Goal: Task Accomplishment & Management: Manage account settings

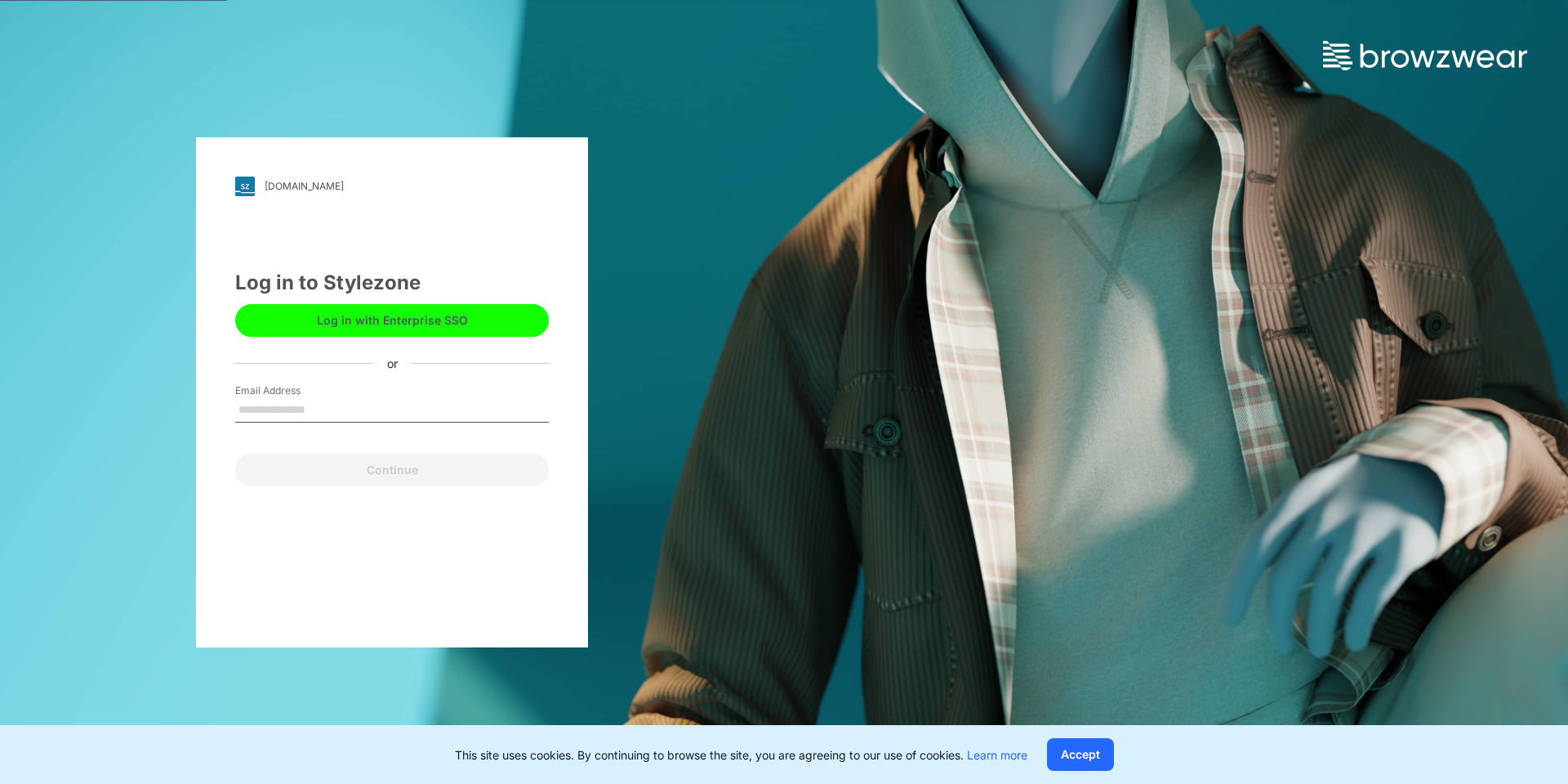
click at [341, 406] on input "Email Address" at bounding box center [392, 410] width 314 height 24
type input "**********"
click at [235, 453] on button "Continue" at bounding box center [392, 470] width 314 height 33
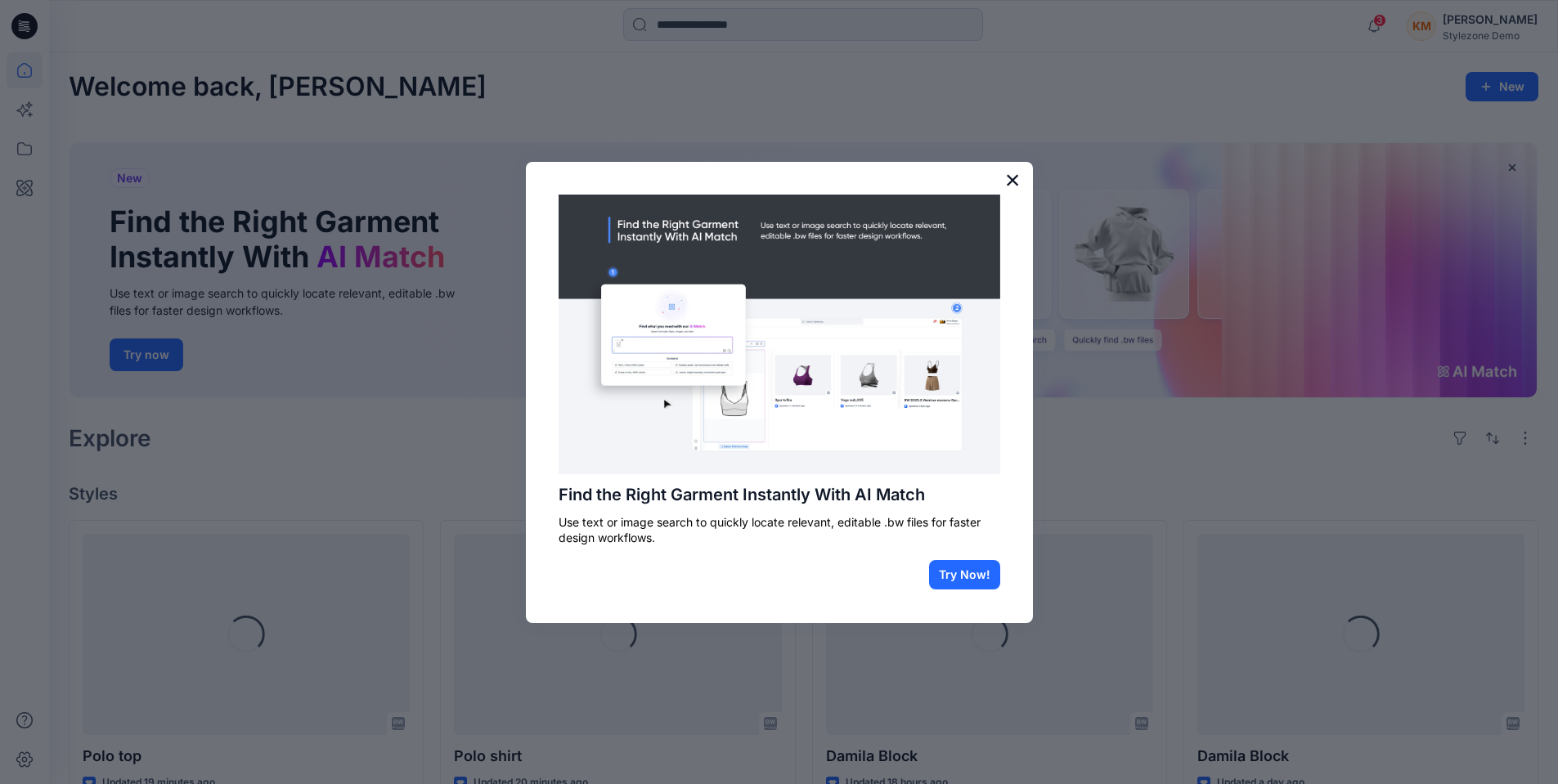
click at [1012, 175] on button "×" at bounding box center [1013, 179] width 16 height 26
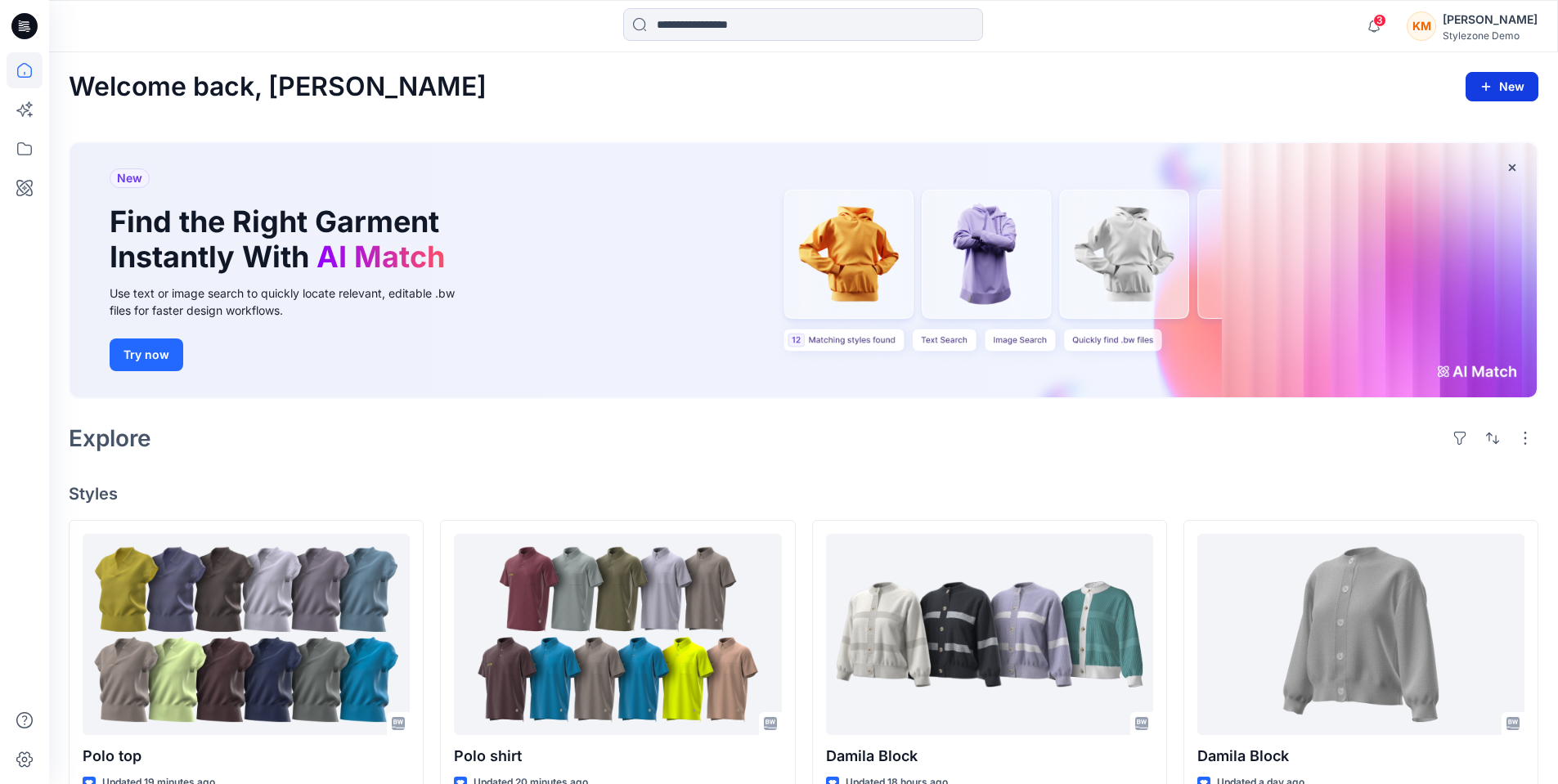
click at [1502, 90] on button "New" at bounding box center [1501, 87] width 73 height 29
click at [1300, 81] on div "Welcome back, Keith New New Style New Folder New Collection" at bounding box center [803, 87] width 1469 height 30
click at [1432, 27] on div "KM" at bounding box center [1421, 26] width 29 height 29
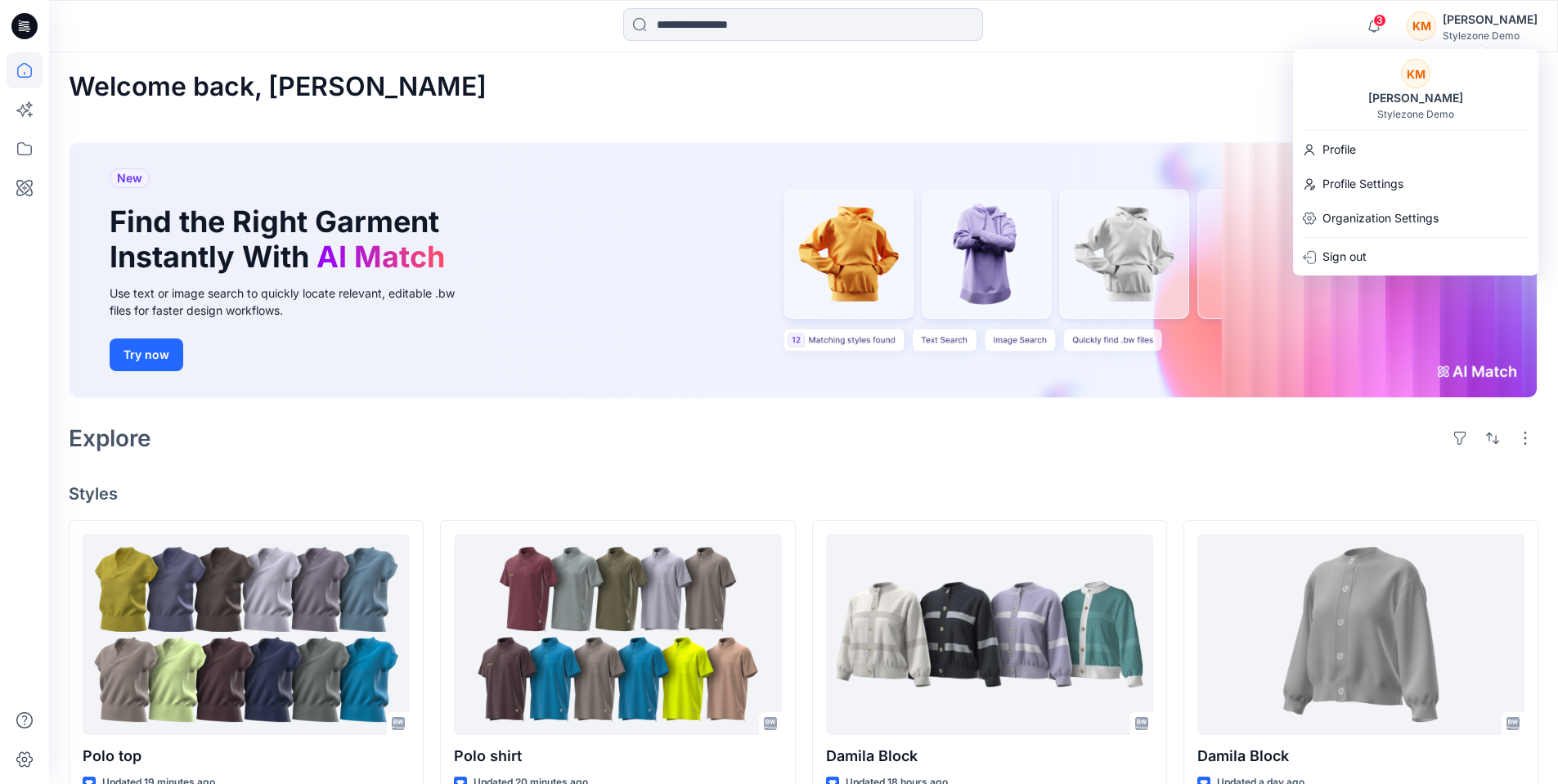
click at [1435, 83] on div "[PERSON_NAME] Man Stylezone Demo" at bounding box center [1415, 89] width 245 height 61
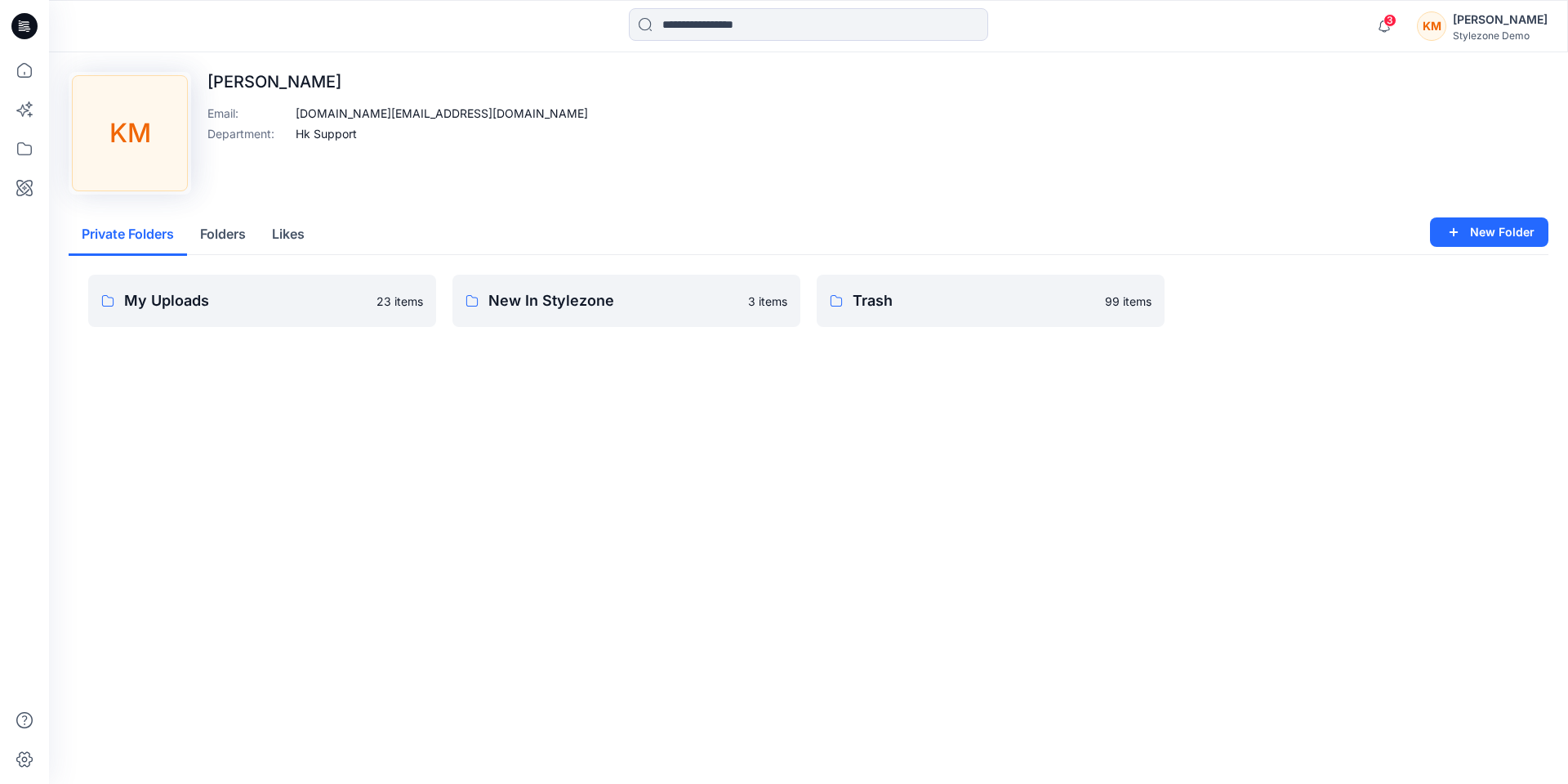
click at [1446, 28] on div "KM" at bounding box center [1432, 26] width 29 height 29
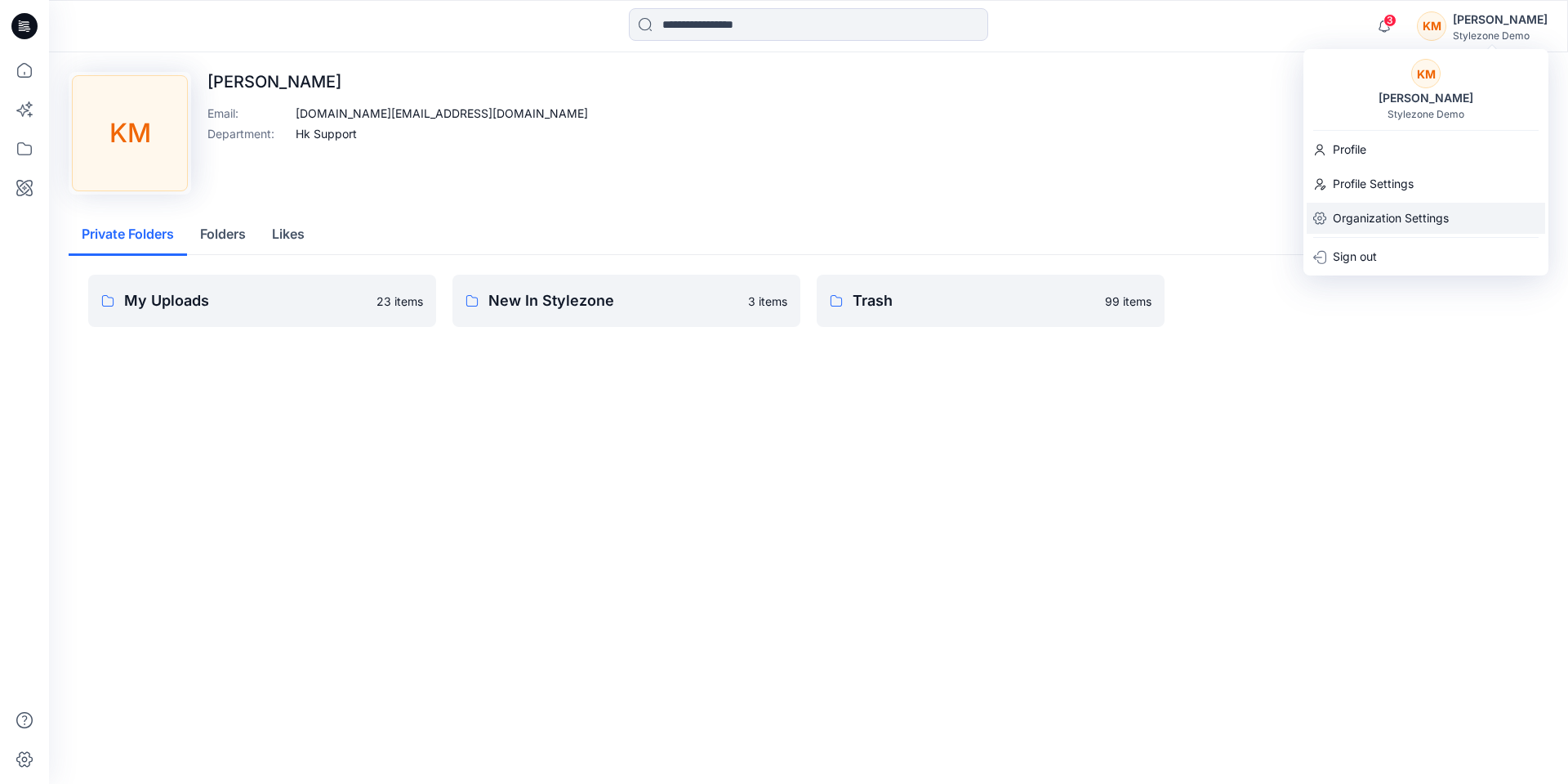
click at [1404, 215] on p "Organization Settings" at bounding box center [1391, 218] width 116 height 31
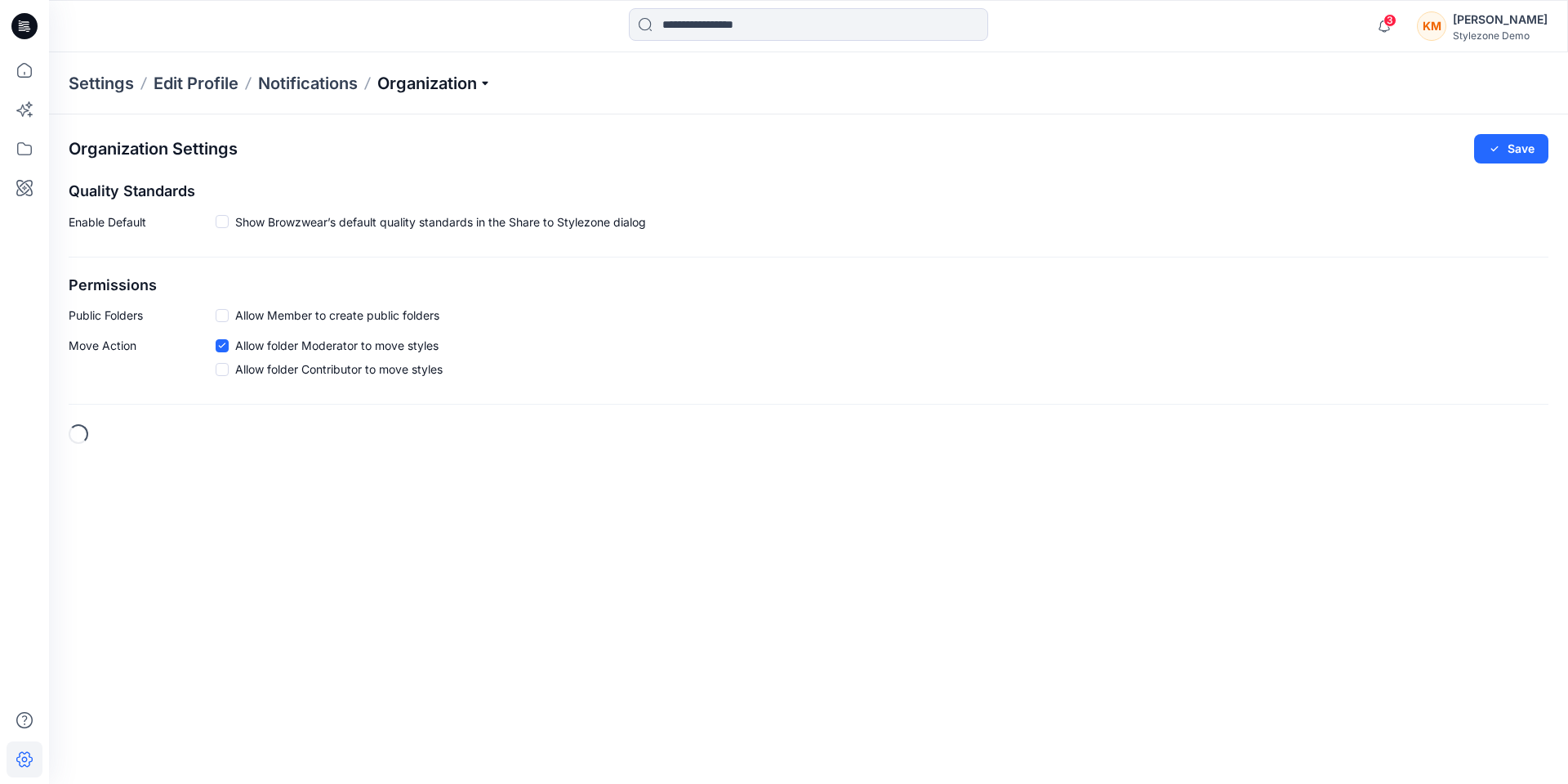
click at [432, 93] on p "Organization" at bounding box center [434, 83] width 114 height 22
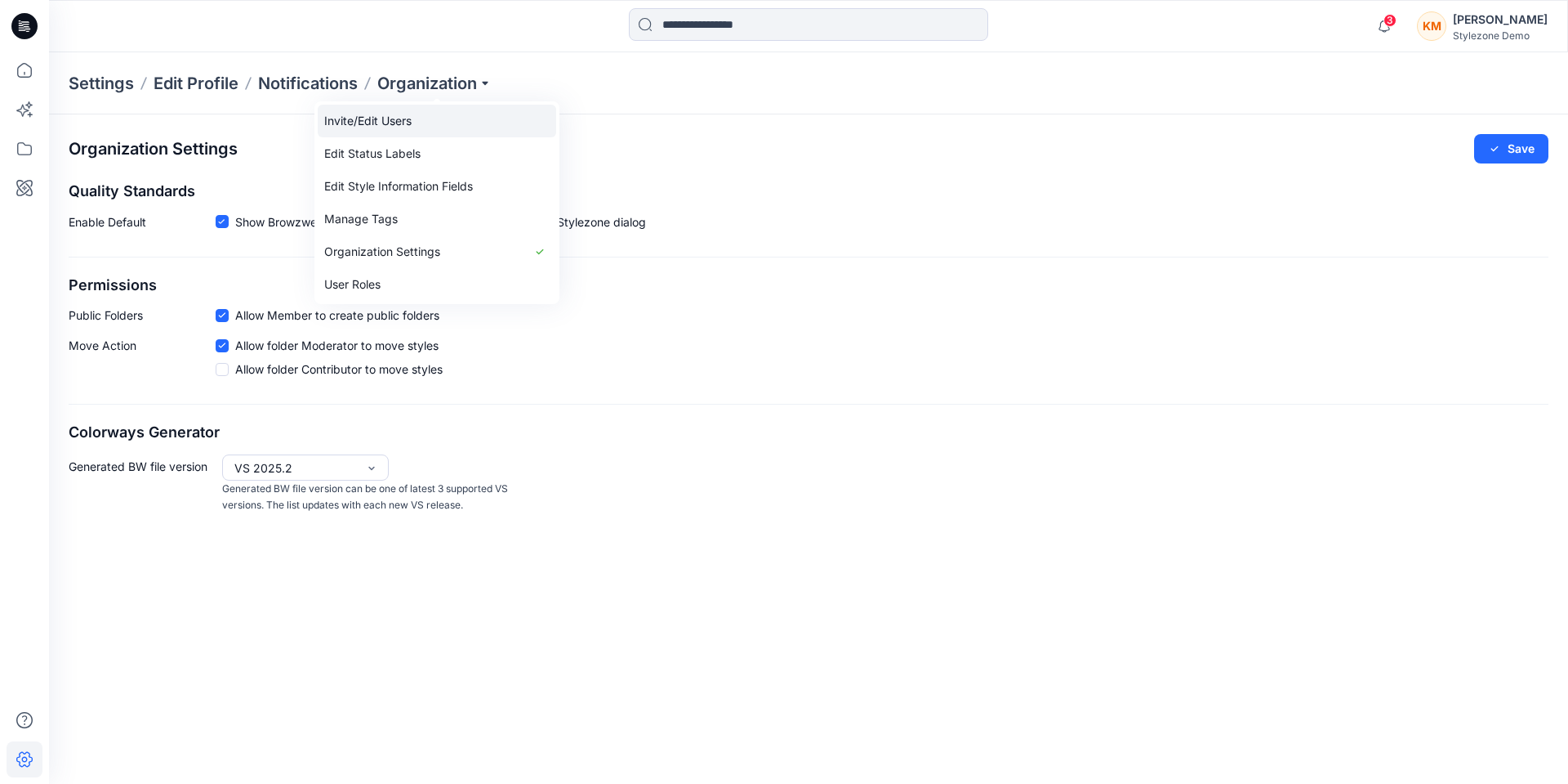
click at [432, 118] on link "Invite/Edit Users" at bounding box center [437, 121] width 239 height 33
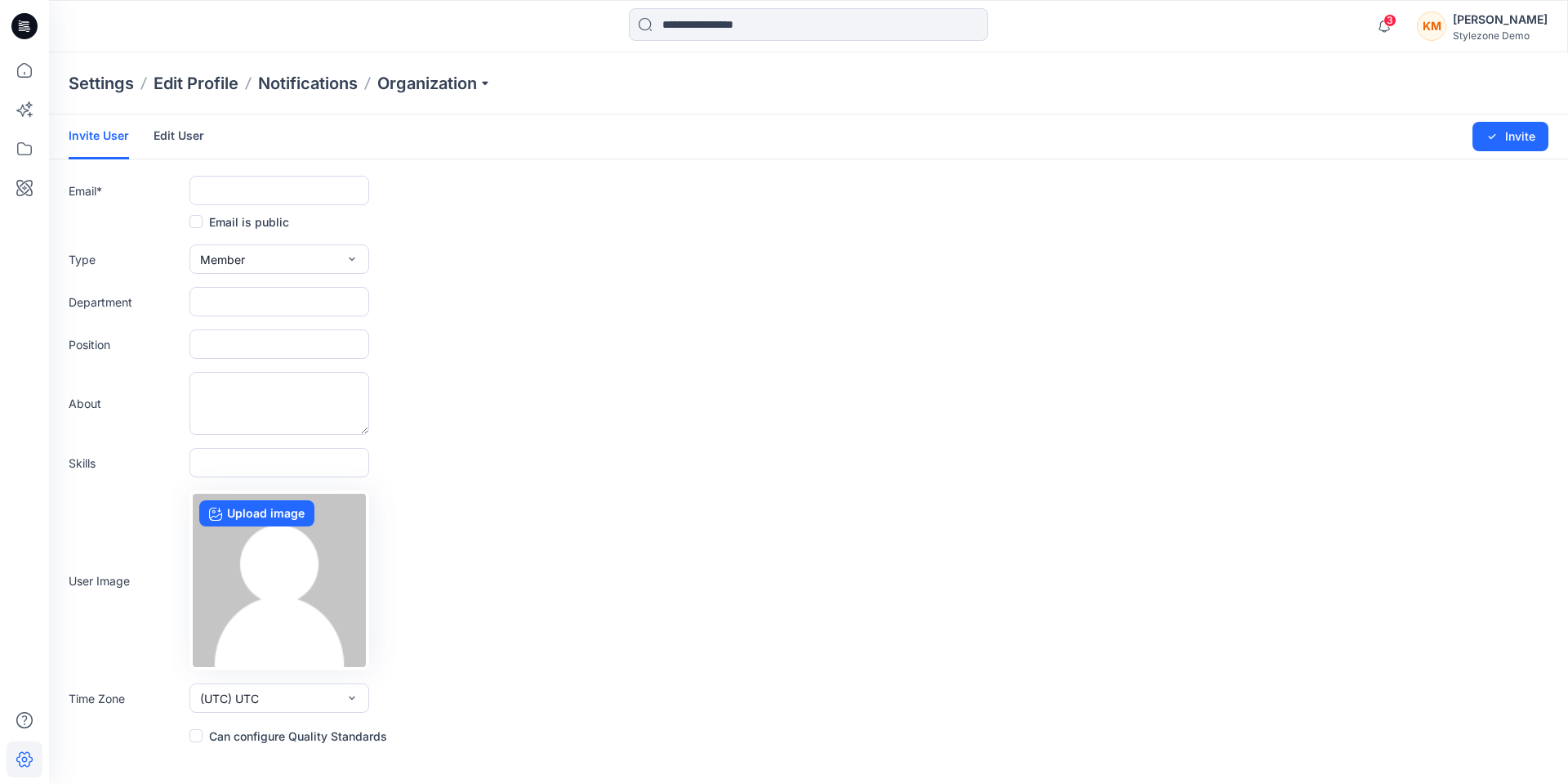
click at [186, 134] on link "Edit User" at bounding box center [179, 136] width 51 height 43
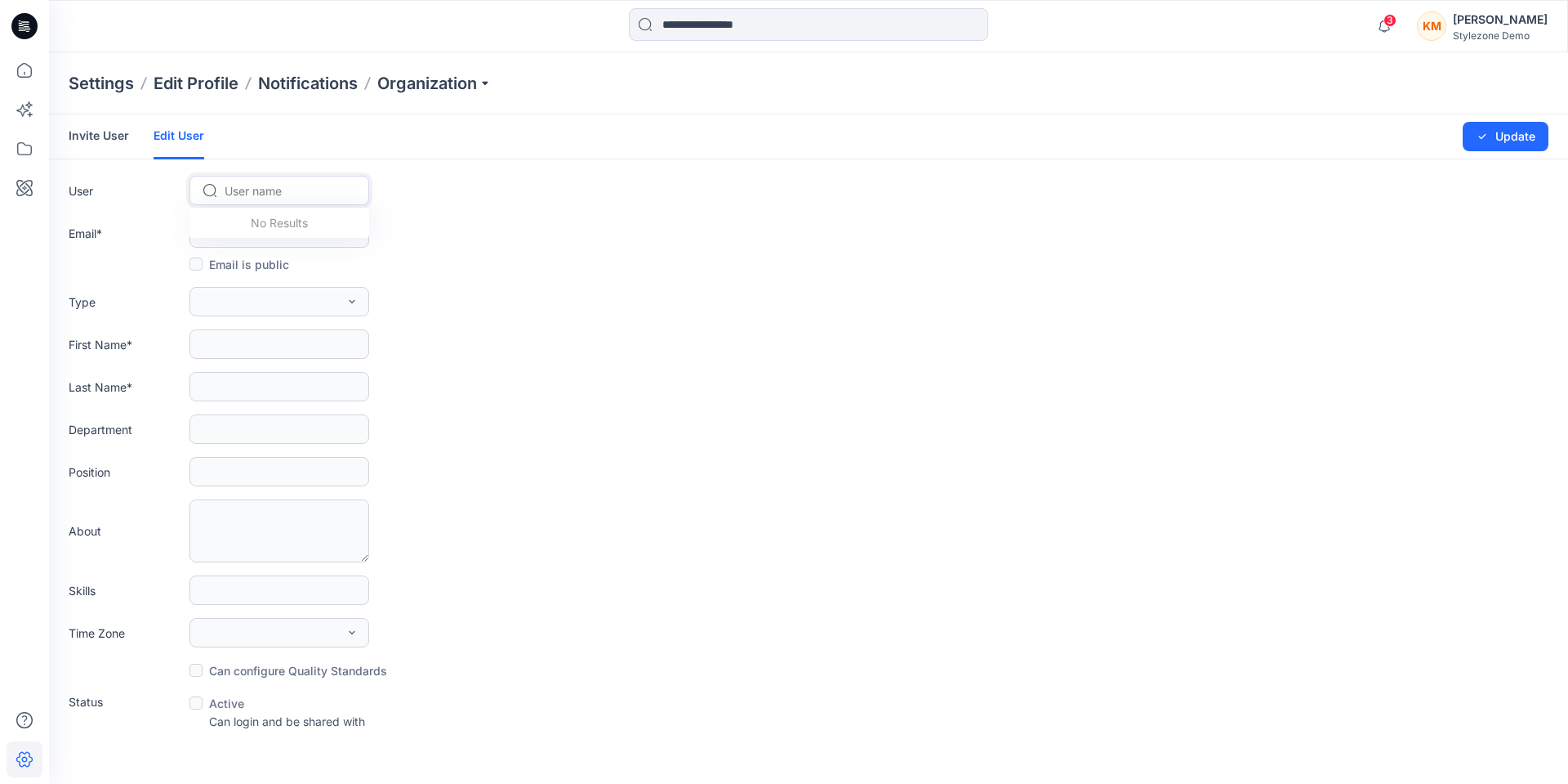
click at [295, 188] on div at bounding box center [288, 190] width 129 height 20
type input "*"
click at [119, 138] on link "Invite User" at bounding box center [98, 136] width 60 height 43
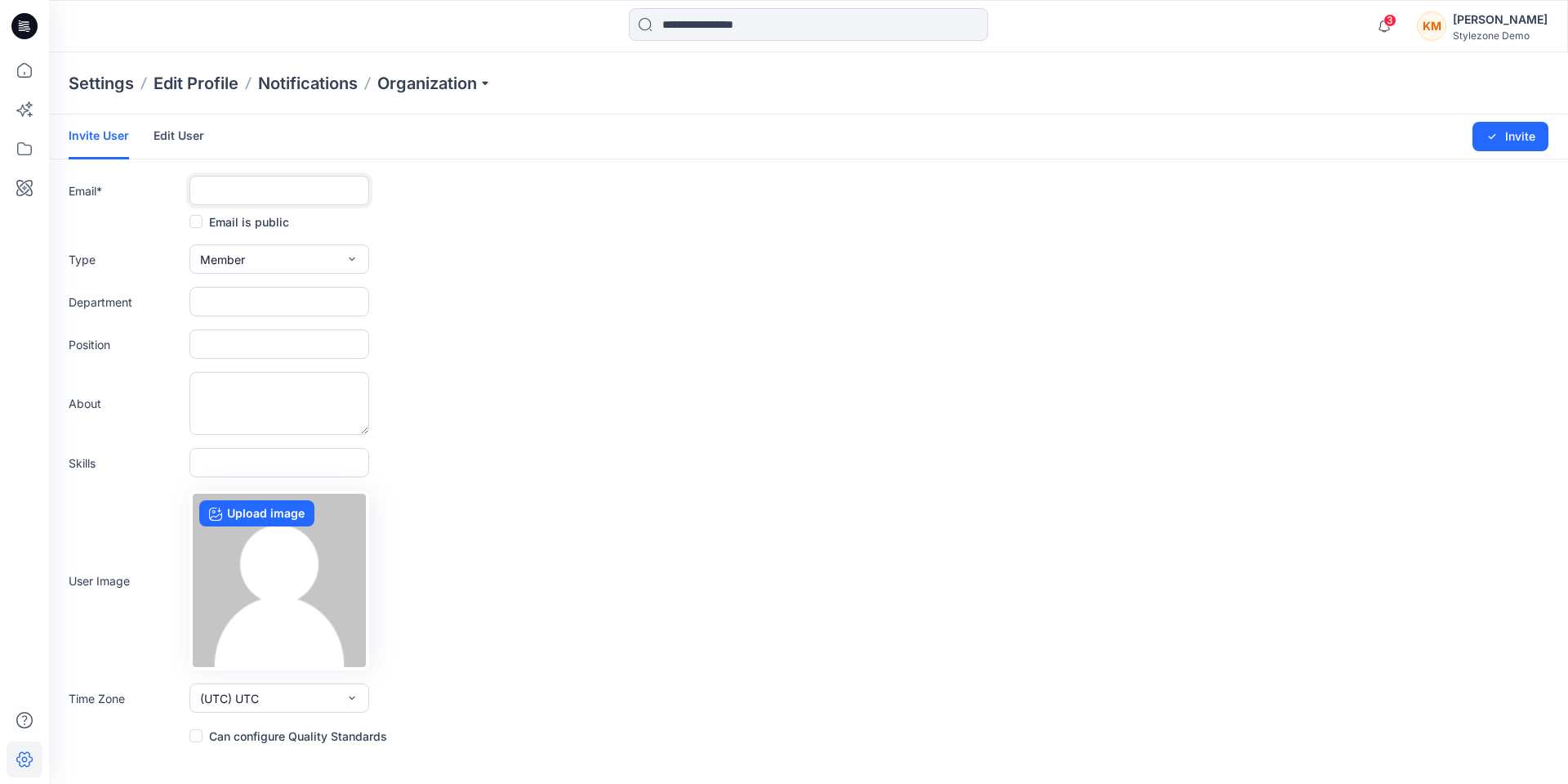
click at [238, 184] on input "text" at bounding box center [279, 190] width 179 height 29
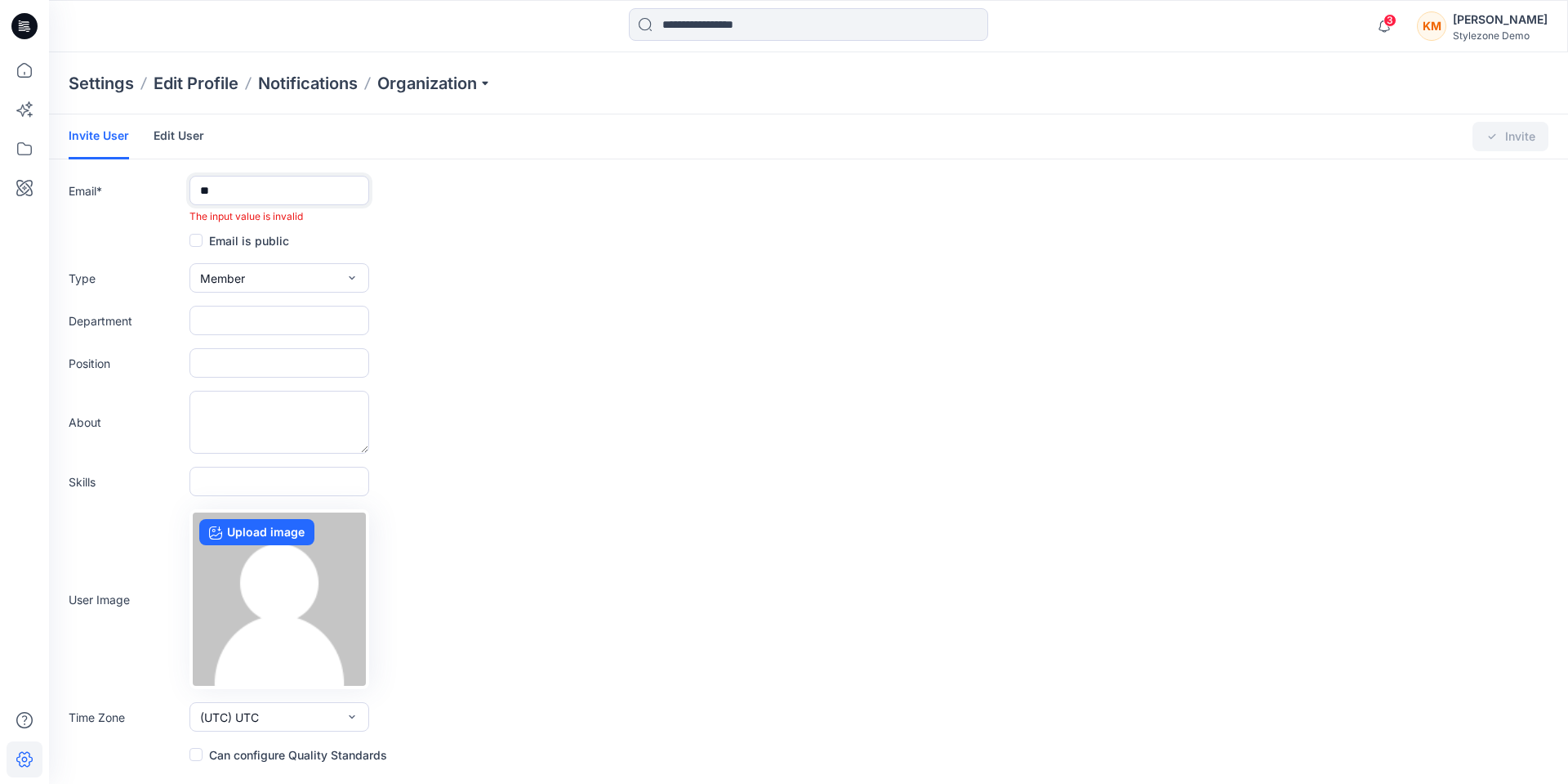
type input "*"
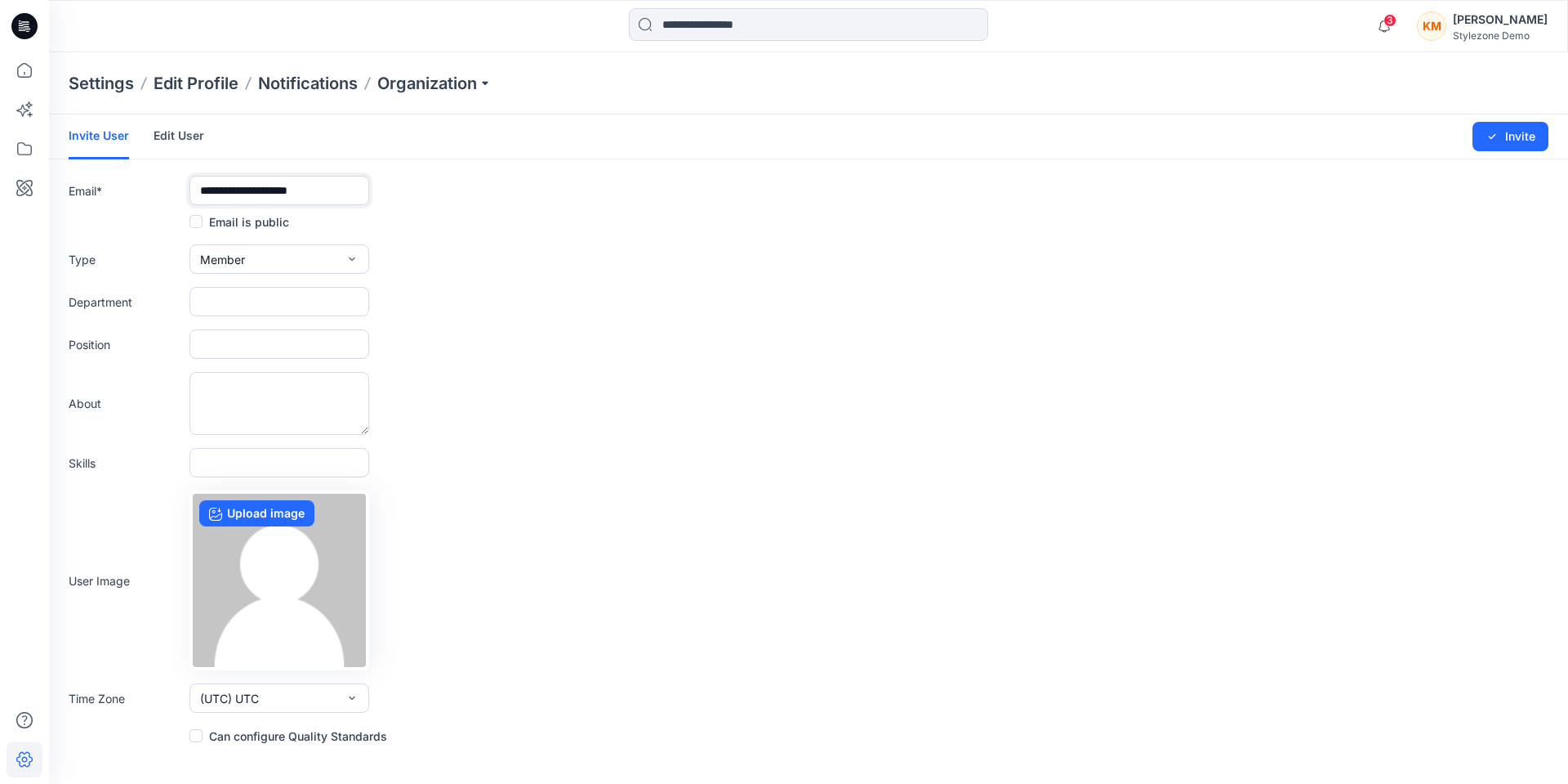
type input "**********"
click at [263, 251] on button "Member" at bounding box center [279, 259] width 179 height 29
click at [263, 301] on button "External" at bounding box center [280, 296] width 173 height 33
click at [1513, 140] on button "Invite" at bounding box center [1511, 137] width 76 height 29
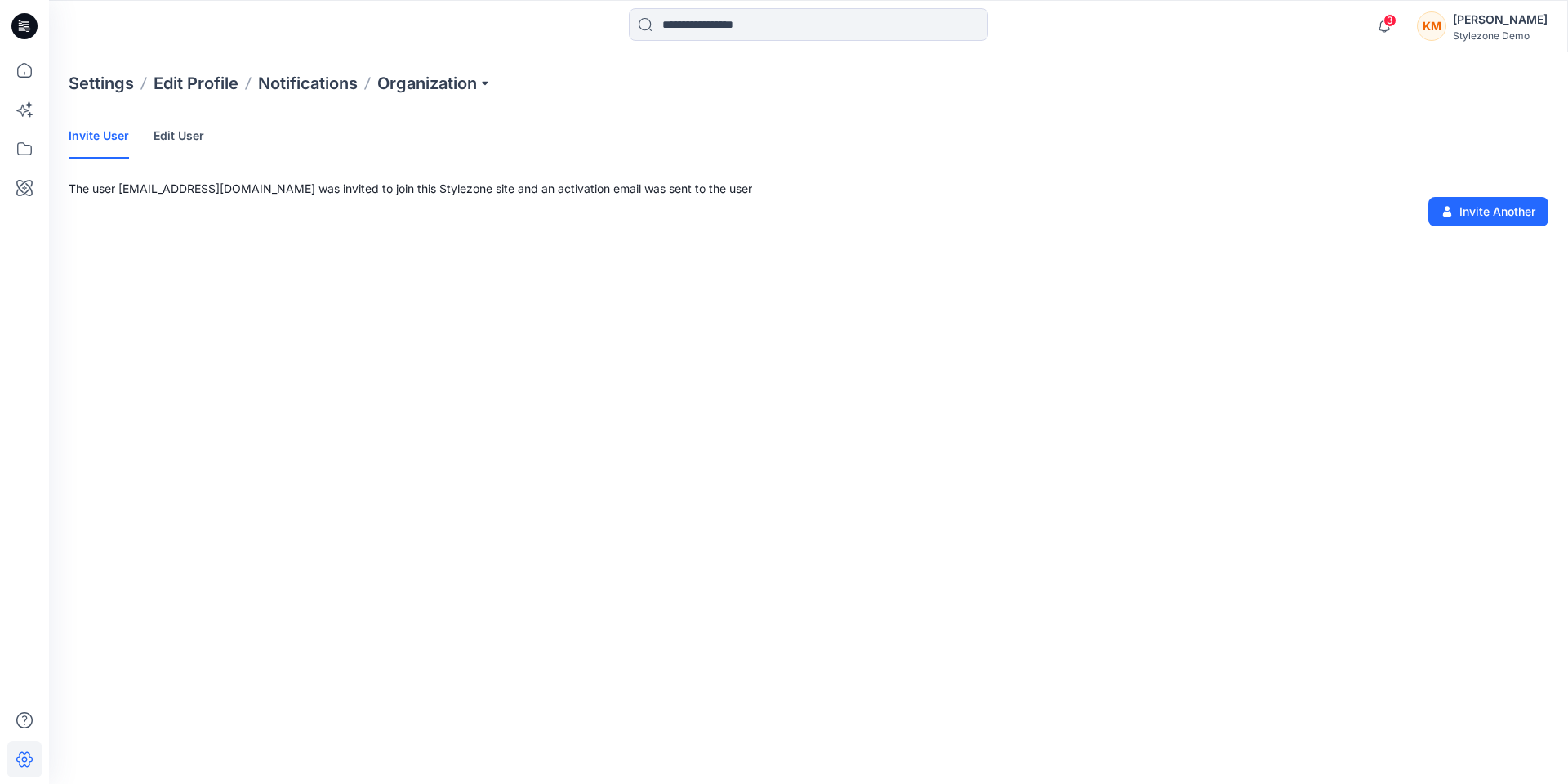
click at [398, 394] on div "Invite User Edit User The user chiwingm3@hotmail.com was invited to join this S…" at bounding box center [808, 449] width 1519 height 669
click at [36, 23] on icon at bounding box center [24, 25] width 26 height 26
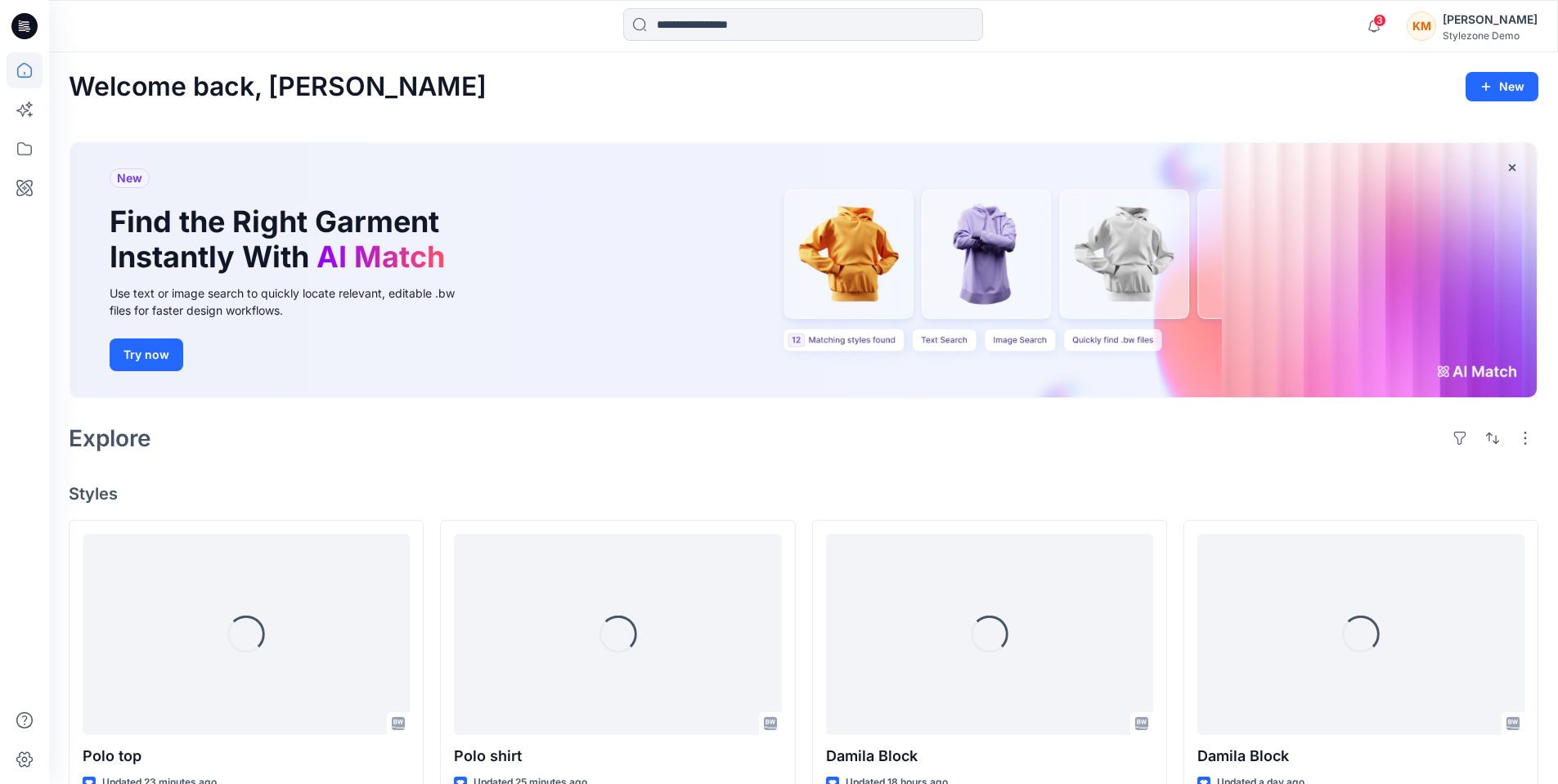
click at [1427, 18] on div "KM" at bounding box center [1421, 26] width 29 height 29
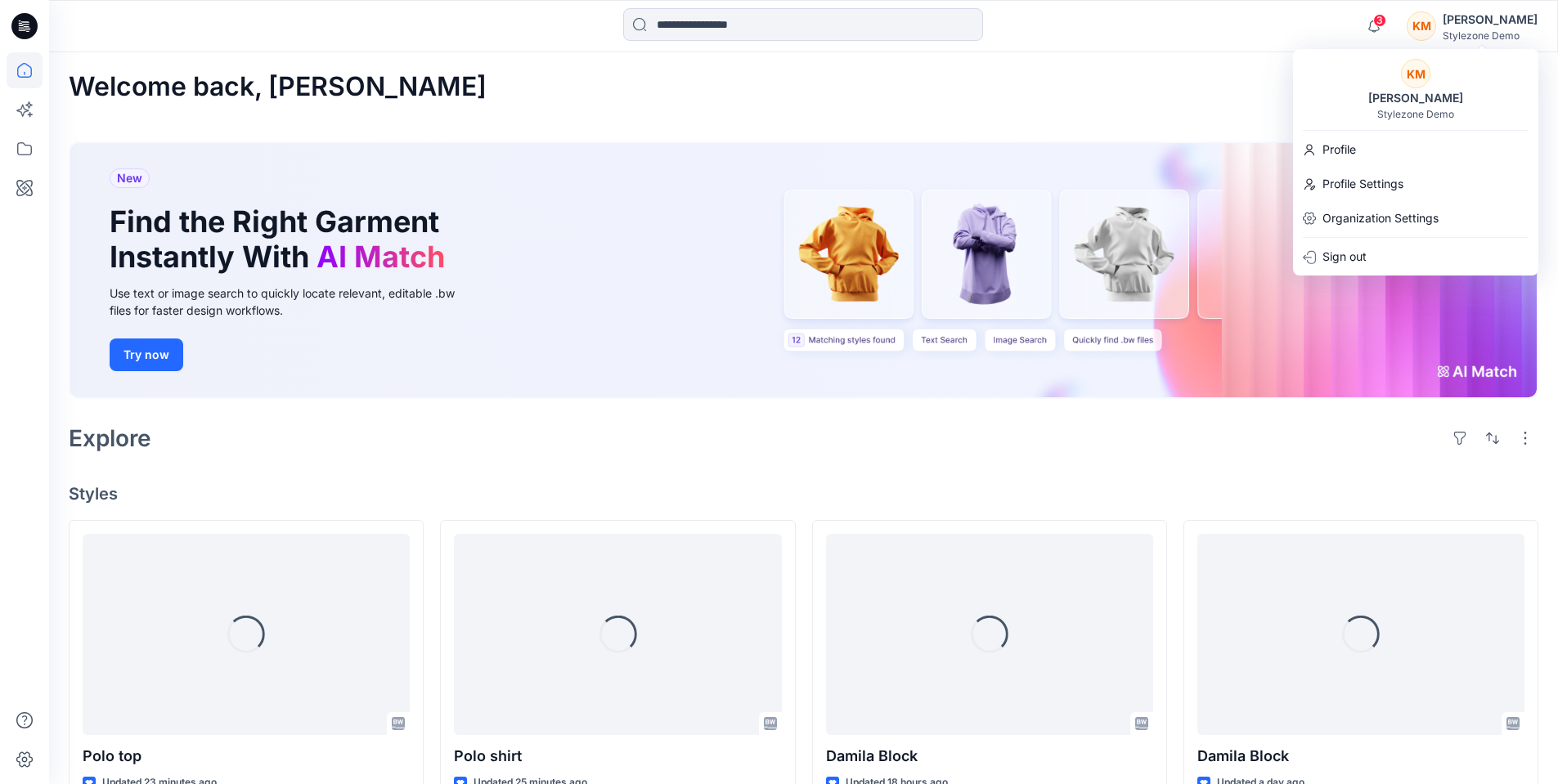
click at [1235, 68] on div "Welcome back, Keith New New Find the Right Garment Instantly With AI Match Use …" at bounding box center [803, 769] width 1508 height 1434
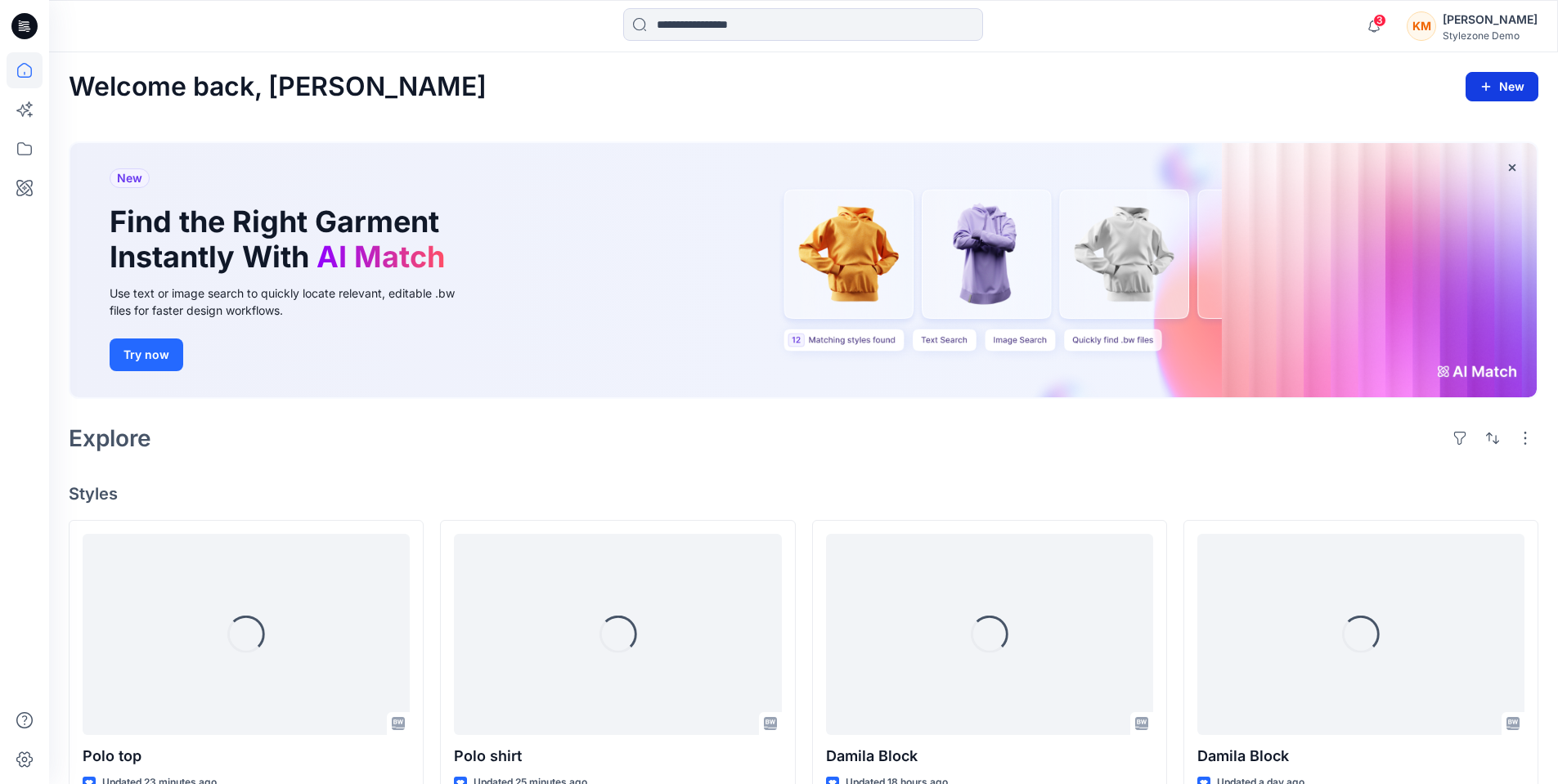
click at [1528, 87] on button "New" at bounding box center [1501, 87] width 73 height 29
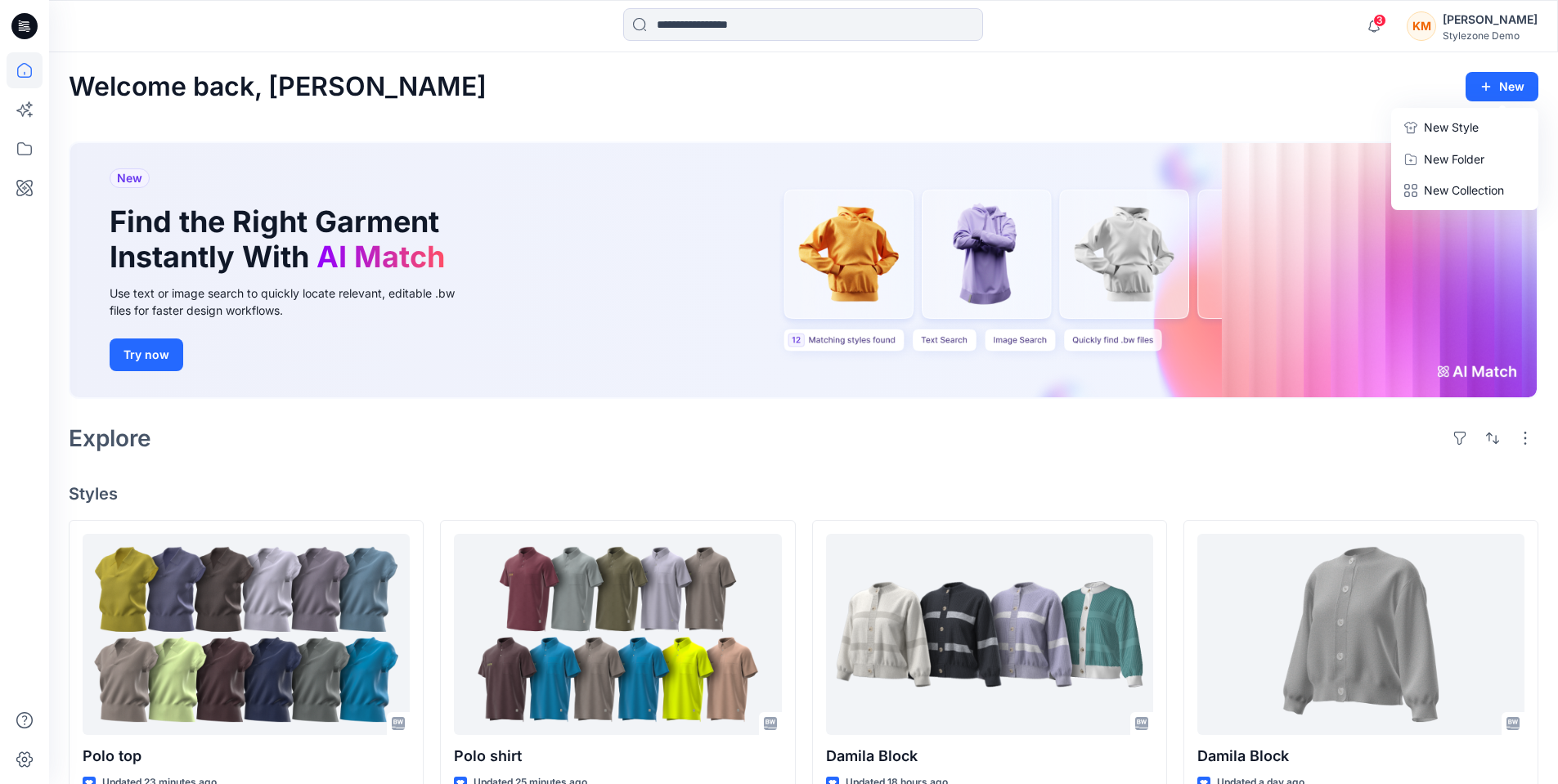
drag, startPoint x: 1367, startPoint y: 93, endPoint x: 1374, endPoint y: 83, distance: 12.2
click at [1367, 93] on div "Welcome back, Keith New New Style New Folder New Collection" at bounding box center [803, 87] width 1469 height 30
click at [1436, 27] on div "KM" at bounding box center [1421, 26] width 29 height 29
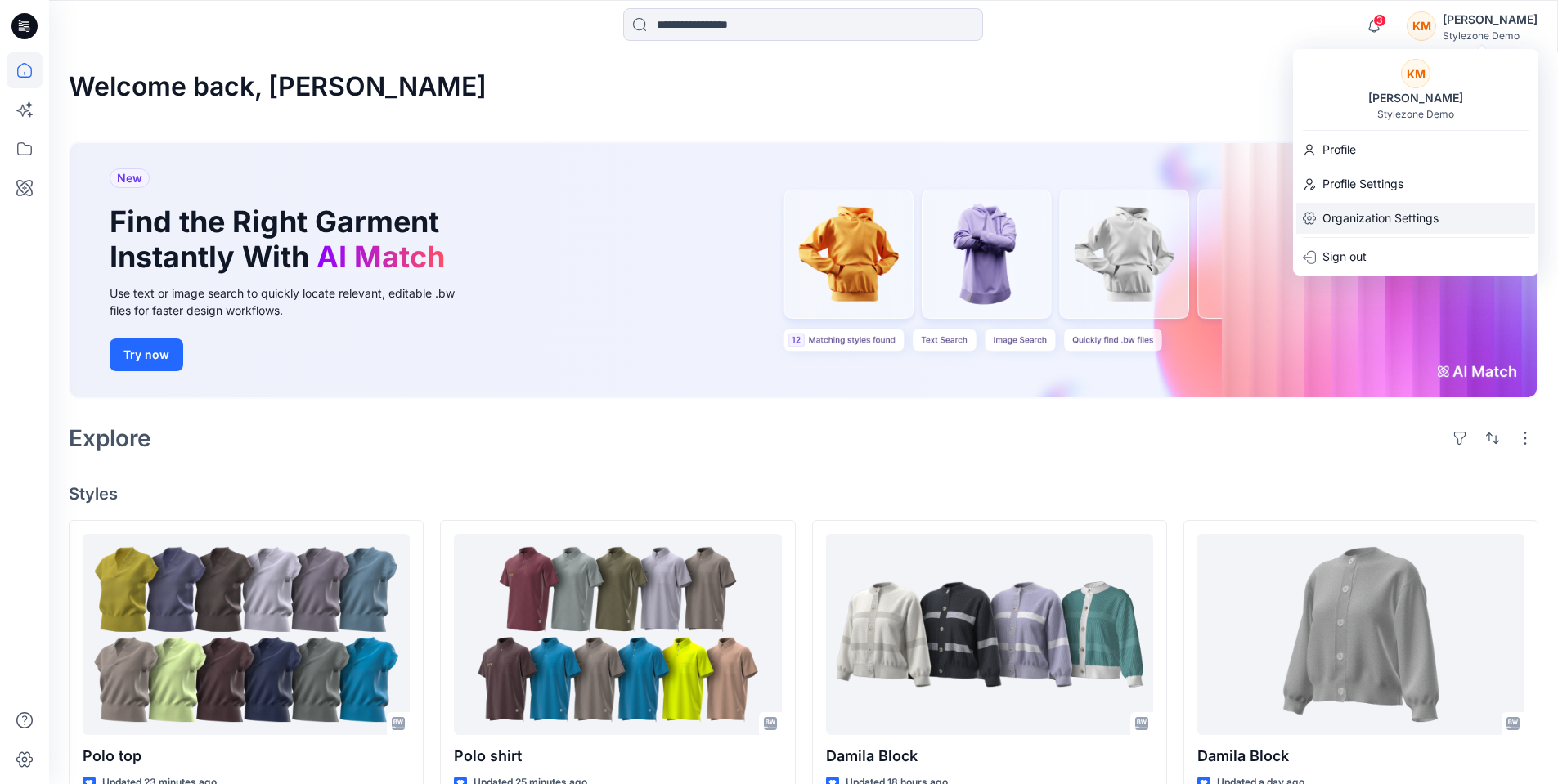
click at [1407, 228] on p "Organization Settings" at bounding box center [1379, 218] width 116 height 31
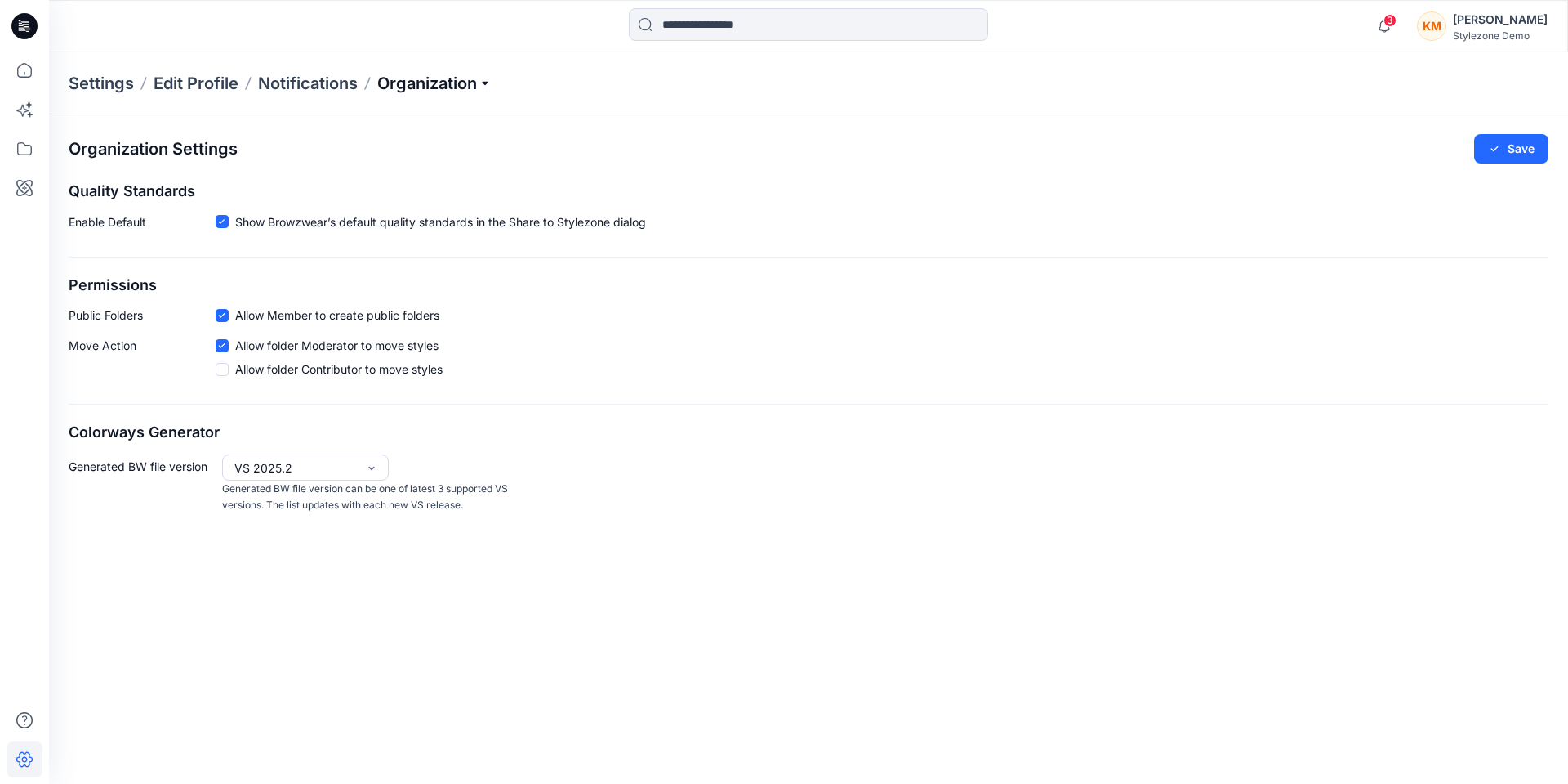
click at [472, 74] on p "Organization" at bounding box center [434, 83] width 114 height 22
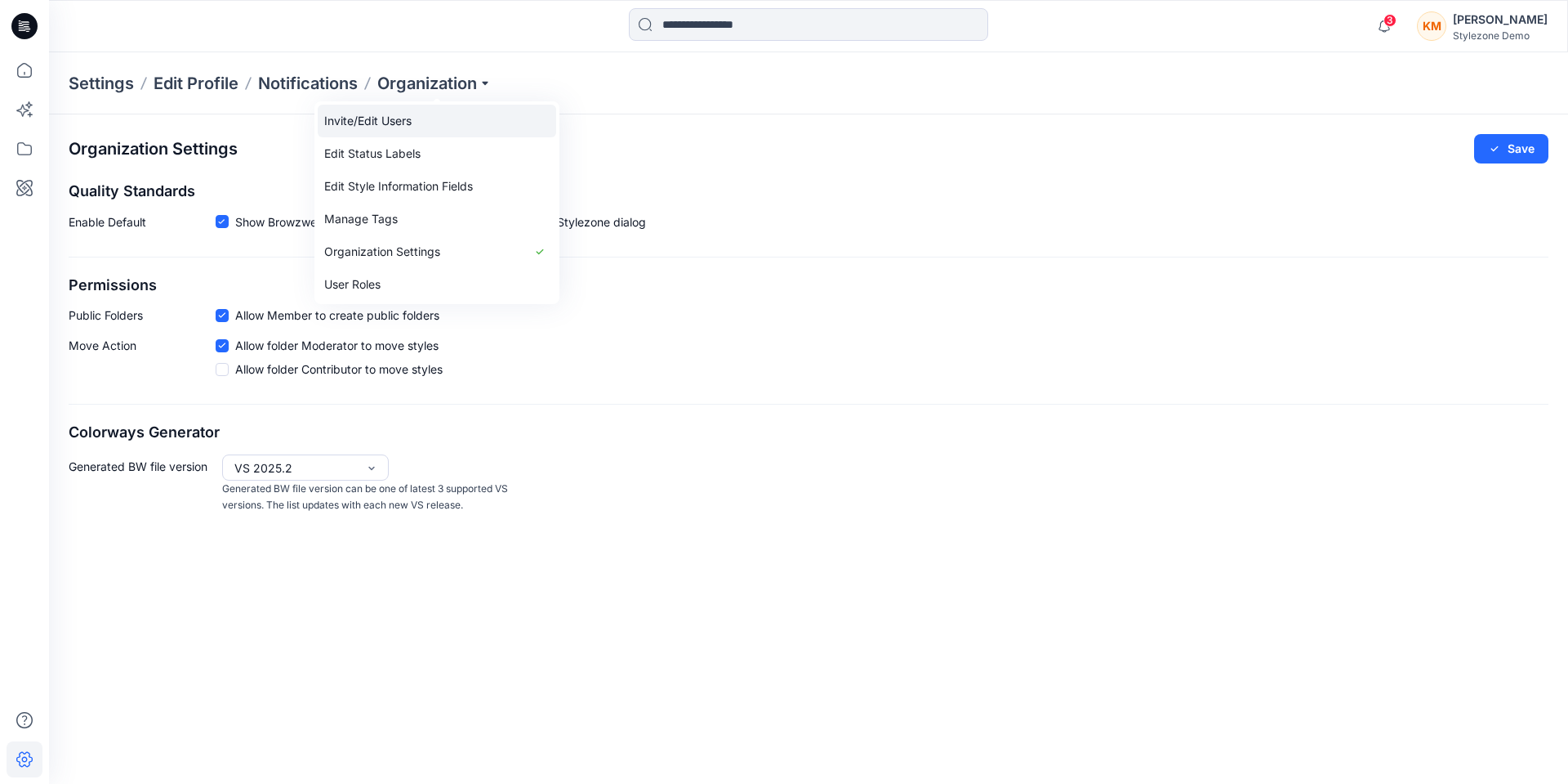
click at [421, 129] on link "Invite/Edit Users" at bounding box center [437, 121] width 239 height 33
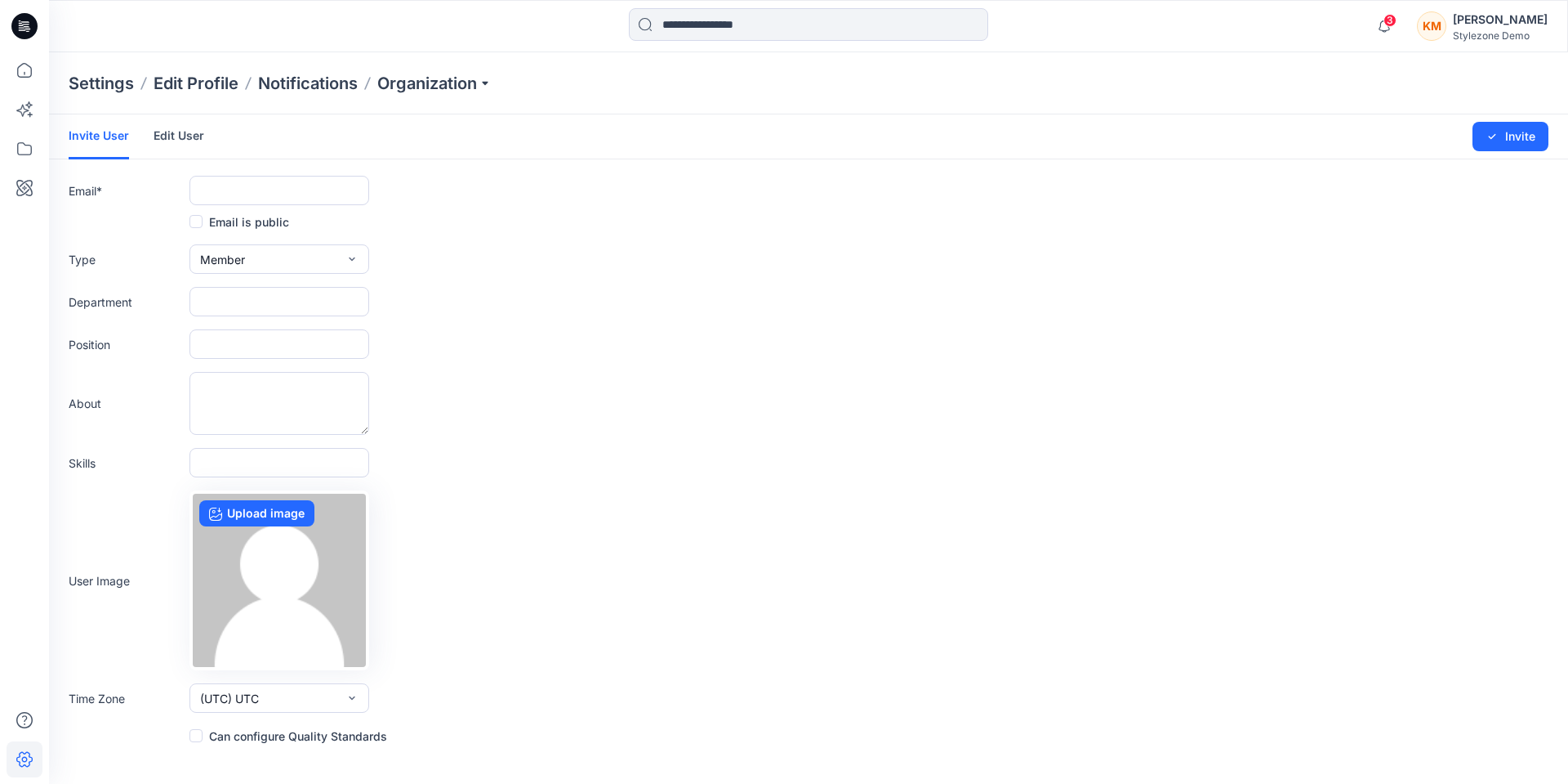
click at [191, 134] on link "Edit User" at bounding box center [179, 136] width 51 height 43
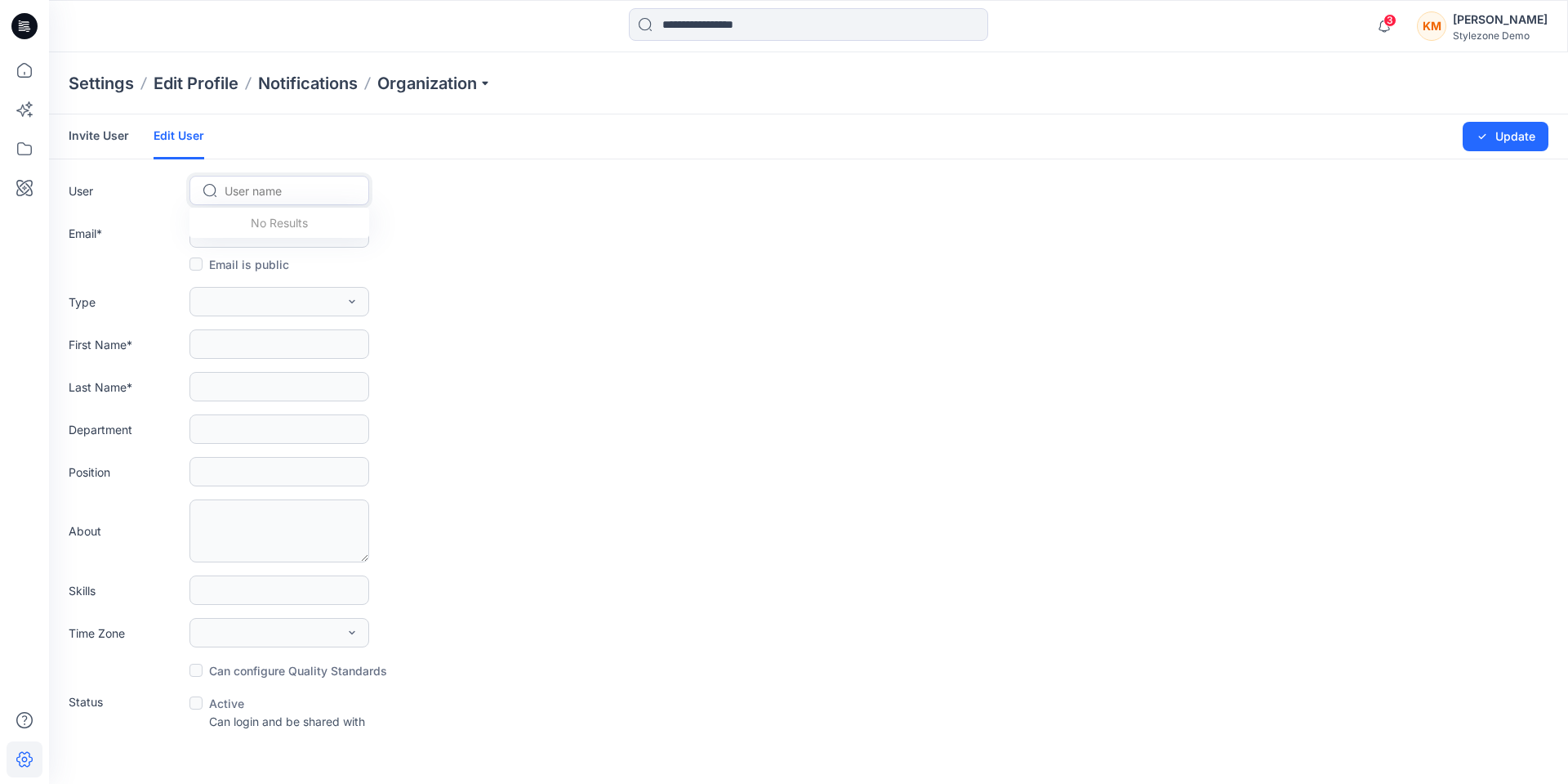
click at [274, 183] on div at bounding box center [288, 190] width 129 height 20
type input "**********"
click at [289, 223] on div "KK [PERSON_NAME]" at bounding box center [279, 225] width 179 height 36
type input "**********"
type input "*****"
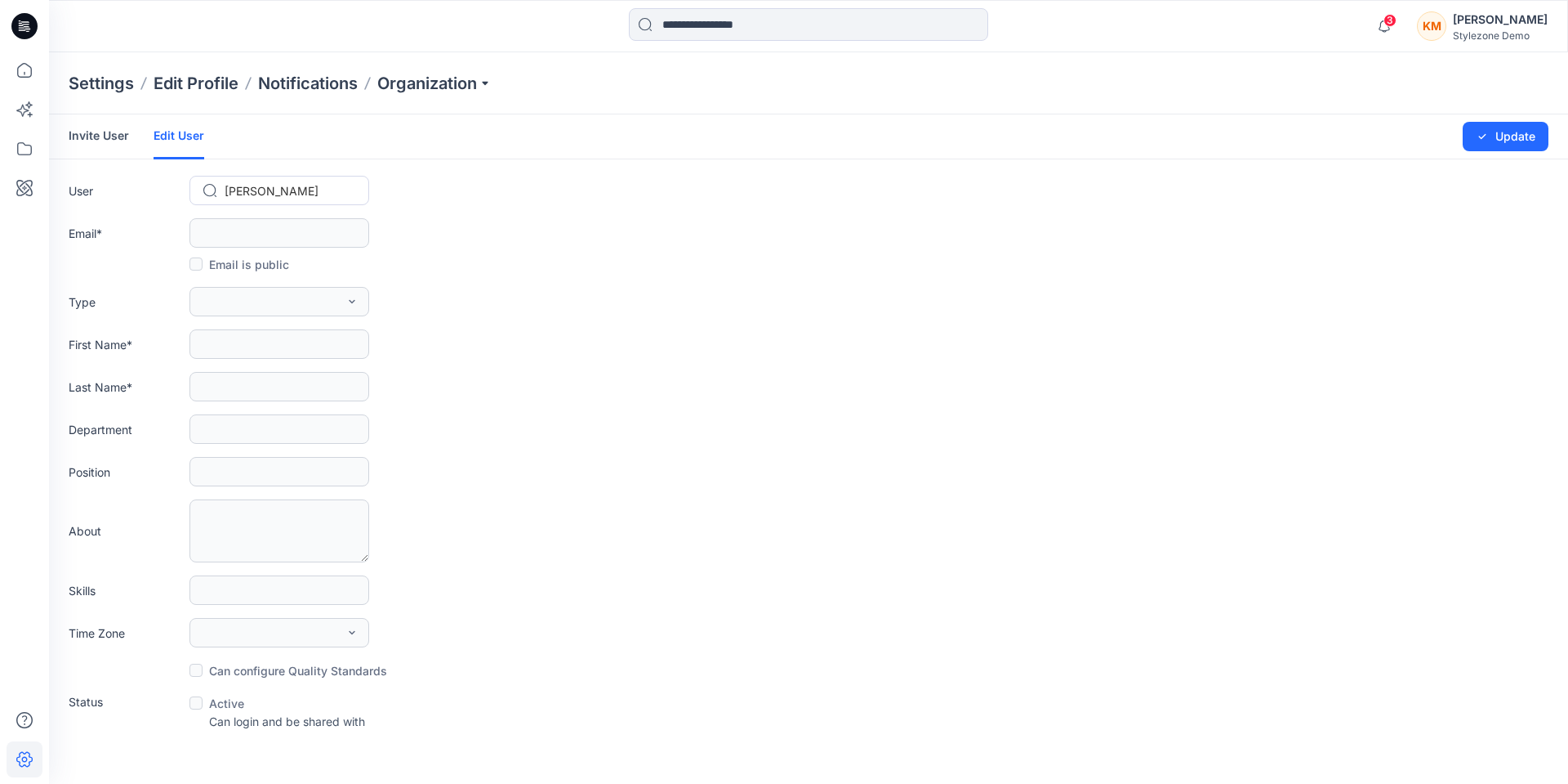
type input "*****"
click at [295, 305] on button "External" at bounding box center [279, 301] width 179 height 29
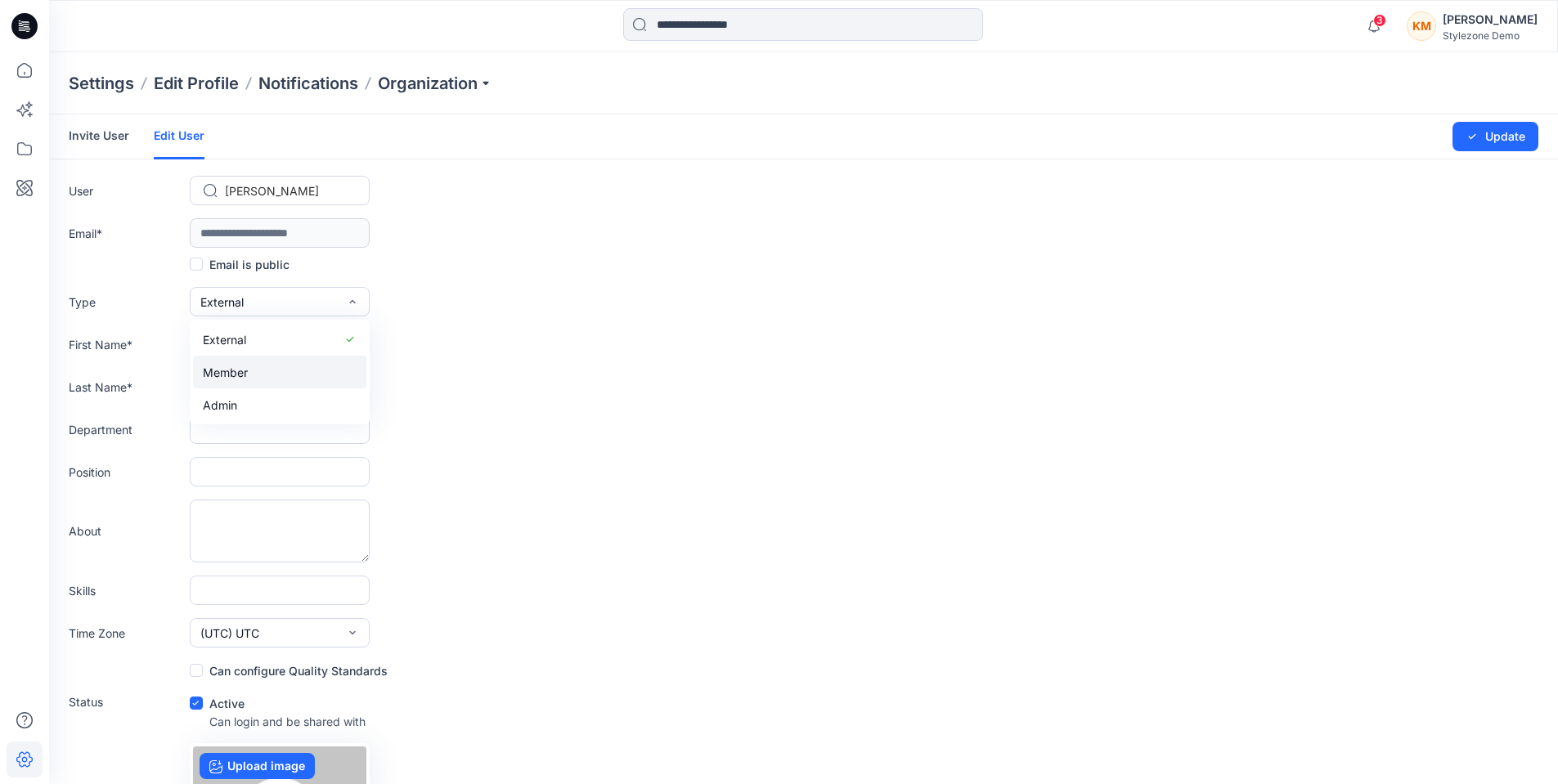
click at [257, 372] on button "Member" at bounding box center [280, 372] width 174 height 33
click at [1477, 138] on icon "submit" at bounding box center [1471, 136] width 13 height 13
click at [488, 335] on div "First Name * *****" at bounding box center [803, 344] width 1469 height 29
click at [30, 21] on icon at bounding box center [24, 25] width 26 height 26
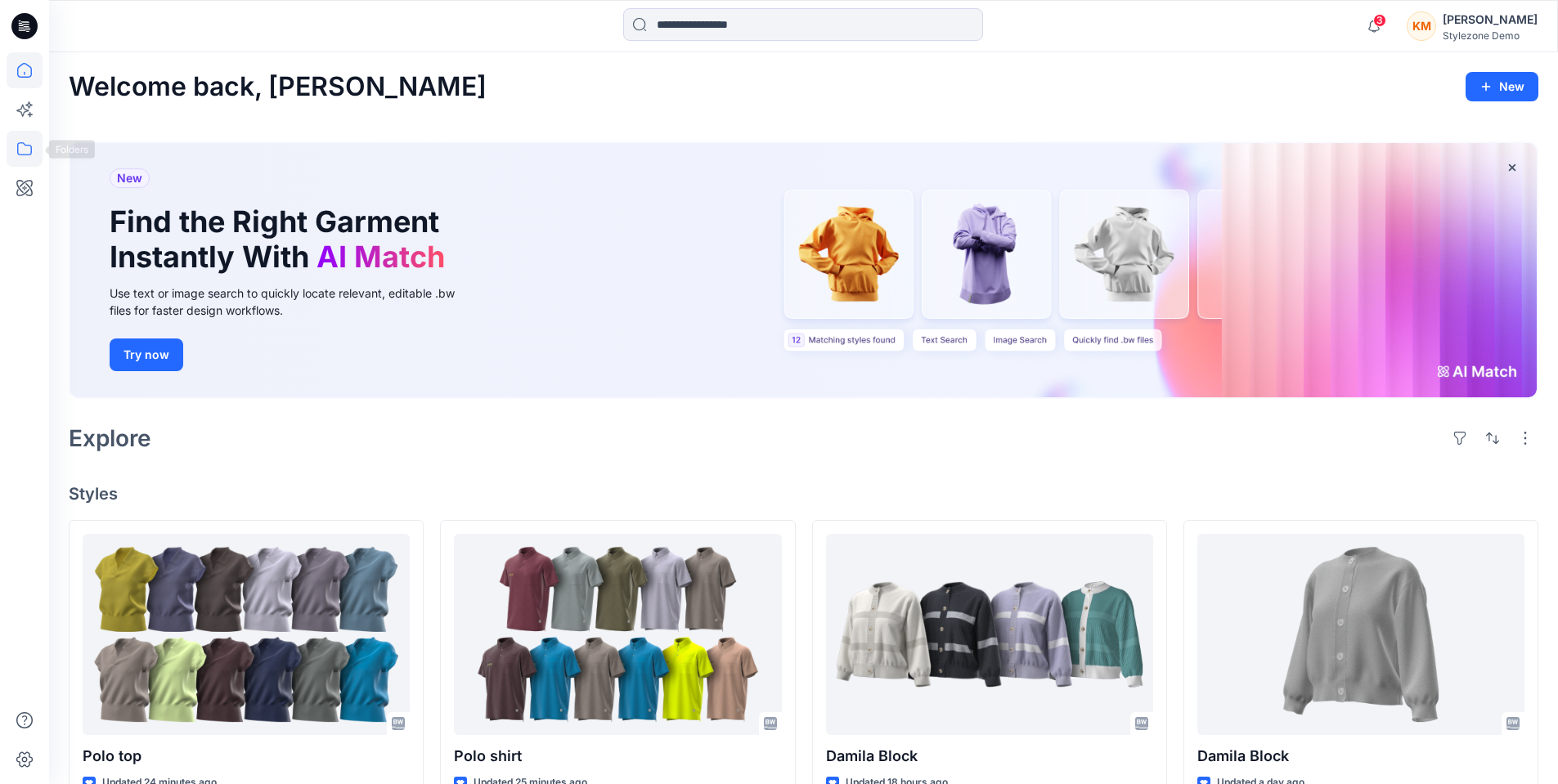
click at [32, 154] on icon at bounding box center [24, 148] width 36 height 36
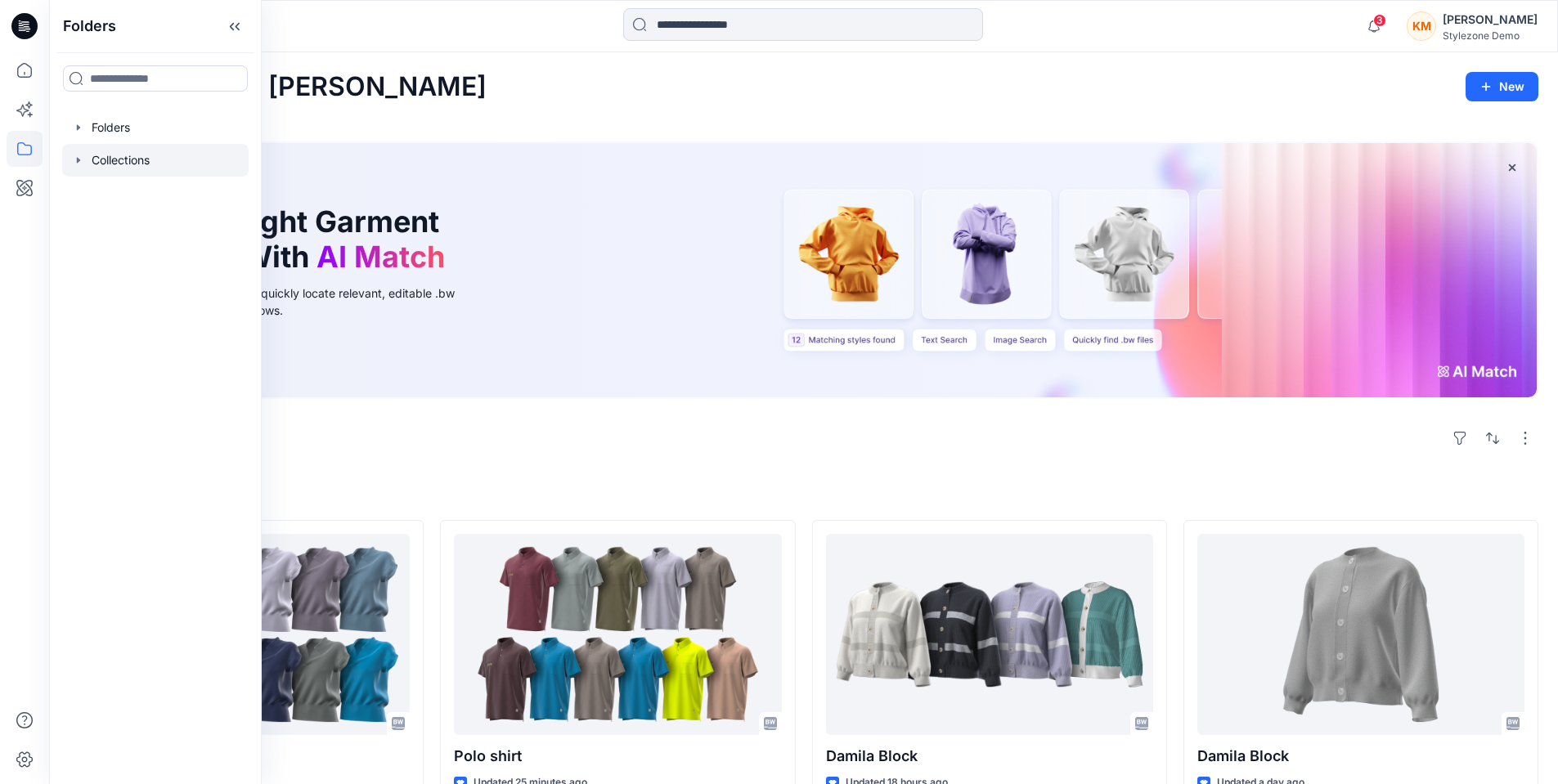
click at [130, 161] on div at bounding box center [155, 161] width 186 height 33
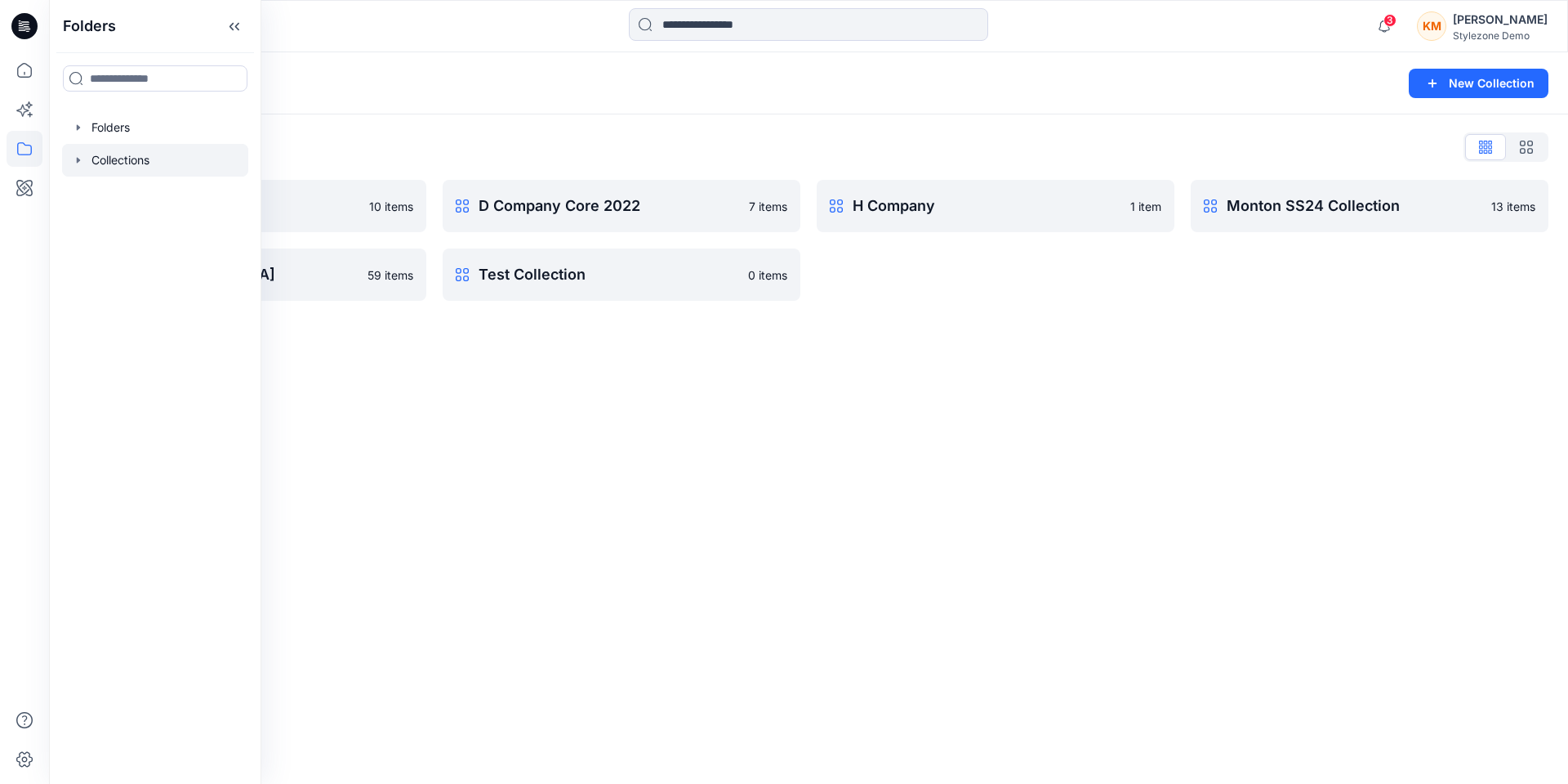
click at [648, 492] on div "Collections New Collection Collections List C Company 2023 10 items PI [GEOGRAP…" at bounding box center [808, 418] width 1519 height 731
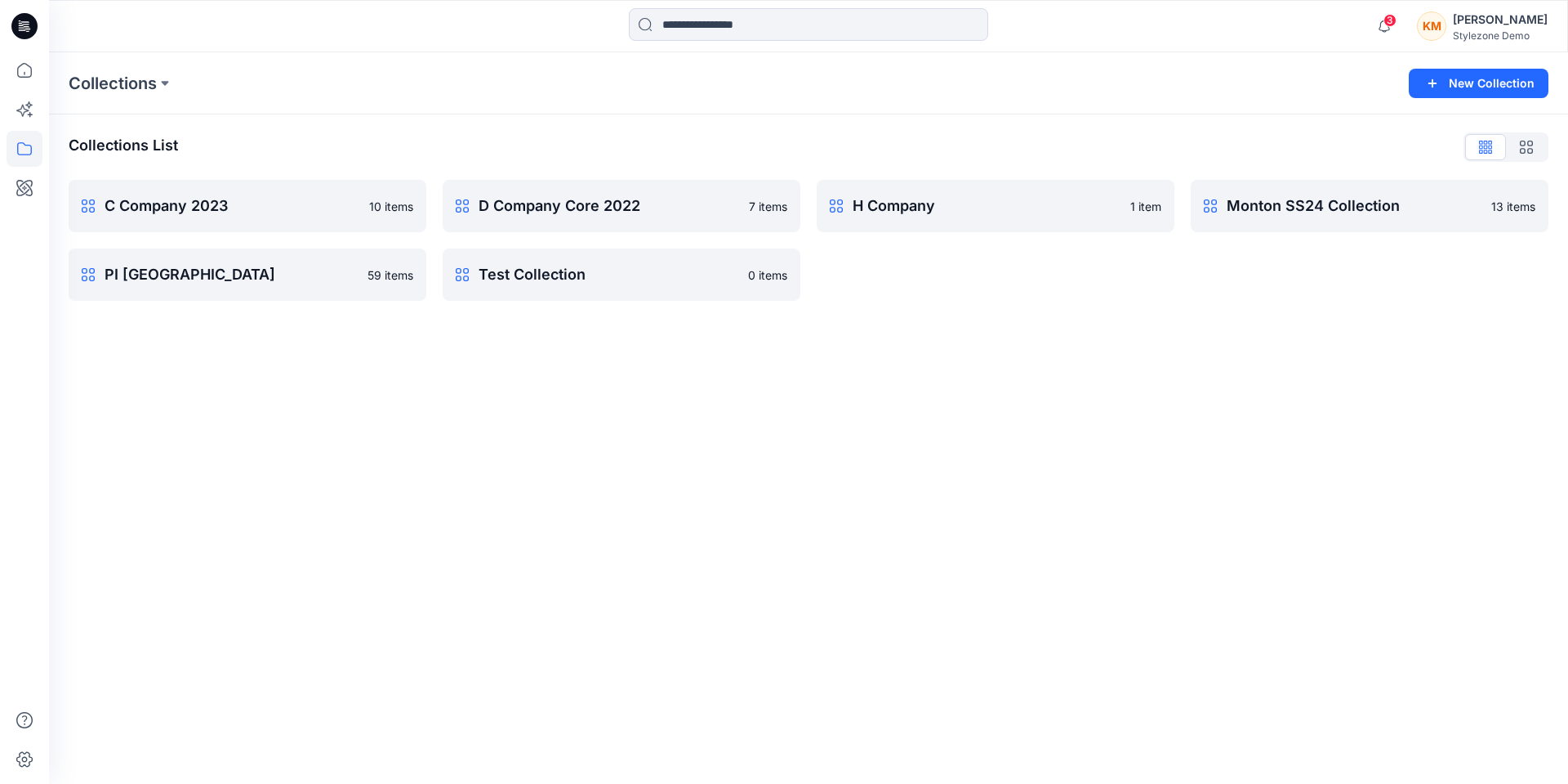
click at [1446, 20] on div "KM" at bounding box center [1432, 26] width 29 height 29
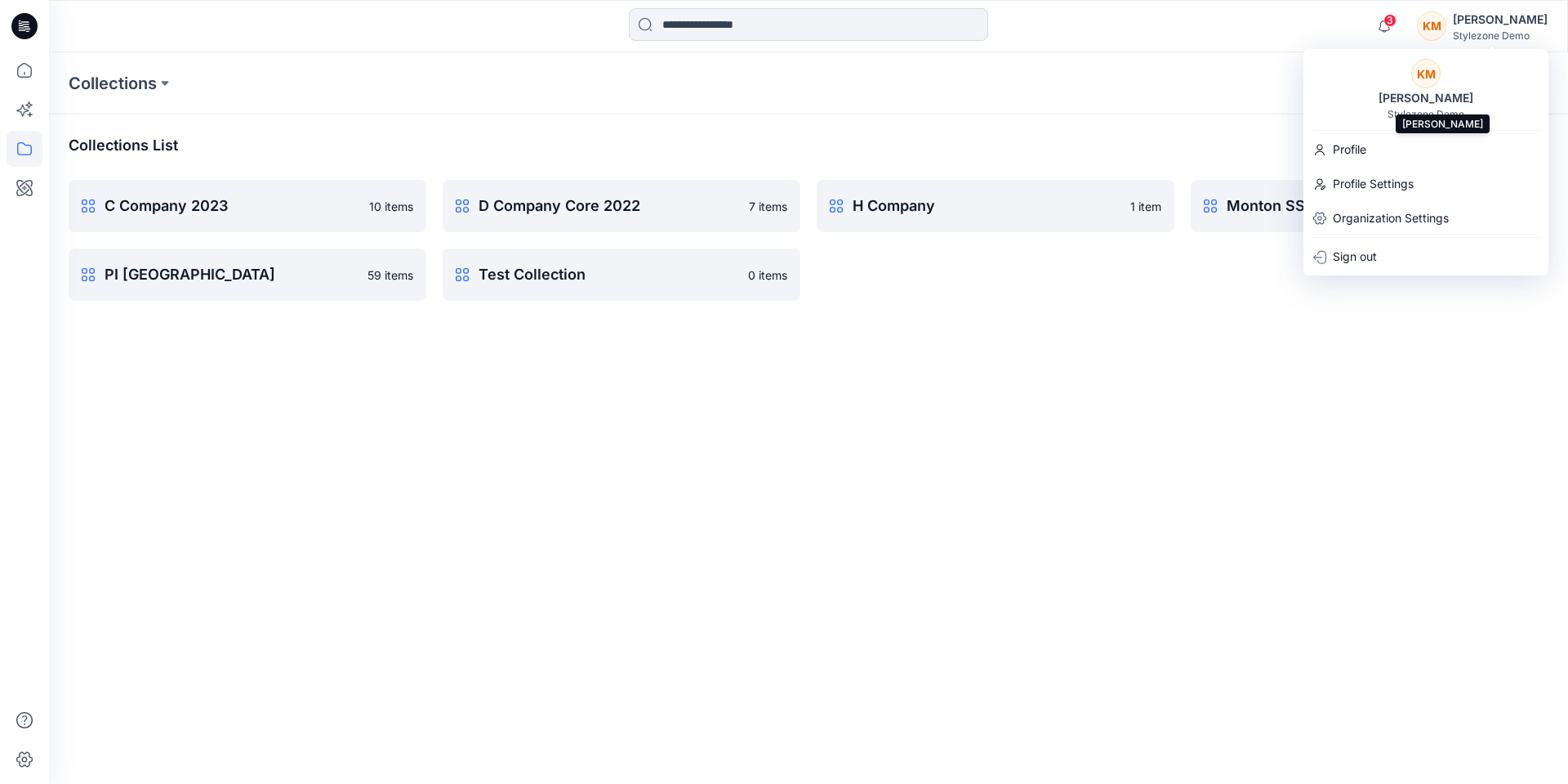
click at [1421, 98] on div "[PERSON_NAME]" at bounding box center [1426, 98] width 114 height 20
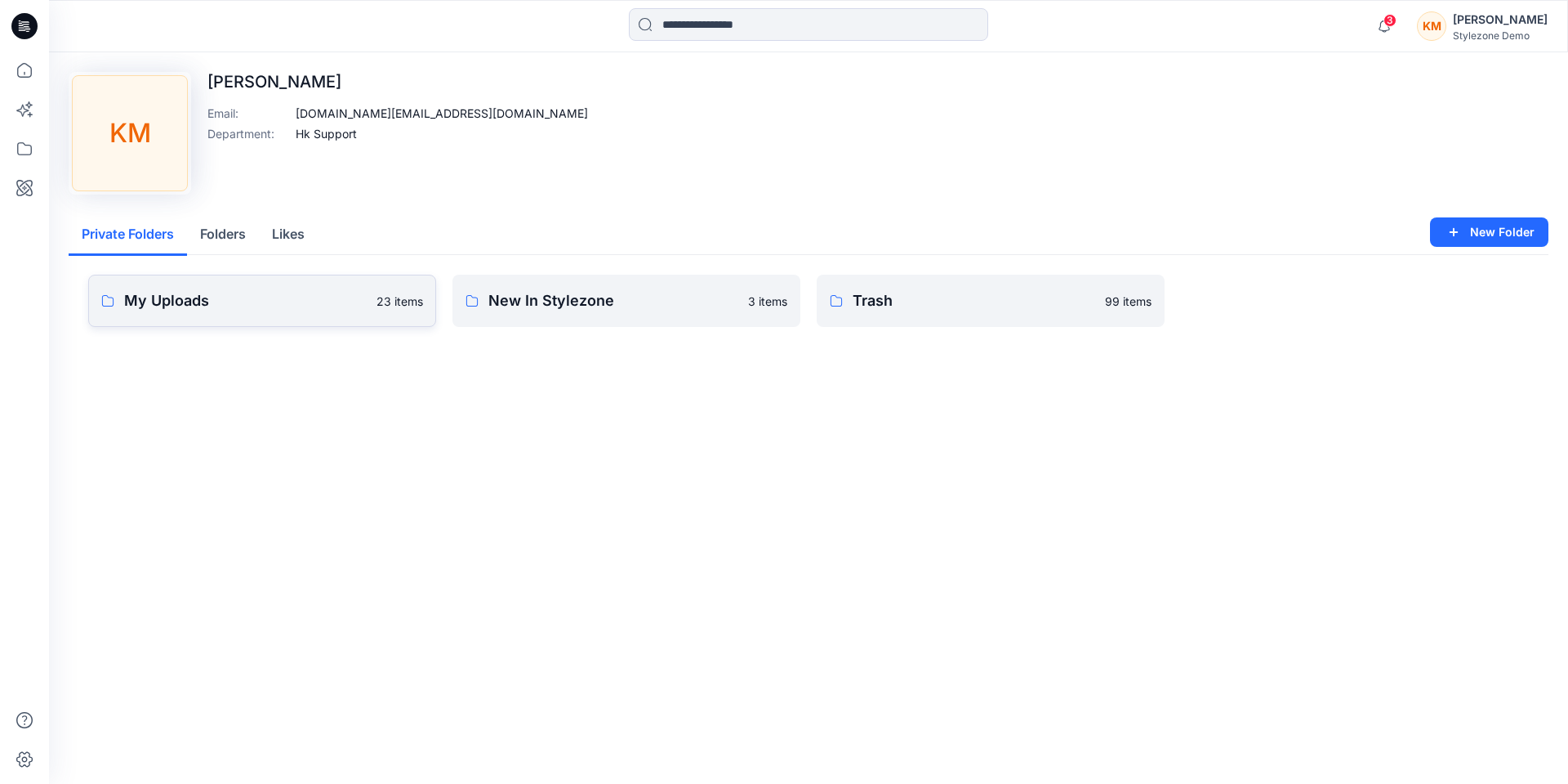
click at [252, 284] on link "My Uploads 23 items" at bounding box center [262, 301] width 348 height 53
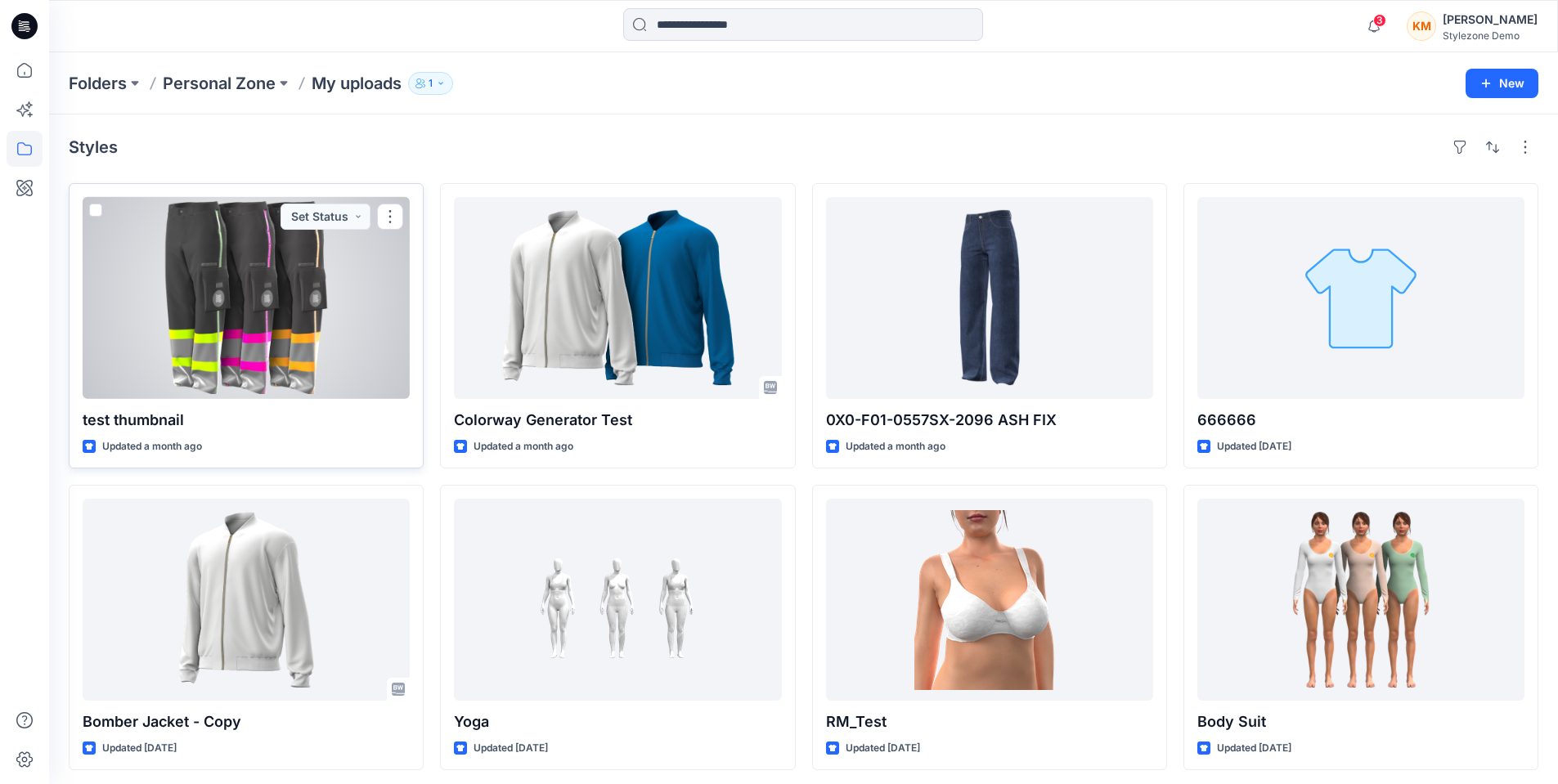
click at [316, 270] on div at bounding box center [246, 297] width 327 height 202
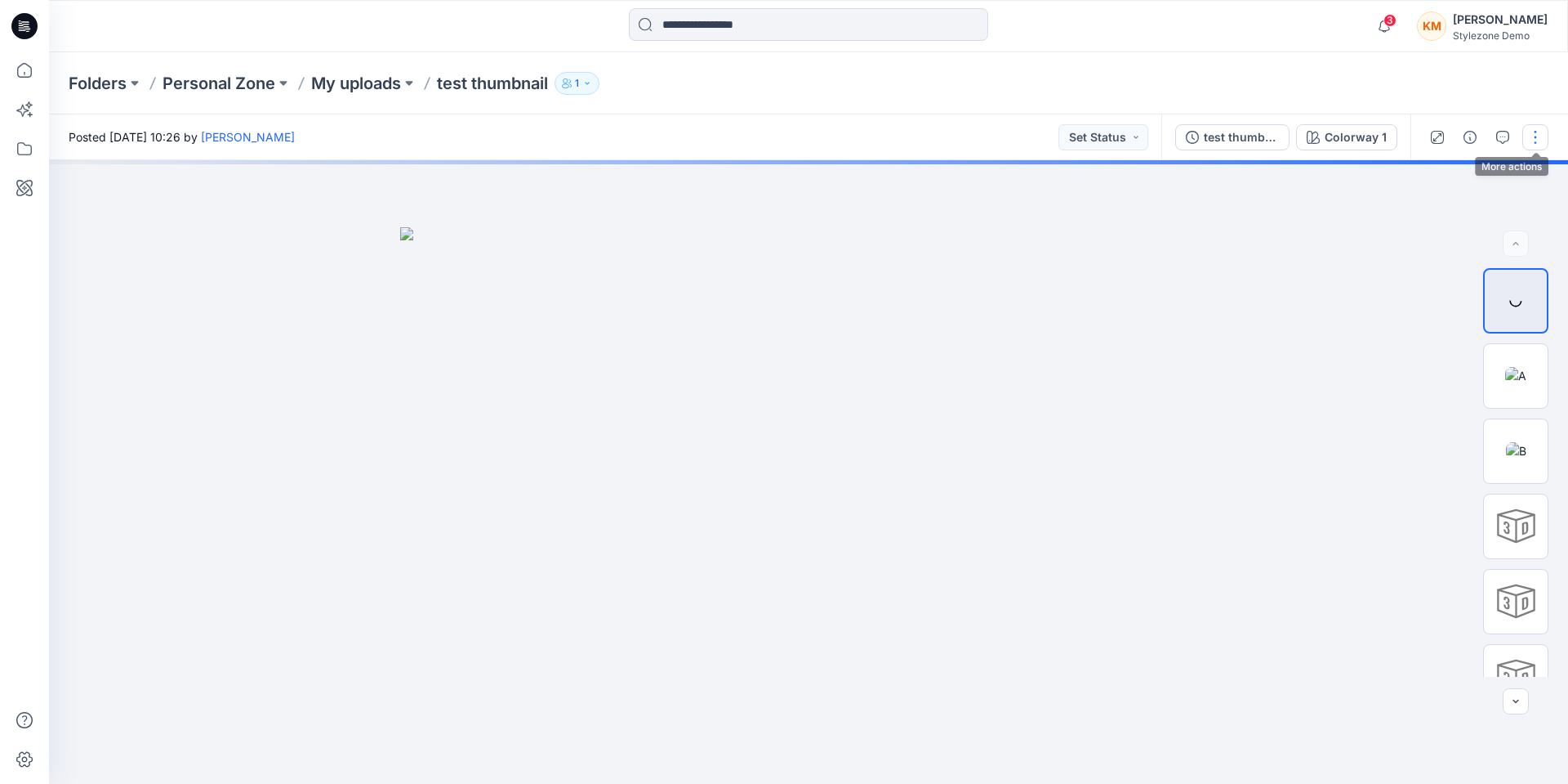
click at [1537, 140] on button "button" at bounding box center [1535, 137] width 26 height 26
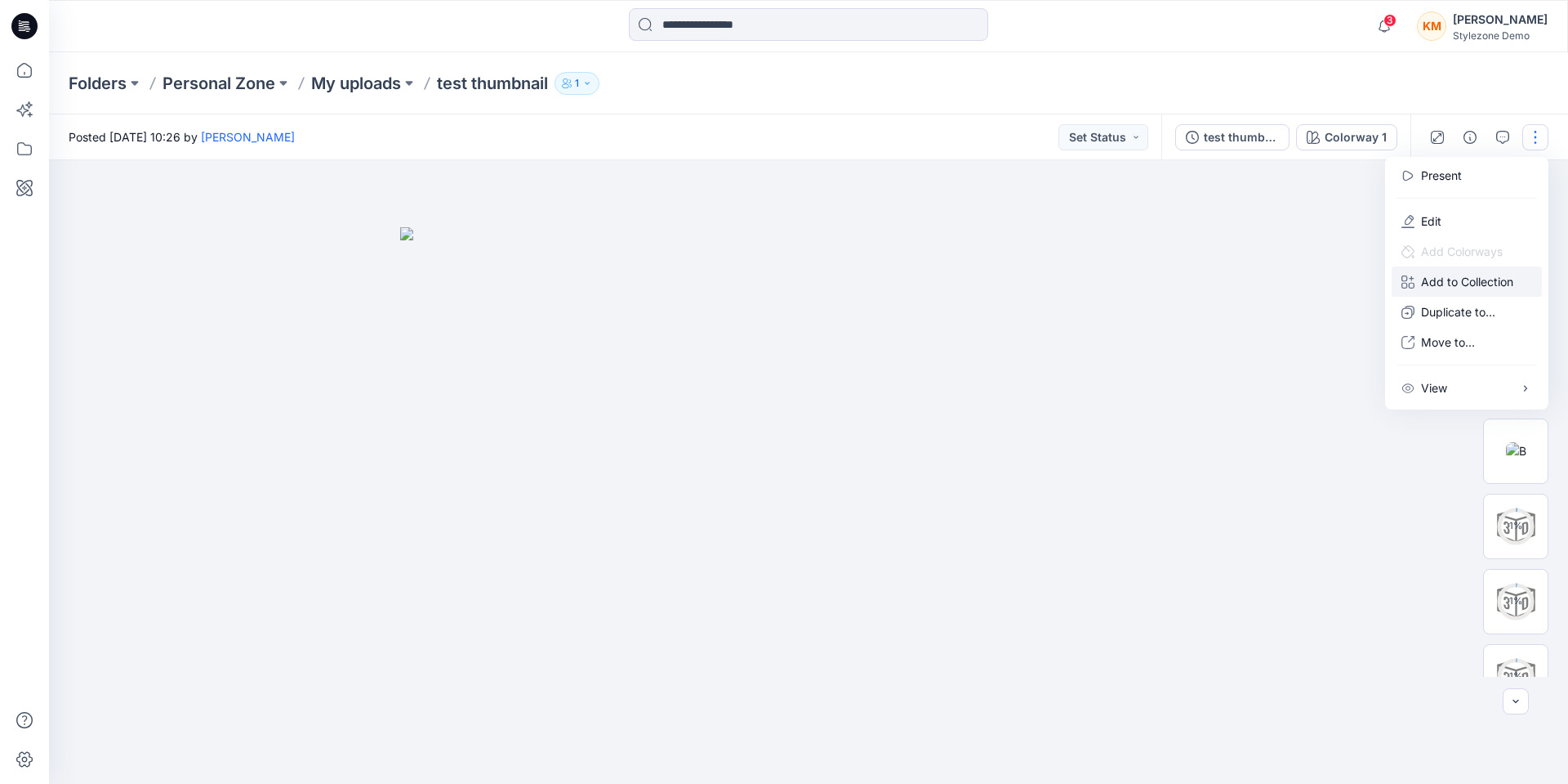
click at [1458, 286] on p "Add to Collection" at bounding box center [1467, 282] width 93 height 18
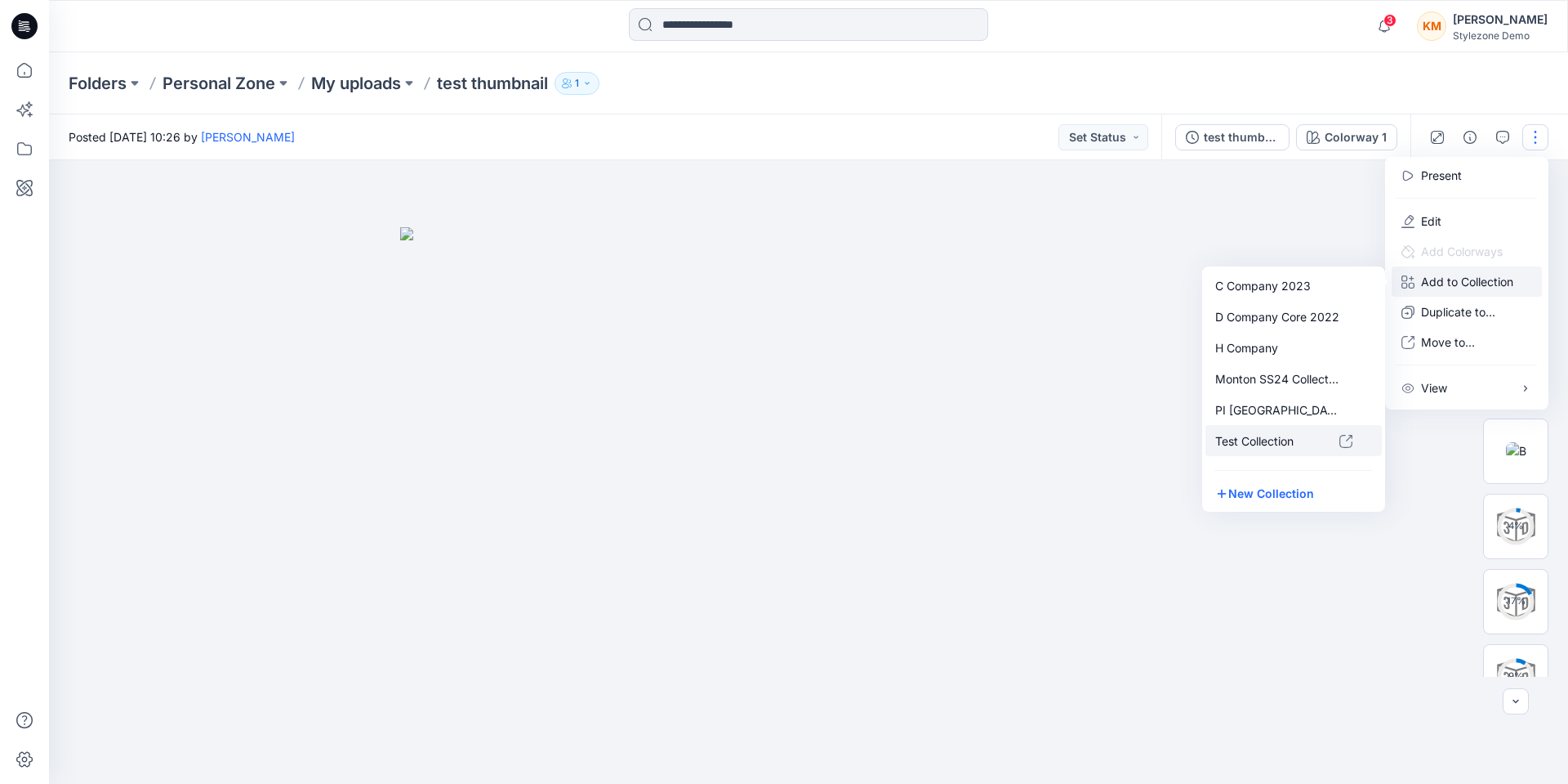
click at [1280, 440] on p "Test Collection" at bounding box center [1277, 441] width 124 height 18
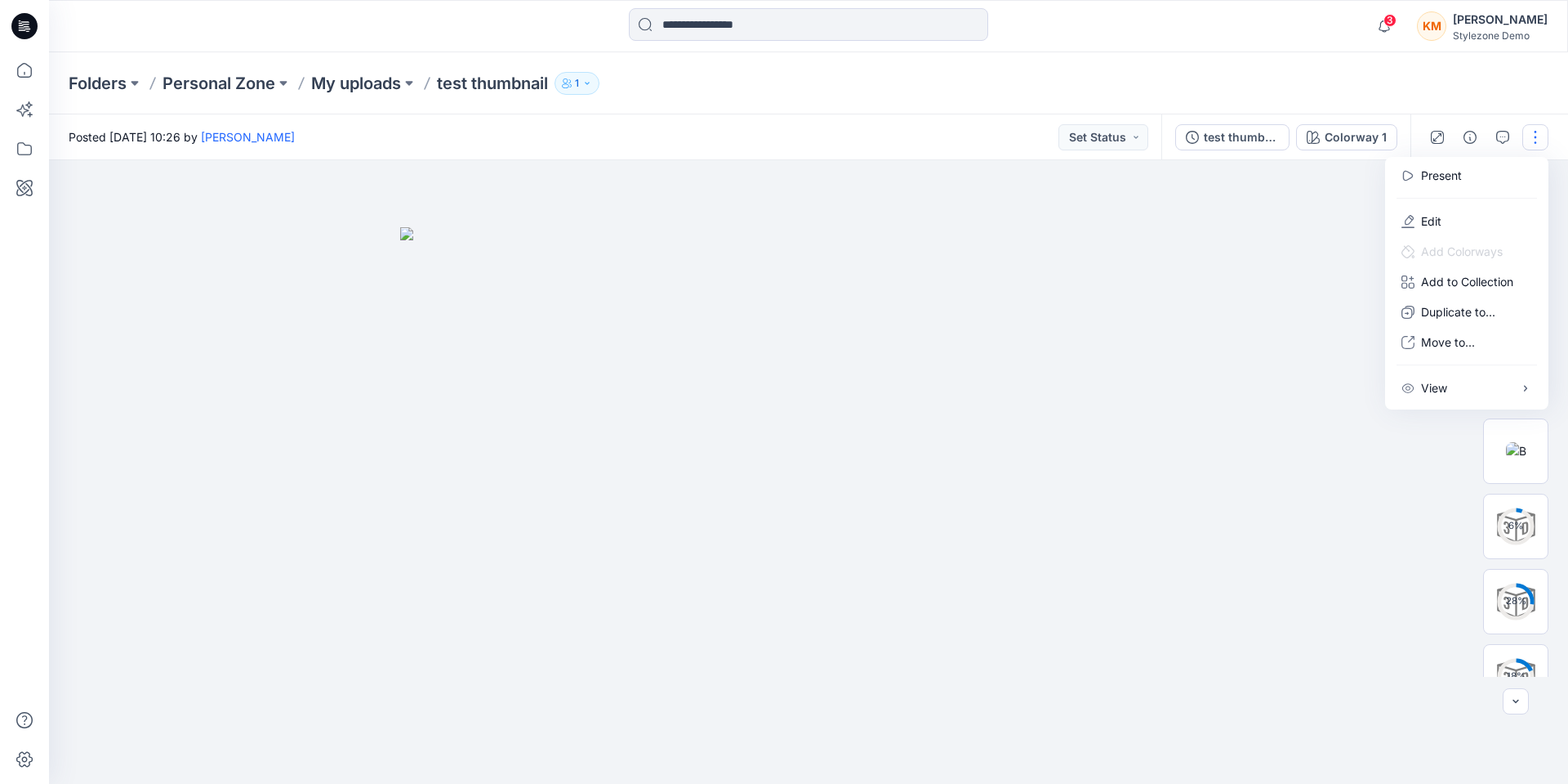
click at [943, 86] on div "Folders Personal Zone My uploads test thumbnail 1" at bounding box center [745, 83] width 1353 height 22
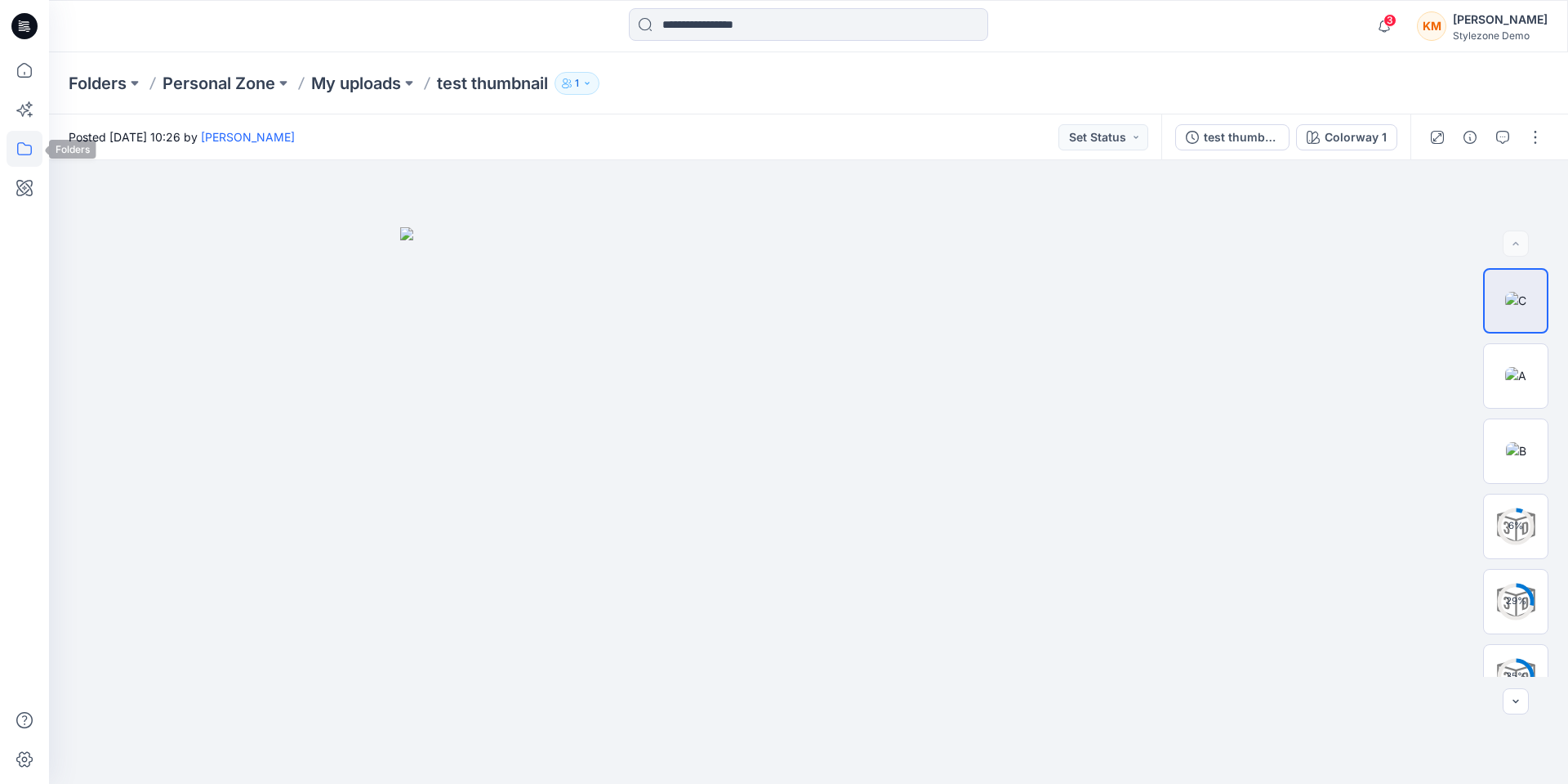
click at [19, 147] on icon at bounding box center [24, 148] width 36 height 36
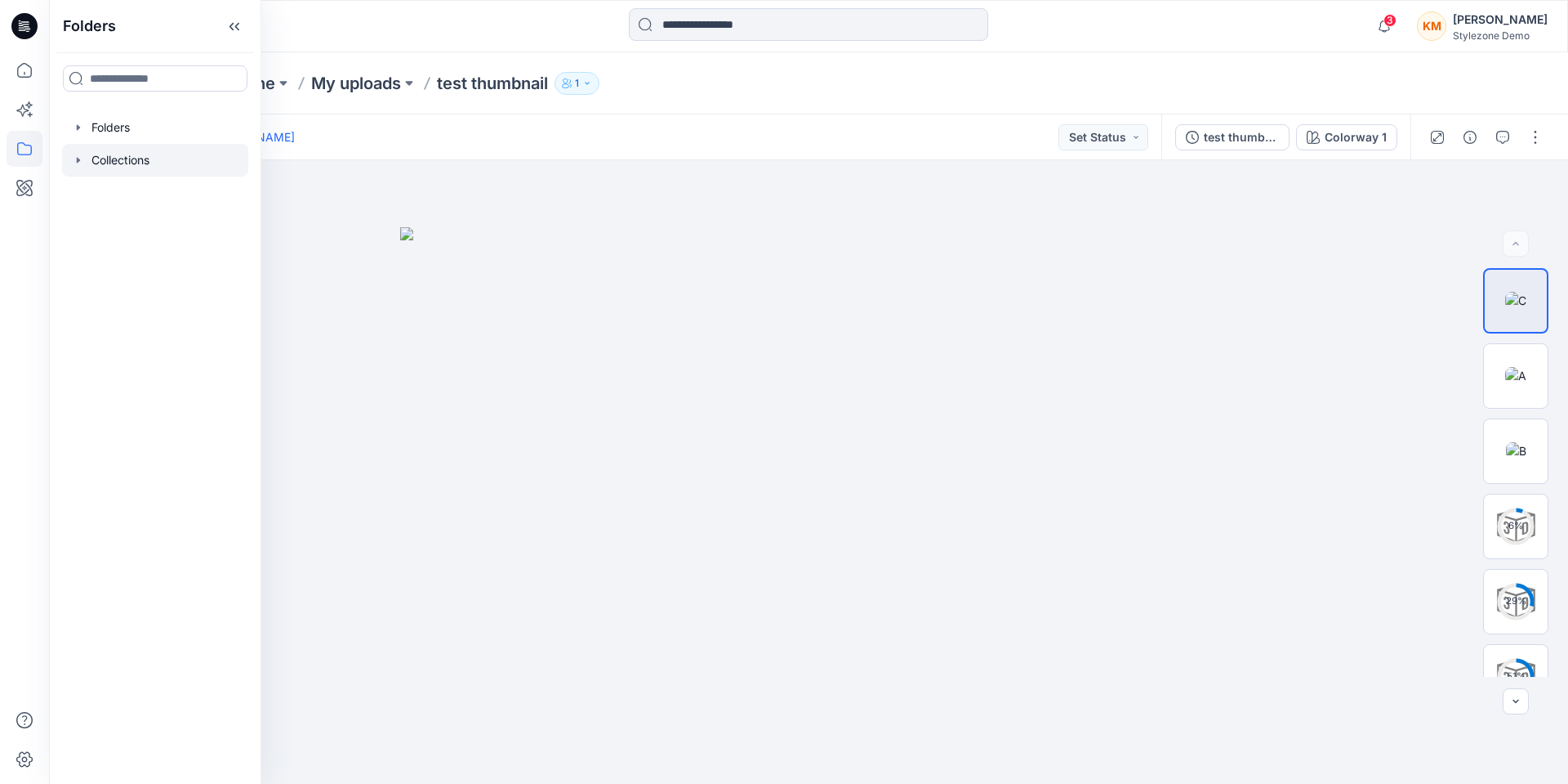
click at [121, 162] on div at bounding box center [155, 161] width 186 height 33
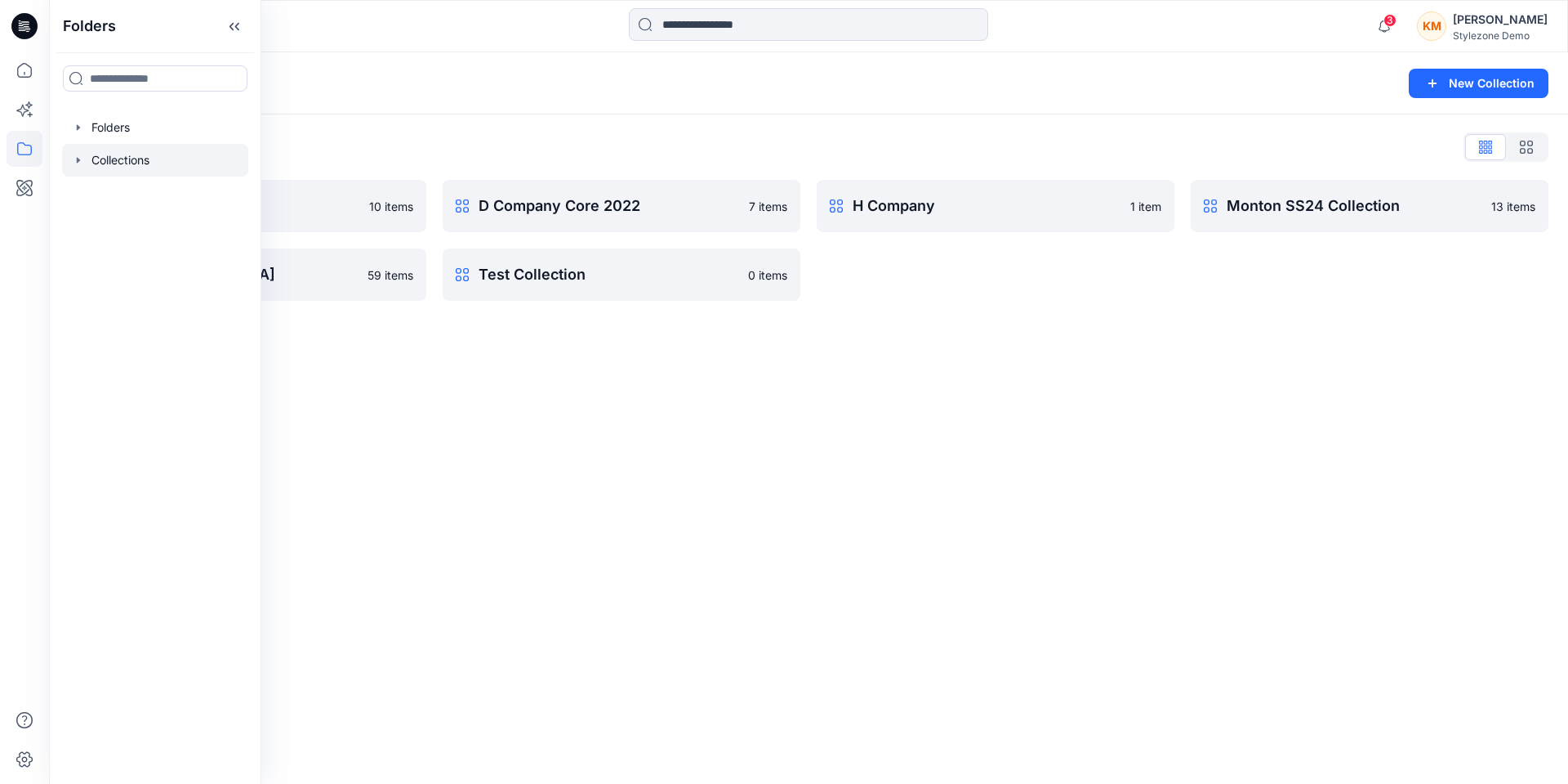
click at [378, 360] on div "Collections New Collection Collections List C Company 2023 10 items PI [GEOGRAP…" at bounding box center [808, 418] width 1519 height 731
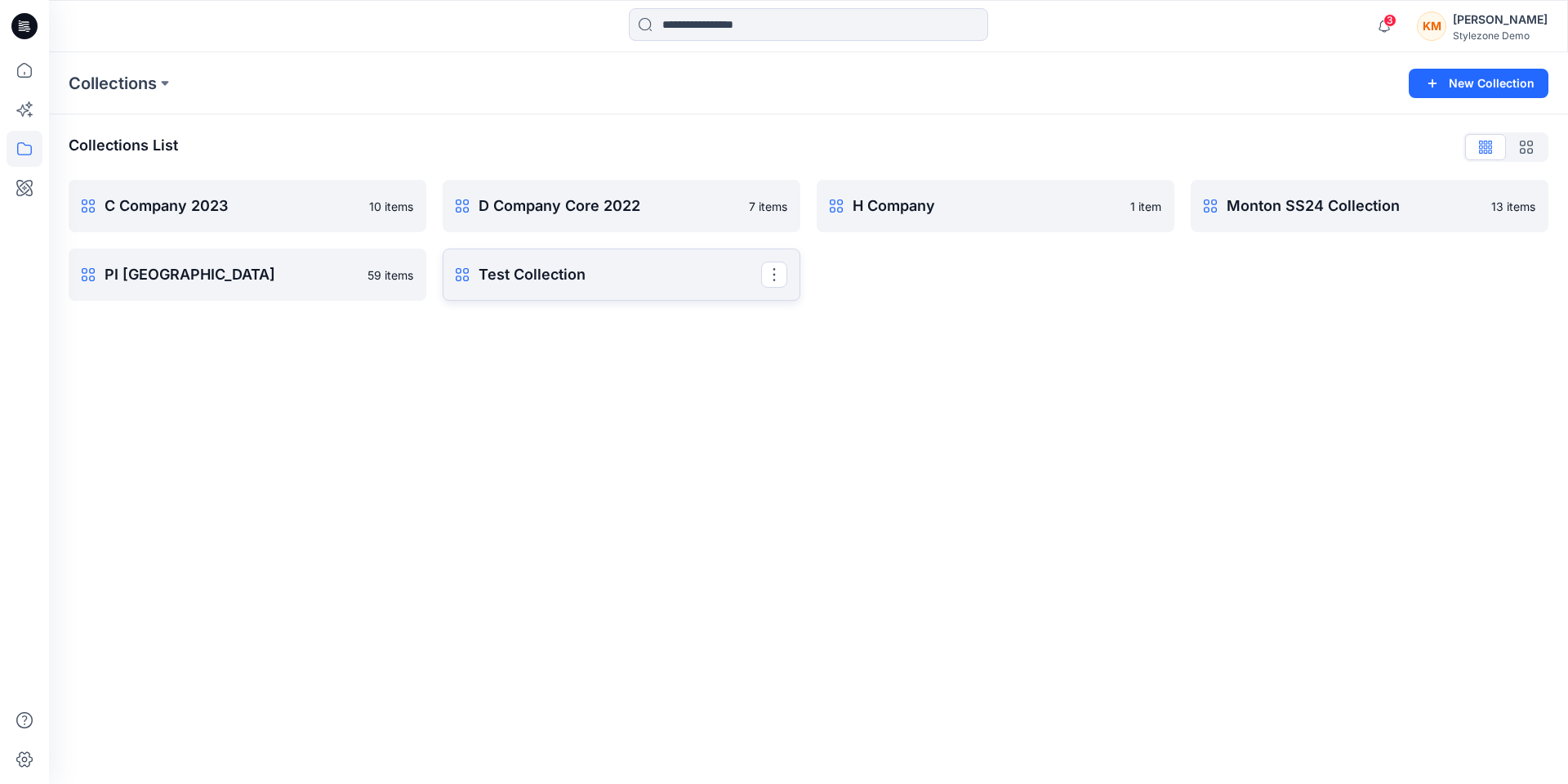
click at [507, 273] on p "Test Collection" at bounding box center [620, 274] width 283 height 22
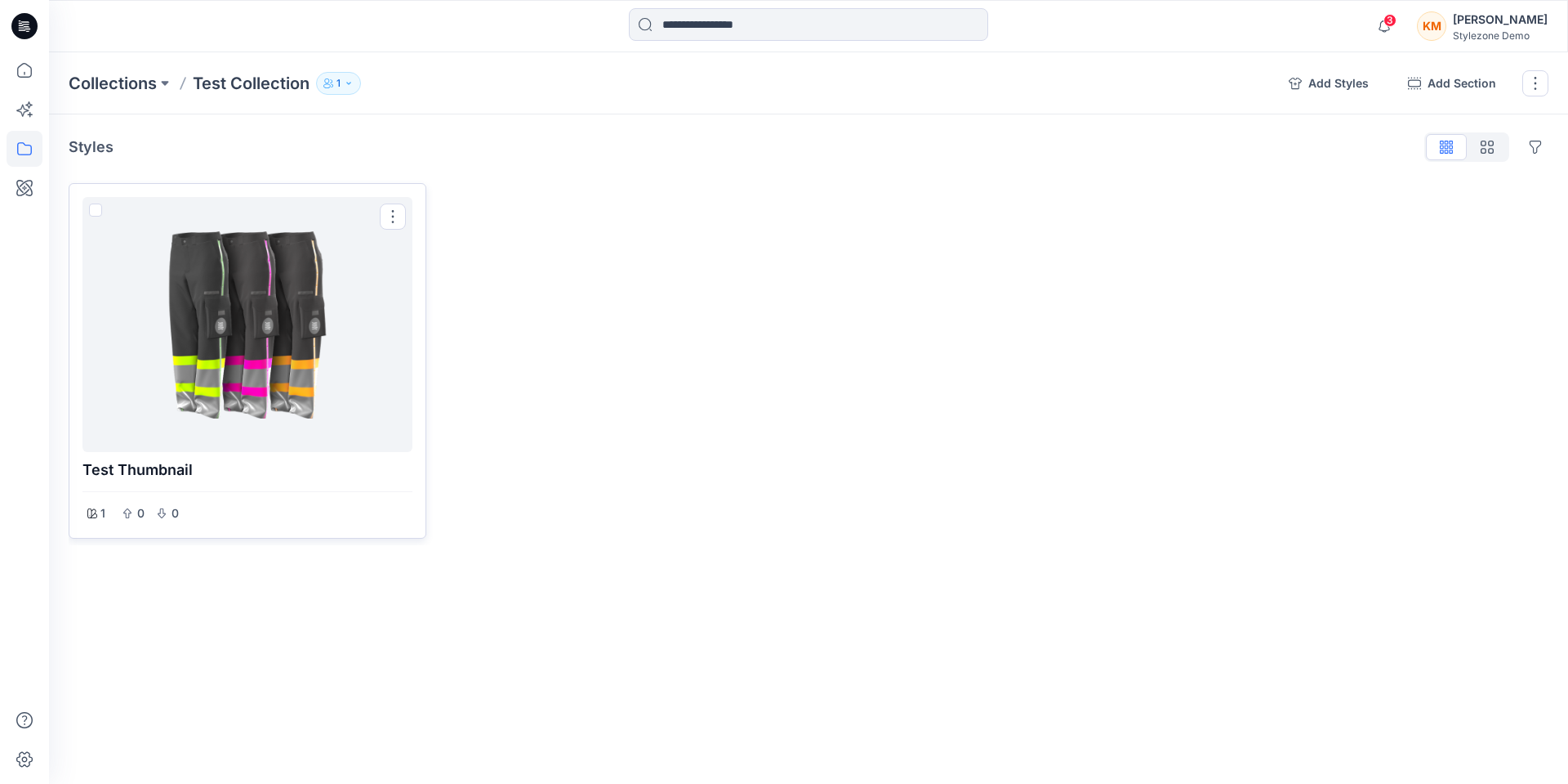
click at [286, 354] on div at bounding box center [247, 325] width 317 height 242
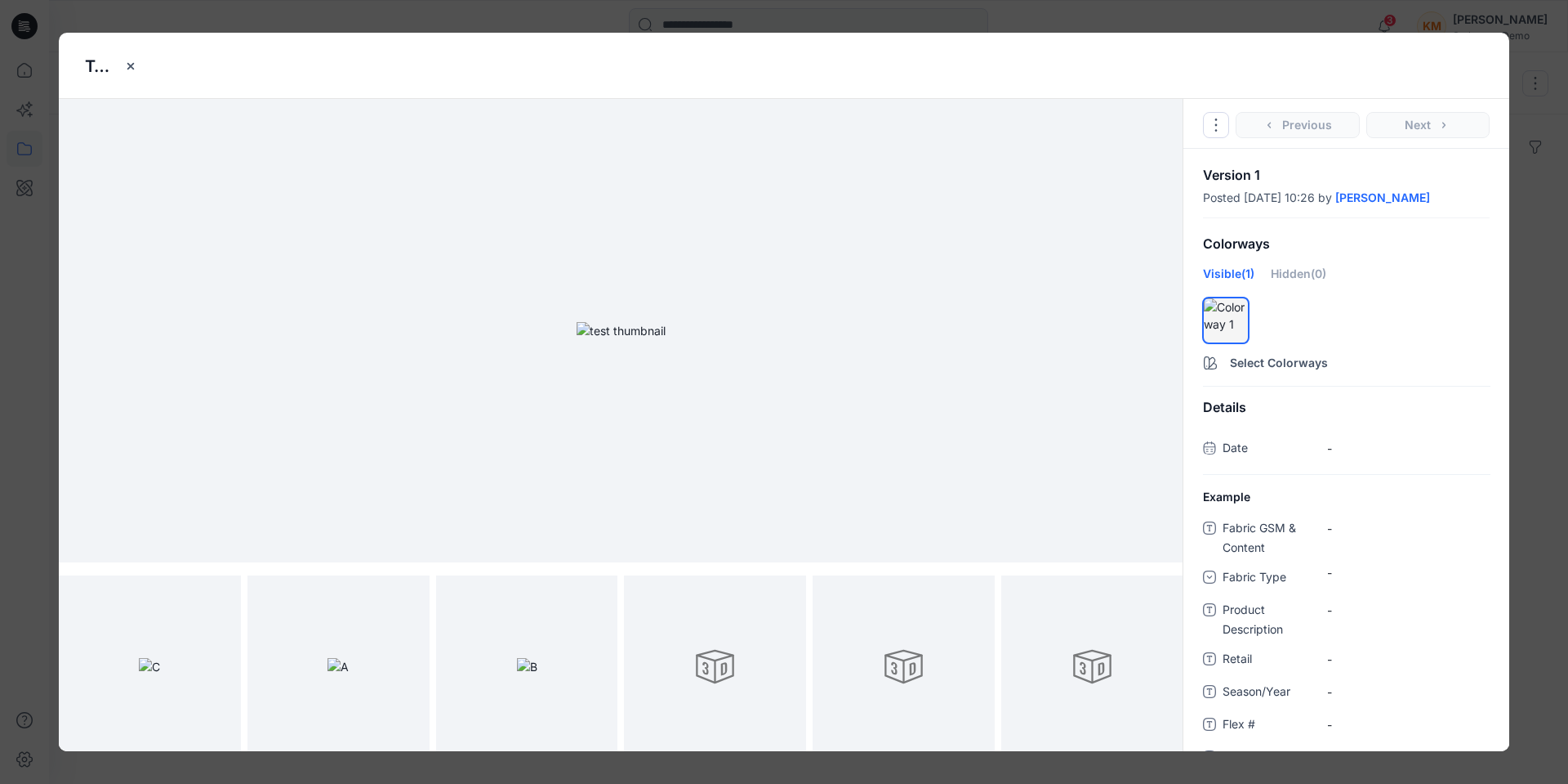
click at [1167, 18] on div "test thumbnail Go to Original Style Duplicate Original Style to... Previous Nex…" at bounding box center [784, 392] width 1568 height 784
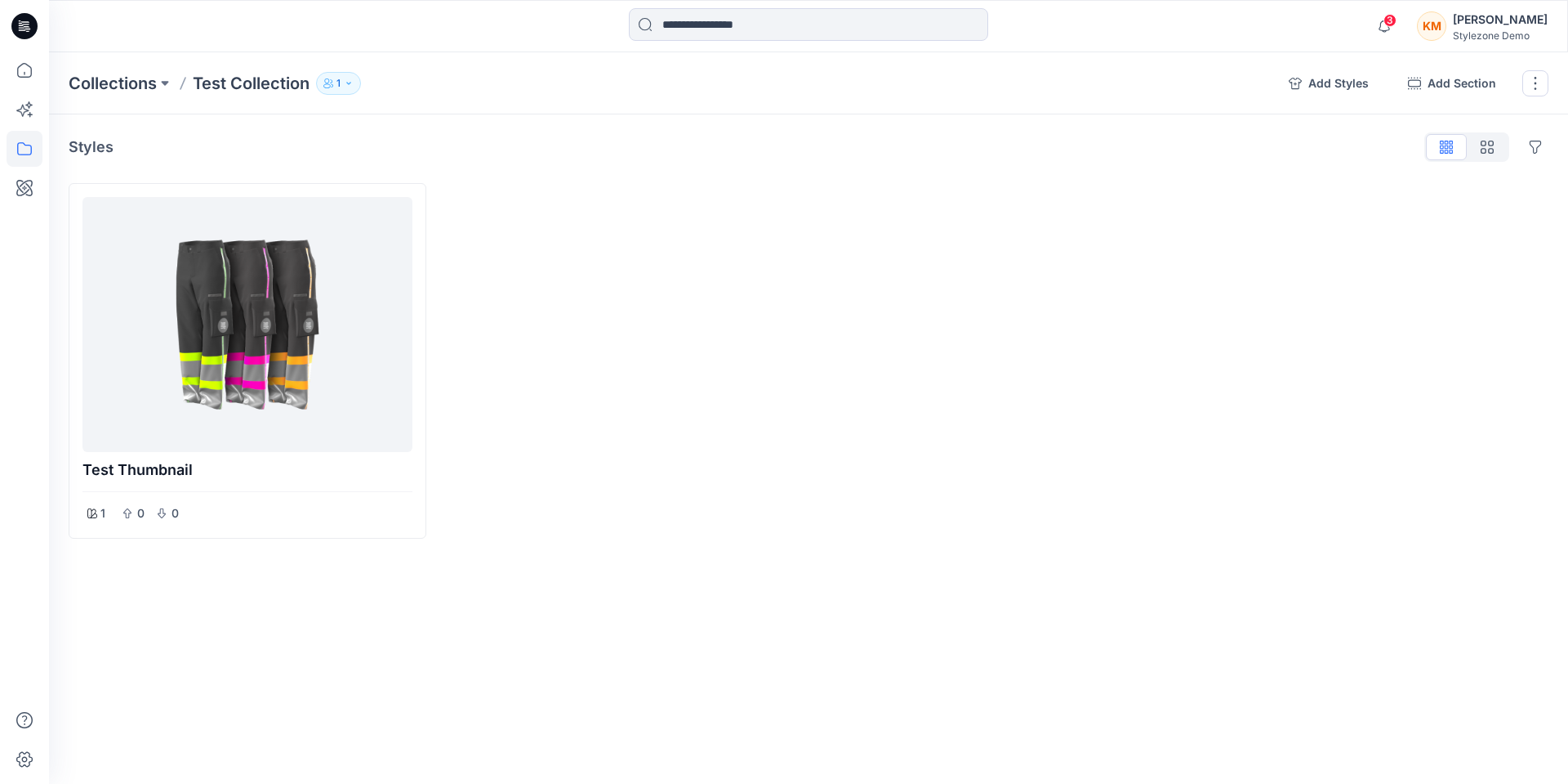
click at [1446, 30] on div "KM" at bounding box center [1432, 26] width 29 height 29
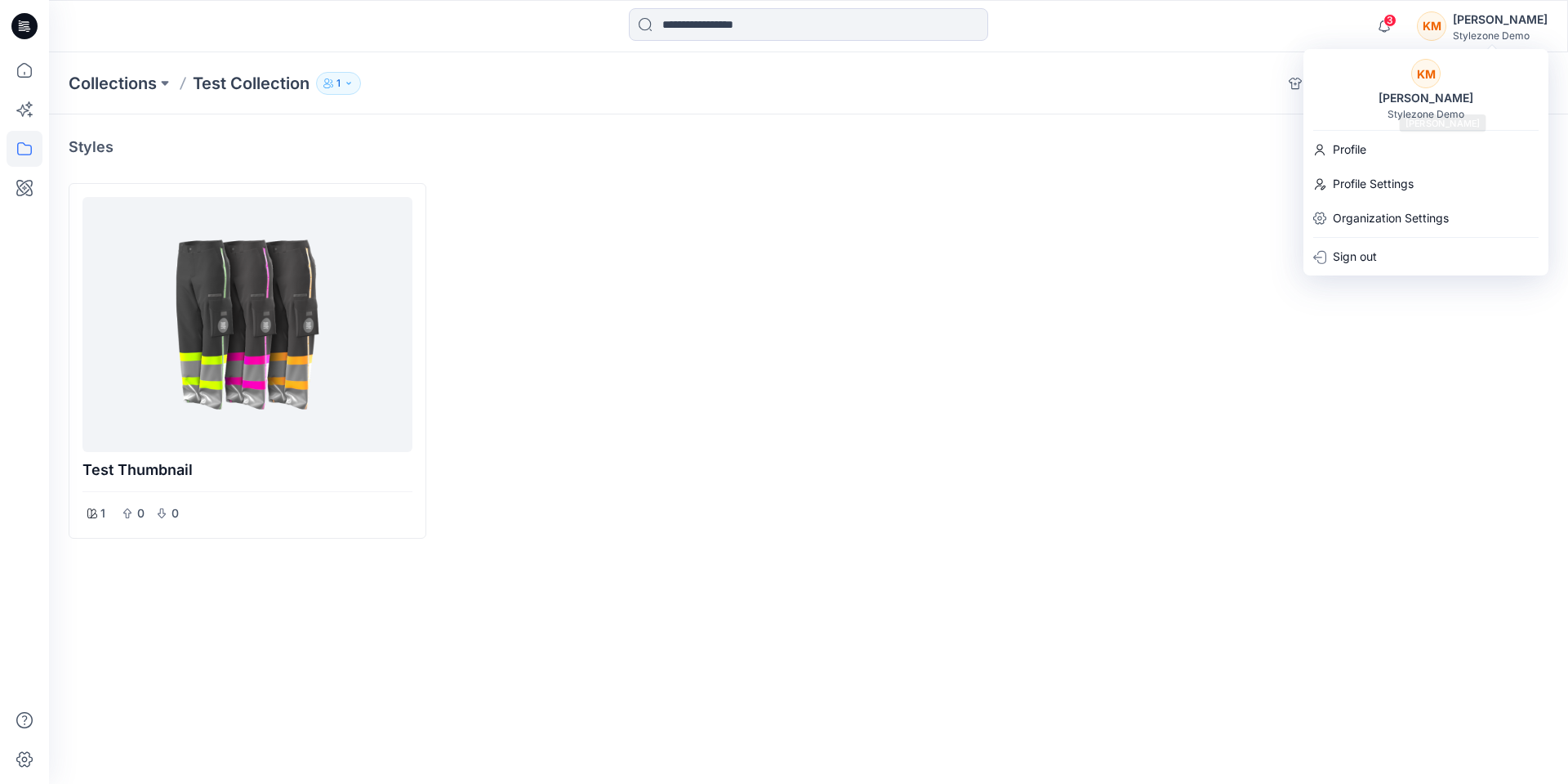
click at [1432, 85] on div "KM" at bounding box center [1426, 73] width 29 height 29
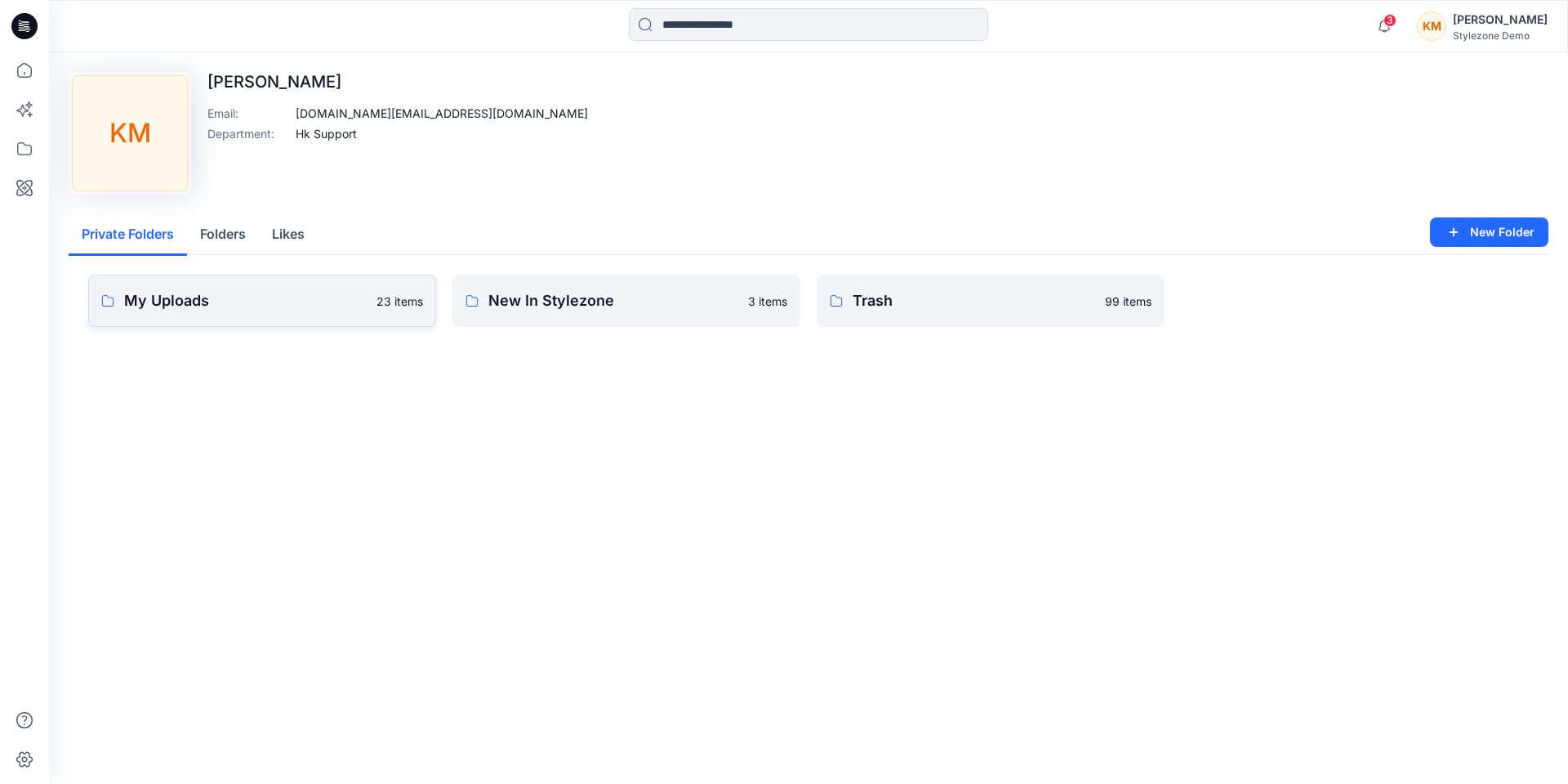
click at [227, 296] on p "My Uploads" at bounding box center [245, 300] width 243 height 22
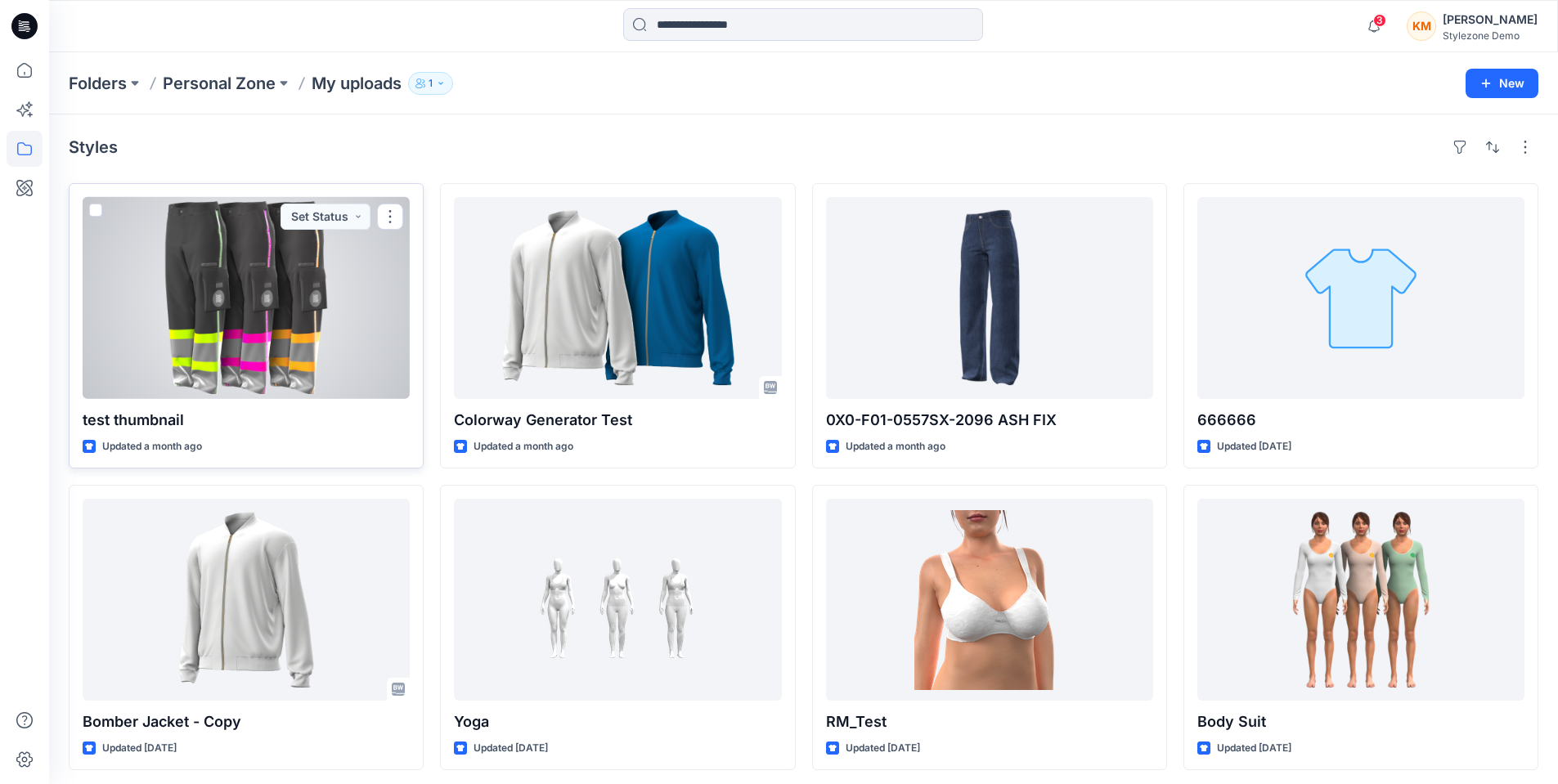
click at [269, 334] on div at bounding box center [246, 297] width 327 height 202
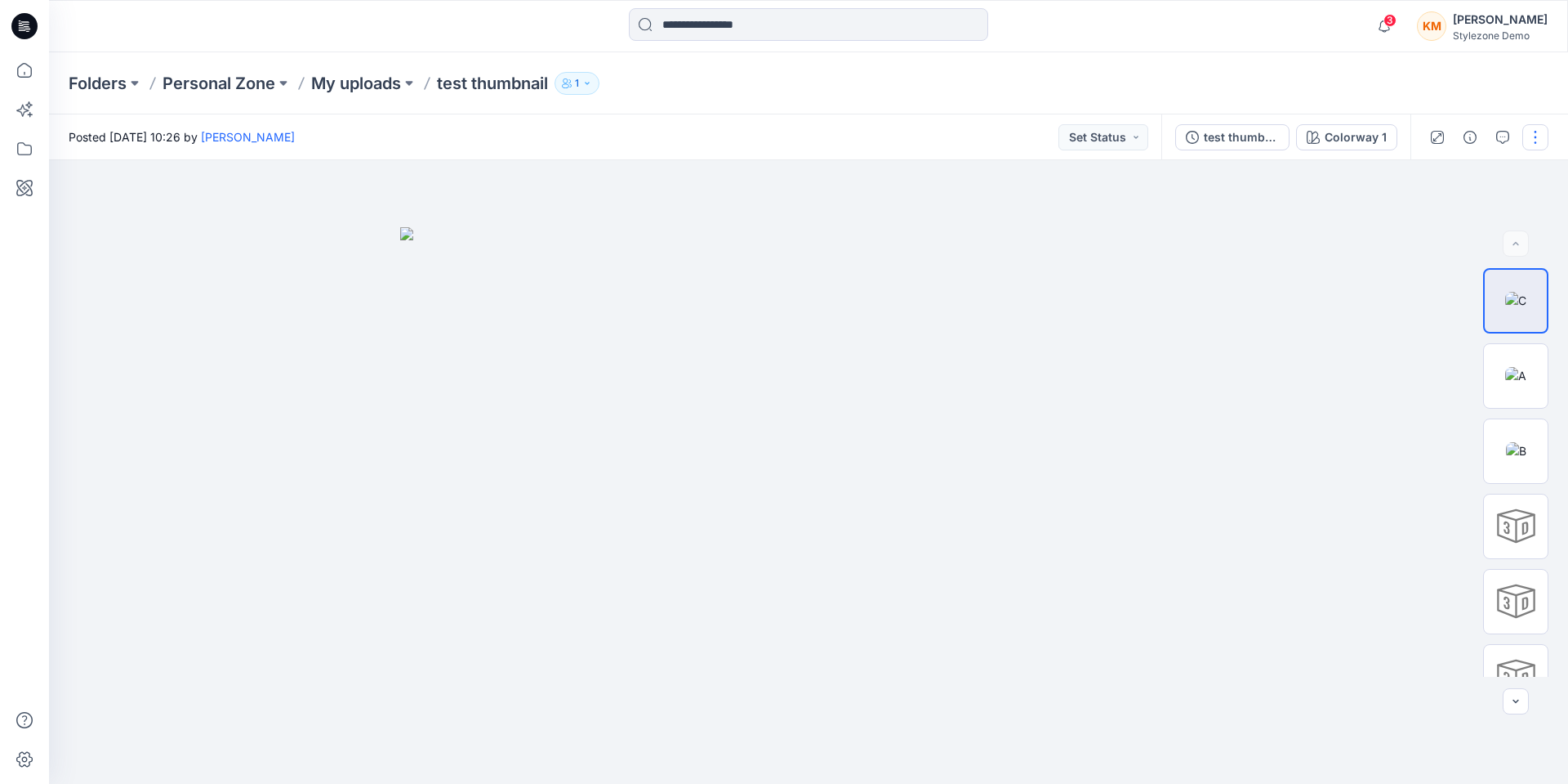
click at [1537, 140] on button "button" at bounding box center [1535, 137] width 26 height 26
click at [1446, 223] on button "Edit" at bounding box center [1467, 220] width 150 height 30
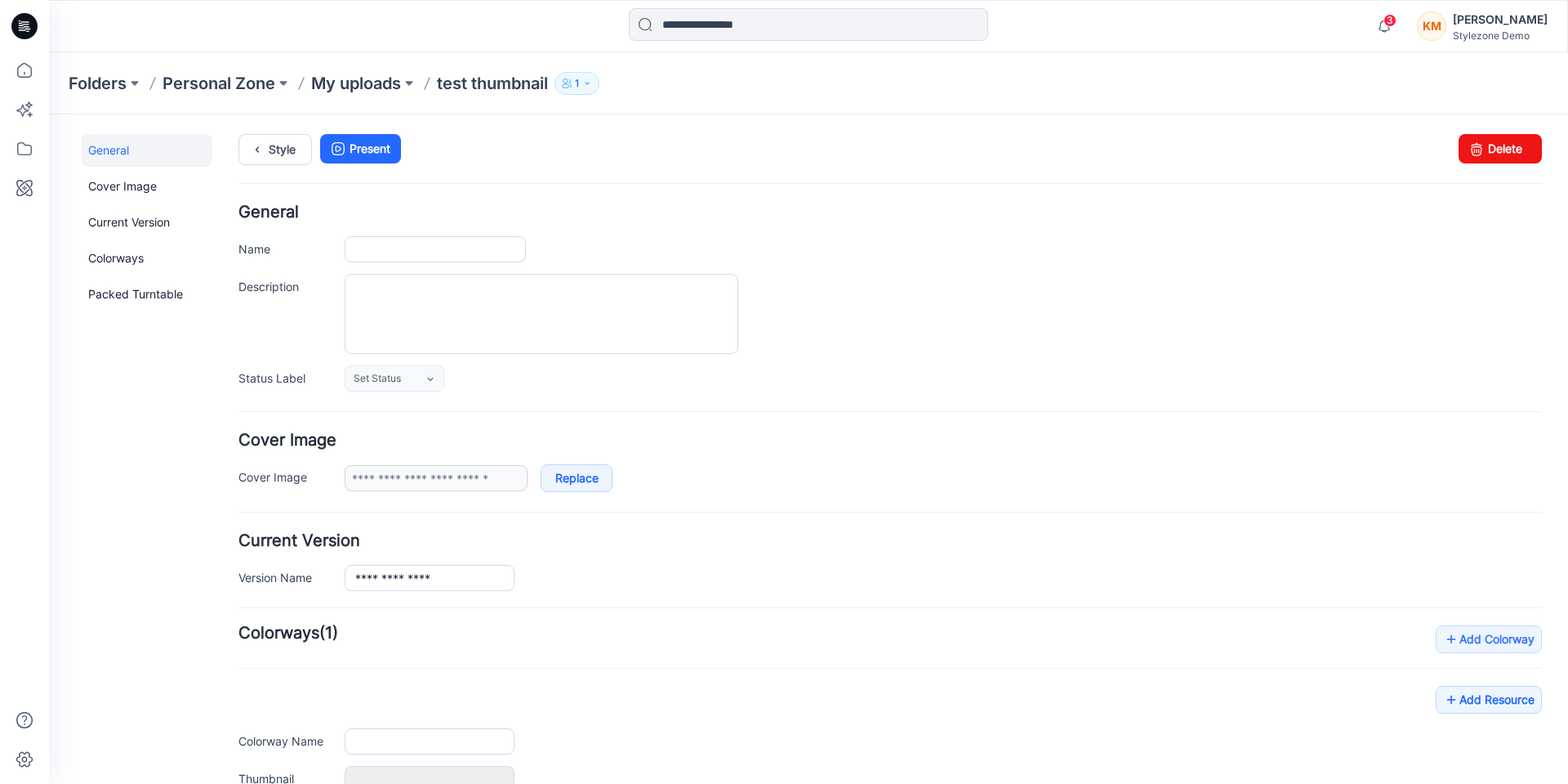
type input "**********"
type input "*"
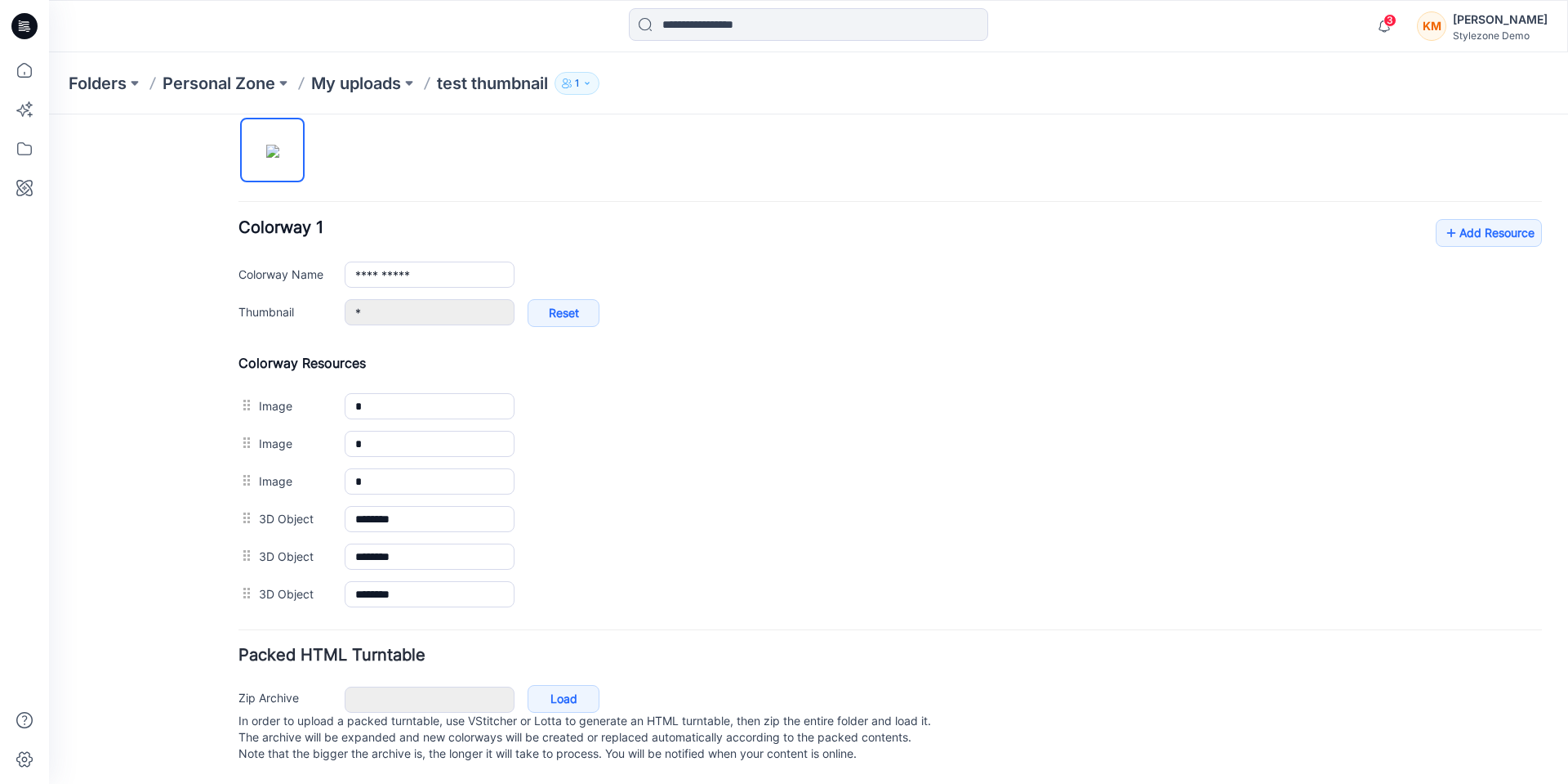
scroll to position [485, 0]
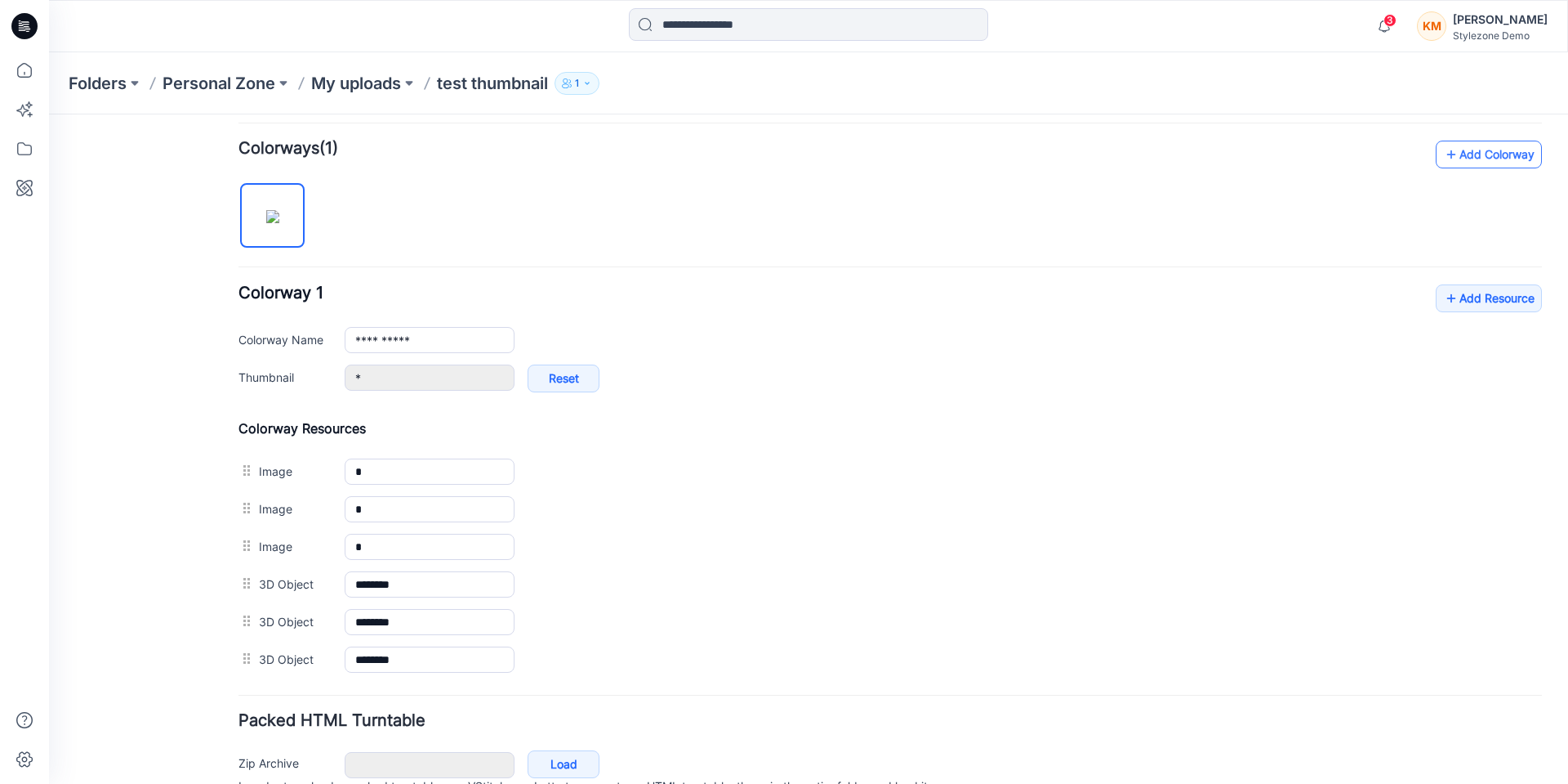
click at [1482, 159] on link "Add Colorway" at bounding box center [1488, 154] width 106 height 27
type input "**********"
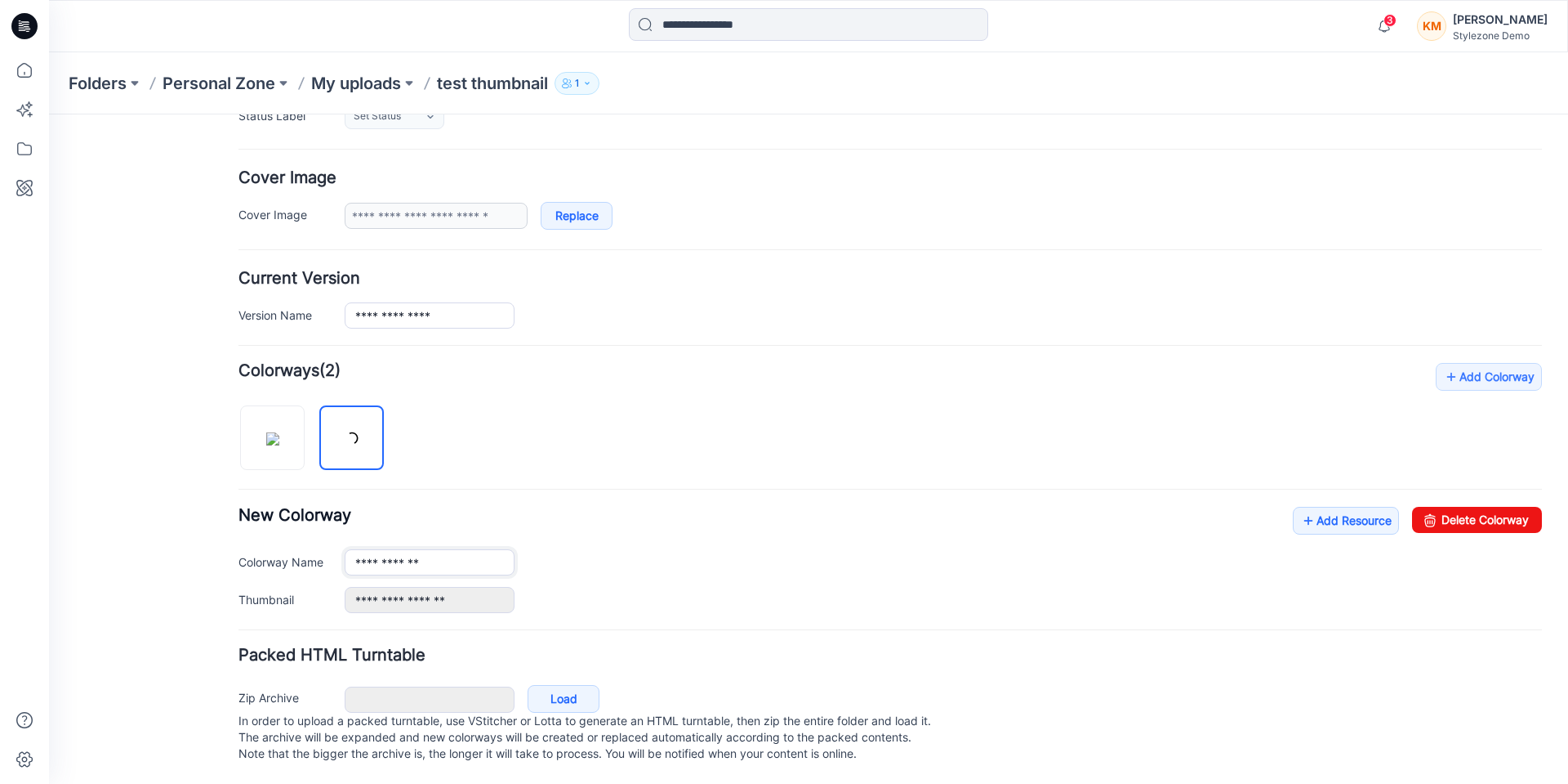
scroll to position [279, 0]
click at [1331, 511] on link "Add Resource" at bounding box center [1346, 521] width 106 height 27
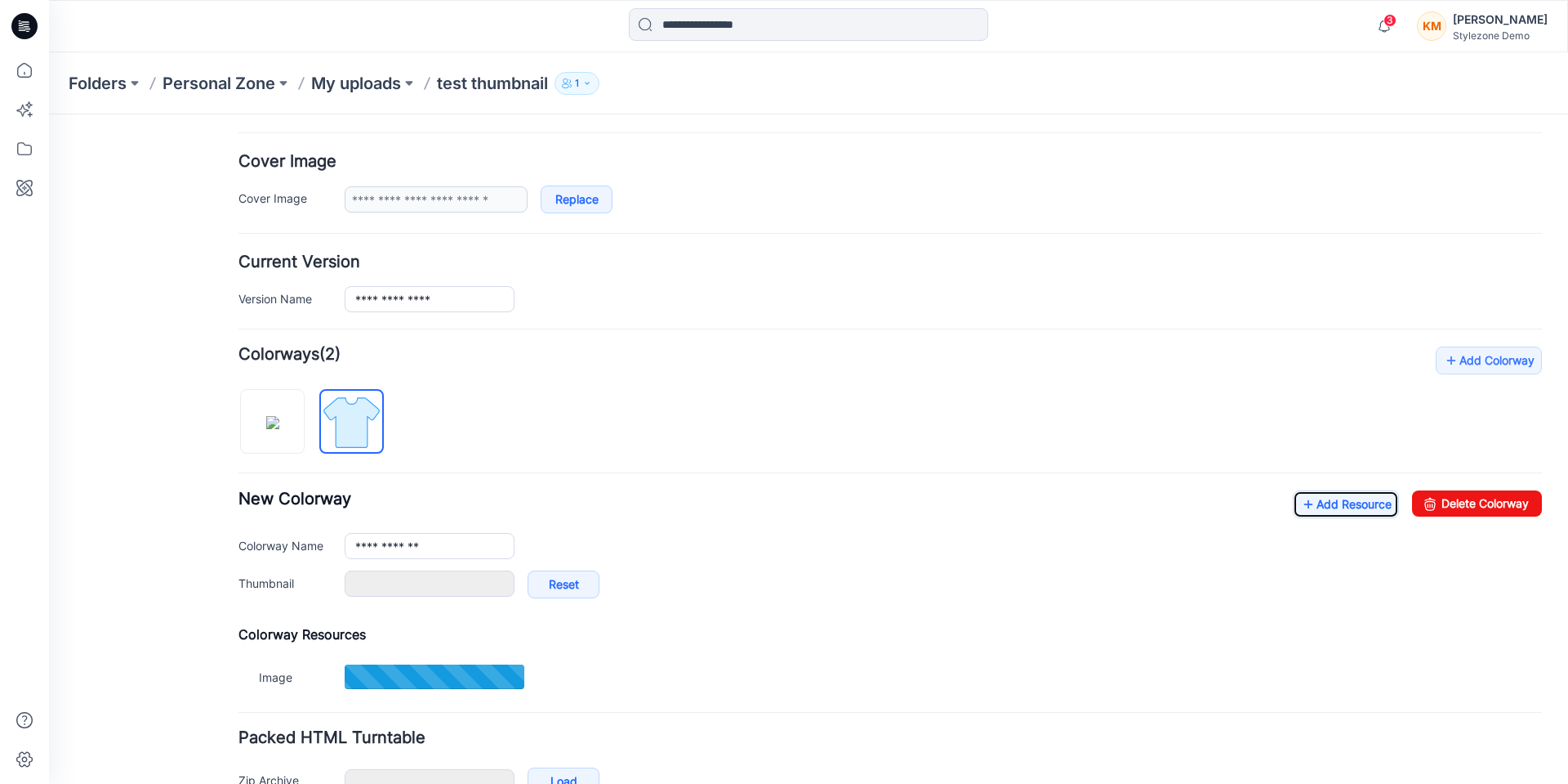
type input "**********"
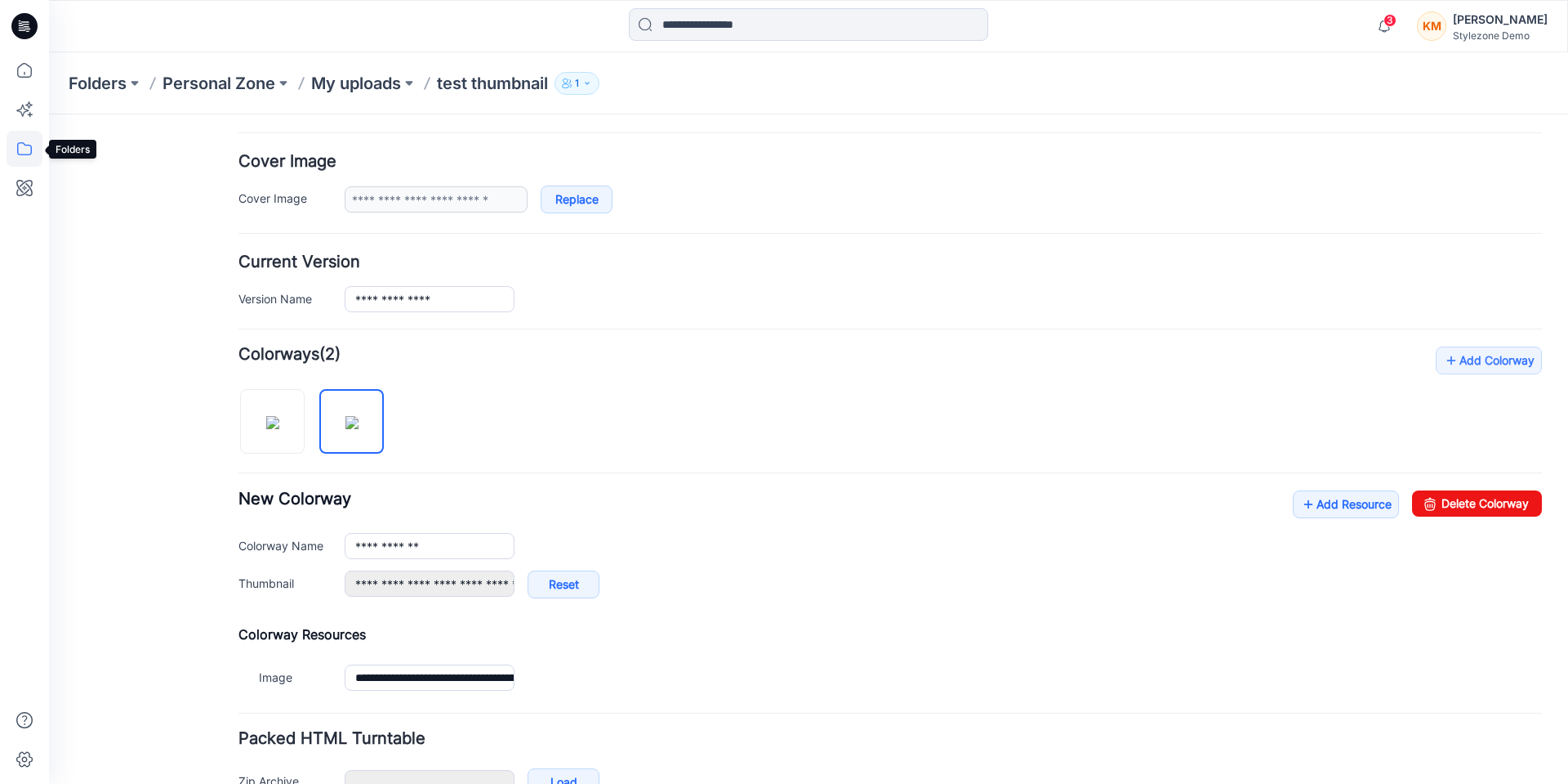
click at [26, 148] on icon at bounding box center [24, 148] width 36 height 36
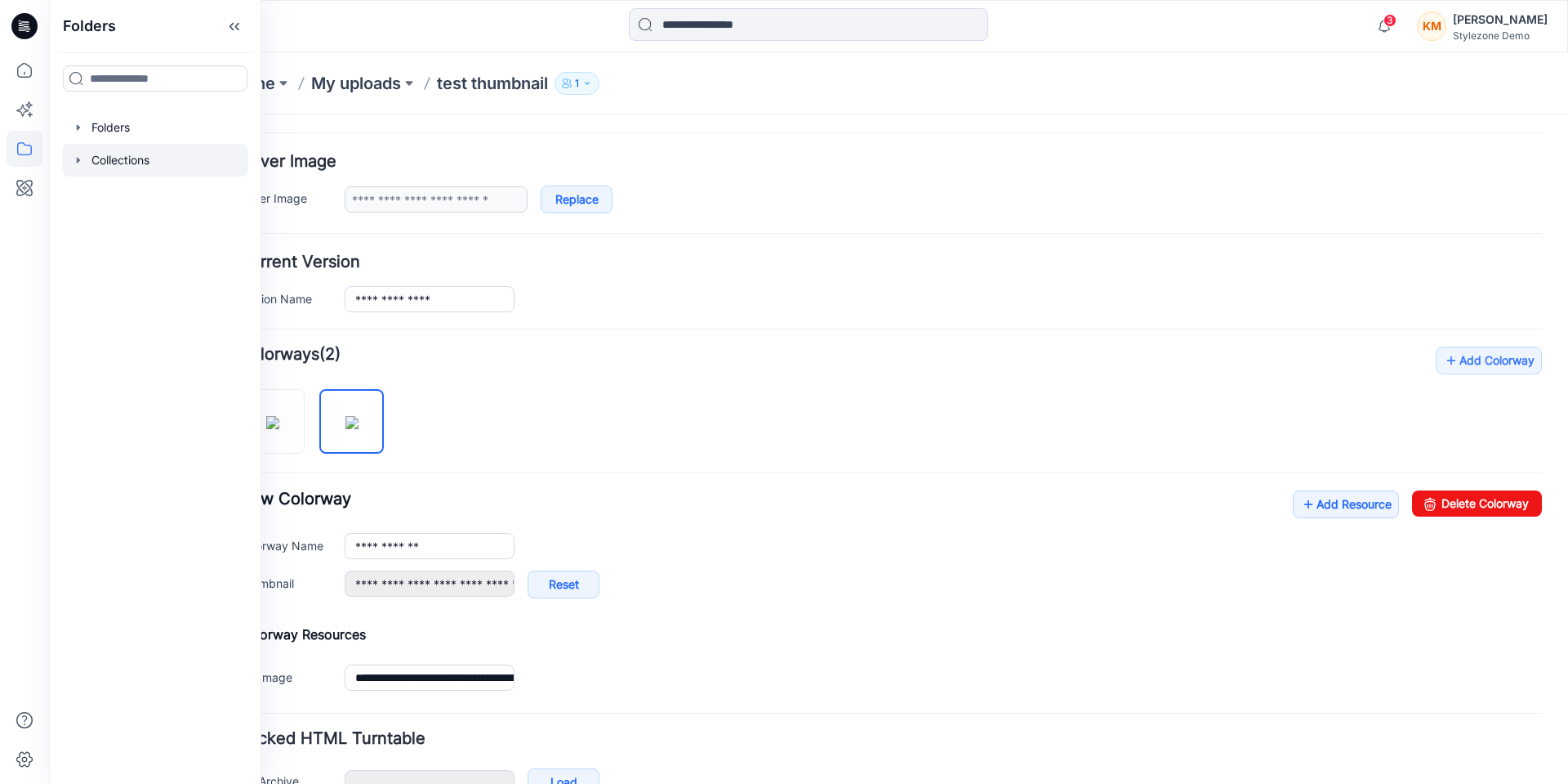
click at [141, 165] on div at bounding box center [155, 161] width 186 height 33
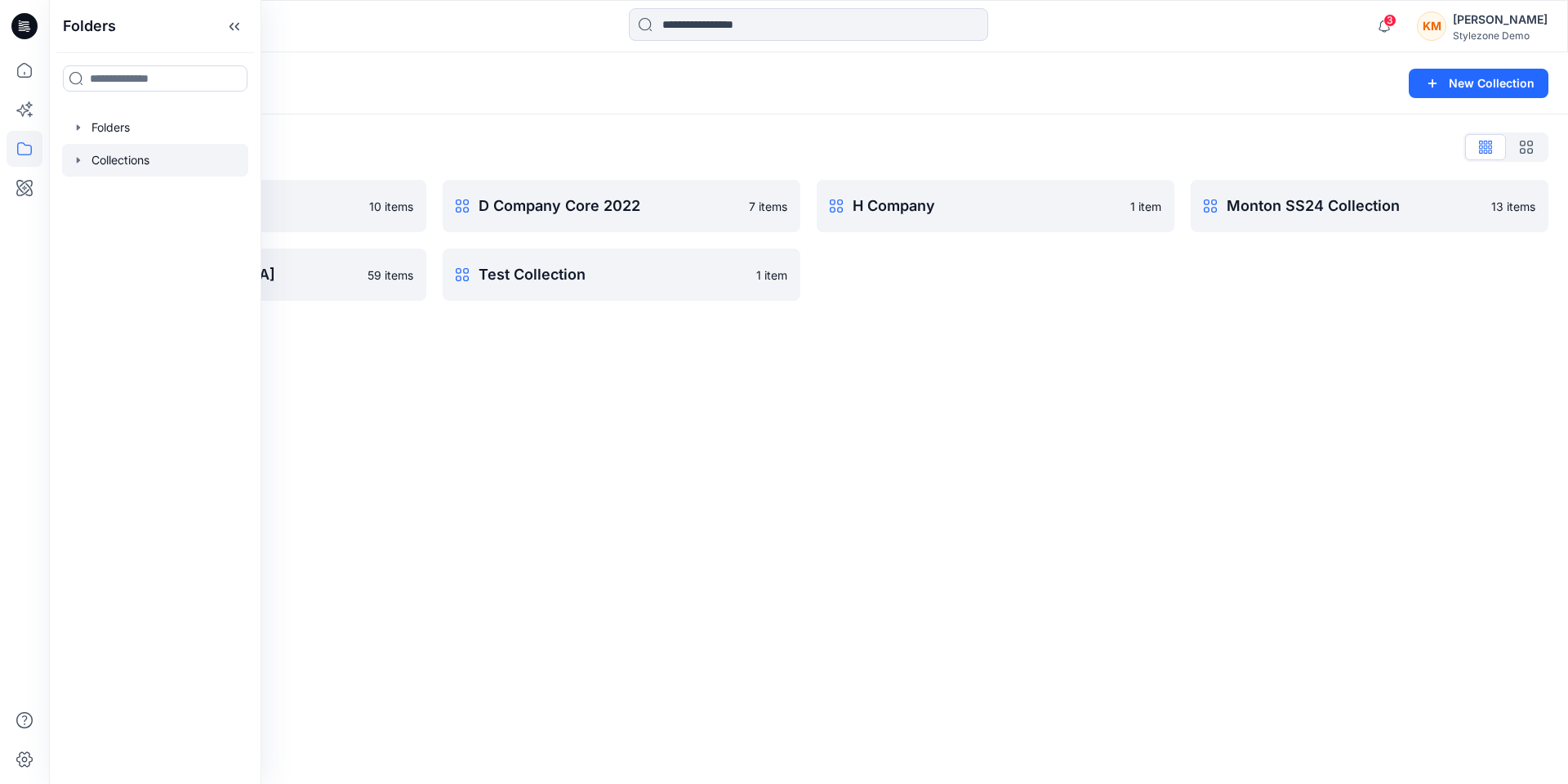
click at [498, 402] on div "Collections New Collection Collections List C Company 2023 10 items PI [GEOGRAP…" at bounding box center [808, 418] width 1519 height 731
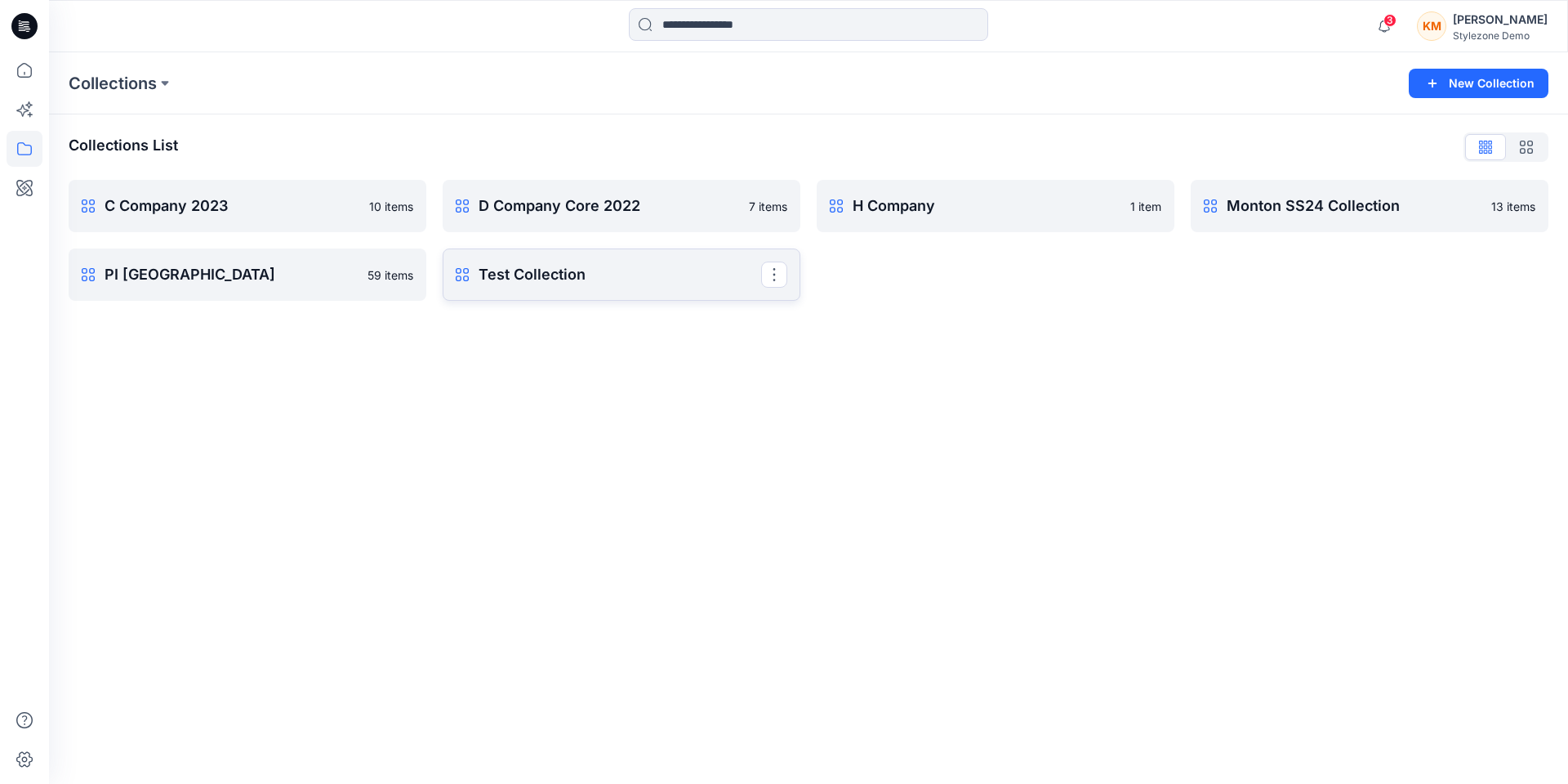
click at [521, 282] on p "Test Collection" at bounding box center [620, 274] width 283 height 22
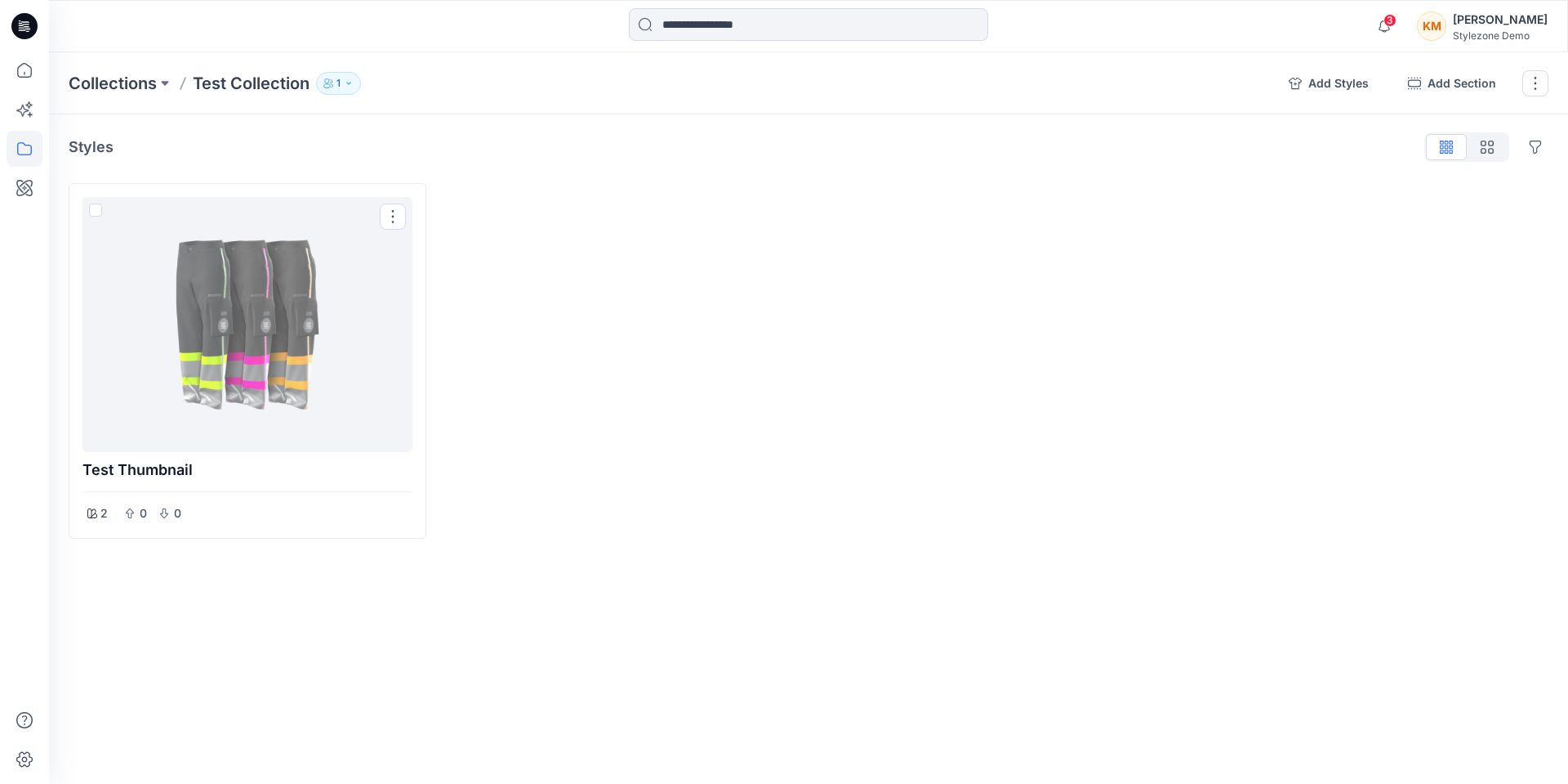
click at [268, 356] on div at bounding box center [247, 325] width 317 height 242
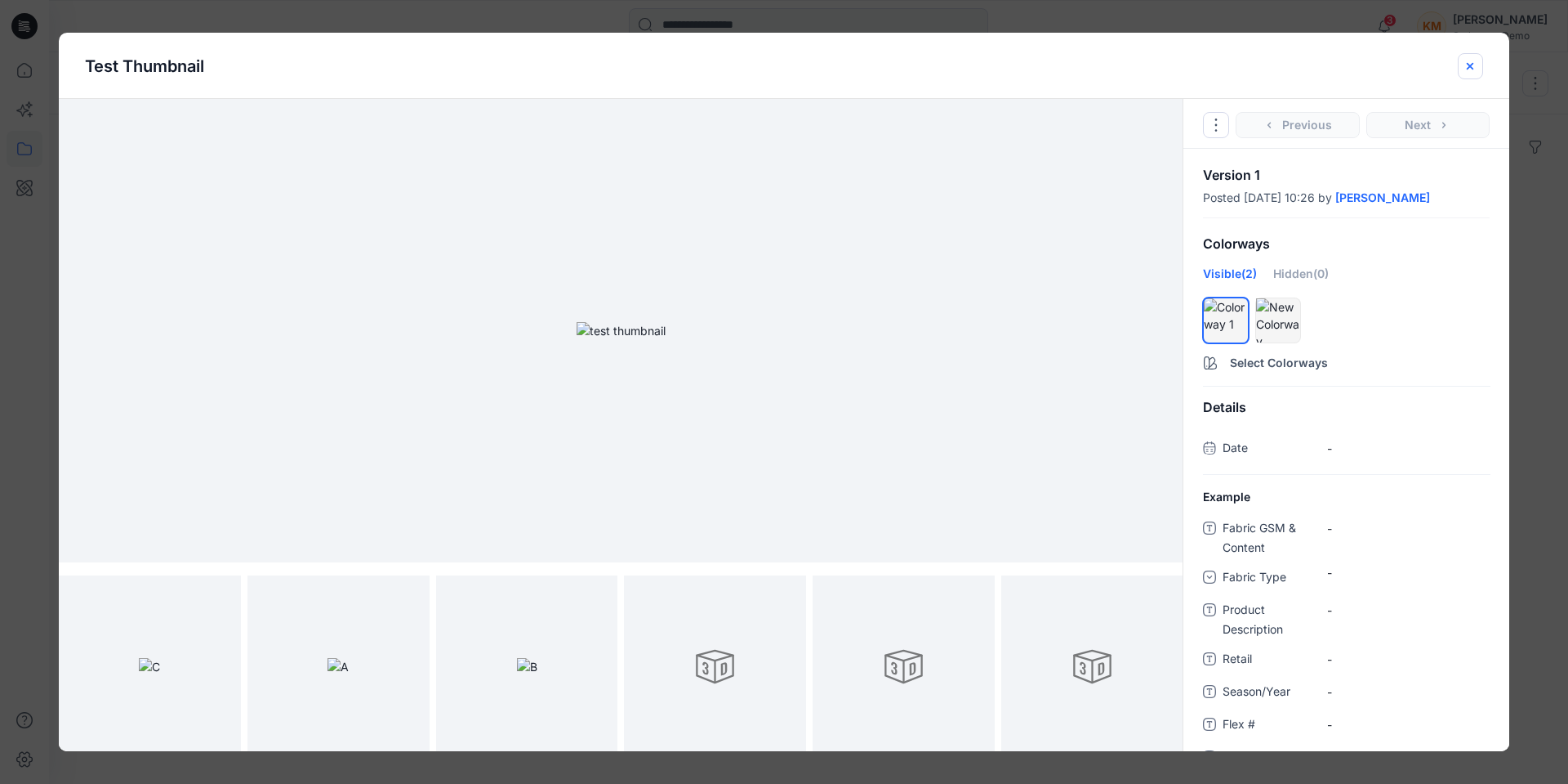
click at [1468, 67] on icon "close-btn" at bounding box center [1470, 65] width 13 height 13
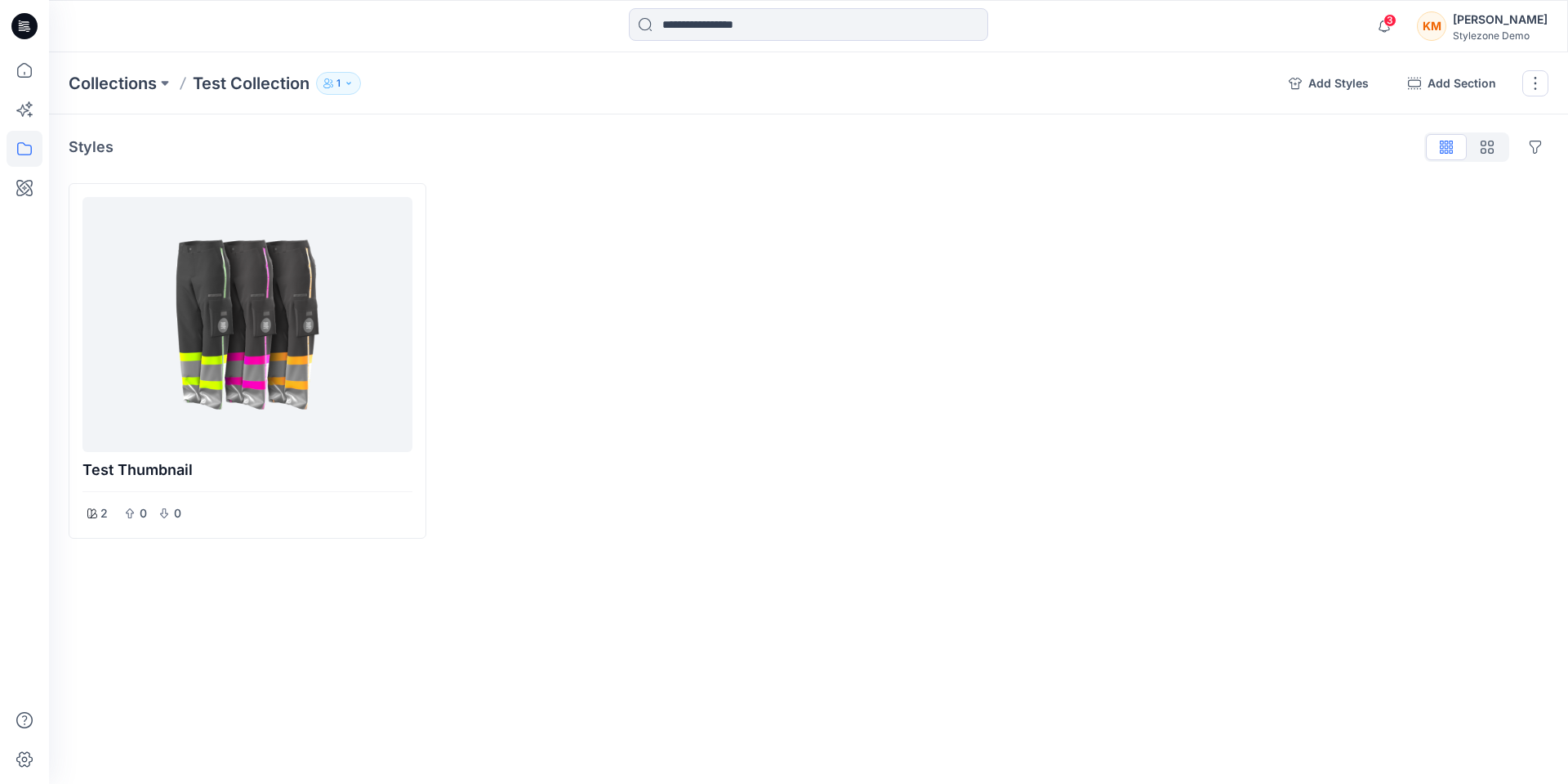
click at [347, 89] on button "1" at bounding box center [338, 83] width 45 height 22
click at [502, 137] on icon "Manage users" at bounding box center [503, 133] width 13 height 13
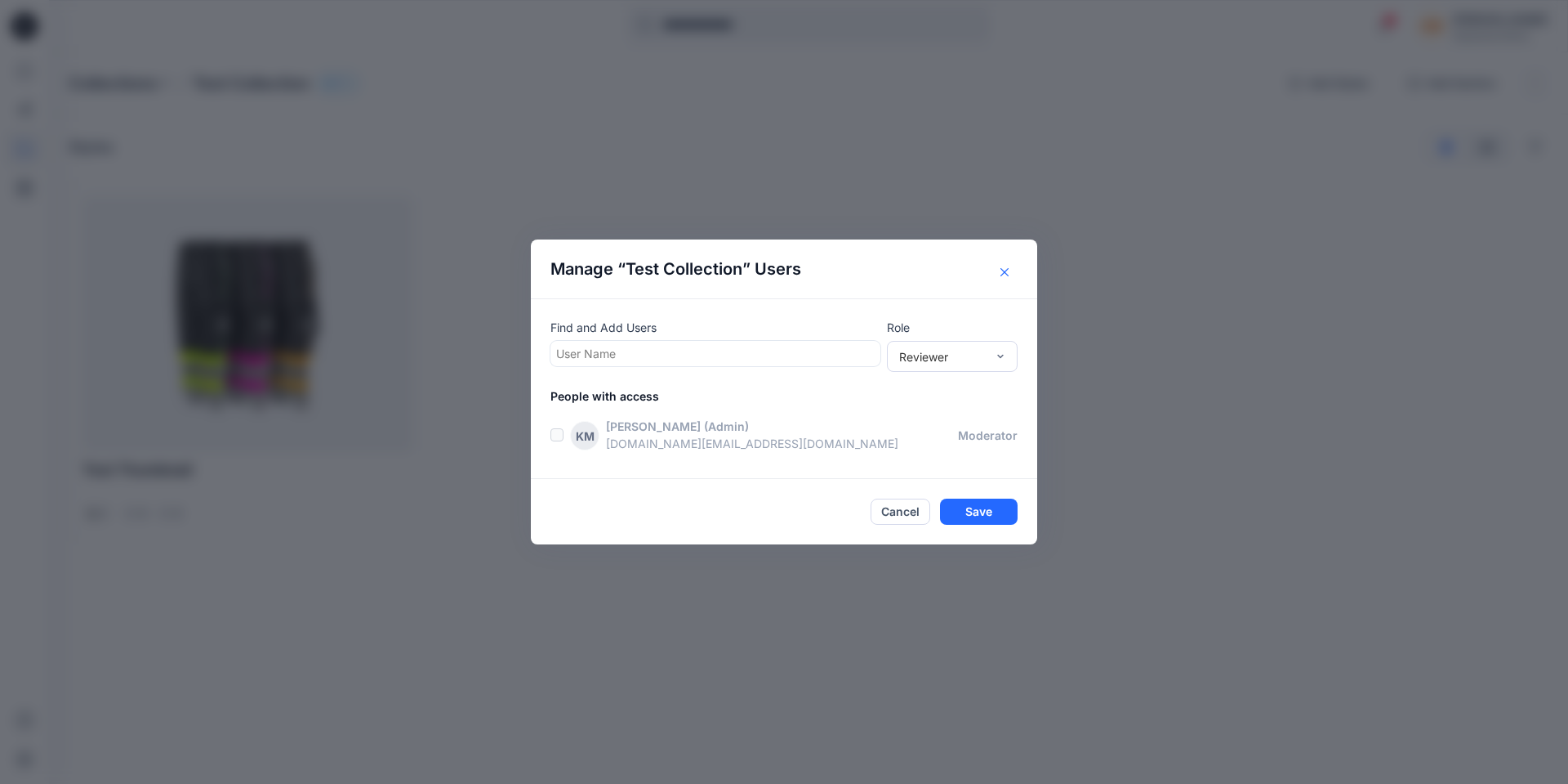
click at [1009, 275] on button "Close" at bounding box center [1004, 272] width 26 height 26
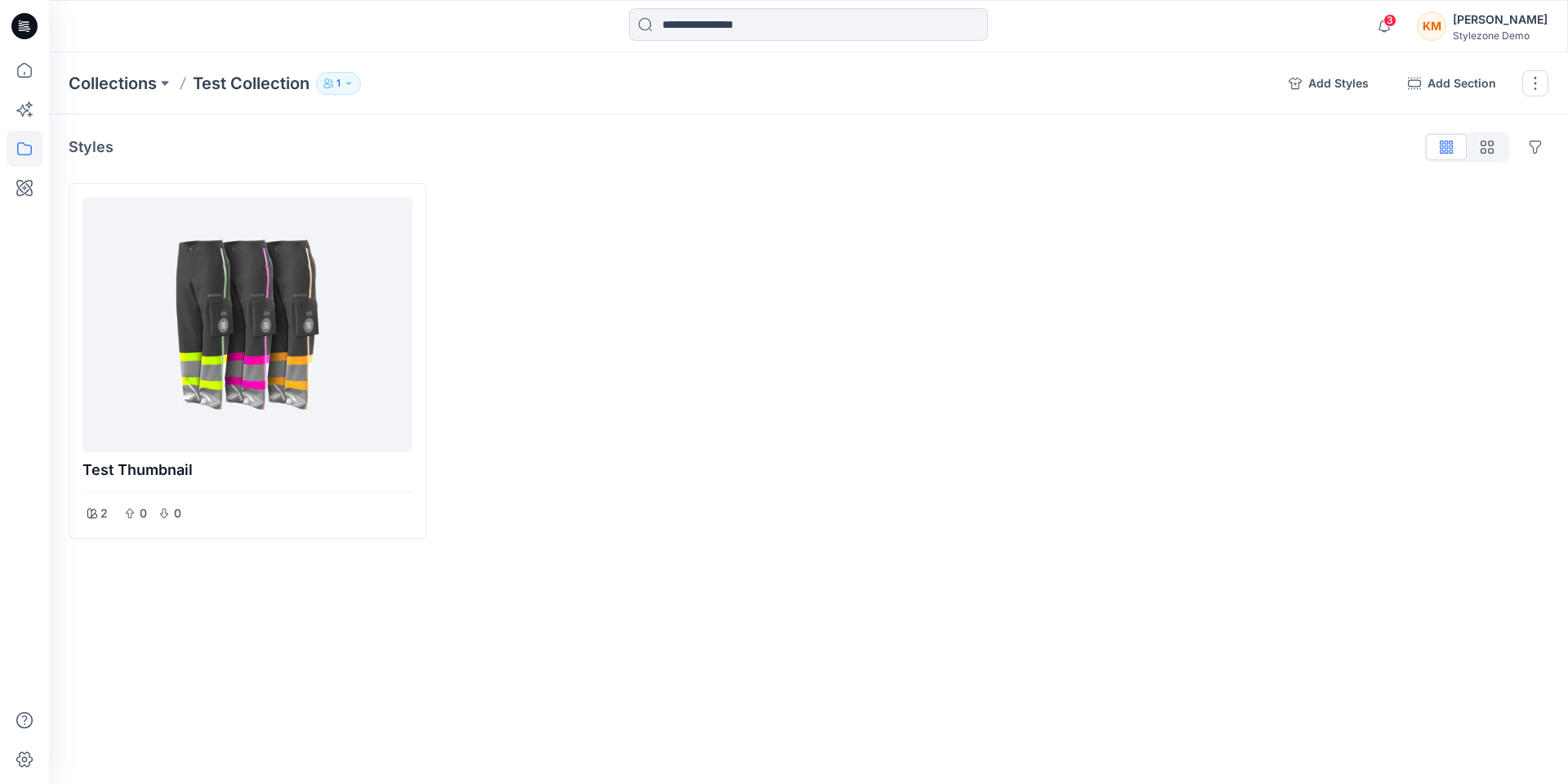
click at [19, 30] on icon at bounding box center [22, 29] width 8 height 1
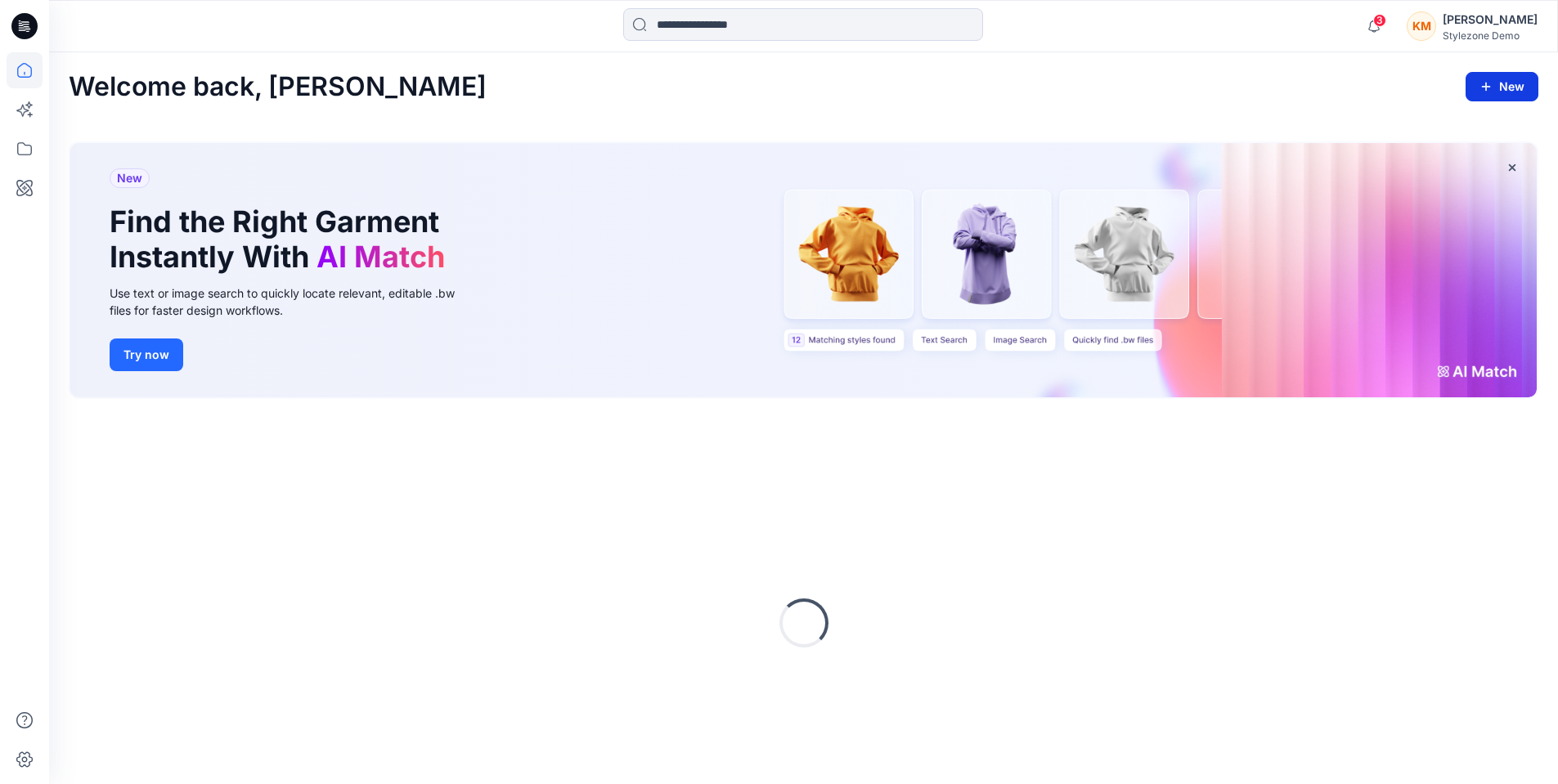
click at [1495, 94] on button "New" at bounding box center [1501, 87] width 73 height 29
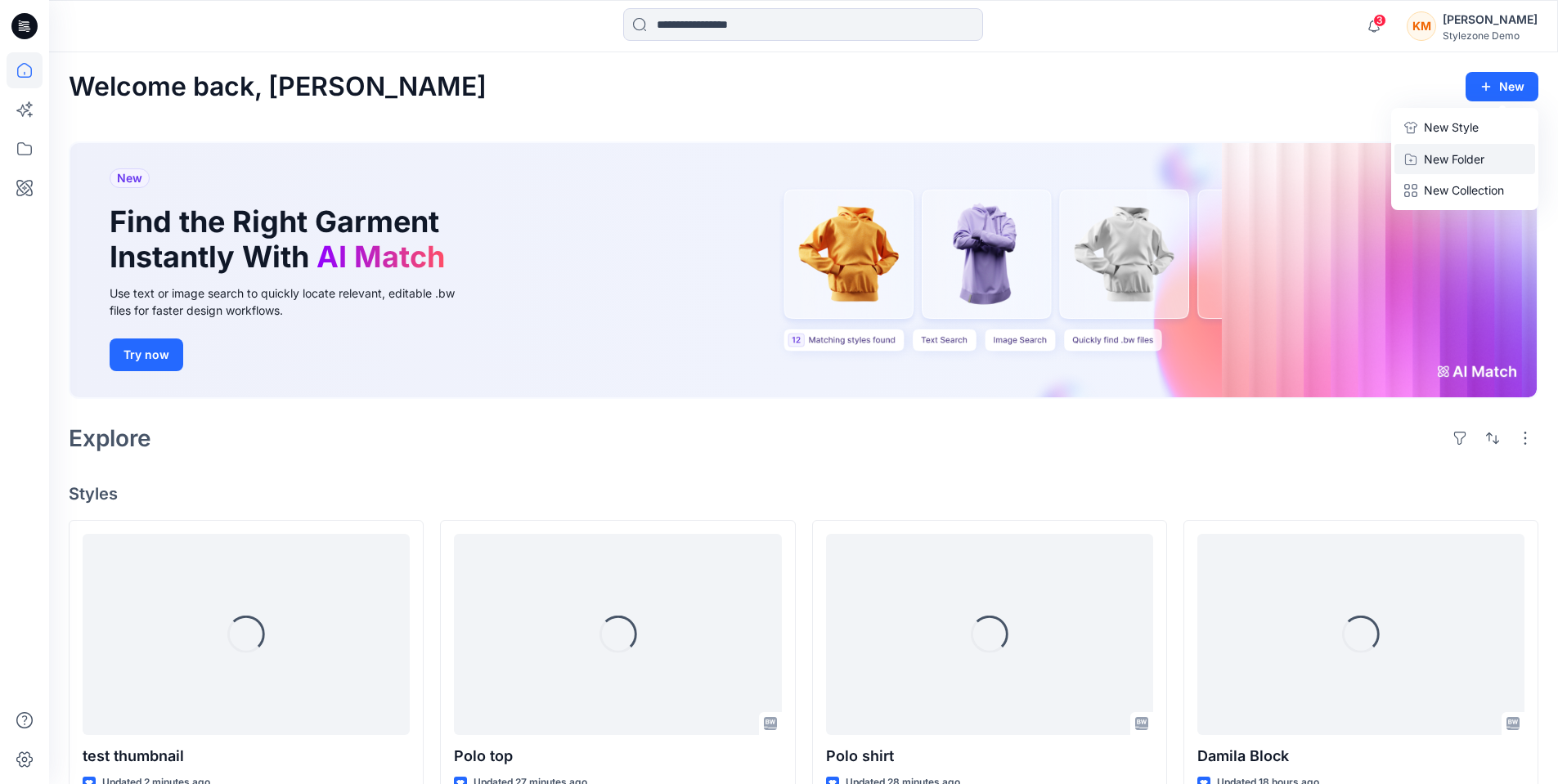
click at [1458, 159] on p "New Folder" at bounding box center [1454, 159] width 60 height 18
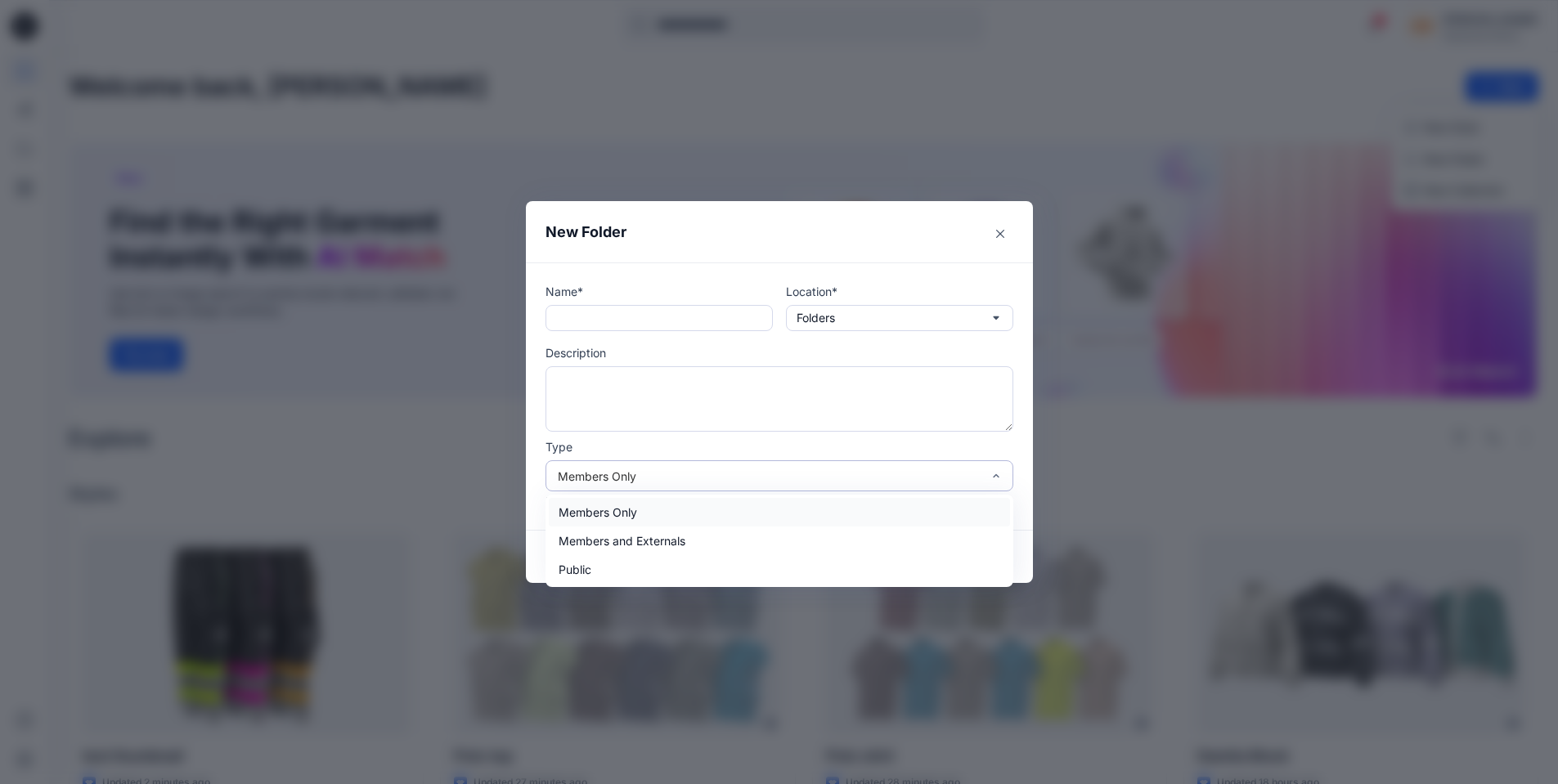
click at [698, 477] on div "Members Only" at bounding box center [770, 476] width 423 height 18
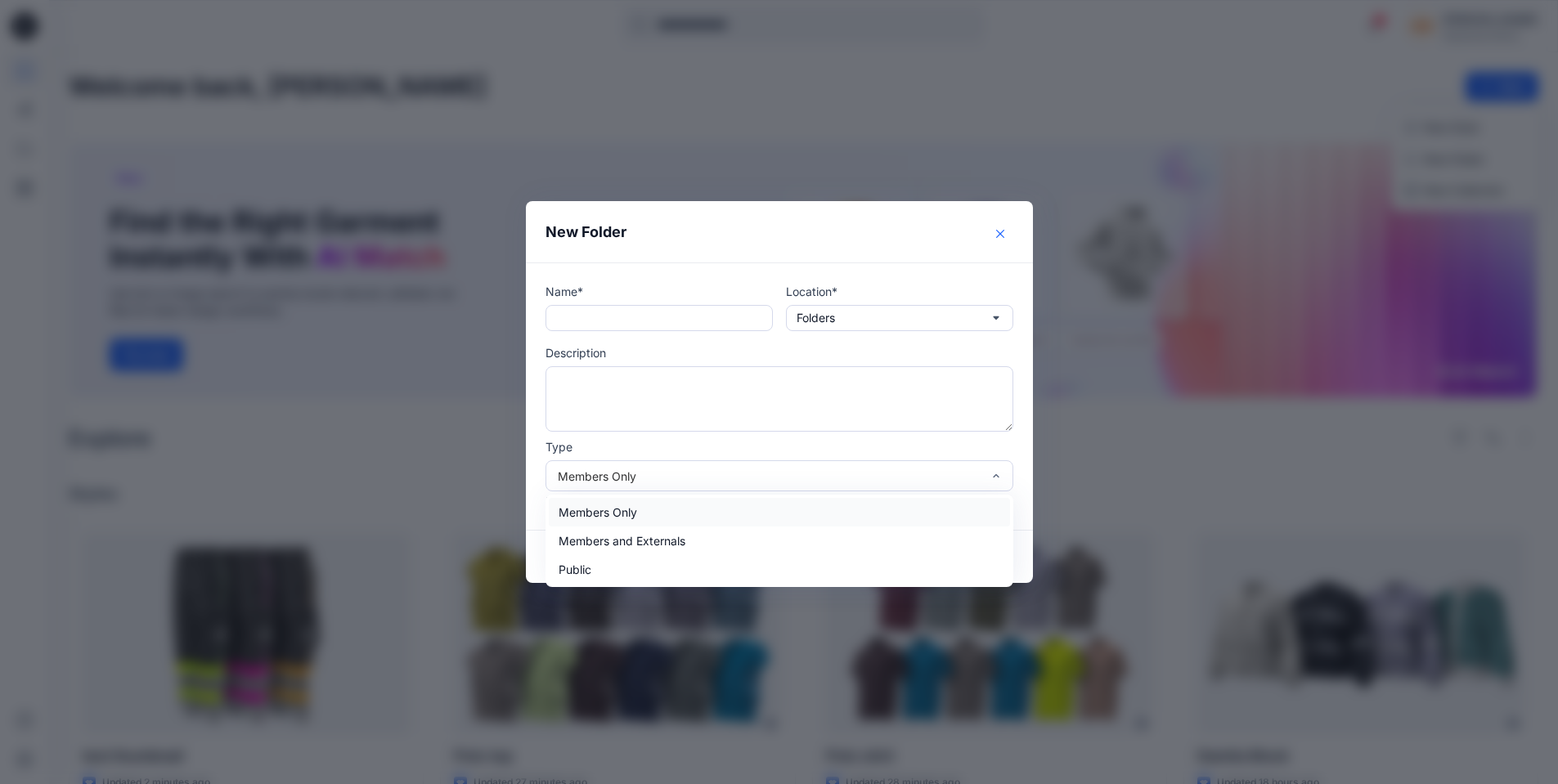
click at [1004, 235] on icon "Close" at bounding box center [1000, 234] width 8 height 8
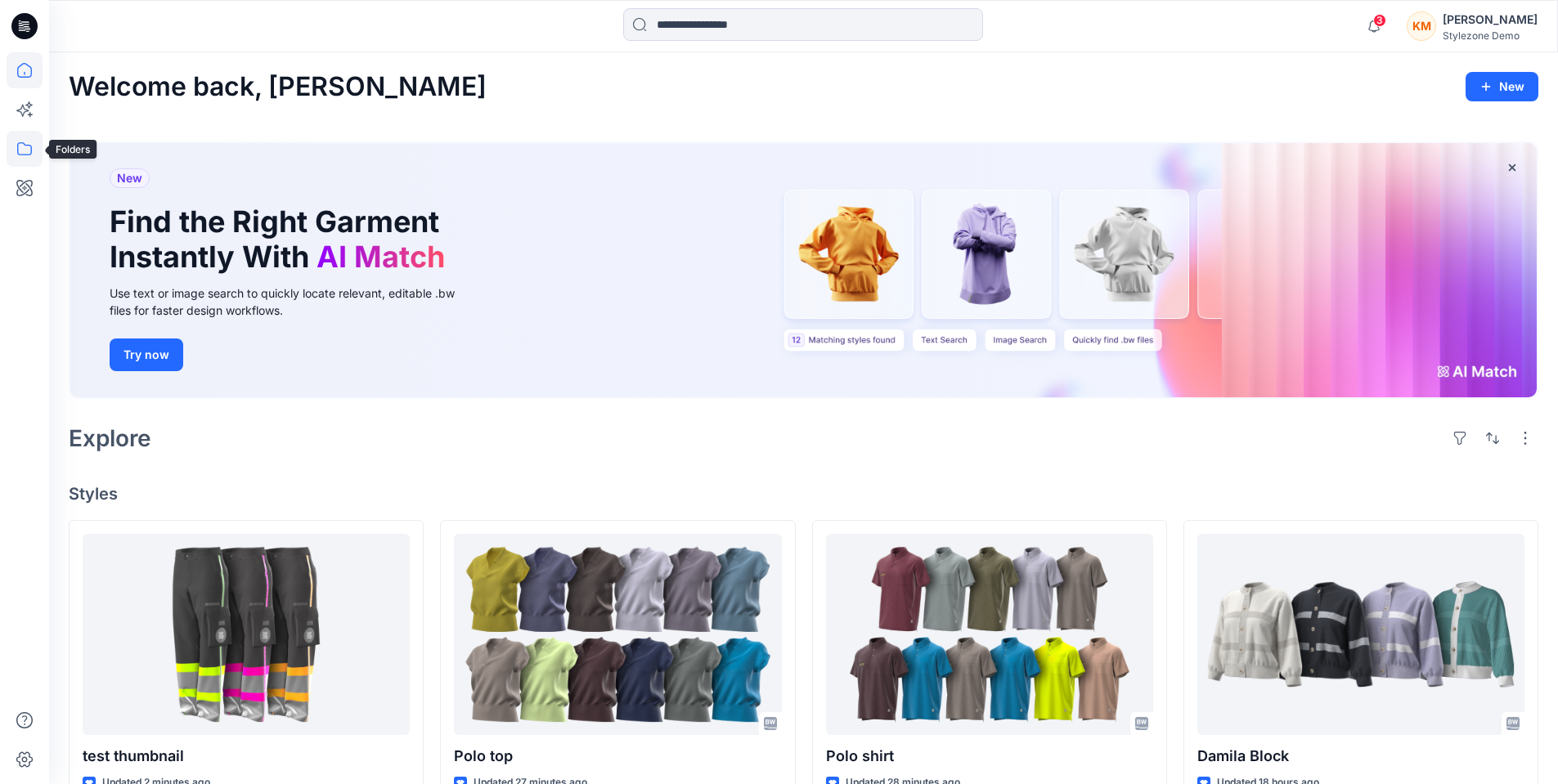
click at [19, 154] on icon at bounding box center [24, 148] width 15 height 13
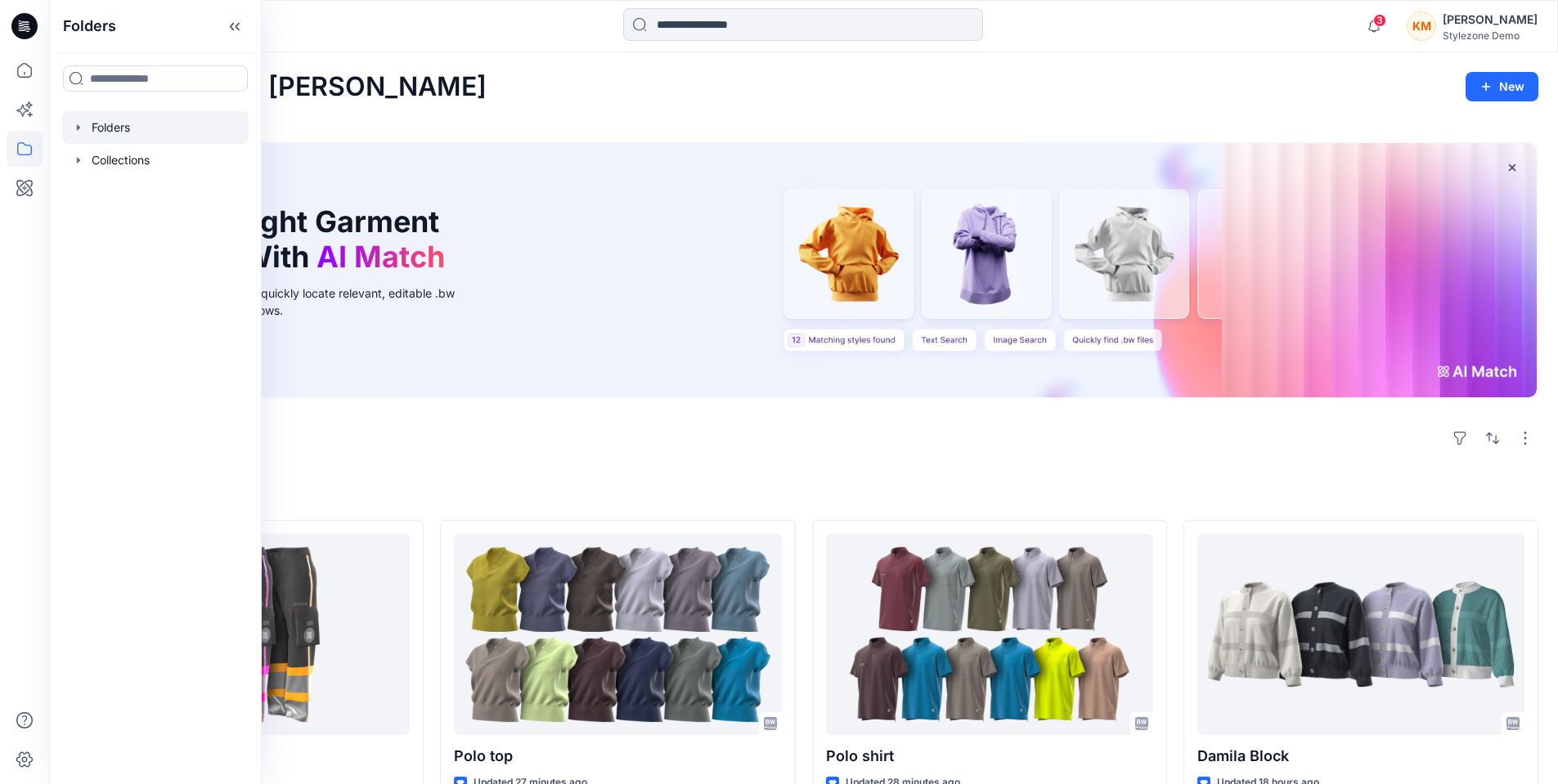
click at [130, 134] on div at bounding box center [155, 128] width 186 height 33
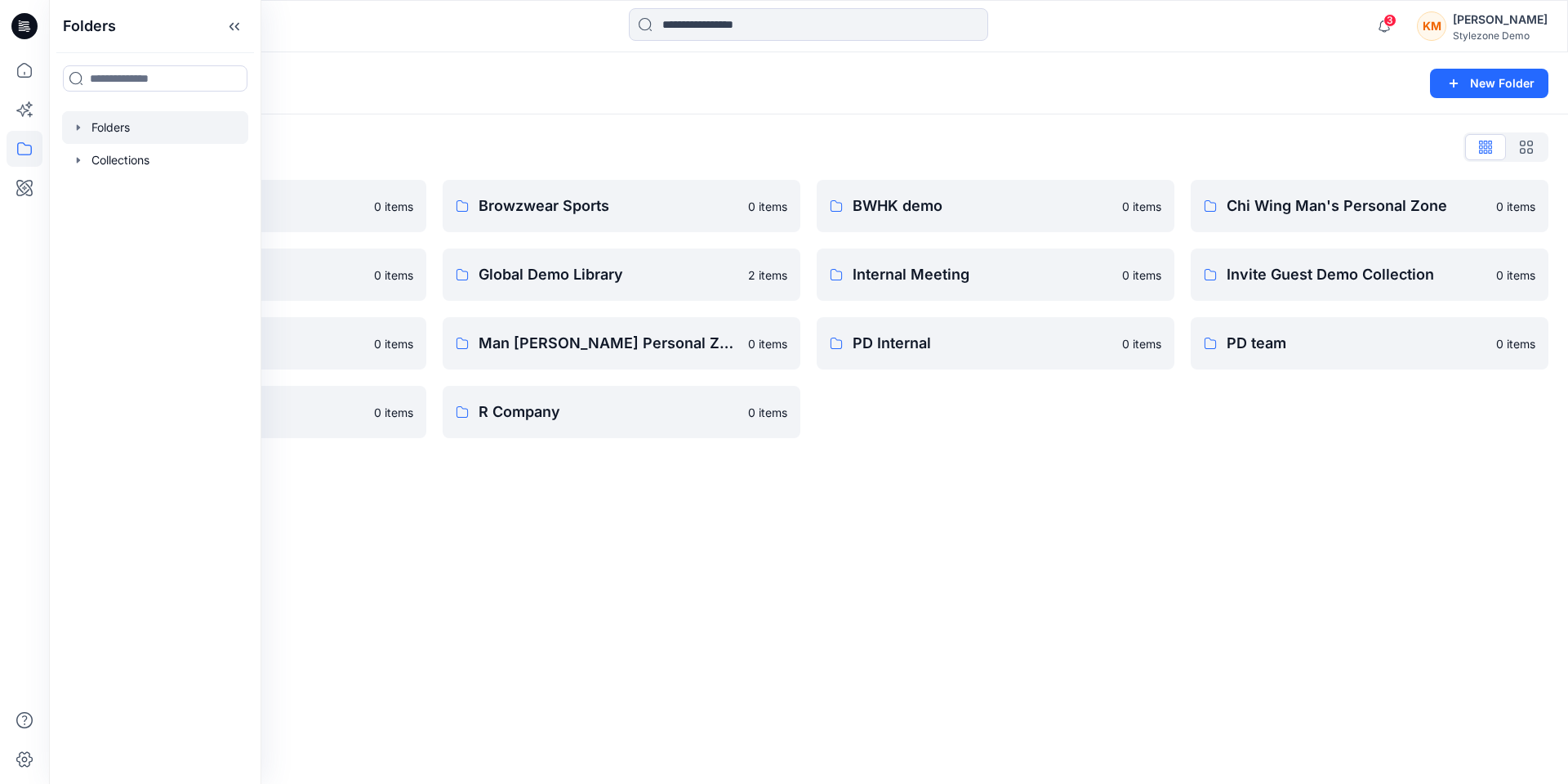
click at [641, 516] on div "Folders New Folder Folders List A Company 0 items For presentation 0 items Main…" at bounding box center [808, 418] width 1519 height 731
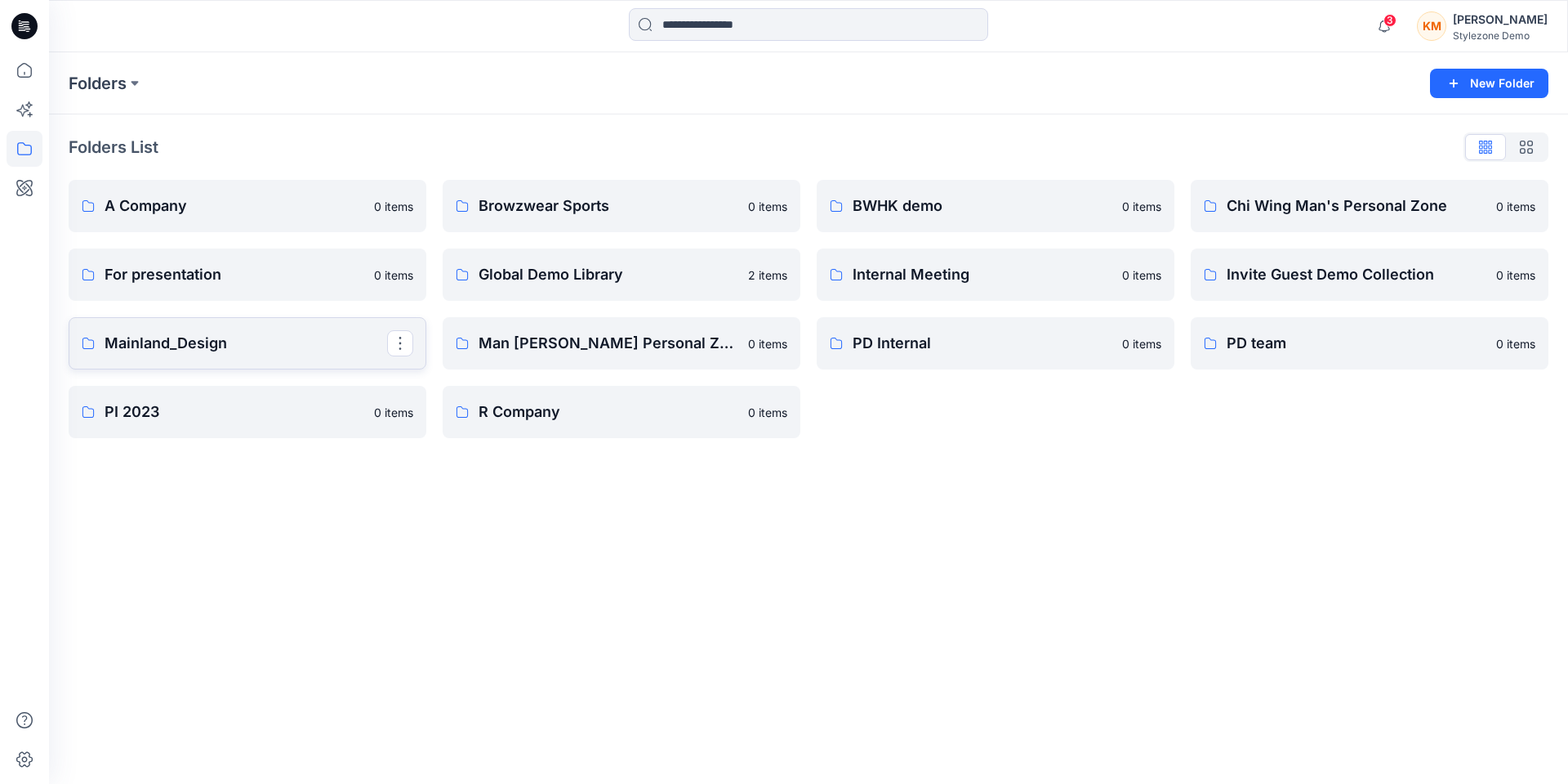
click at [229, 340] on p "Mainland_Design" at bounding box center [246, 342] width 283 height 22
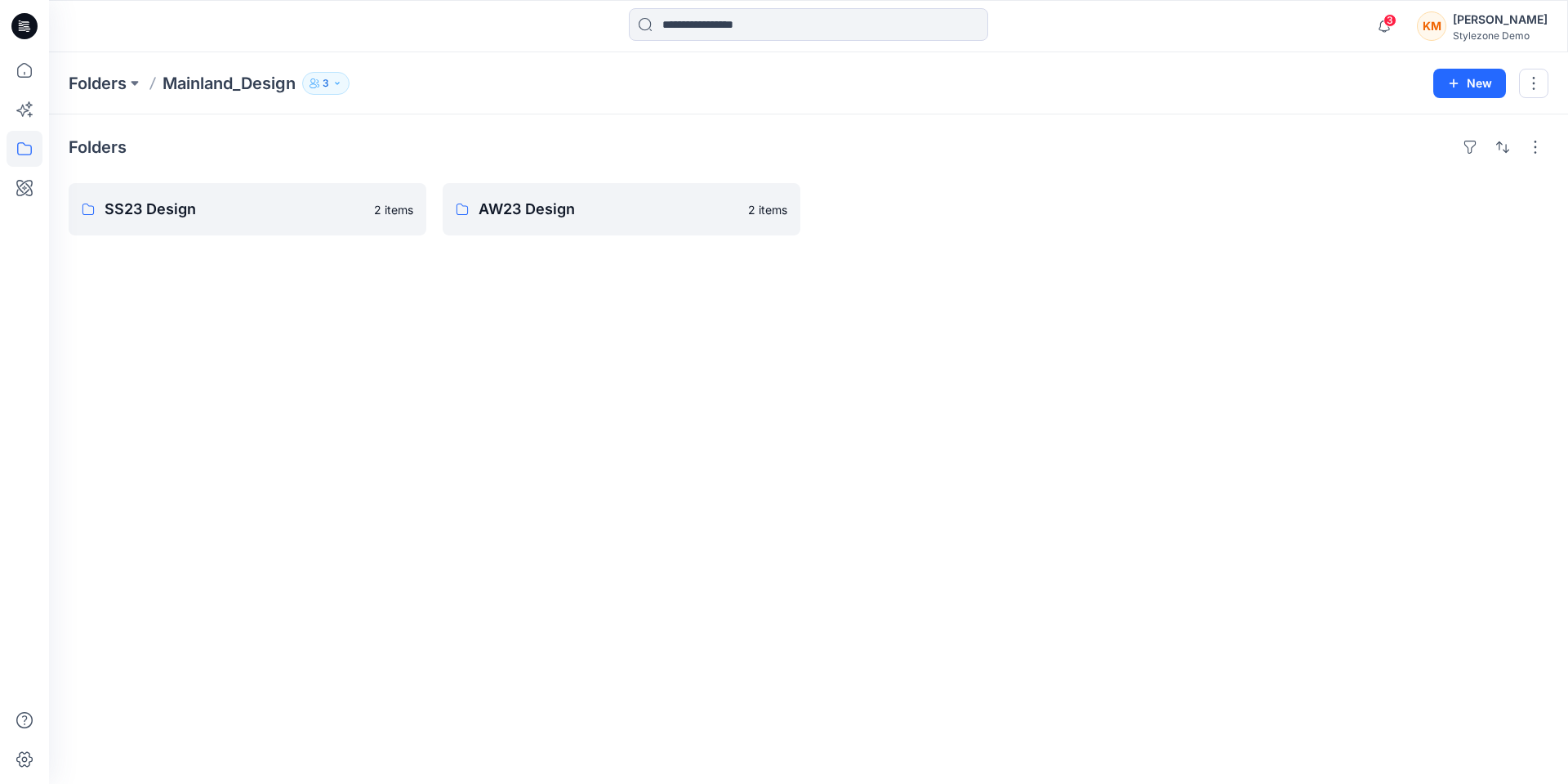
click at [340, 83] on icon "button" at bounding box center [337, 83] width 10 height 10
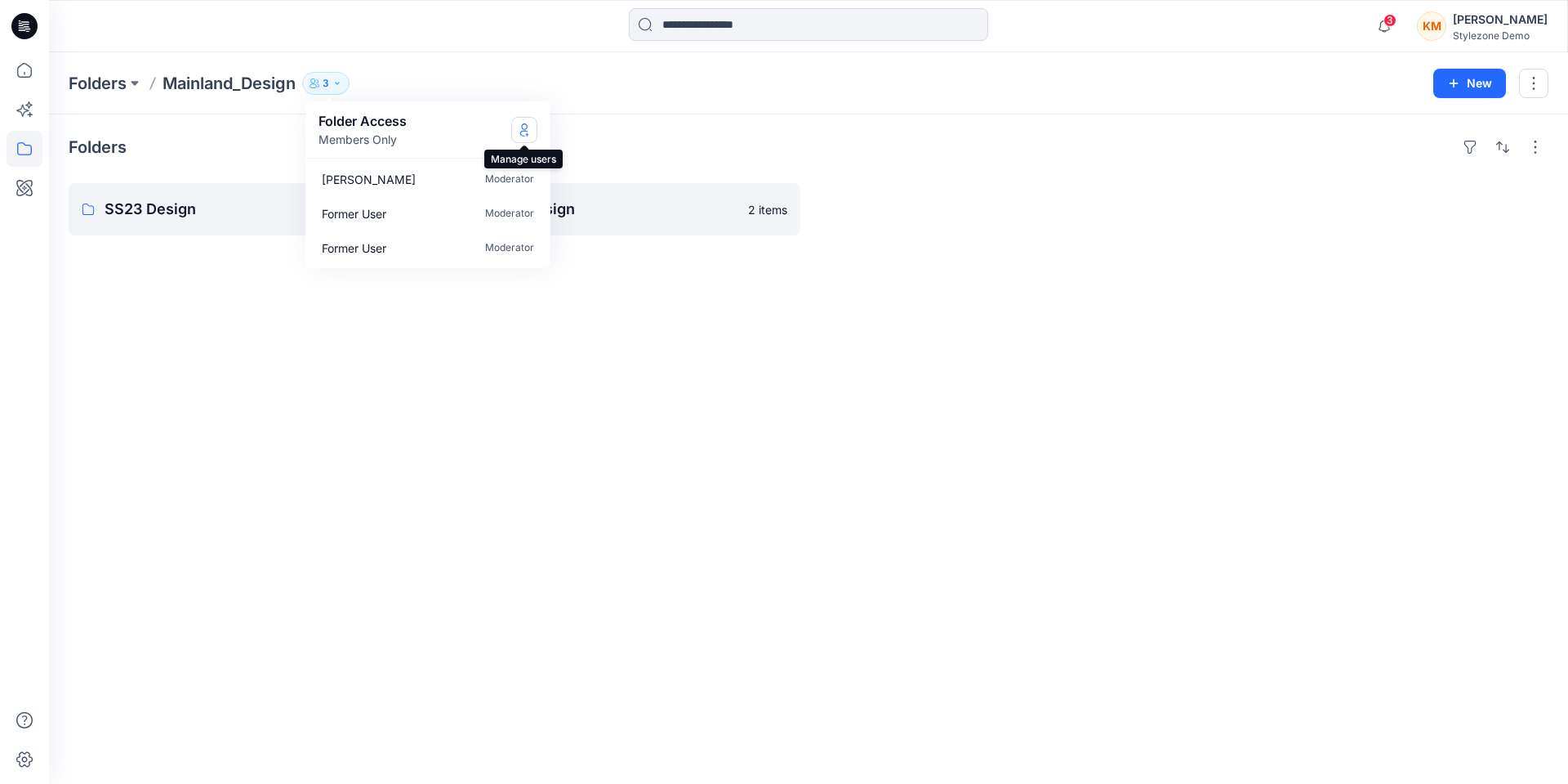
click at [527, 128] on icon "Manage Users" at bounding box center [524, 130] width 7 height 13
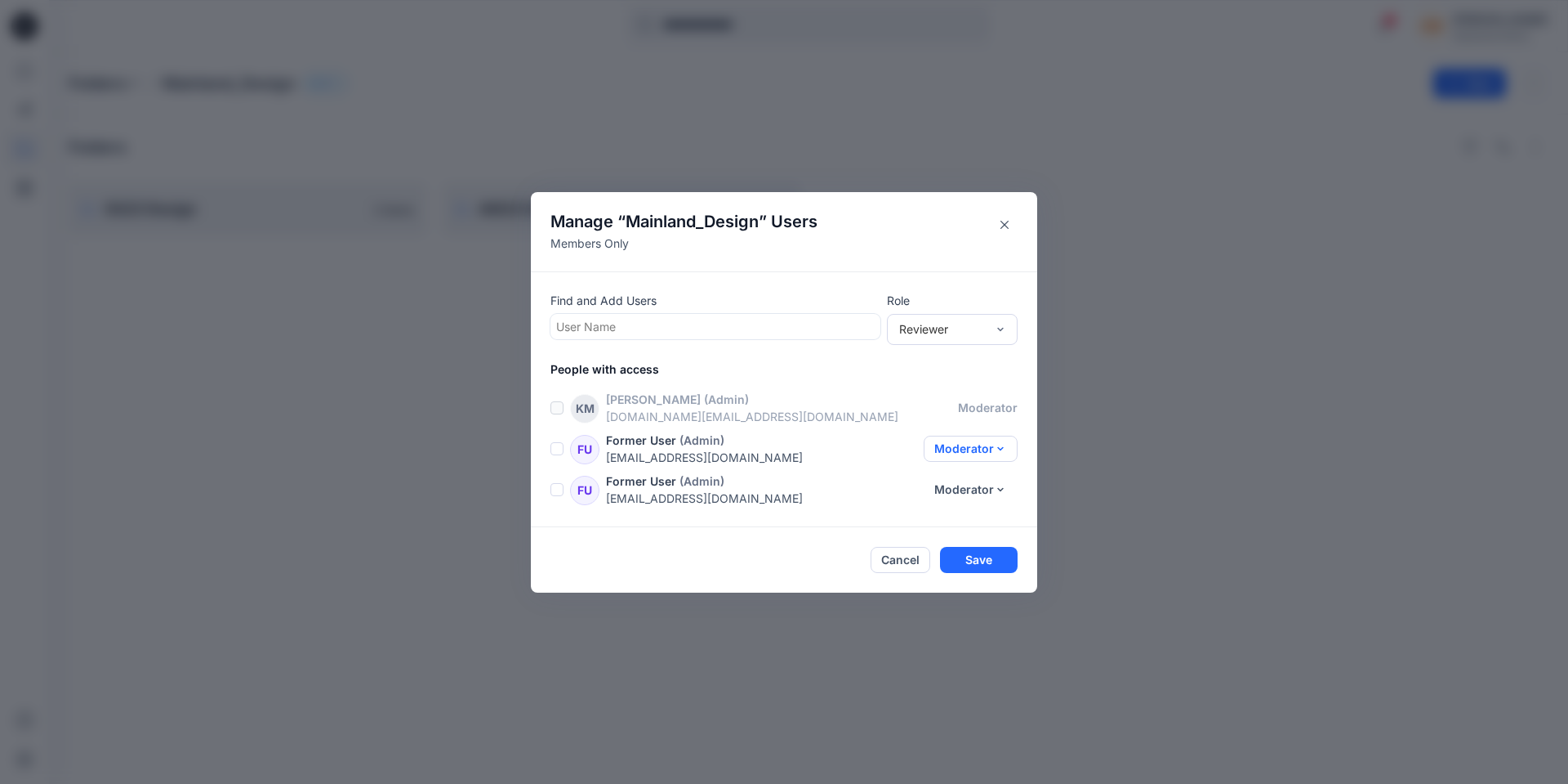
click at [1004, 445] on button "Moderator" at bounding box center [971, 449] width 94 height 26
click at [975, 513] on button "Contributor" at bounding box center [983, 517] width 108 height 30
click at [976, 483] on button "Moderator" at bounding box center [971, 490] width 94 height 26
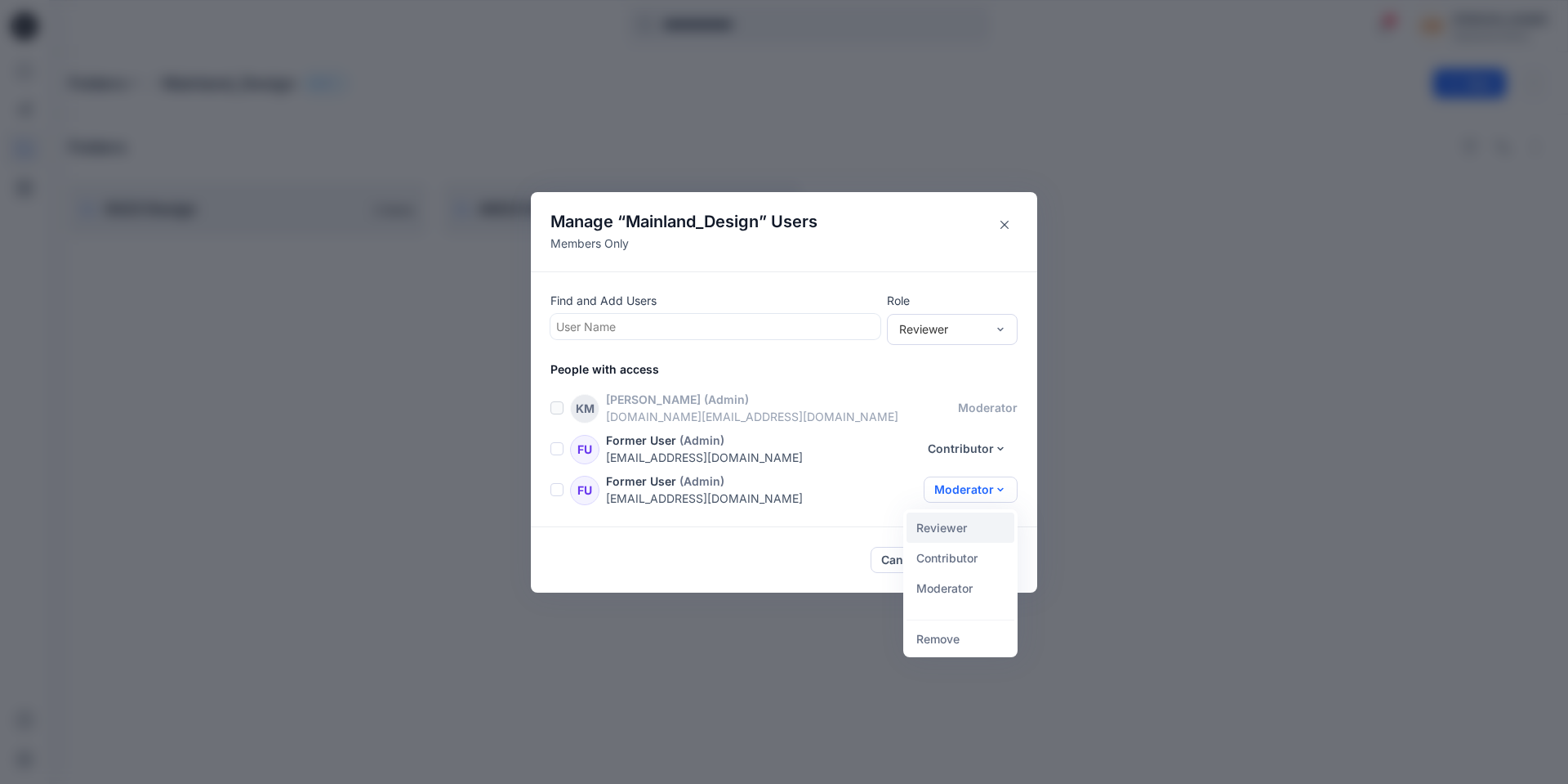
click at [961, 531] on button "Reviewer" at bounding box center [960, 528] width 108 height 30
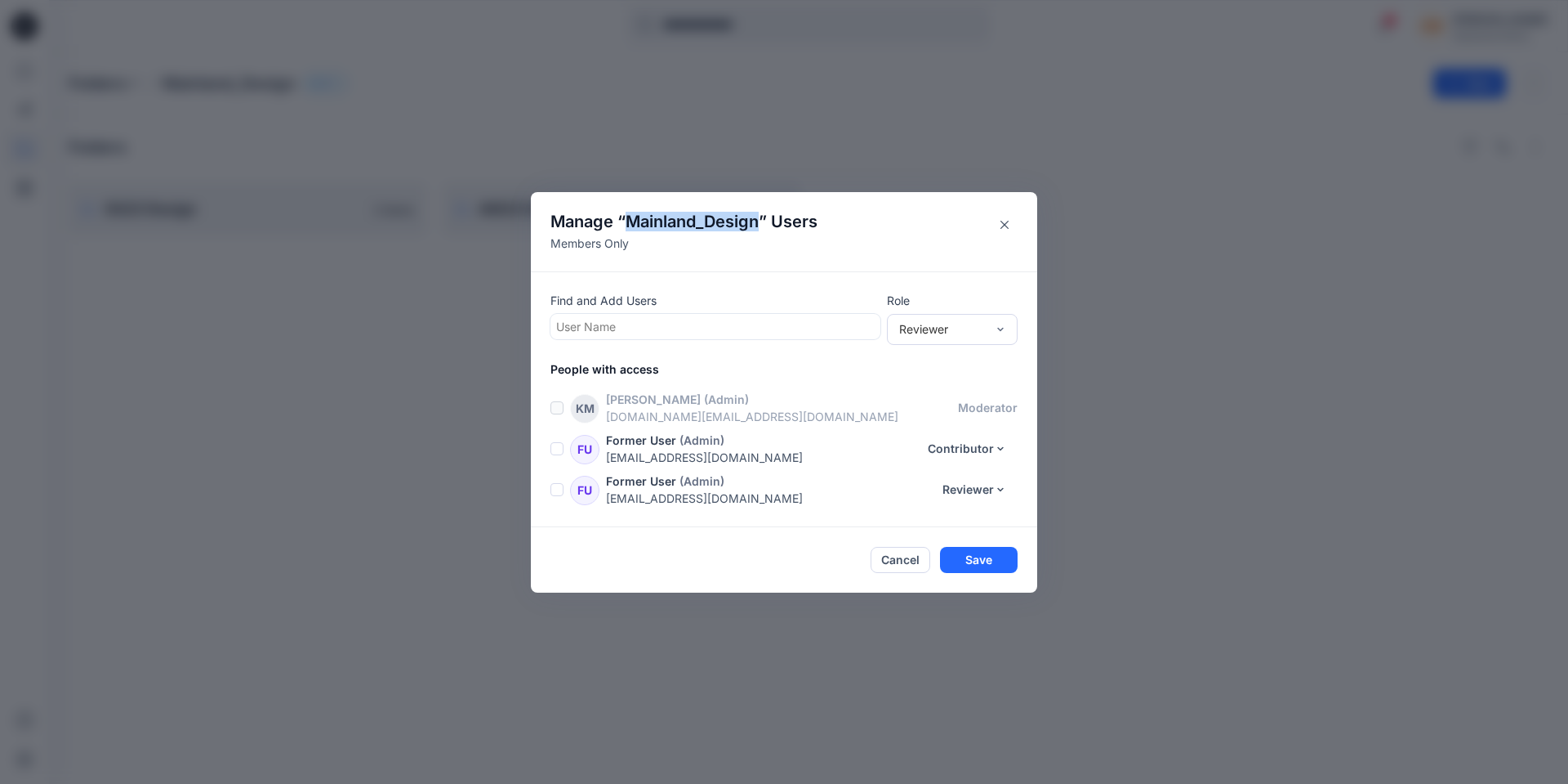
drag, startPoint x: 630, startPoint y: 216, endPoint x: 761, endPoint y: 224, distance: 131.2
click at [759, 224] on span "Mainland_Design" at bounding box center [692, 221] width 134 height 20
click at [705, 222] on span "Mainland_Design" at bounding box center [692, 221] width 134 height 20
click at [1003, 225] on icon "Close" at bounding box center [1005, 224] width 8 height 8
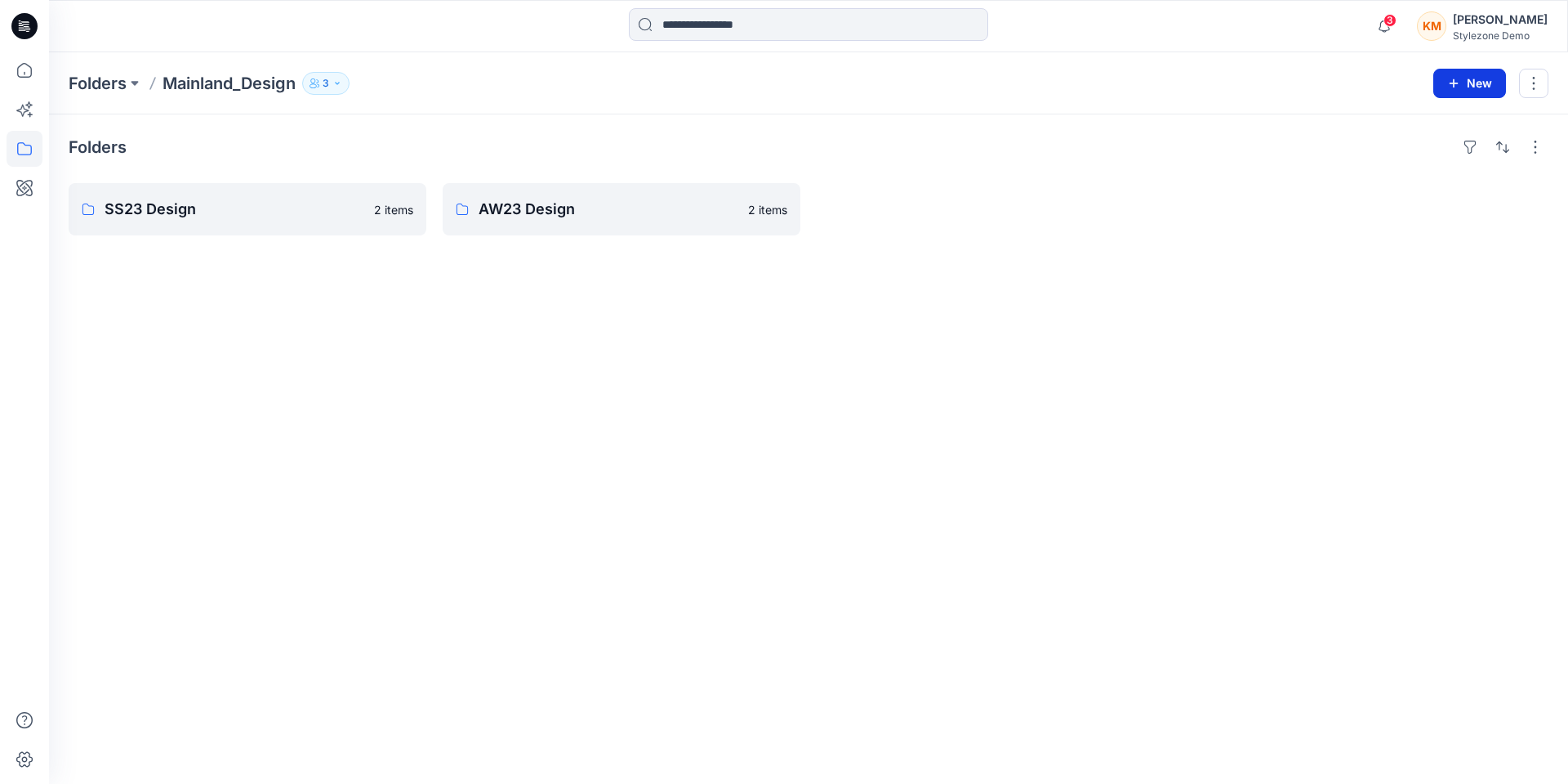
click at [1455, 77] on icon "button" at bounding box center [1453, 83] width 13 height 13
click at [1433, 165] on button "New Folder" at bounding box center [1433, 155] width 140 height 30
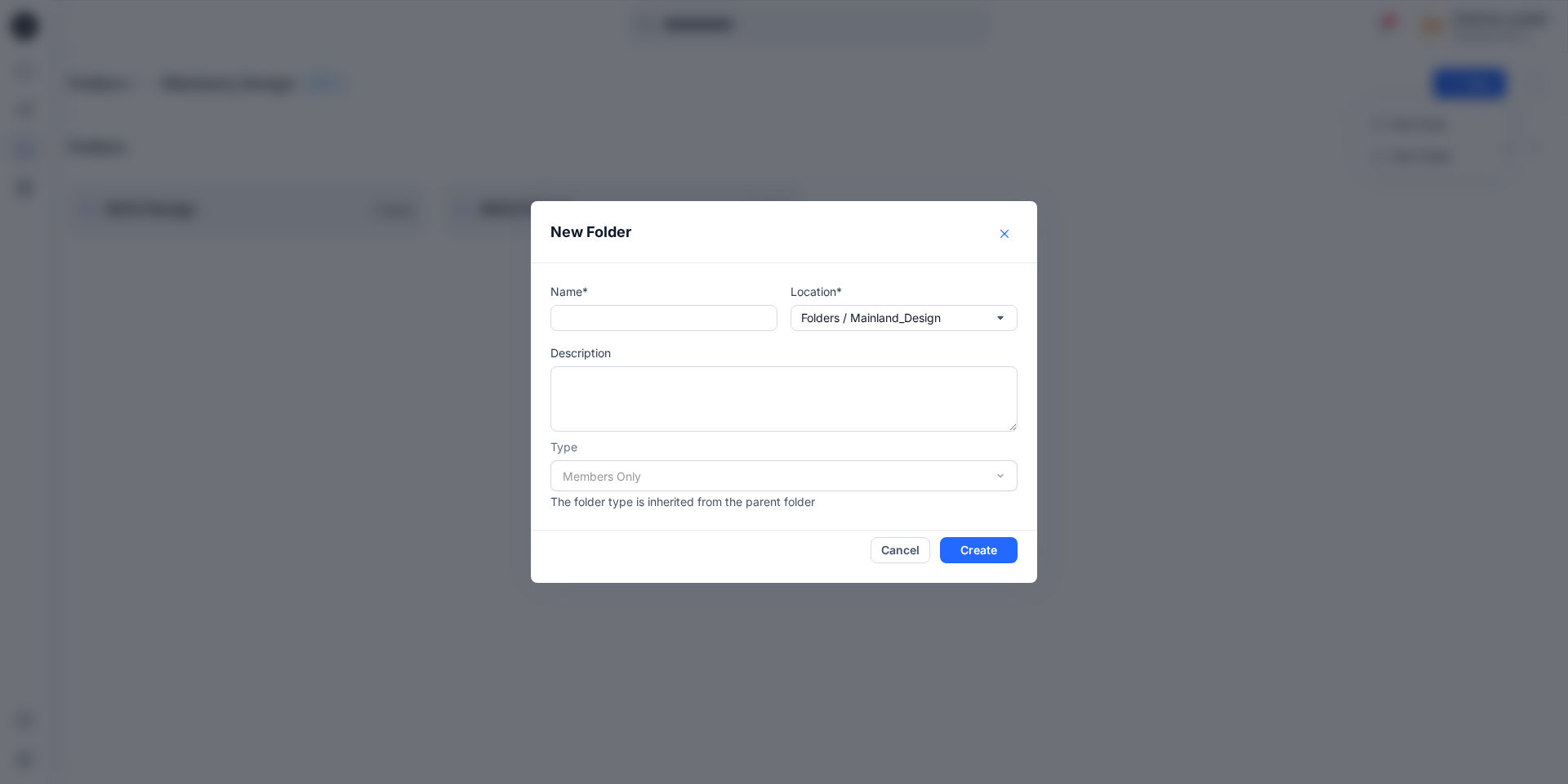
click at [997, 235] on button "Close" at bounding box center [1004, 233] width 26 height 26
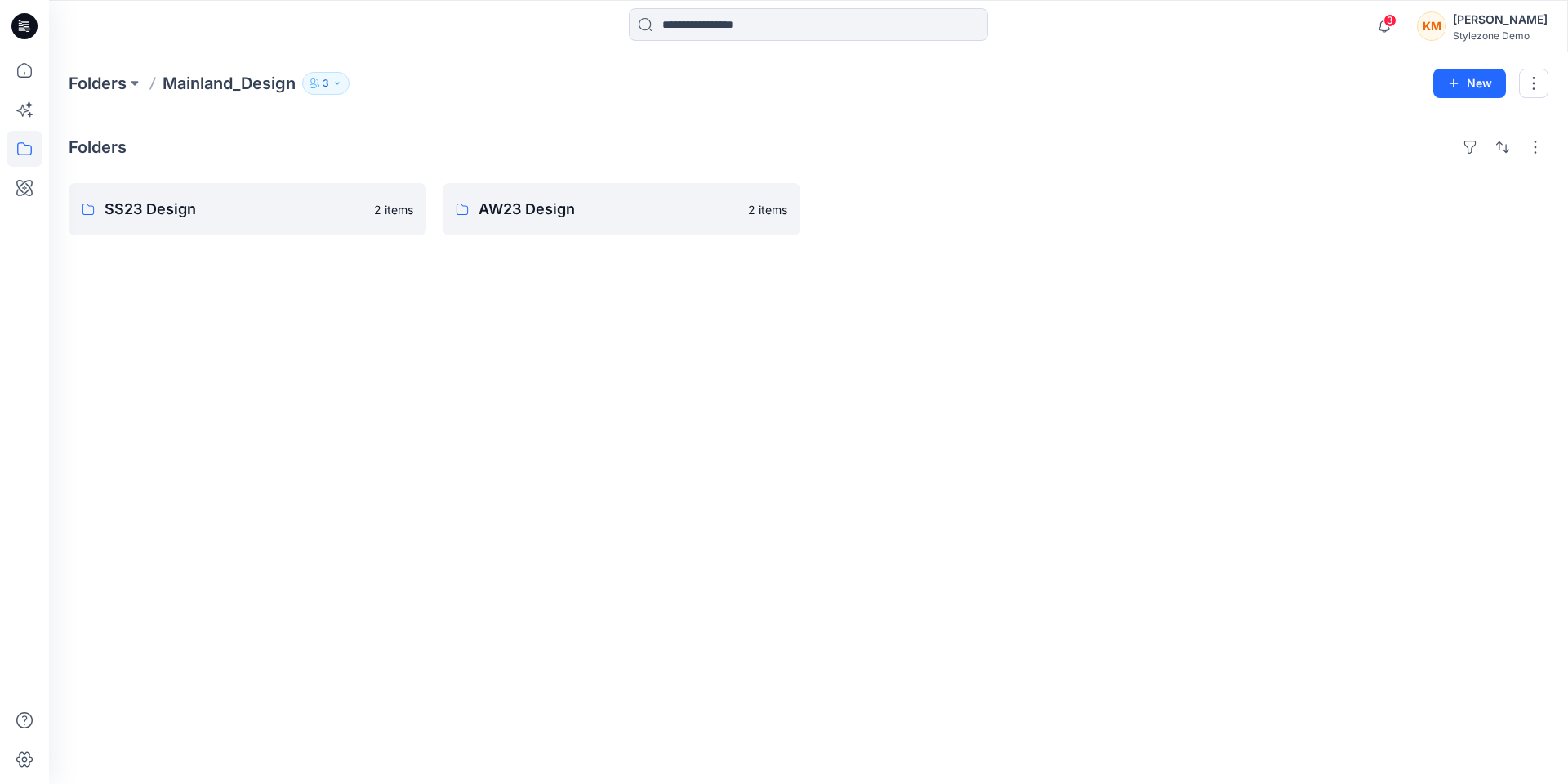
click at [1468, 27] on div "[PERSON_NAME] Man Stylezone Demo" at bounding box center [1482, 26] width 131 height 33
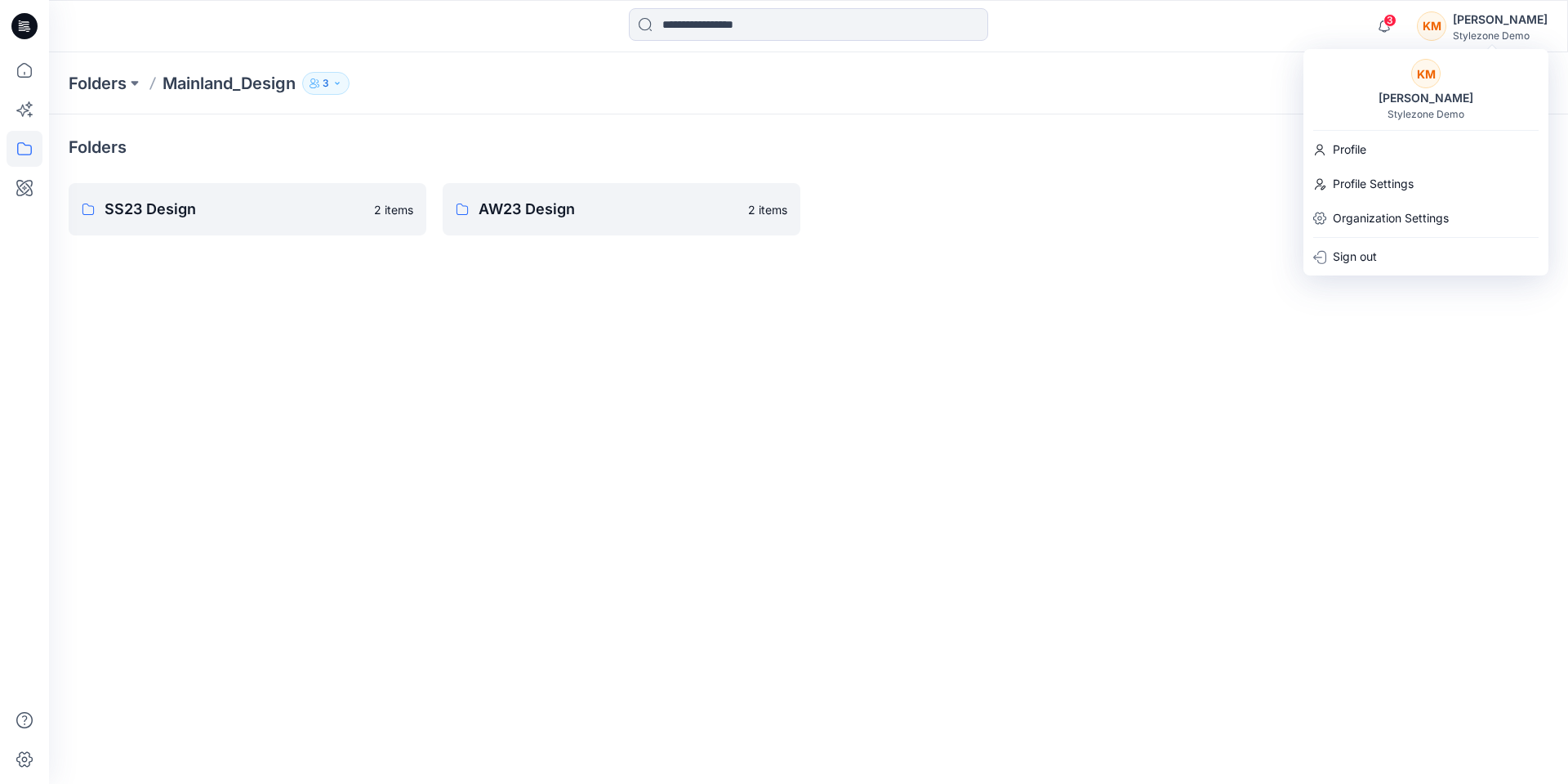
drag, startPoint x: 831, startPoint y: 407, endPoint x: 376, endPoint y: 292, distance: 469.3
click at [830, 407] on div "Folders SS23 Design 2 items AW23 Design 2 items" at bounding box center [808, 449] width 1519 height 669
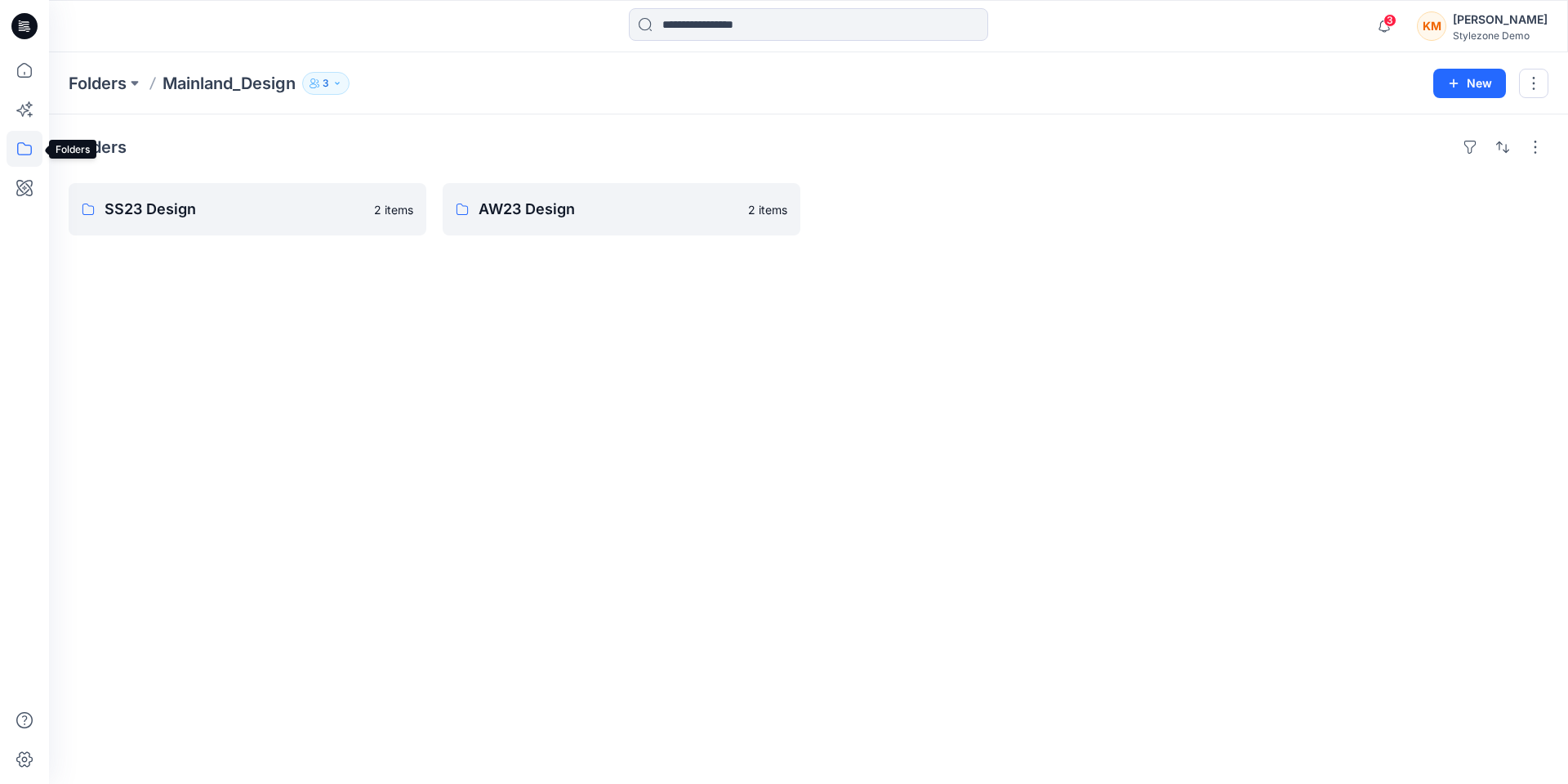
click at [19, 152] on icon at bounding box center [24, 148] width 36 height 36
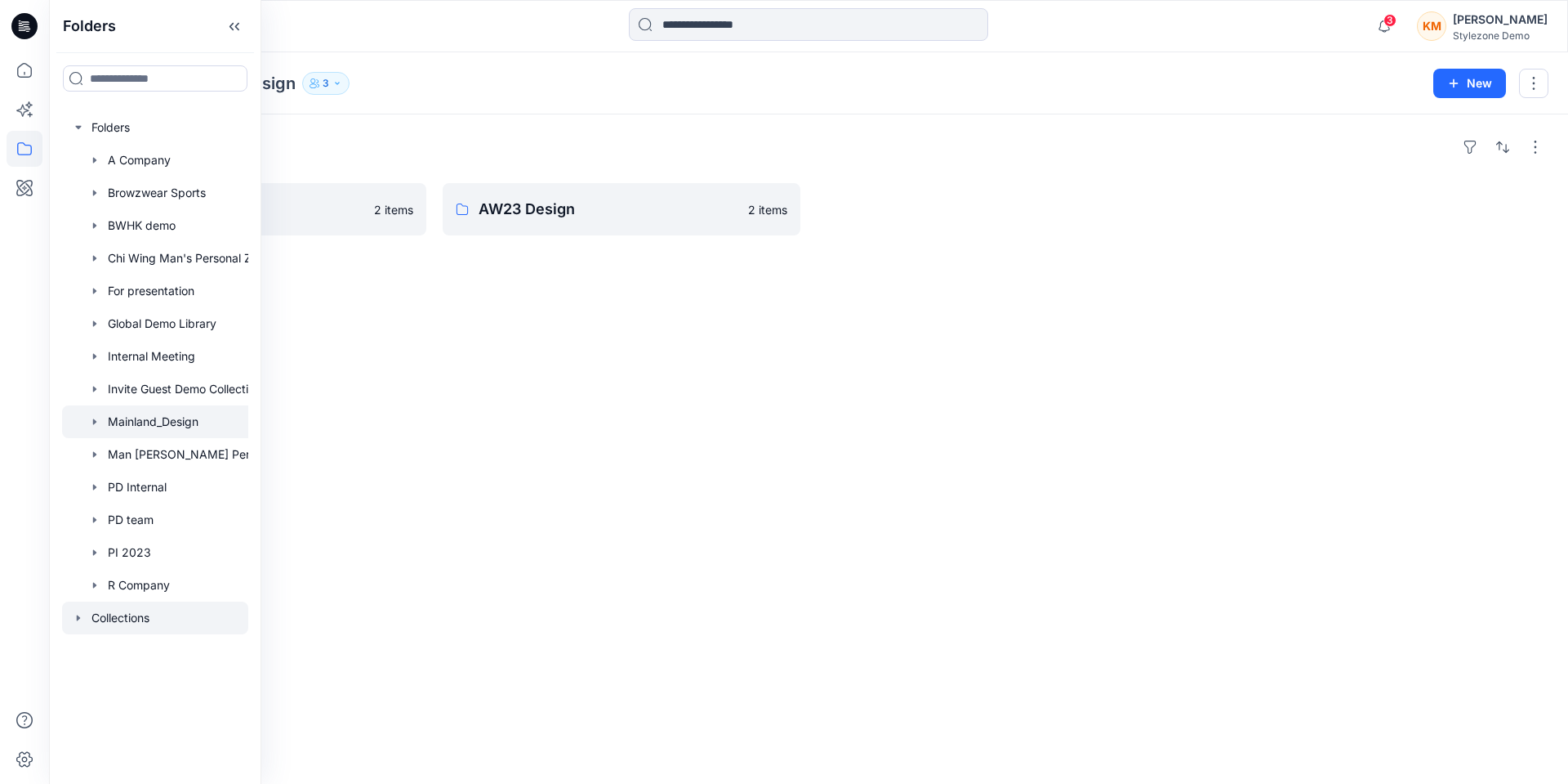
click at [131, 612] on div at bounding box center [155, 618] width 186 height 33
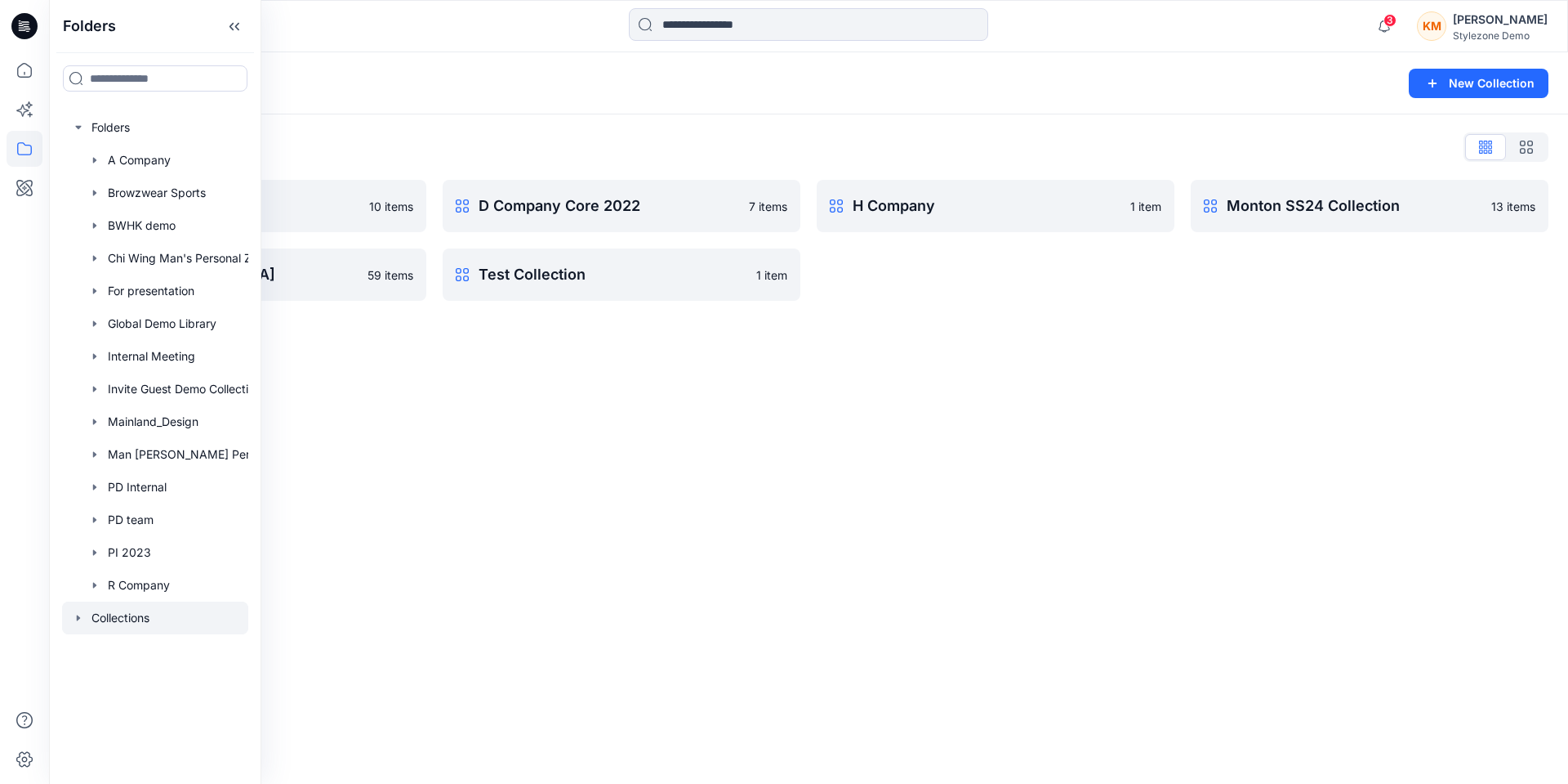
drag, startPoint x: 385, startPoint y: 386, endPoint x: 445, endPoint y: 340, distance: 75.6
click at [386, 386] on div "Collections New Collection Collections List C Company 2023 10 items PI [GEOGRAP…" at bounding box center [808, 418] width 1519 height 731
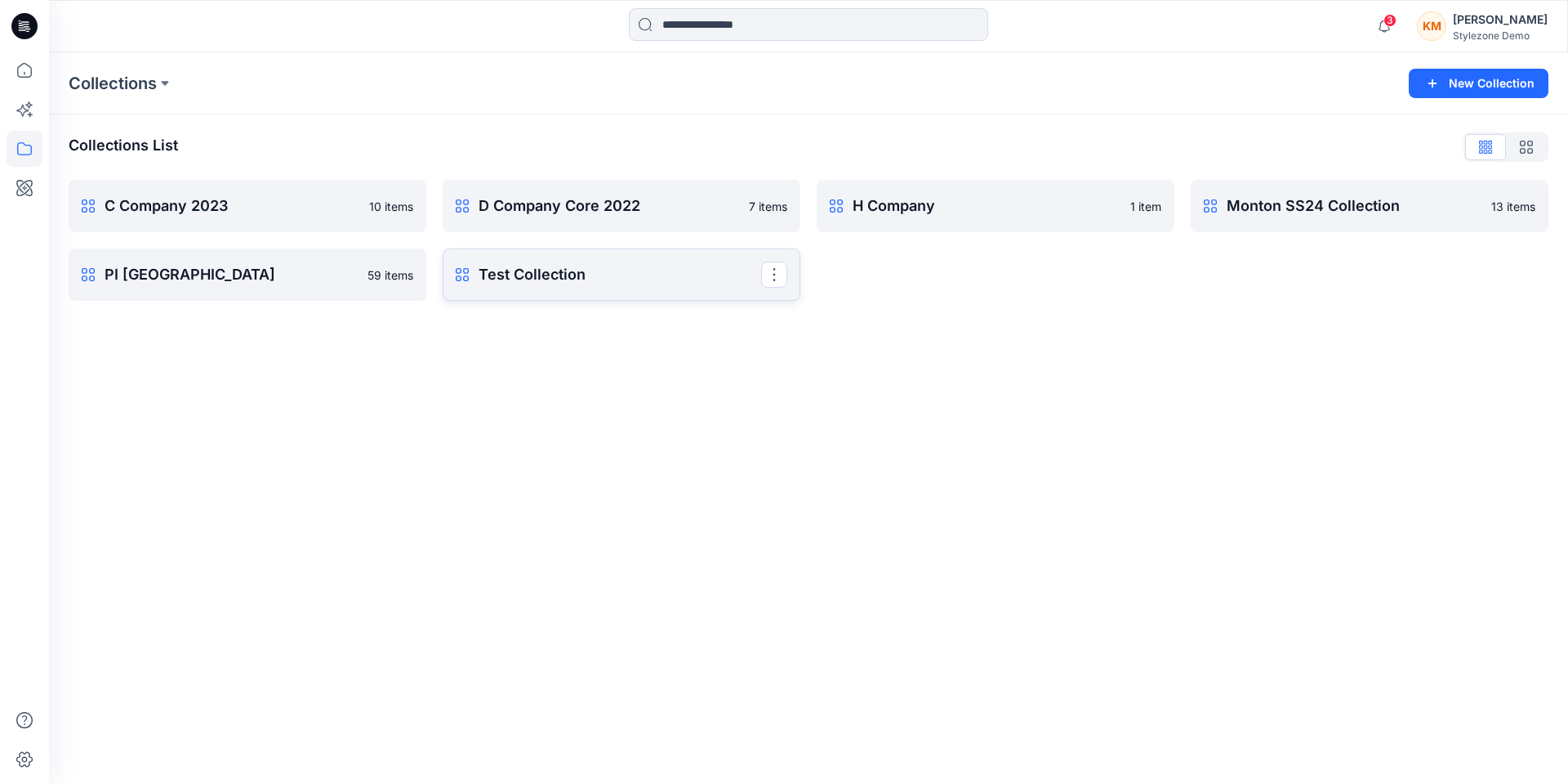
click at [489, 276] on p "Test Collection" at bounding box center [620, 274] width 283 height 22
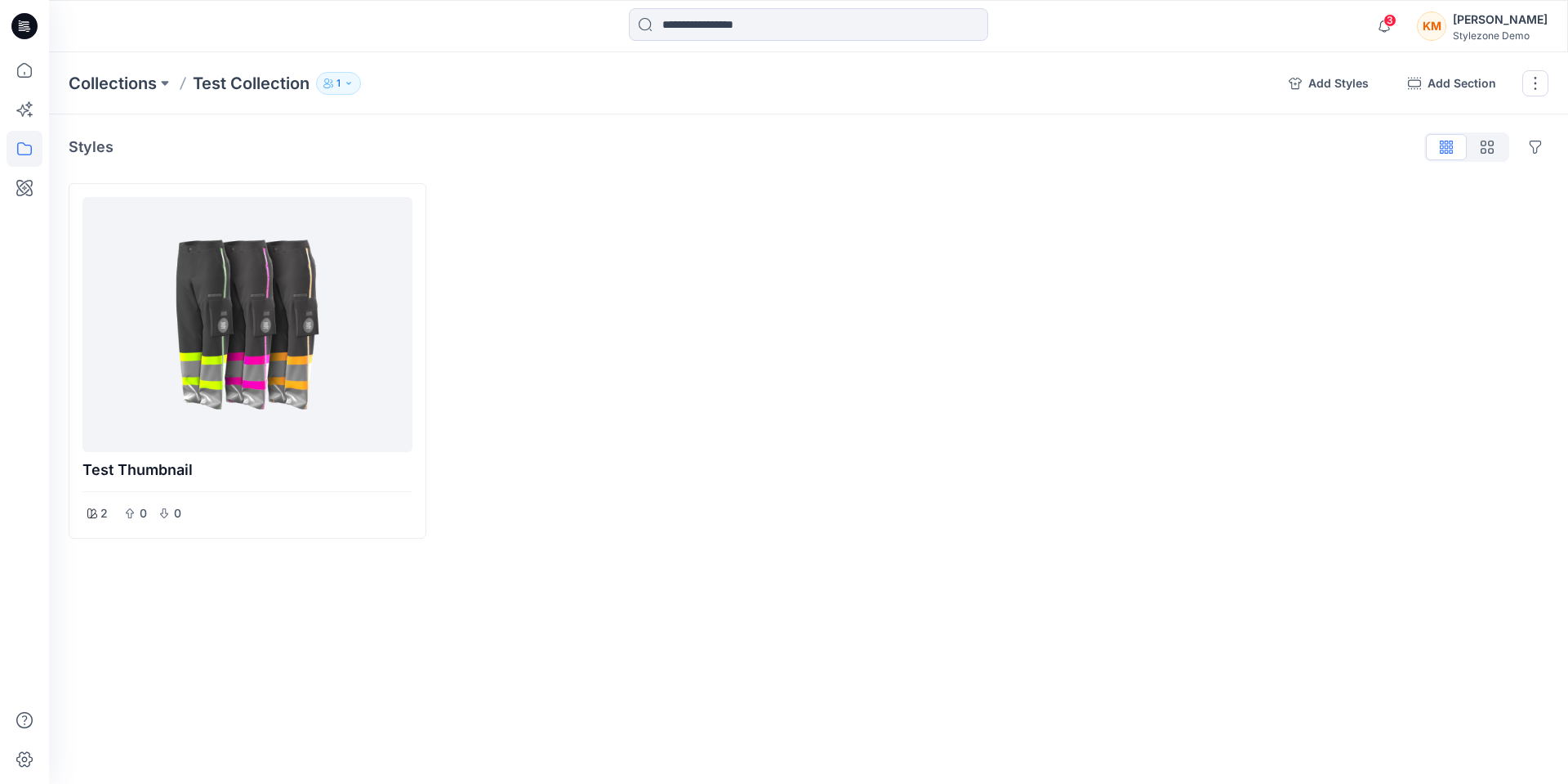
click at [343, 87] on button "1" at bounding box center [338, 83] width 45 height 22
click at [500, 134] on icon "Manage users" at bounding box center [503, 133] width 13 height 13
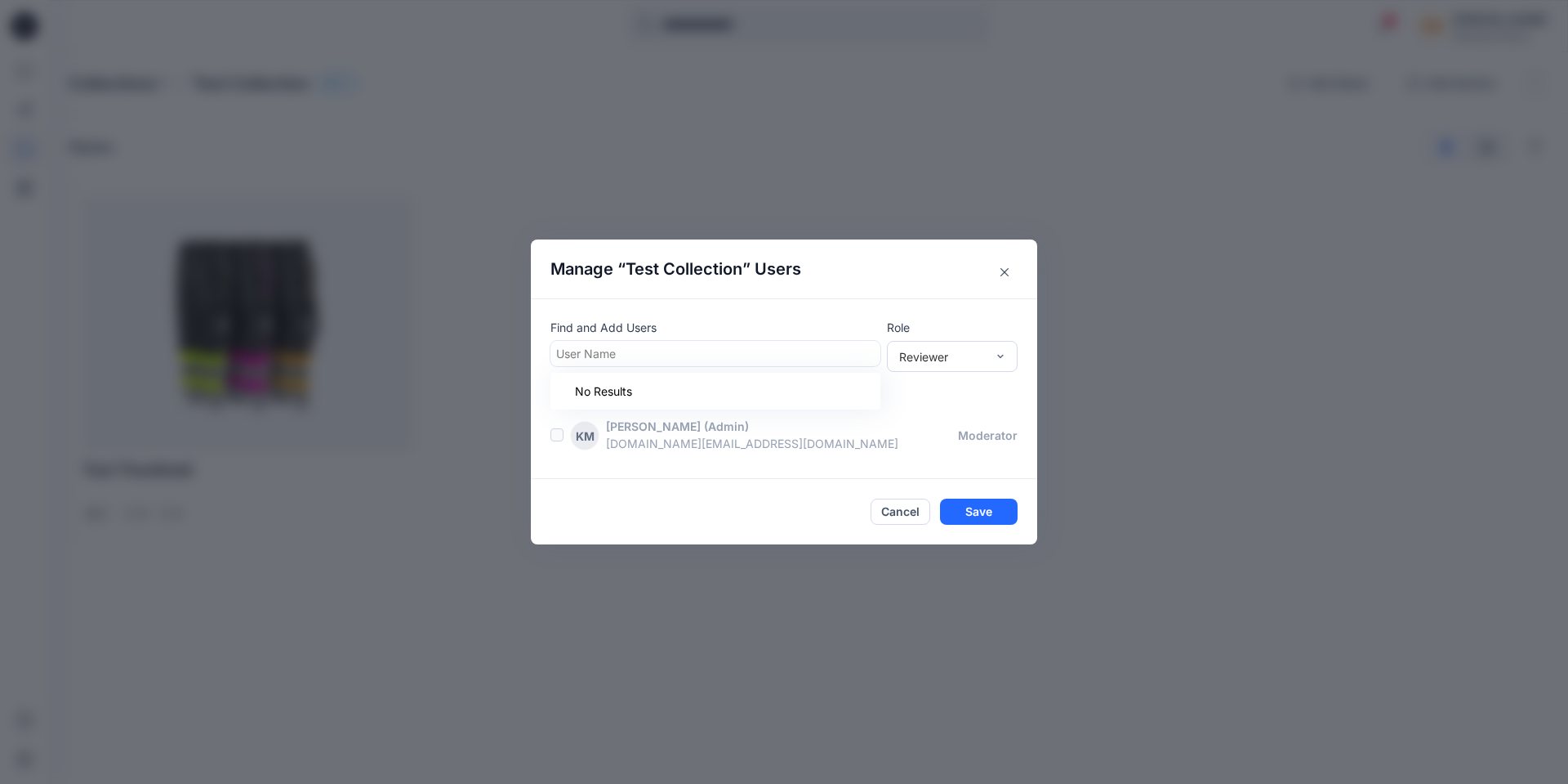
click at [760, 355] on div at bounding box center [715, 353] width 319 height 20
type input "**********"
click at [703, 393] on div "KK [PERSON_NAME]" at bounding box center [715, 393] width 310 height 22
click at [954, 352] on div "Reviewer" at bounding box center [942, 356] width 87 height 18
click at [937, 445] on div "Moderator" at bounding box center [952, 445] width 124 height 28
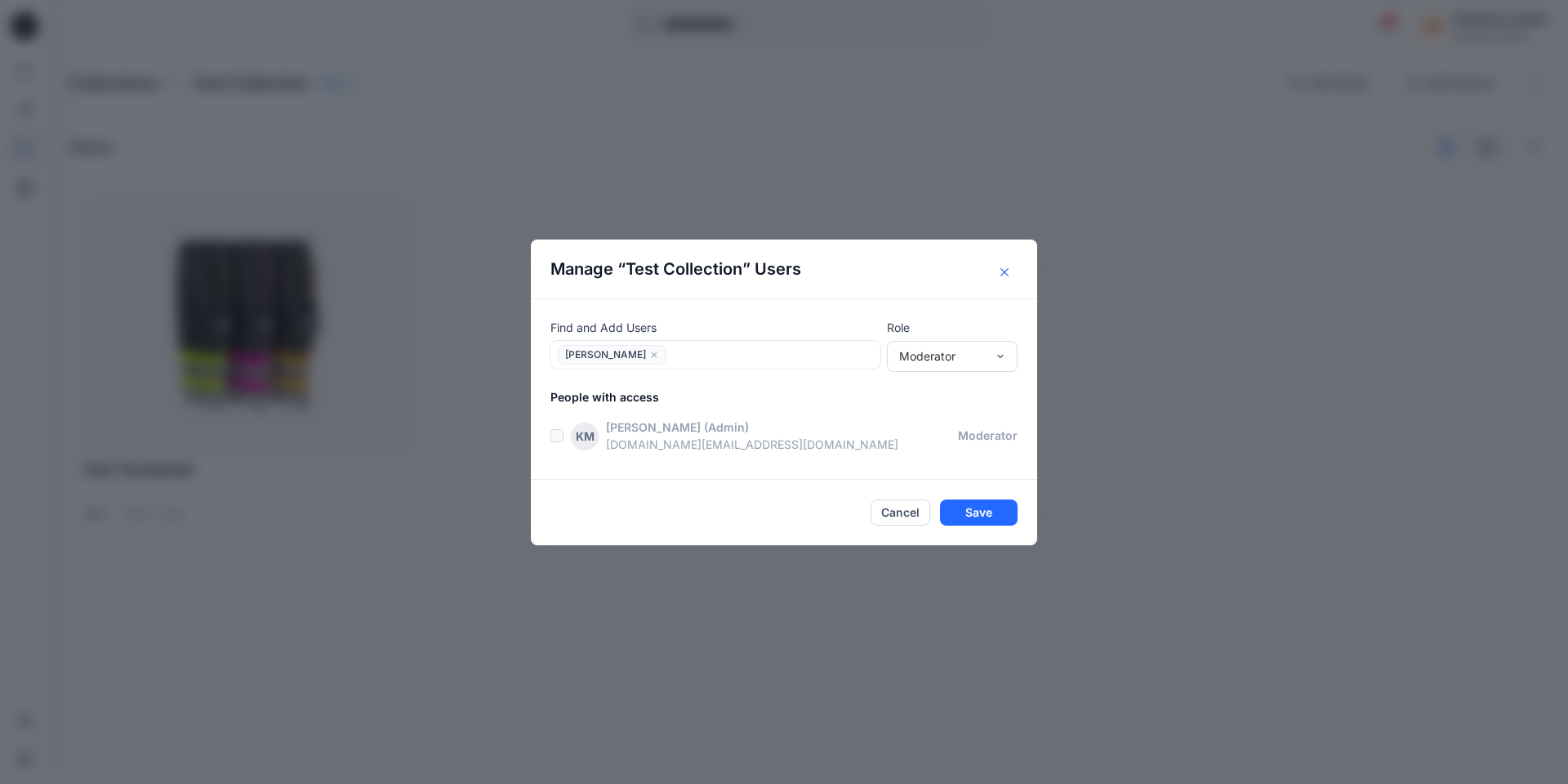
click at [1004, 275] on icon "Close" at bounding box center [1005, 272] width 8 height 8
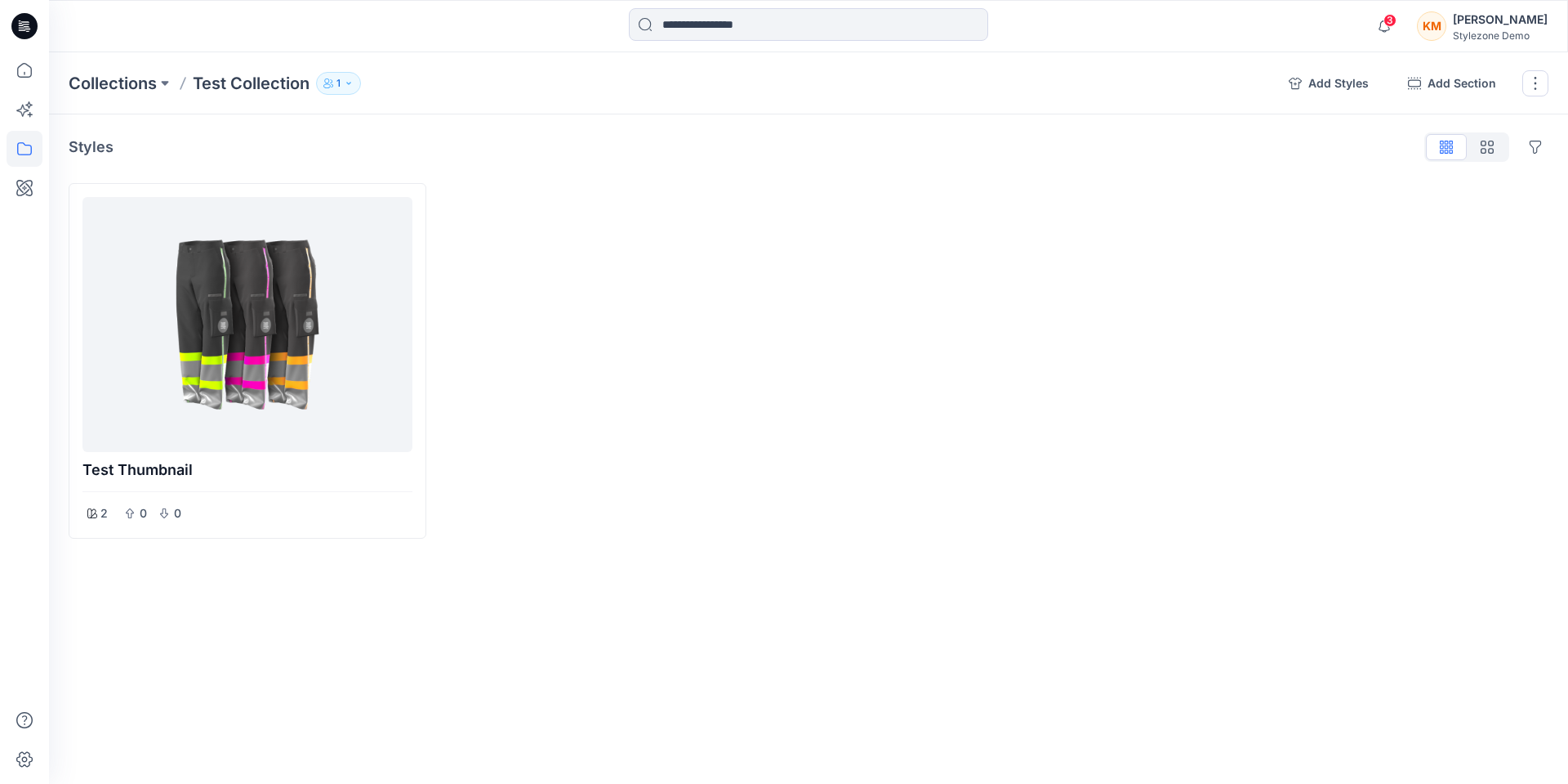
click at [1446, 33] on div "KM" at bounding box center [1432, 26] width 29 height 29
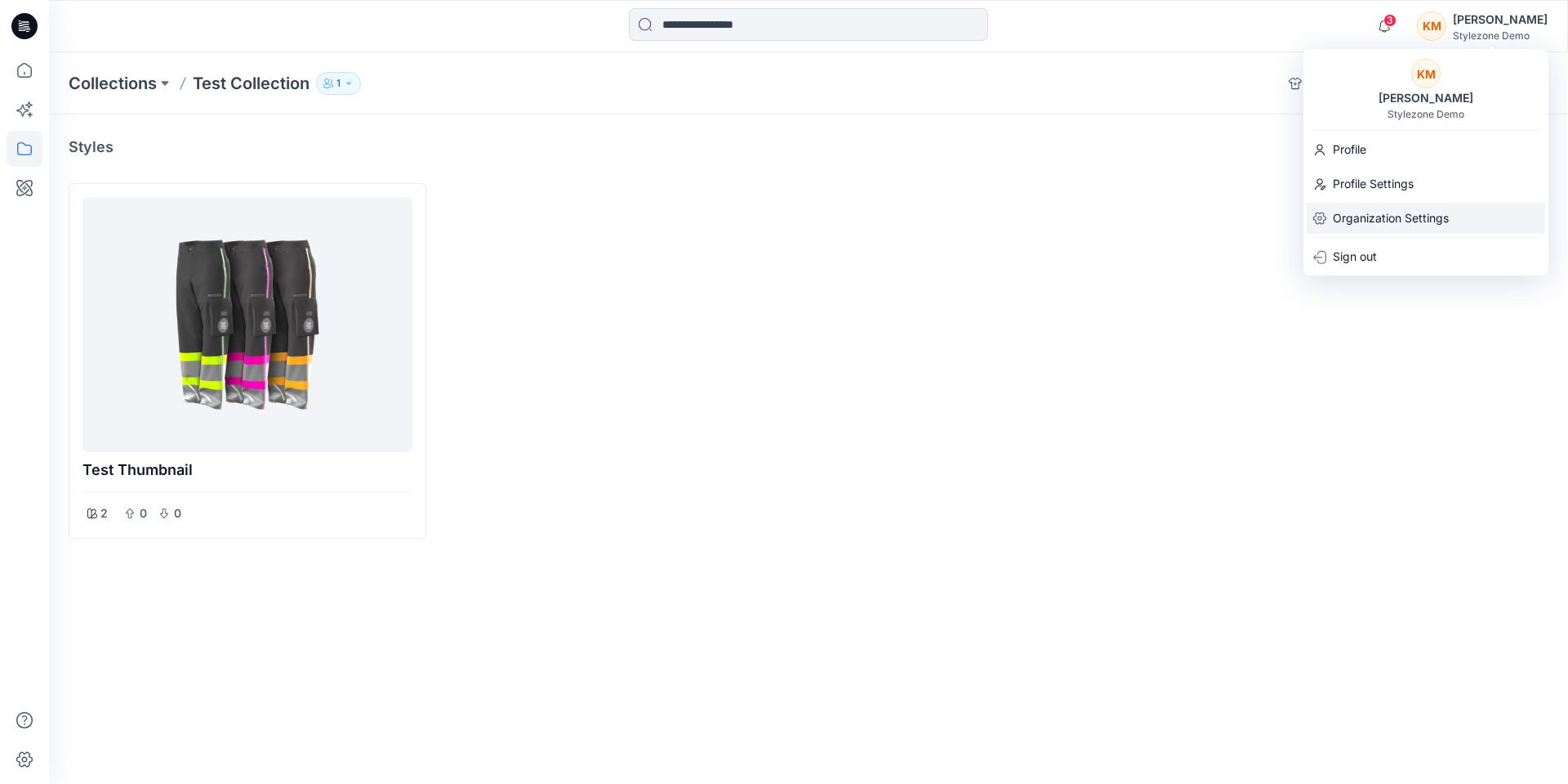
click at [1398, 218] on p "Organization Settings" at bounding box center [1391, 218] width 116 height 31
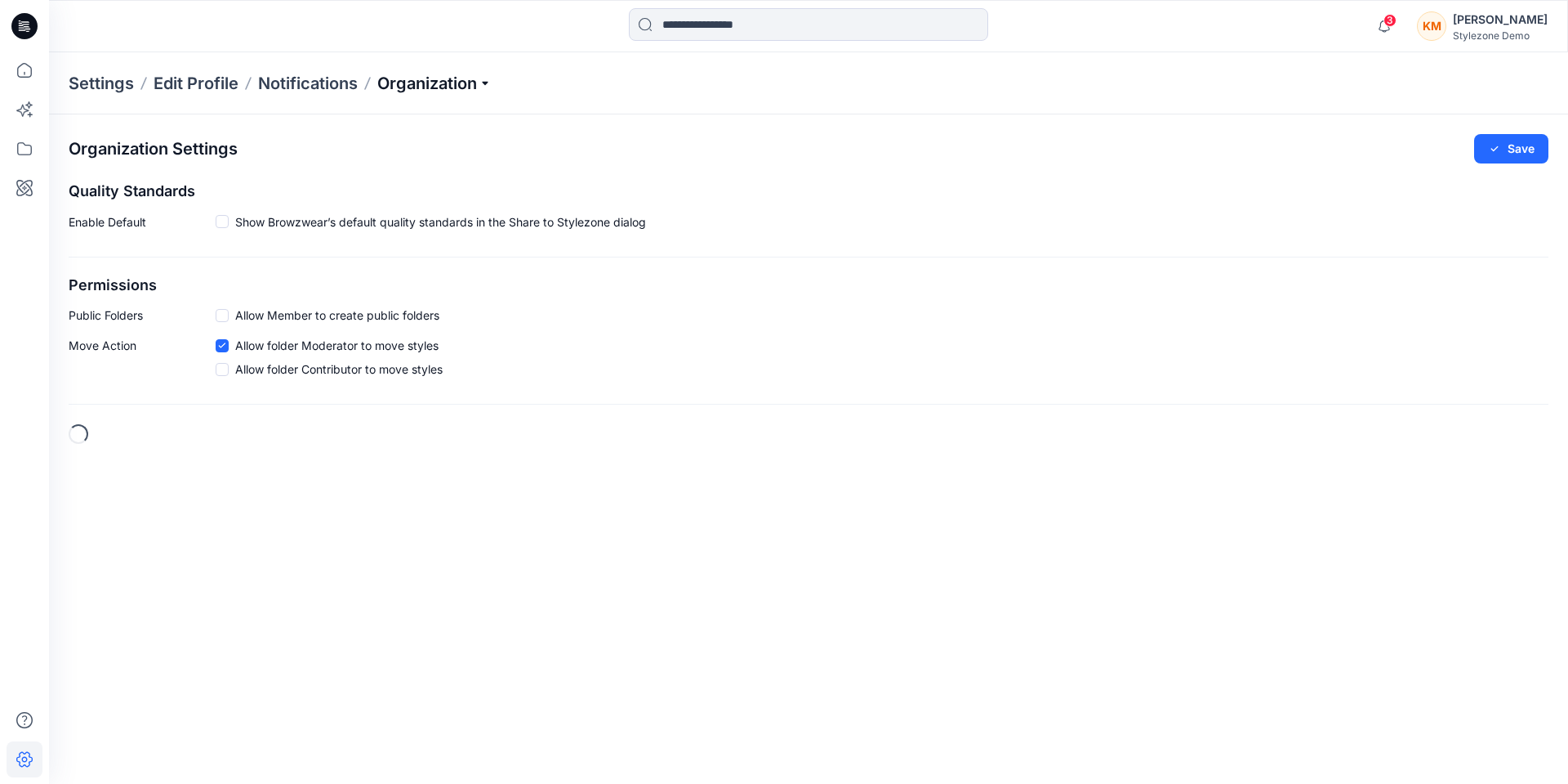
click at [440, 92] on p "Organization" at bounding box center [434, 83] width 114 height 22
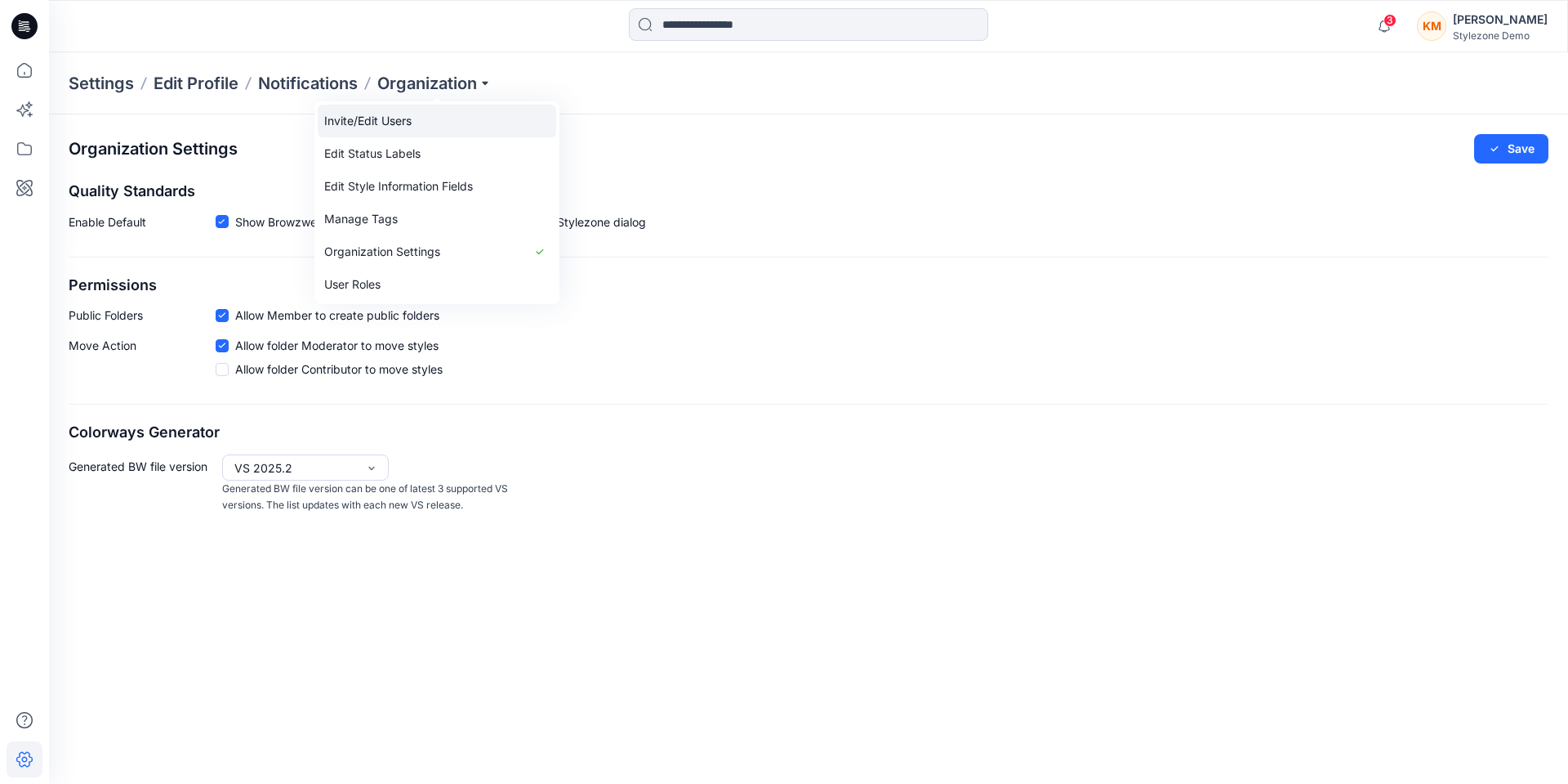
click at [400, 127] on link "Invite/Edit Users" at bounding box center [437, 121] width 239 height 33
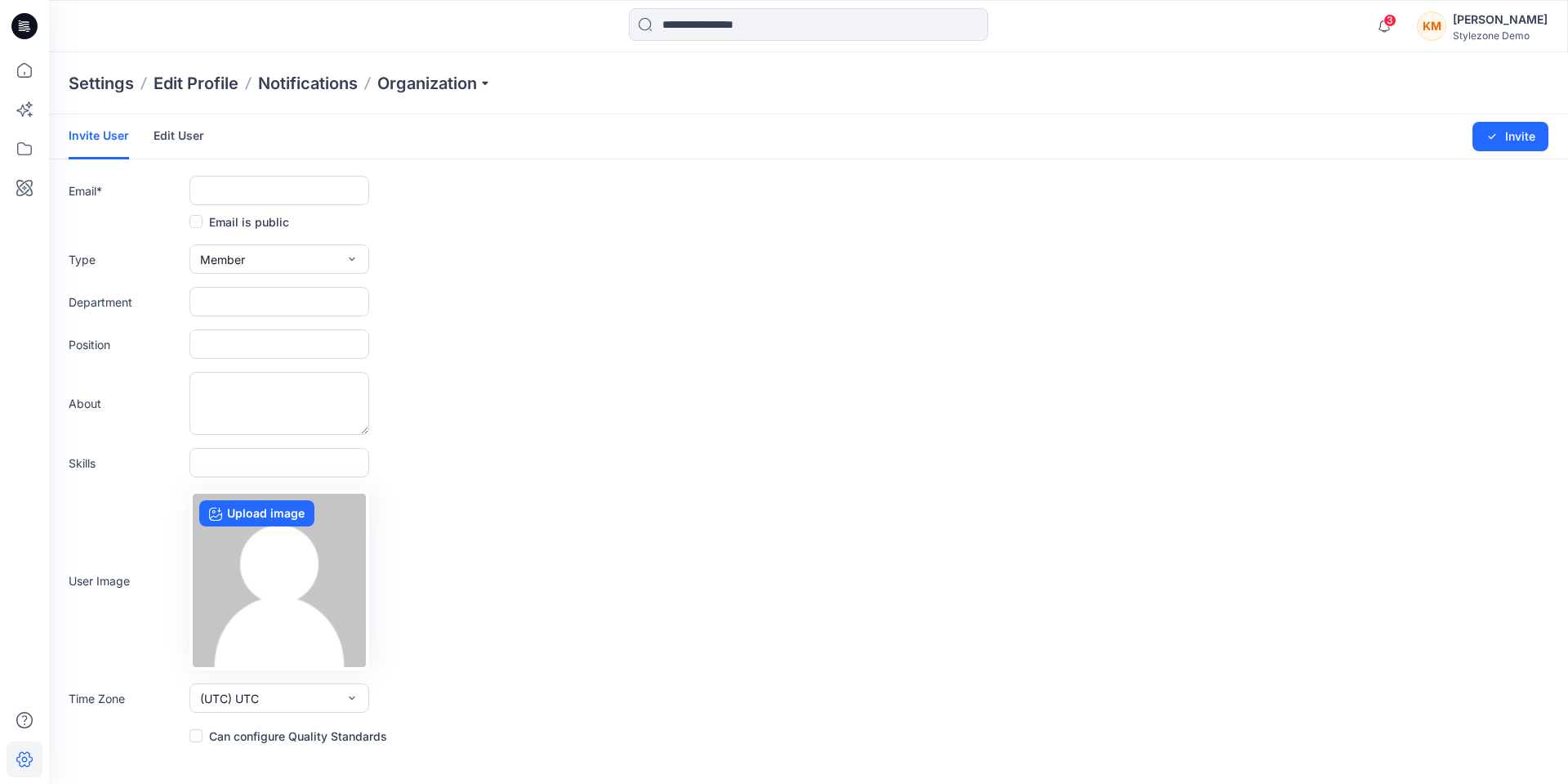
click at [184, 137] on link "Edit User" at bounding box center [179, 136] width 51 height 43
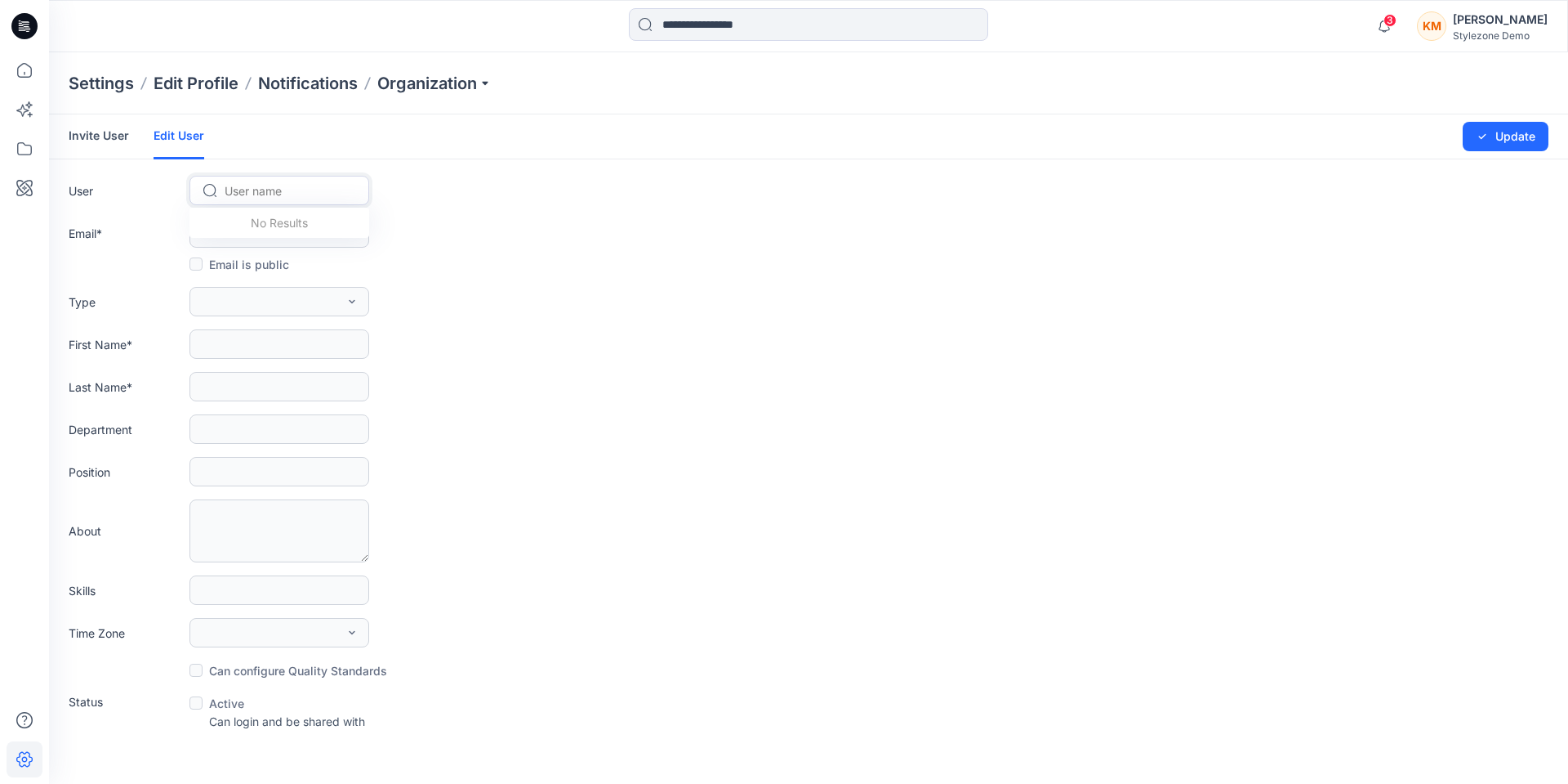
click at [299, 181] on div at bounding box center [288, 190] width 129 height 20
type input "**********"
click at [279, 220] on span "[PERSON_NAME]" at bounding box center [274, 225] width 94 height 18
type input "**********"
type input "*****"
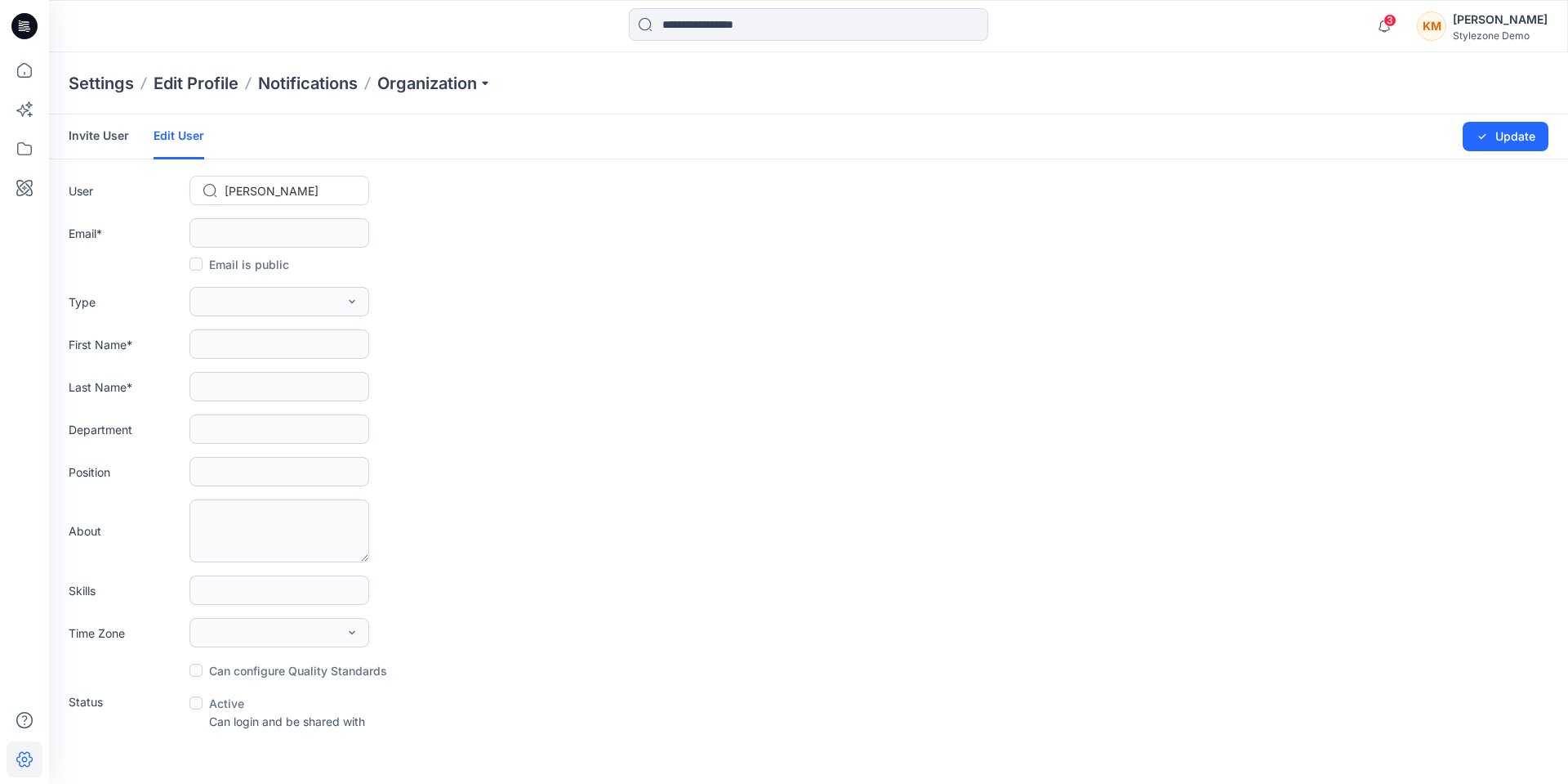
type input "*****"
click at [264, 302] on button "Member" at bounding box center [279, 301] width 179 height 29
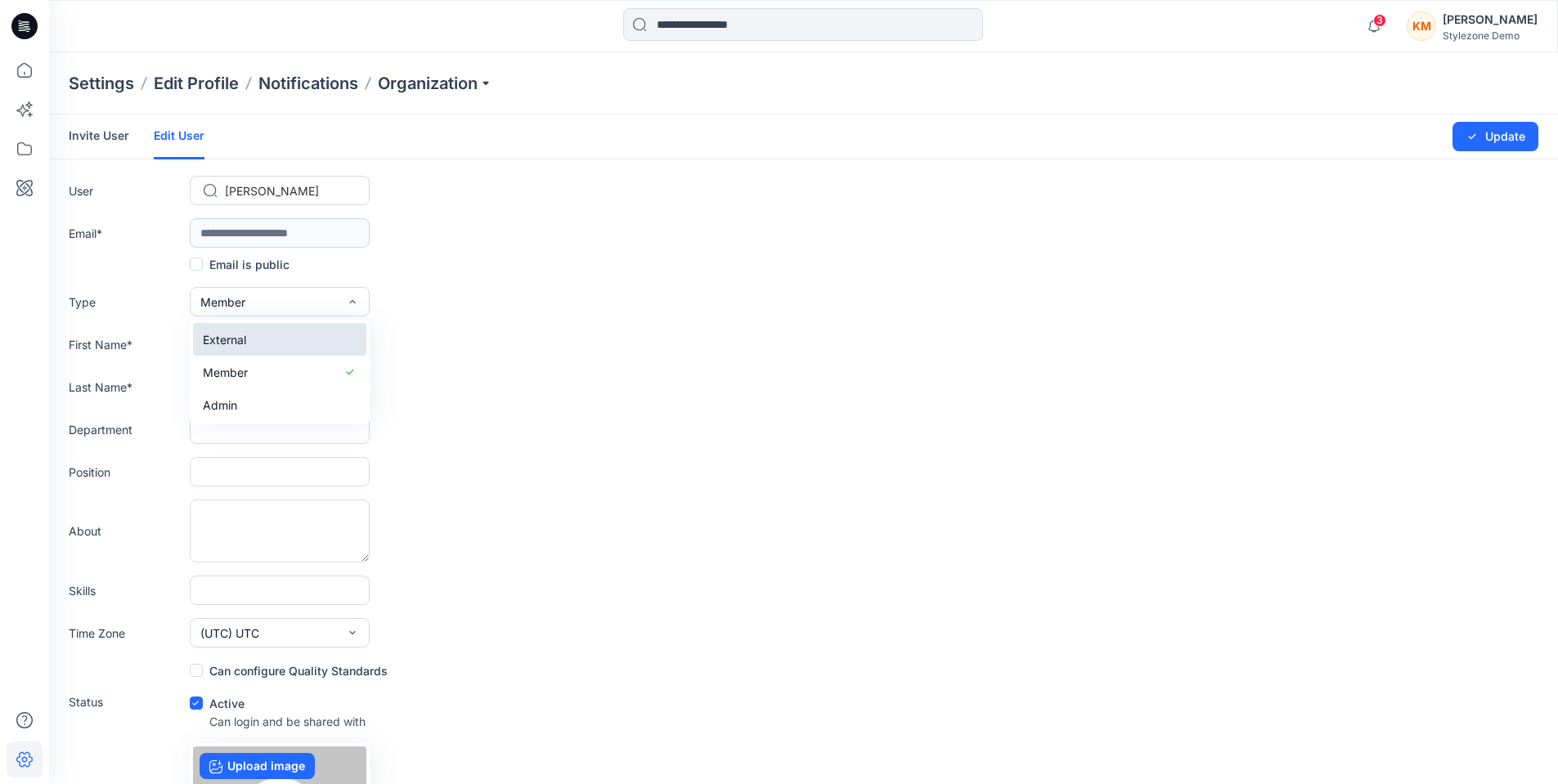
click at [267, 337] on button "External" at bounding box center [280, 339] width 174 height 33
click at [1488, 137] on button "Update" at bounding box center [1496, 137] width 86 height 29
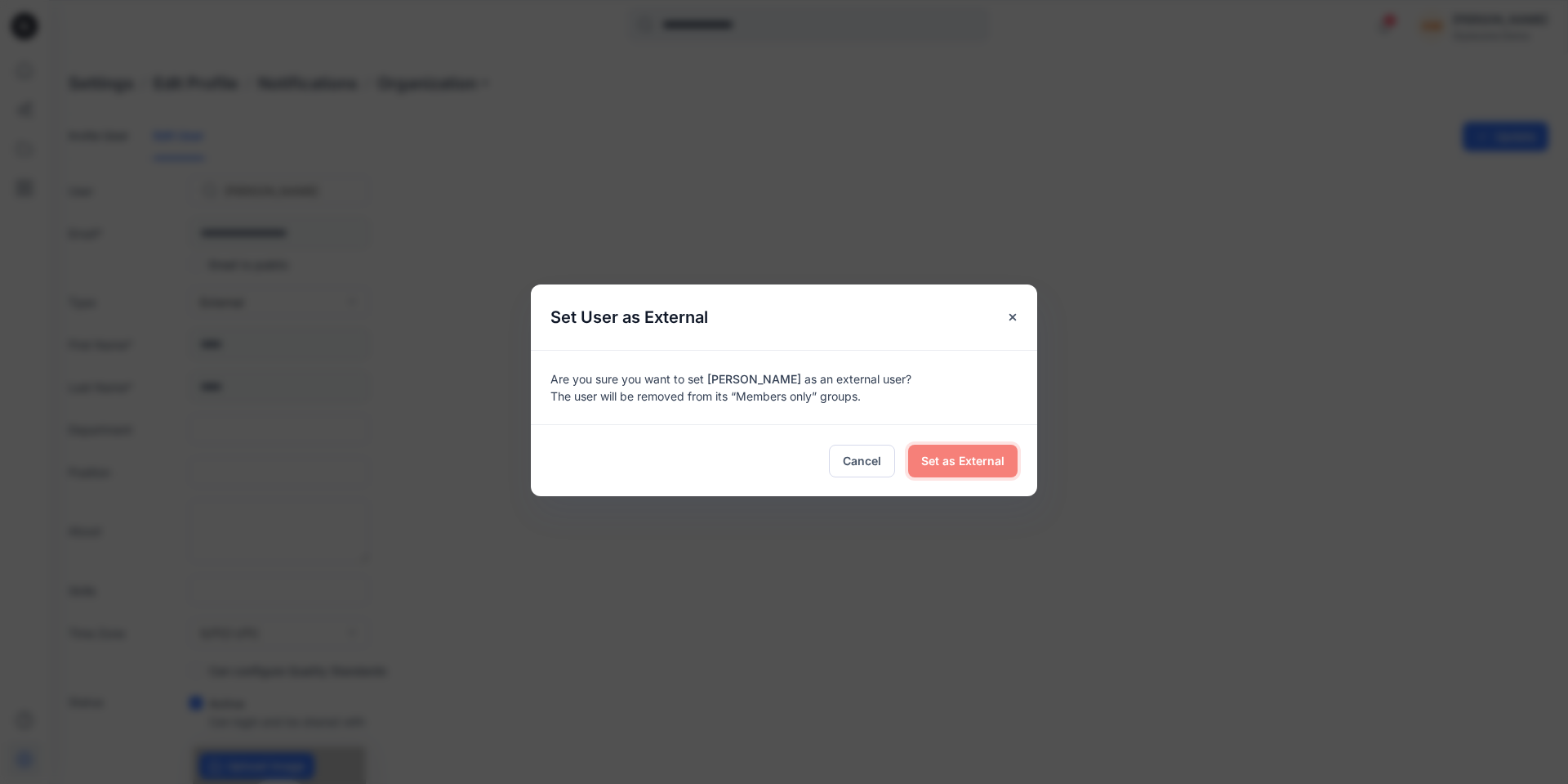
click at [951, 464] on span "Set as External" at bounding box center [962, 460] width 83 height 18
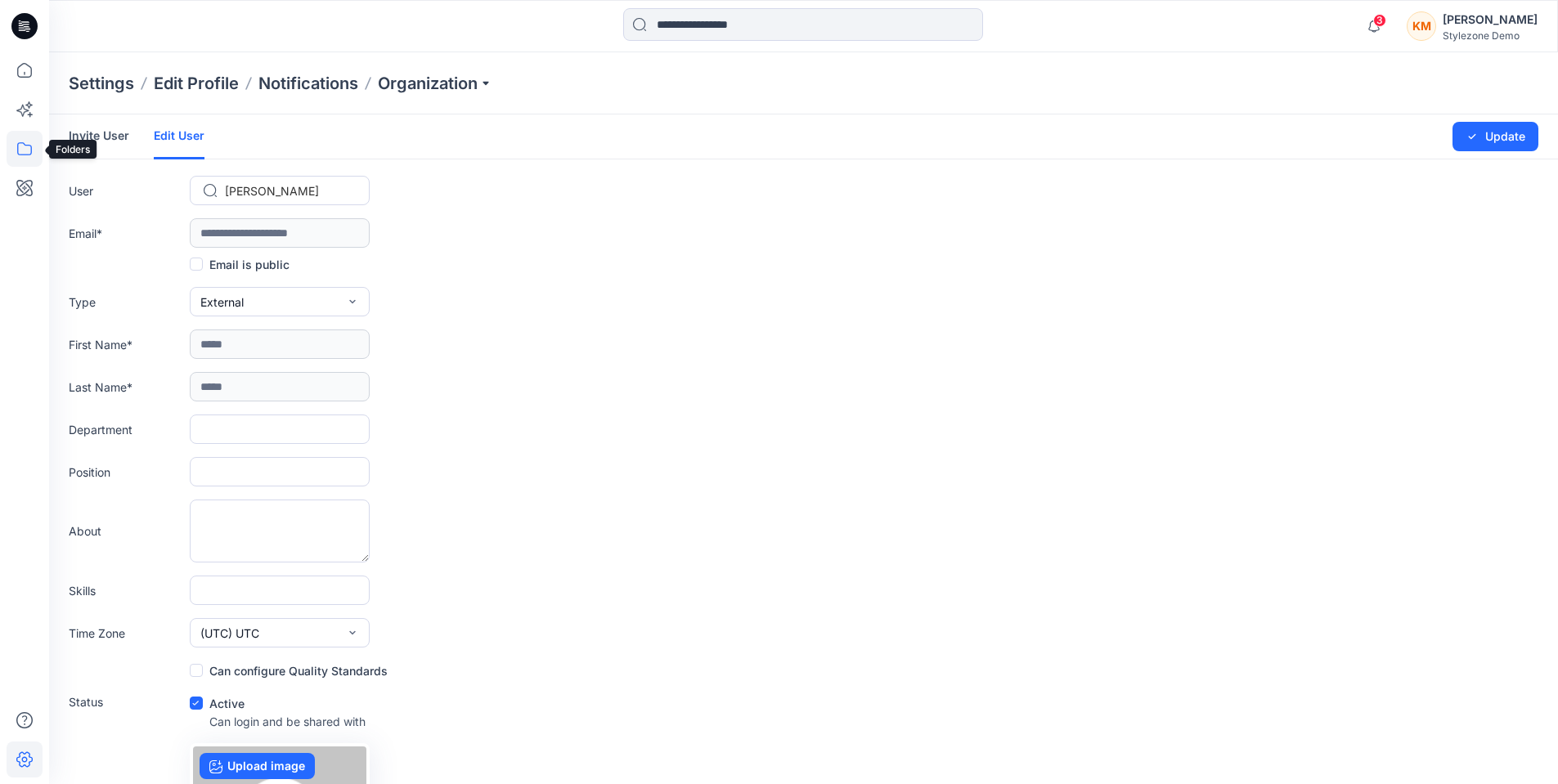
click at [33, 151] on icon at bounding box center [24, 148] width 36 height 36
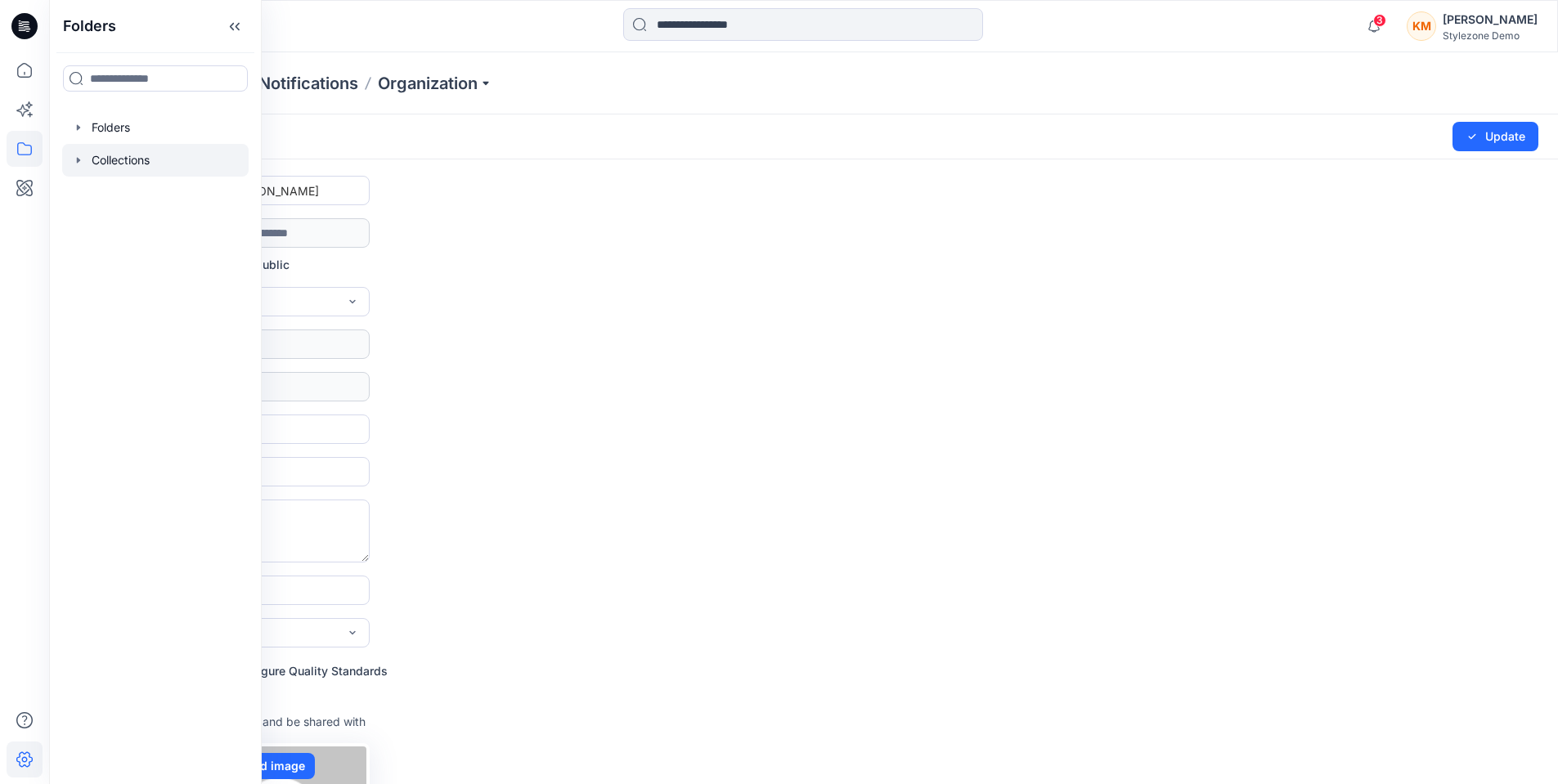
click at [111, 162] on div at bounding box center [155, 161] width 186 height 33
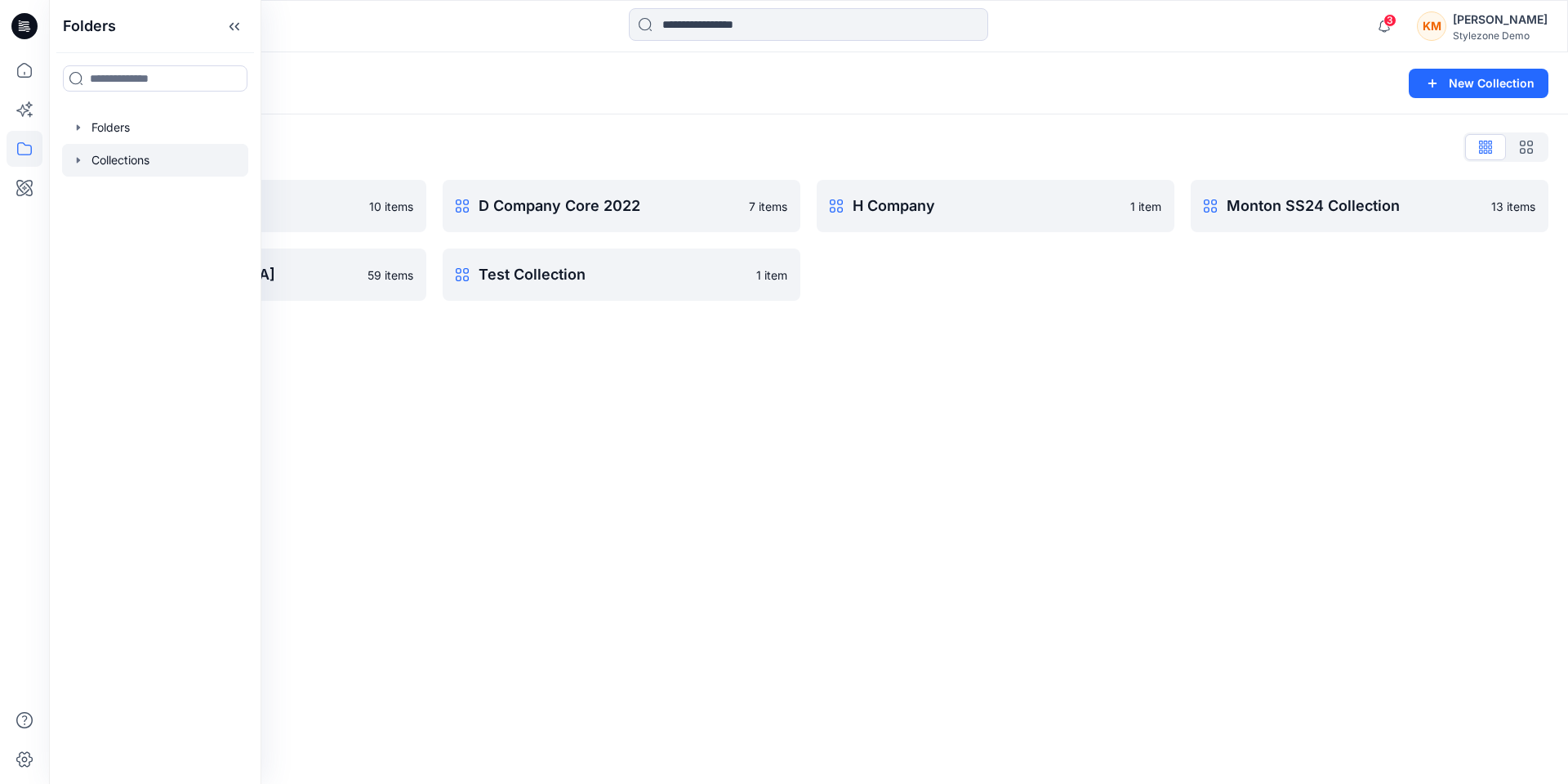
click at [555, 444] on div "Collections New Collection Collections List C Company 2023 10 items PI [GEOGRAP…" at bounding box center [808, 418] width 1519 height 731
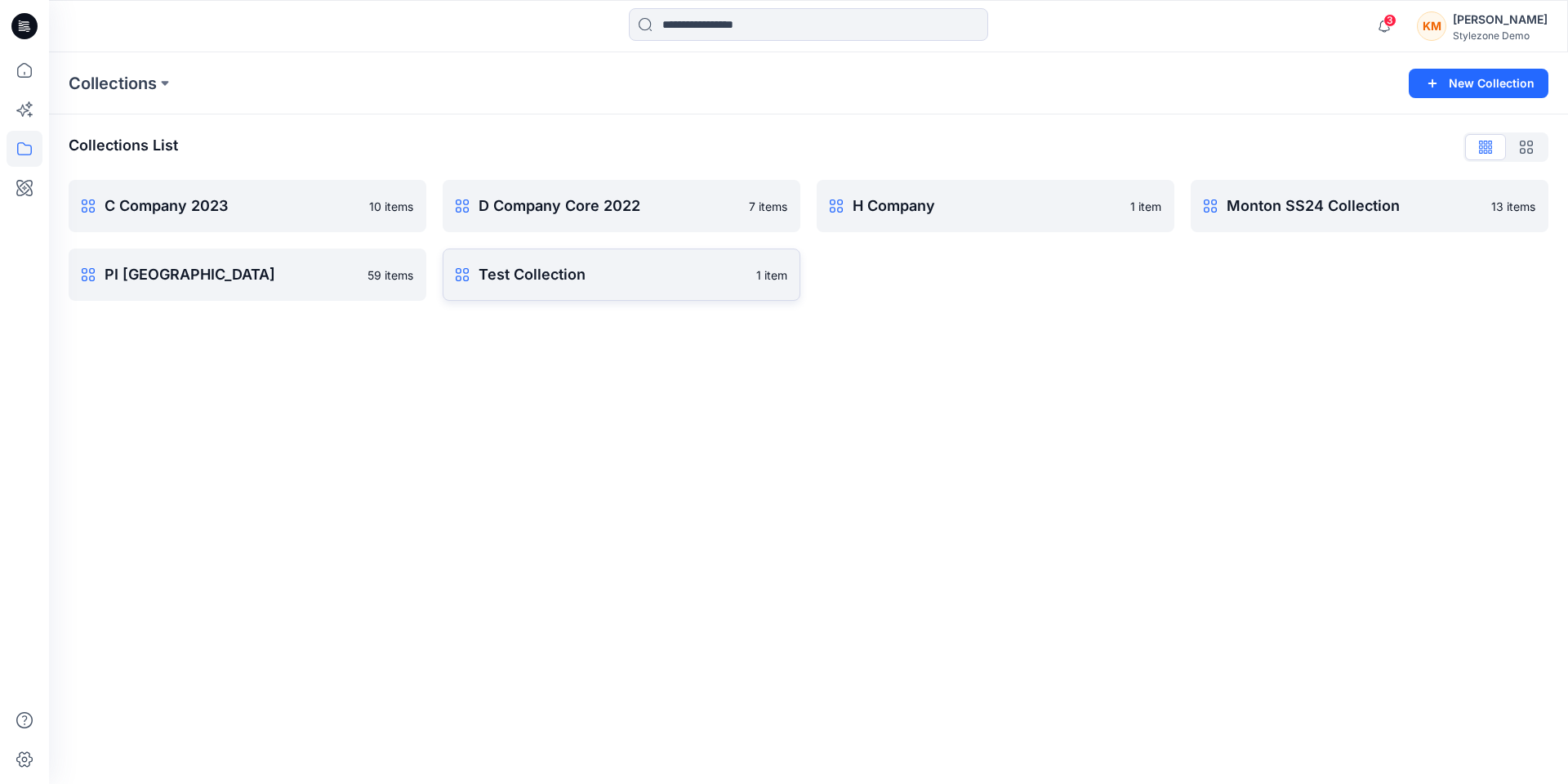
click at [577, 285] on p "Test Collection" at bounding box center [612, 274] width 268 height 22
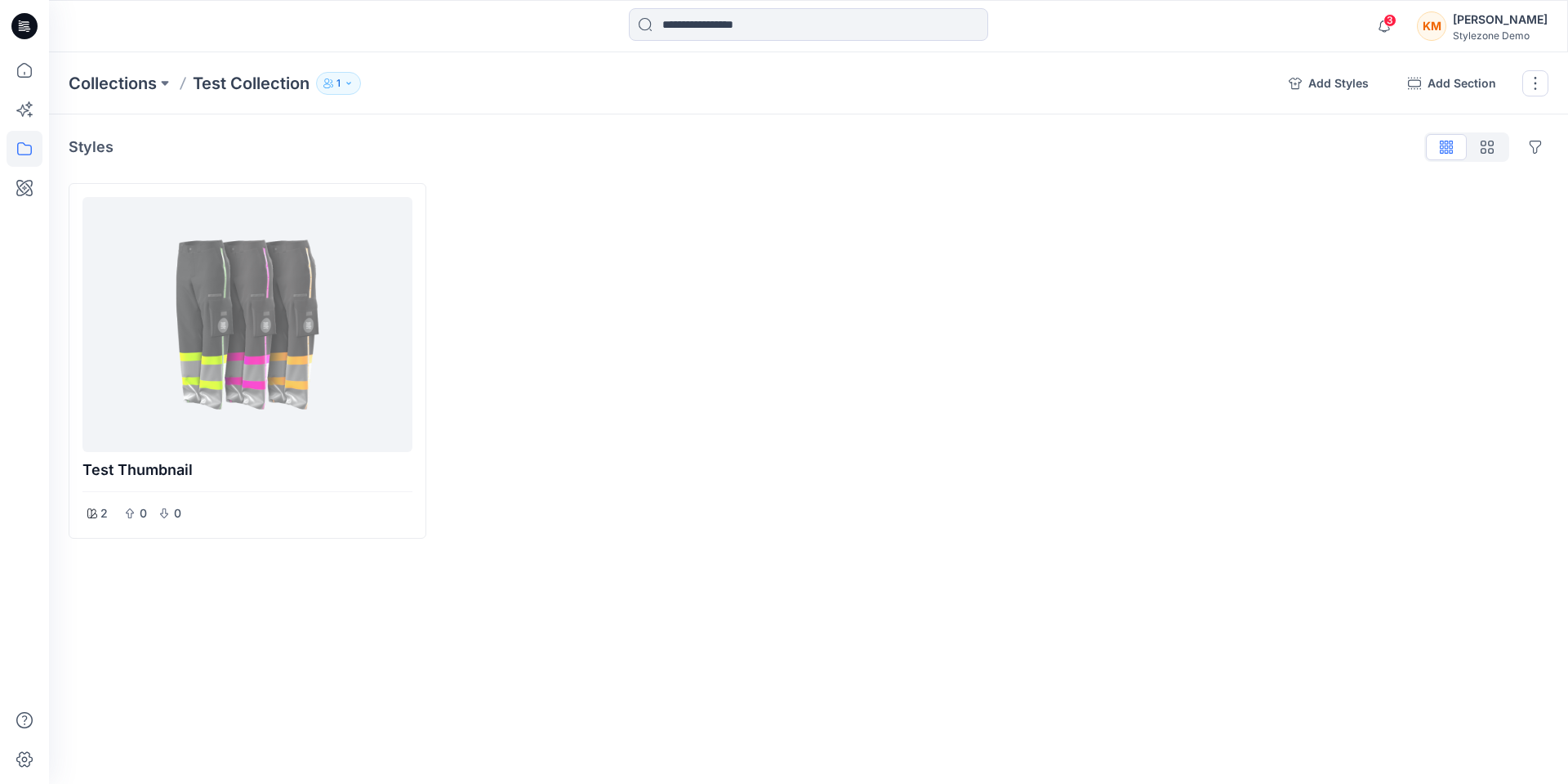
click at [346, 86] on icon "button" at bounding box center [349, 83] width 10 height 10
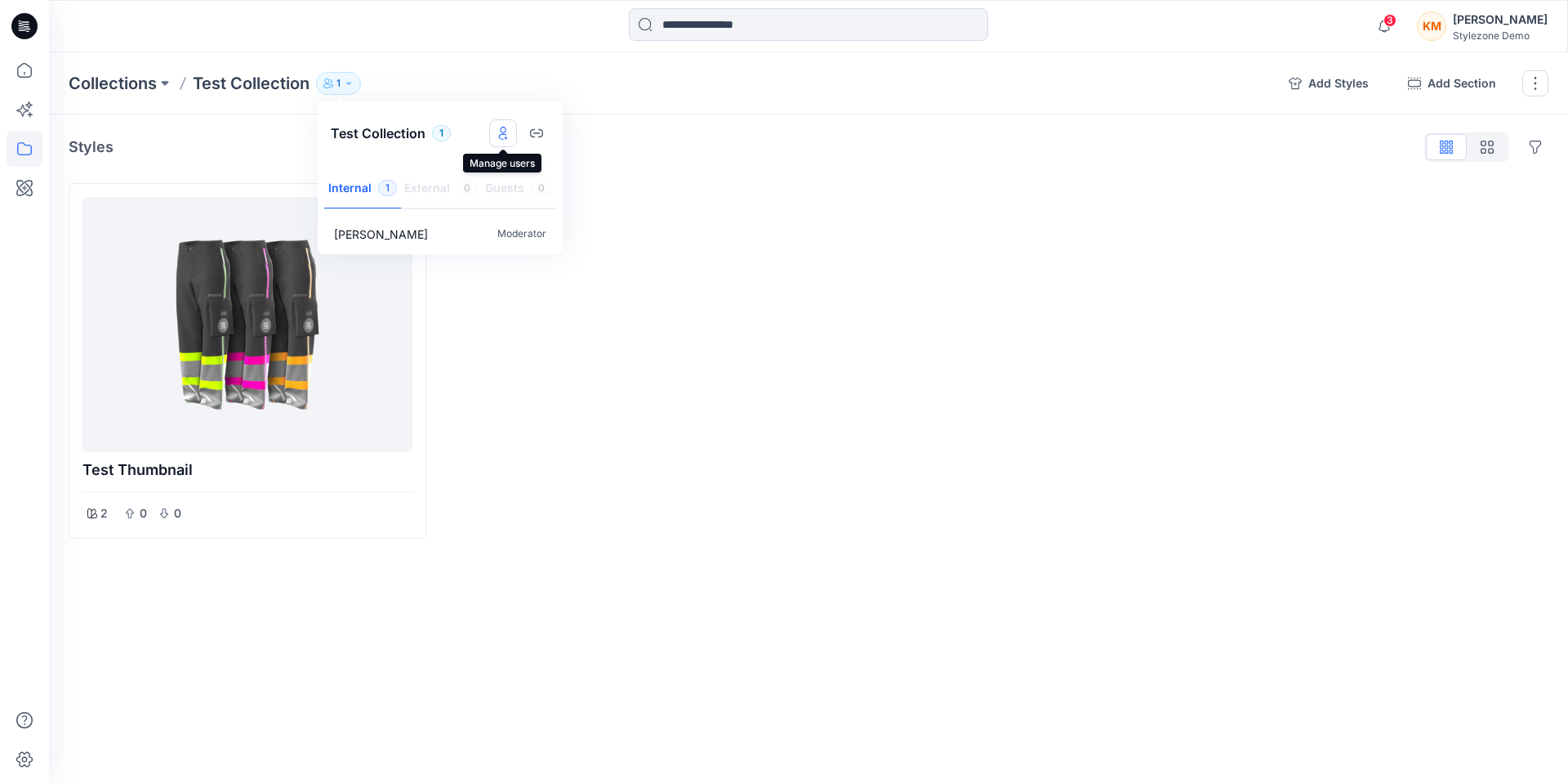
click at [503, 132] on icon "Manage users" at bounding box center [503, 133] width 13 height 13
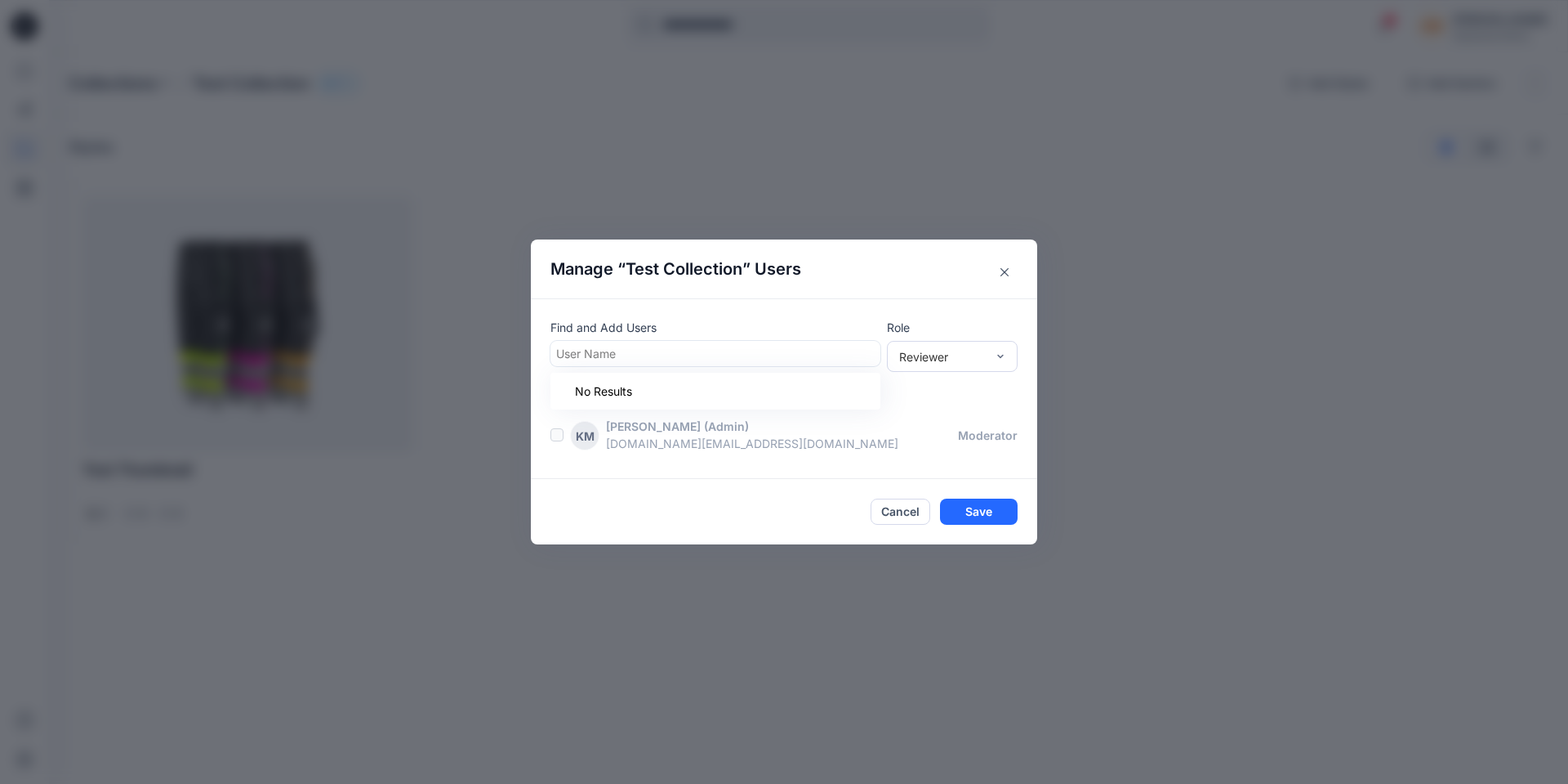
click at [770, 352] on div at bounding box center [715, 353] width 319 height 20
type input "**********"
click at [762, 380] on div "KK [PERSON_NAME]" at bounding box center [715, 394] width 330 height 36
click at [932, 353] on div "Reviewer" at bounding box center [942, 356] width 87 height 18
click at [936, 413] on div "Contributor" at bounding box center [952, 415] width 124 height 28
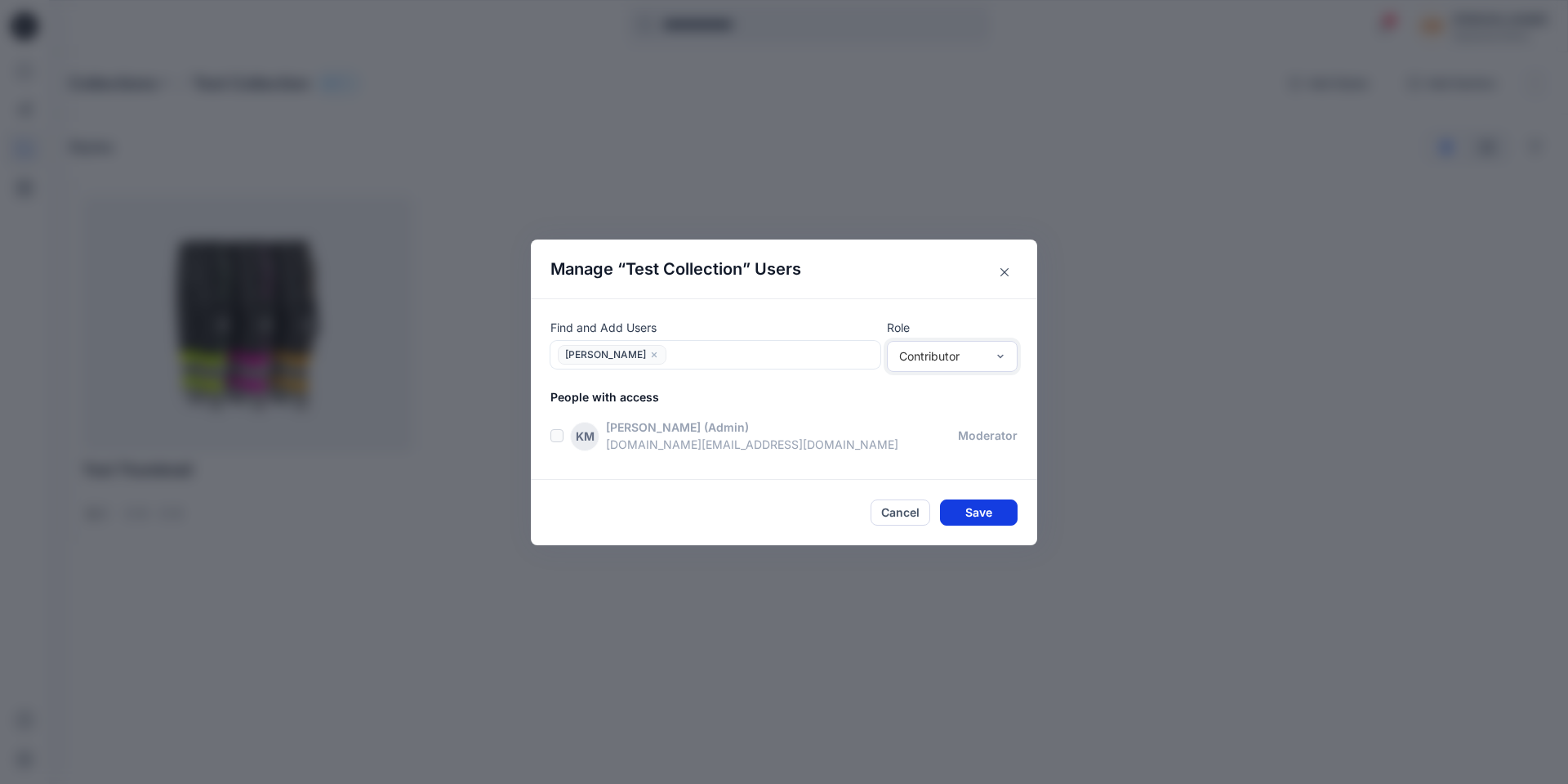
click at [975, 519] on button "Save" at bounding box center [979, 512] width 78 height 26
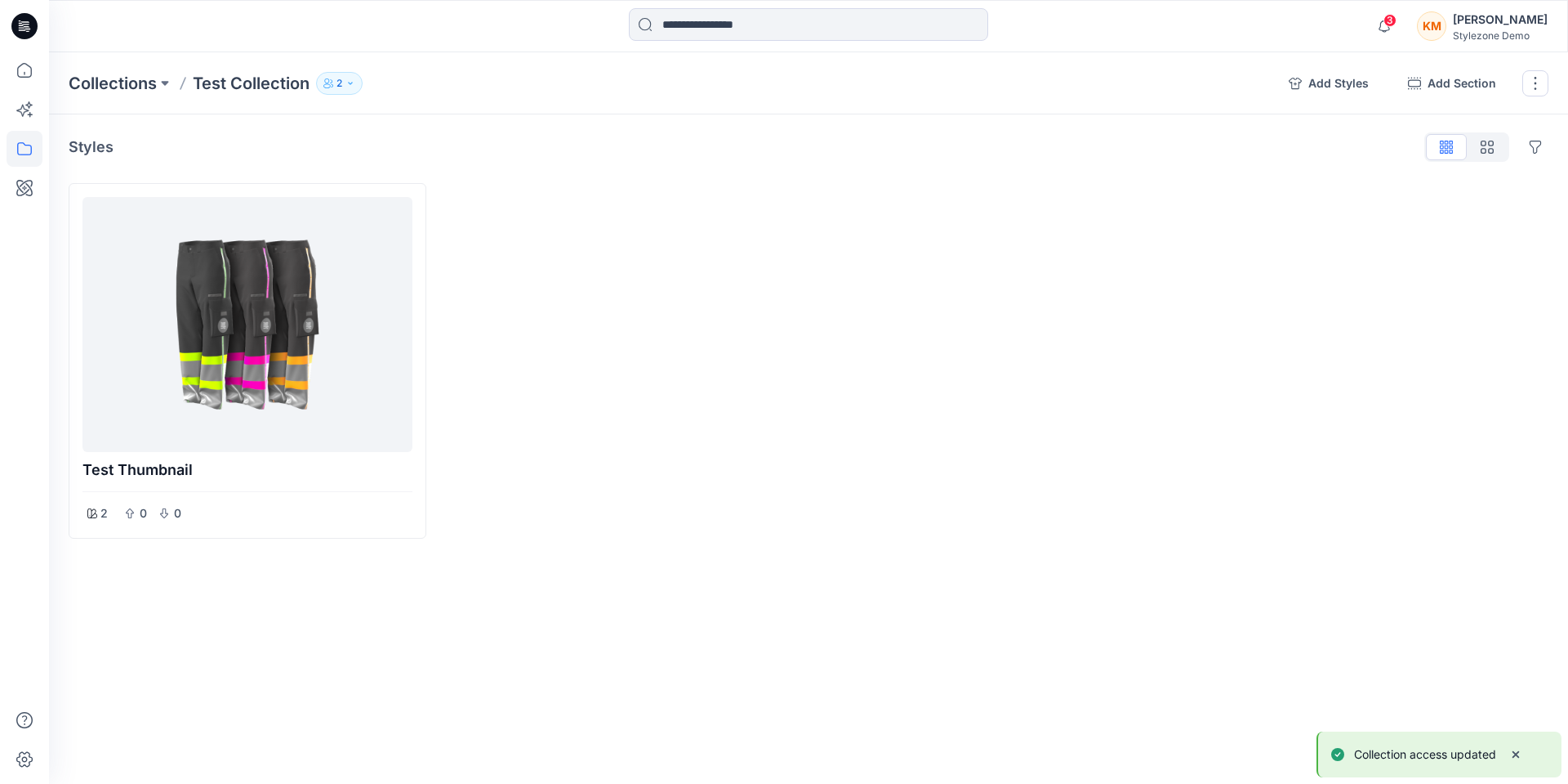
click at [351, 82] on icon "button" at bounding box center [351, 83] width 10 height 10
click at [437, 189] on button "External 1" at bounding box center [440, 189] width 79 height 42
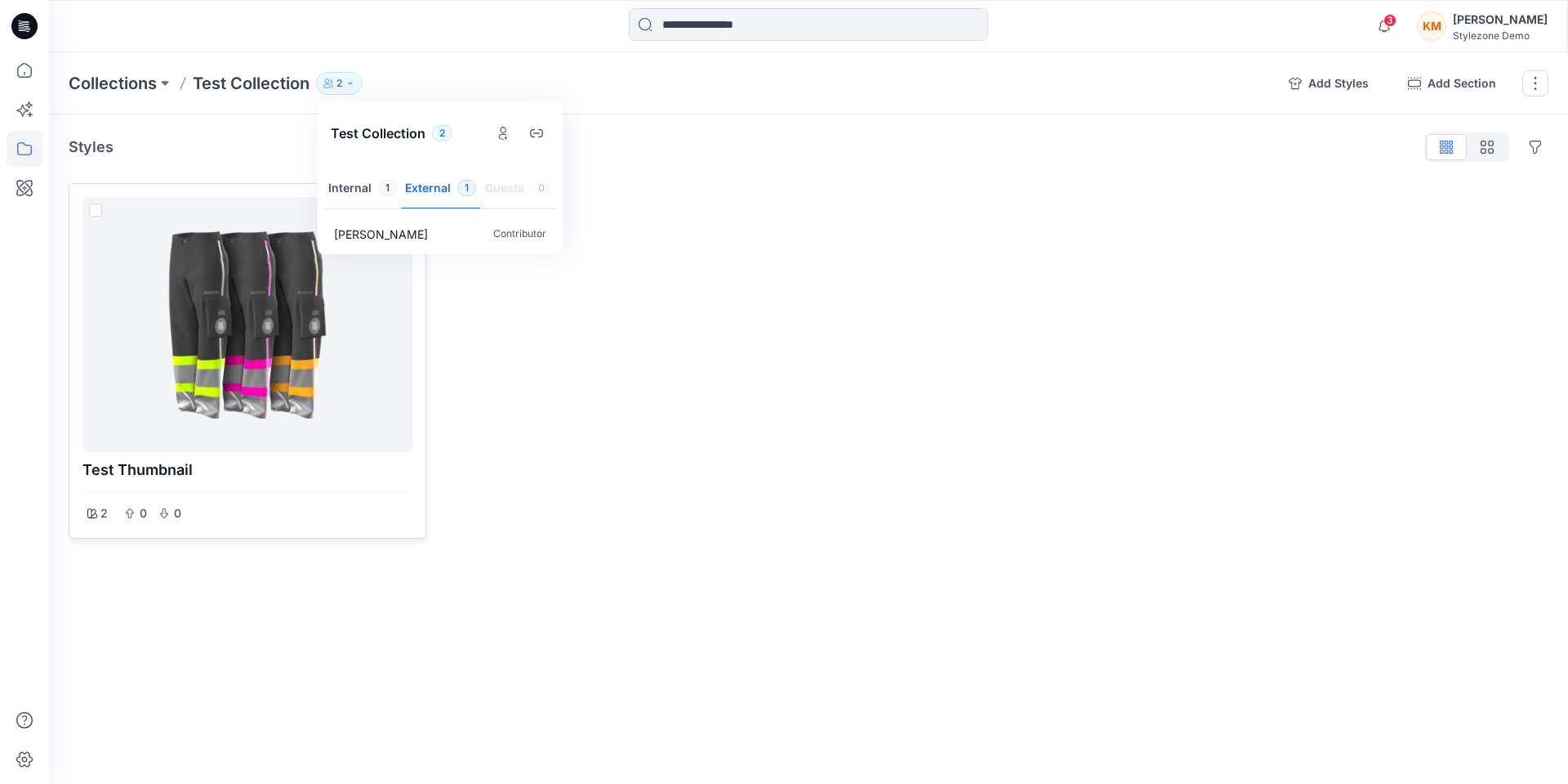
click at [344, 365] on div at bounding box center [247, 325] width 317 height 242
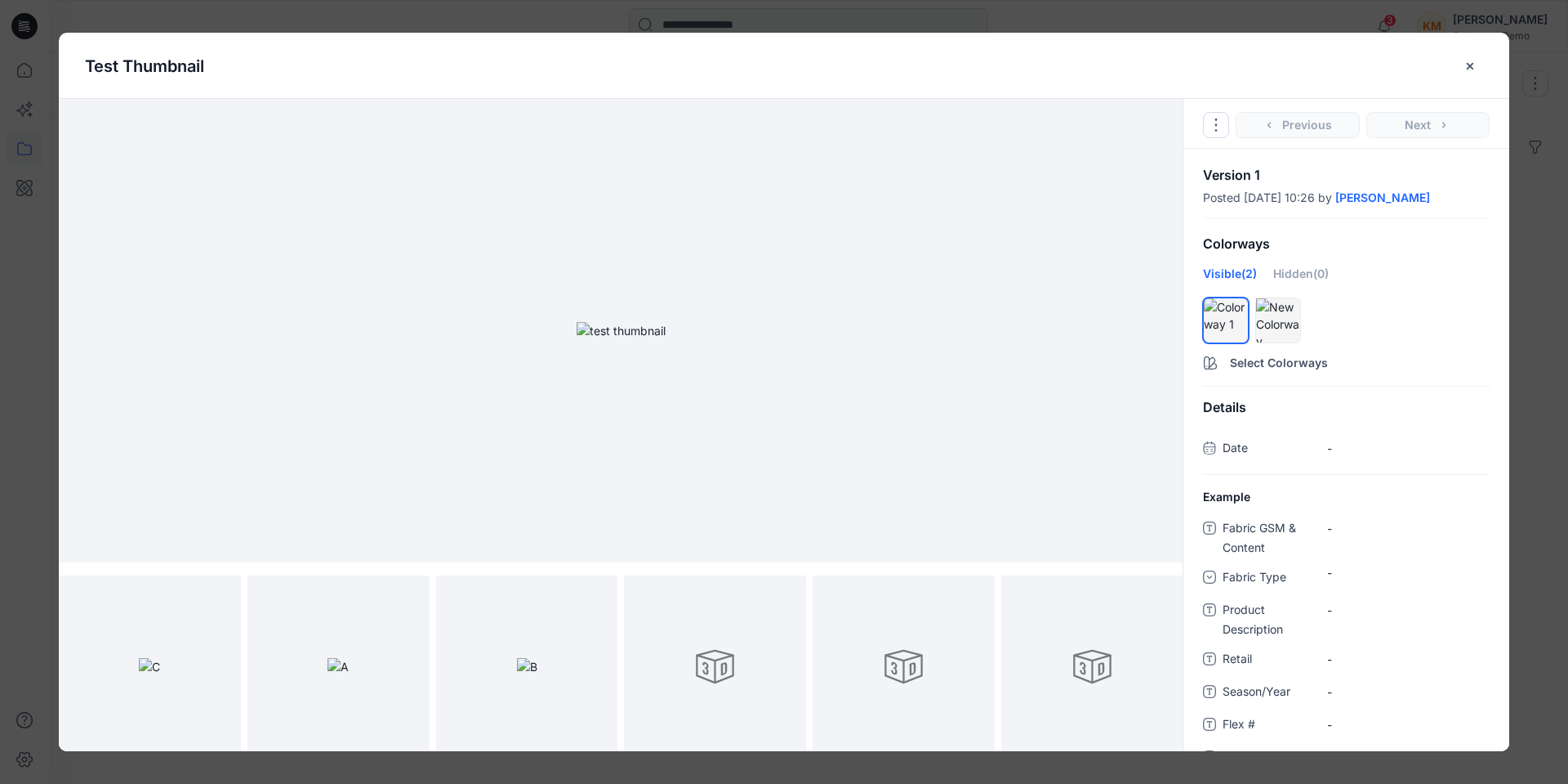
click at [1329, 528] on Content "-" at bounding box center [1408, 529] width 163 height 18
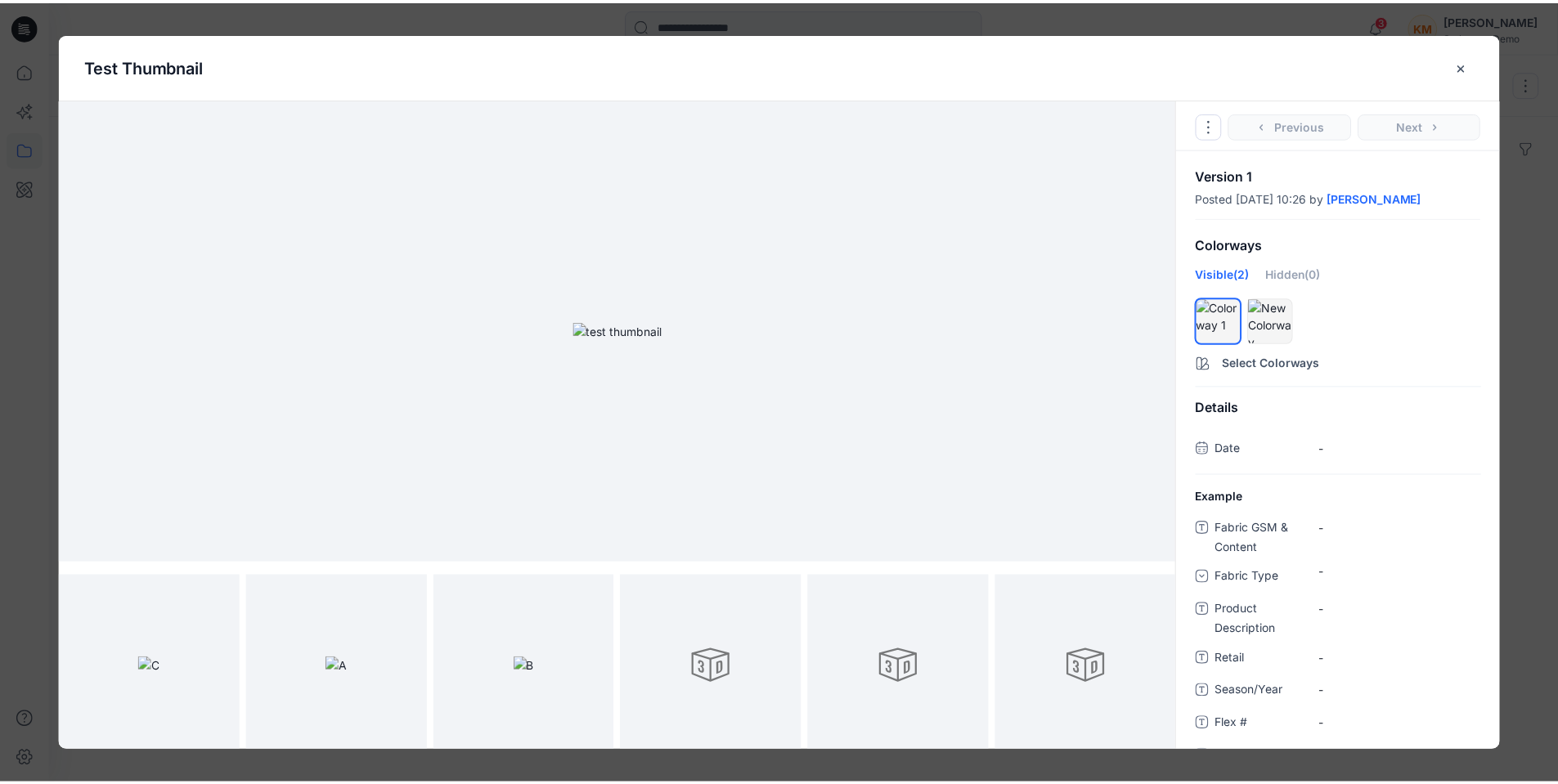
scroll to position [82, 0]
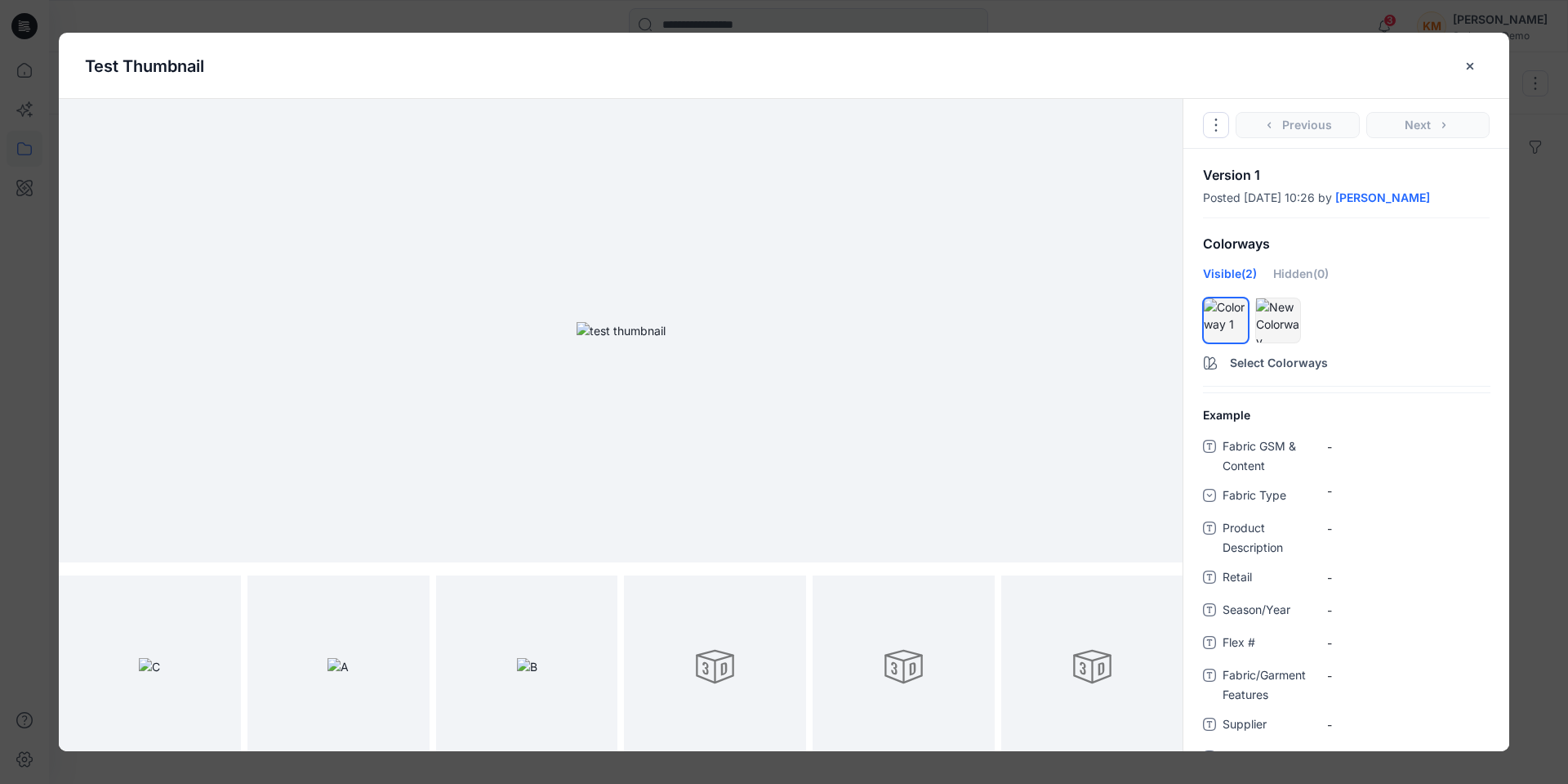
click at [1329, 449] on Content "-" at bounding box center [1408, 447] width 163 height 18
click at [1294, 450] on span "Fabric GSM & Content" at bounding box center [1272, 456] width 98 height 39
click at [1206, 448] on icon at bounding box center [1209, 446] width 13 height 13
click at [1284, 453] on span "Fabric GSM & Content" at bounding box center [1272, 456] width 98 height 39
click at [1468, 63] on icon "close-btn" at bounding box center [1470, 65] width 13 height 13
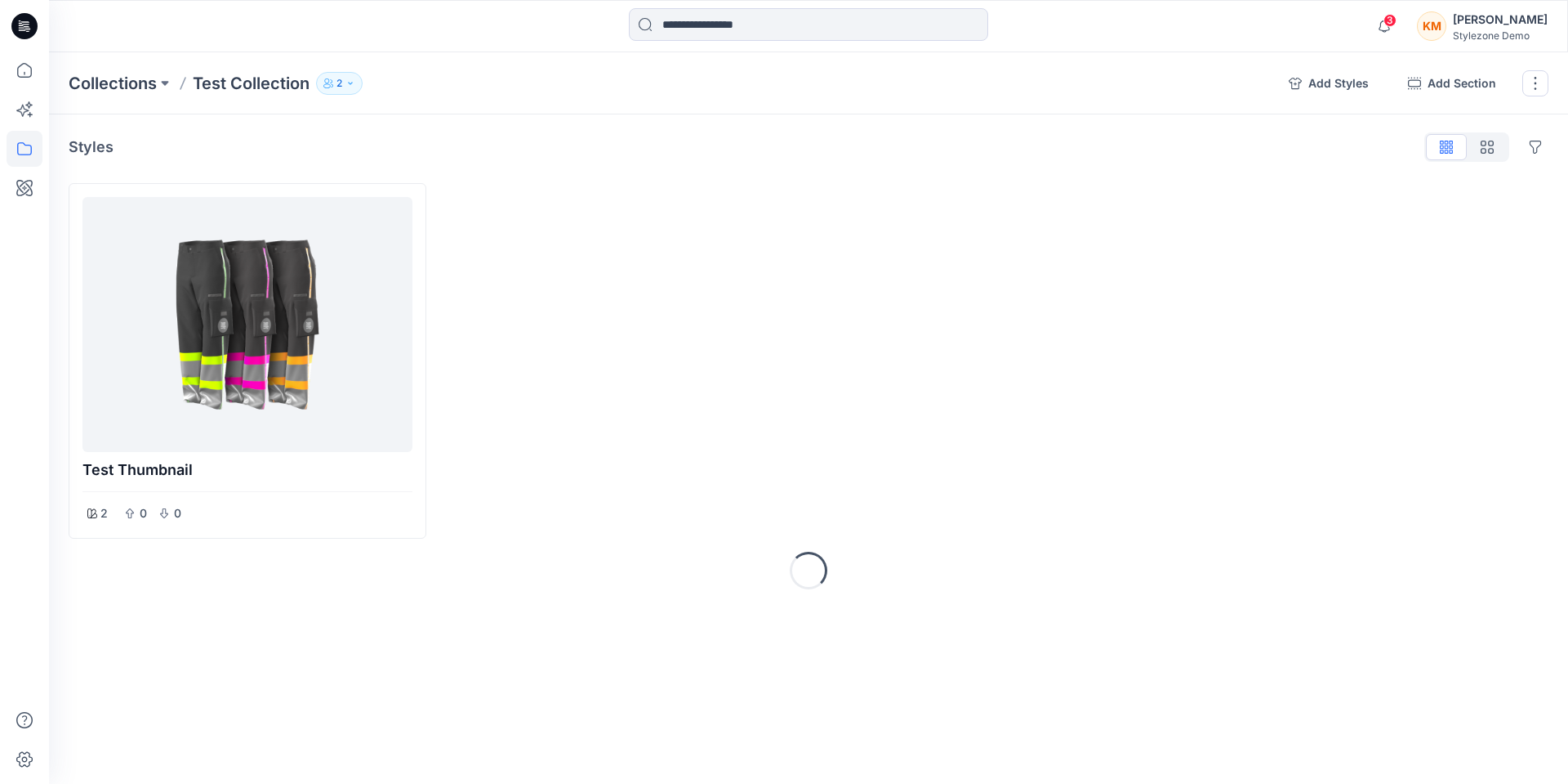
click at [1446, 21] on div "KM" at bounding box center [1432, 26] width 29 height 29
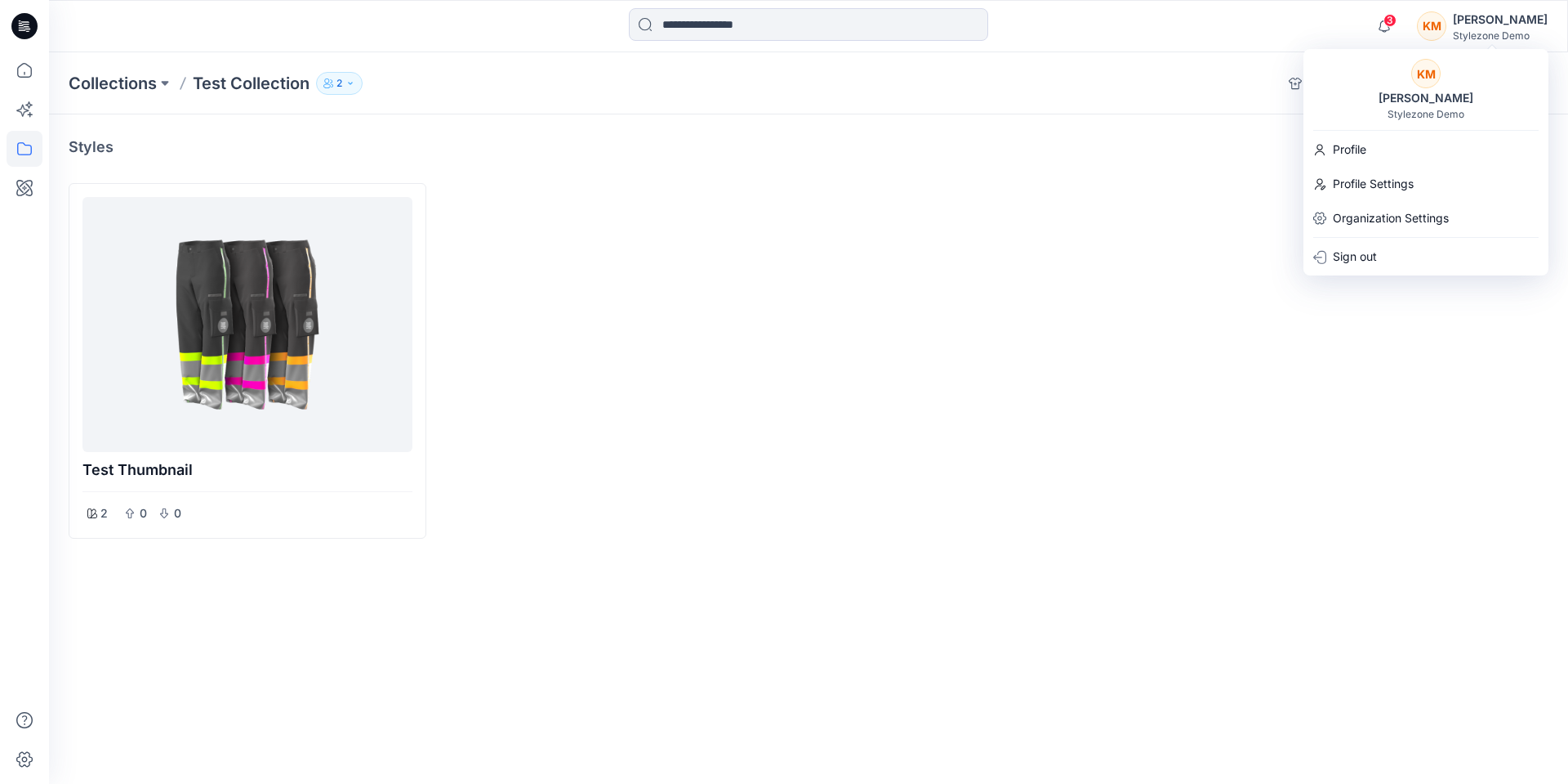
click at [1096, 276] on div at bounding box center [995, 361] width 358 height 356
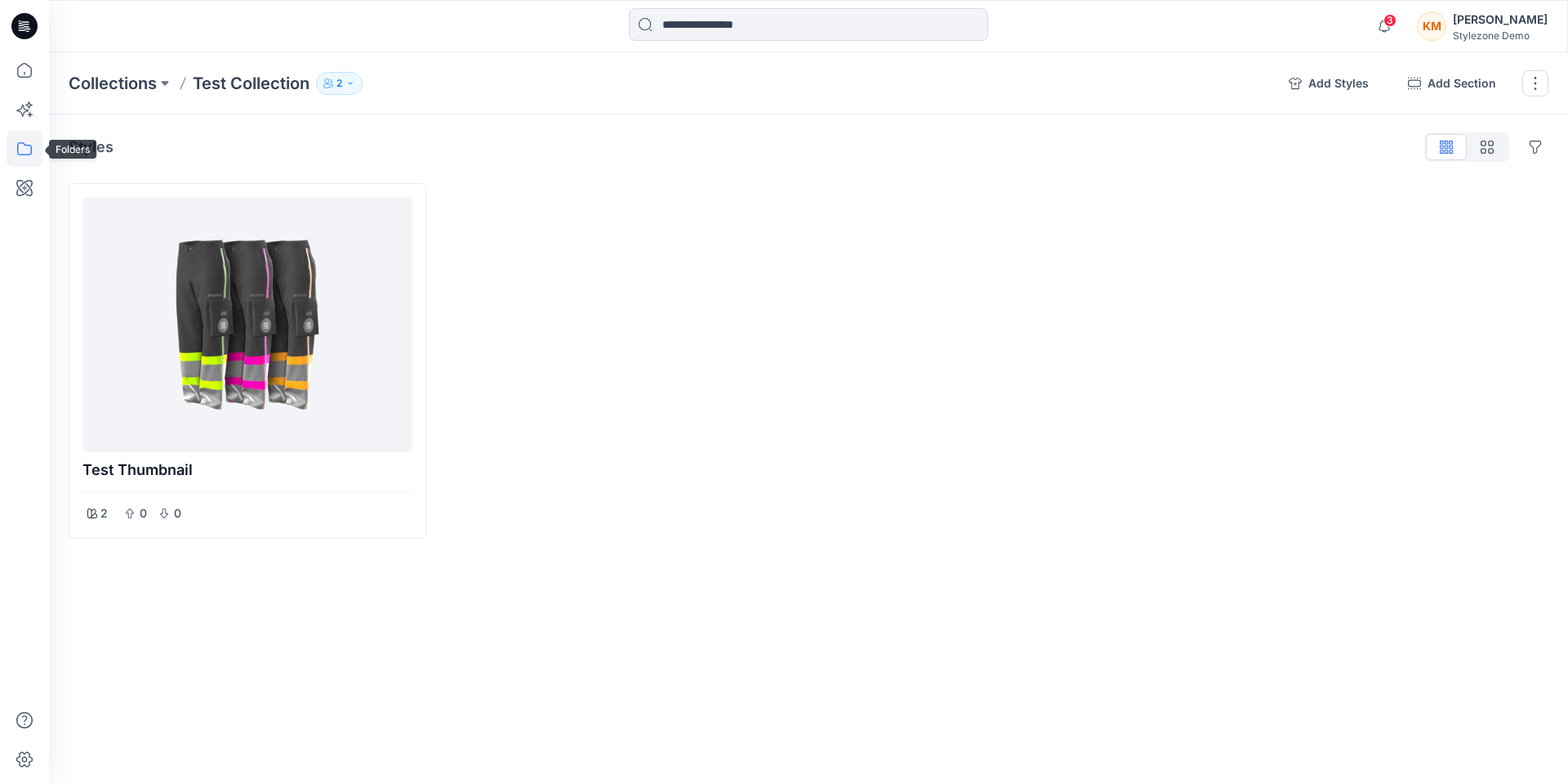
click at [29, 150] on icon at bounding box center [24, 148] width 36 height 36
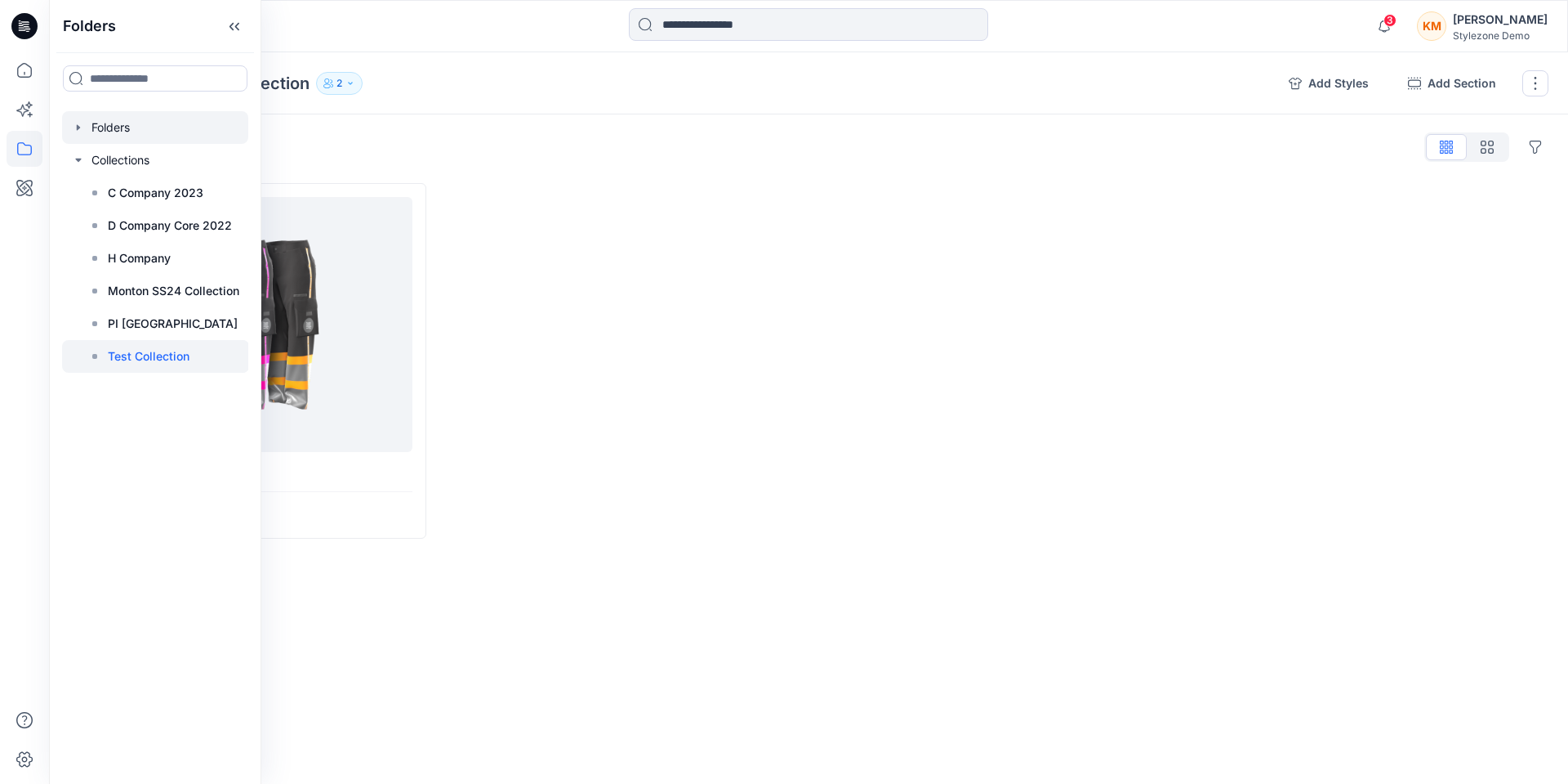
click at [122, 134] on div at bounding box center [155, 128] width 186 height 33
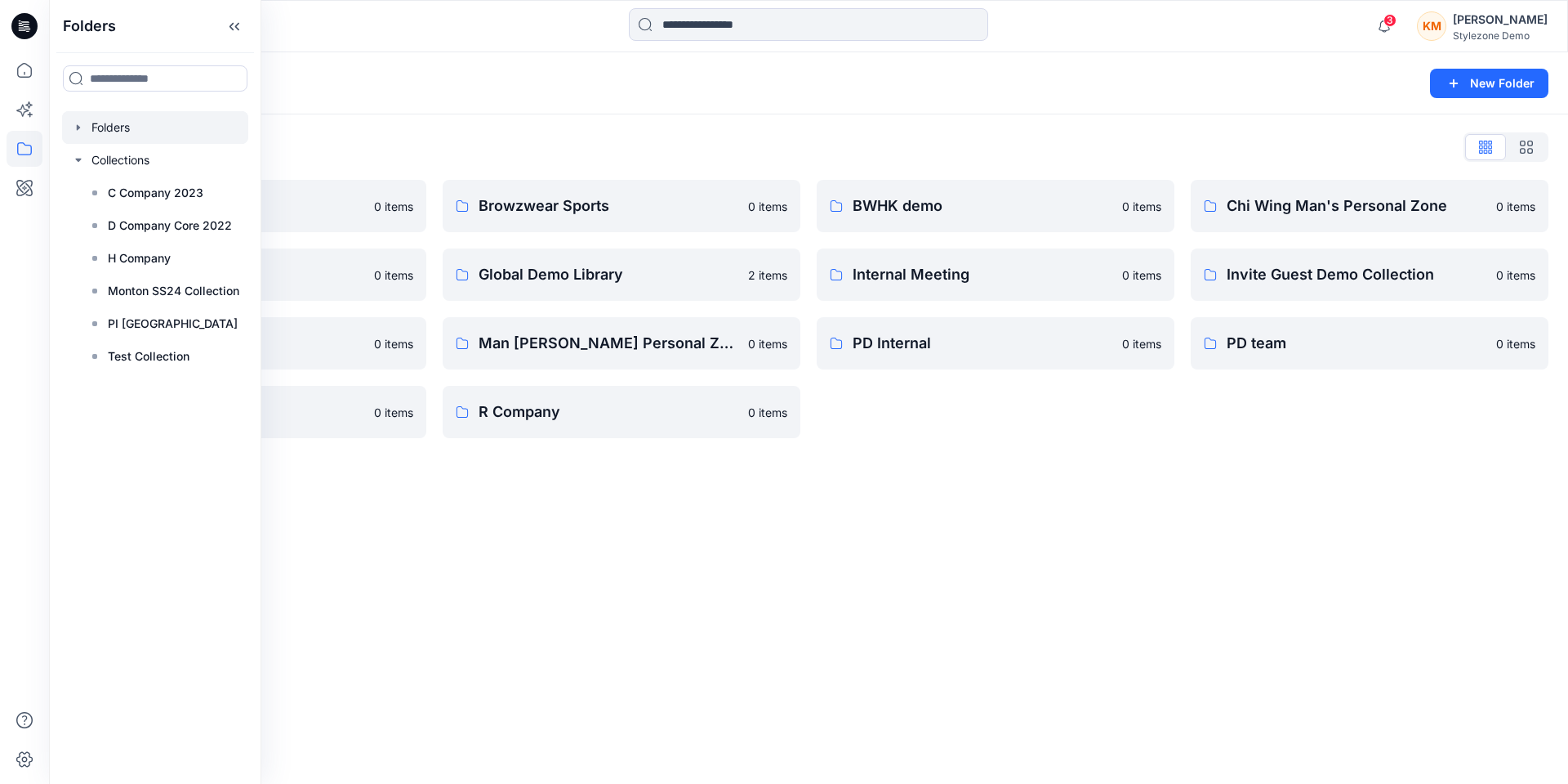
click at [447, 483] on div "Folders New Folder Folders List A Company 0 items For presentation 0 items Main…" at bounding box center [808, 418] width 1519 height 731
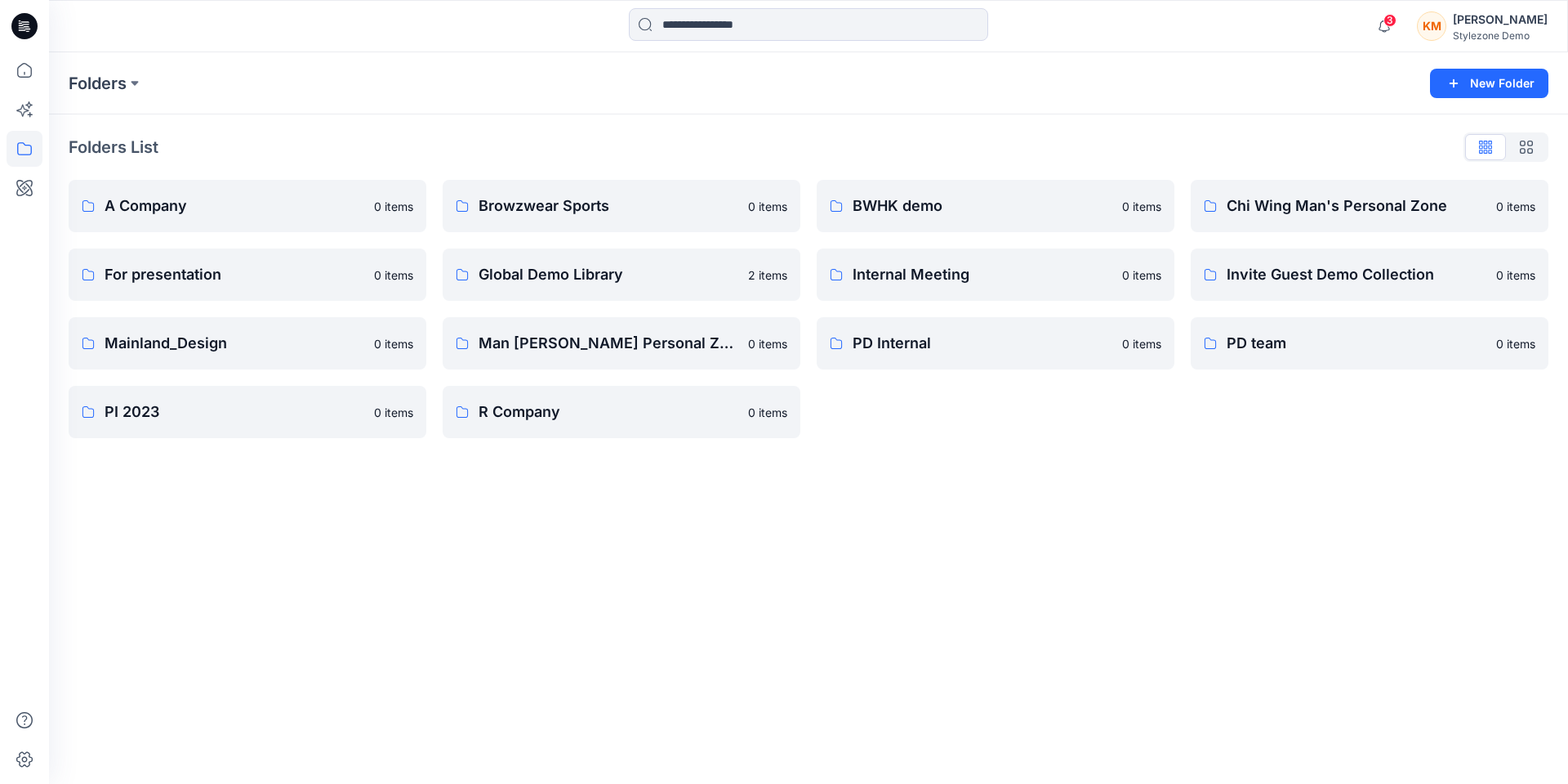
click at [1446, 18] on div "KM" at bounding box center [1432, 26] width 29 height 29
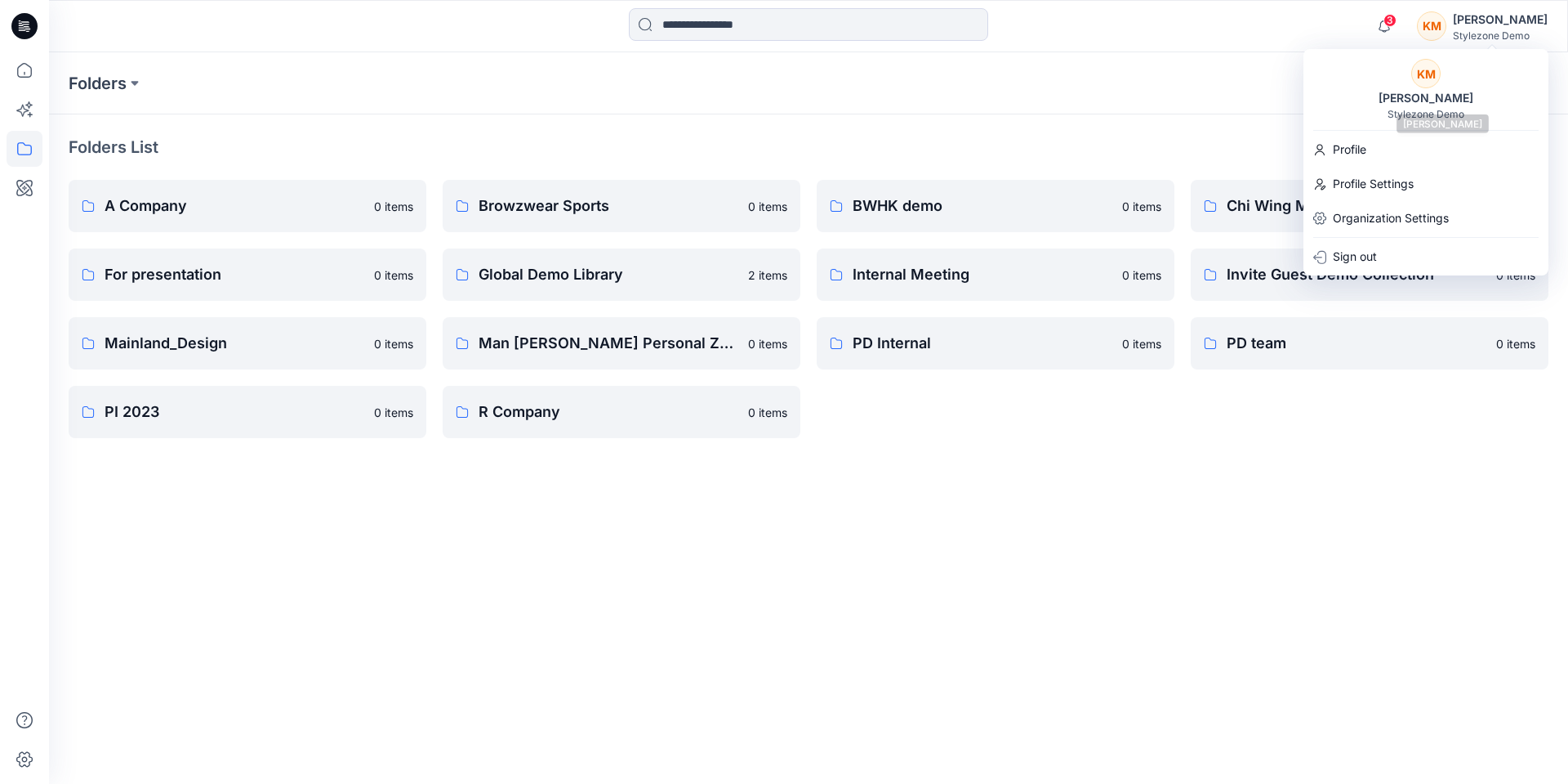
click at [1431, 96] on div "[PERSON_NAME]" at bounding box center [1426, 98] width 114 height 20
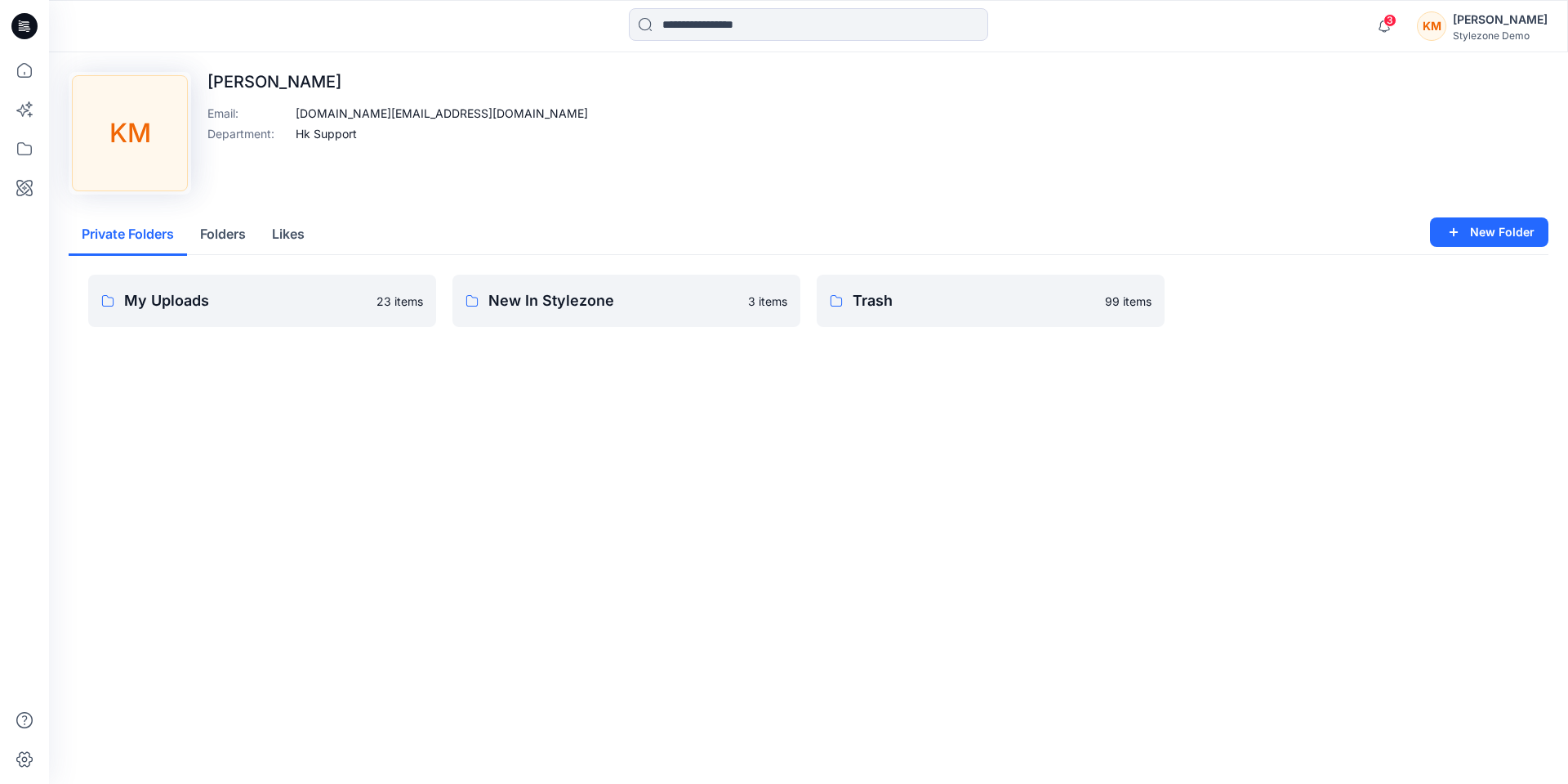
click at [22, 22] on icon at bounding box center [24, 25] width 26 height 26
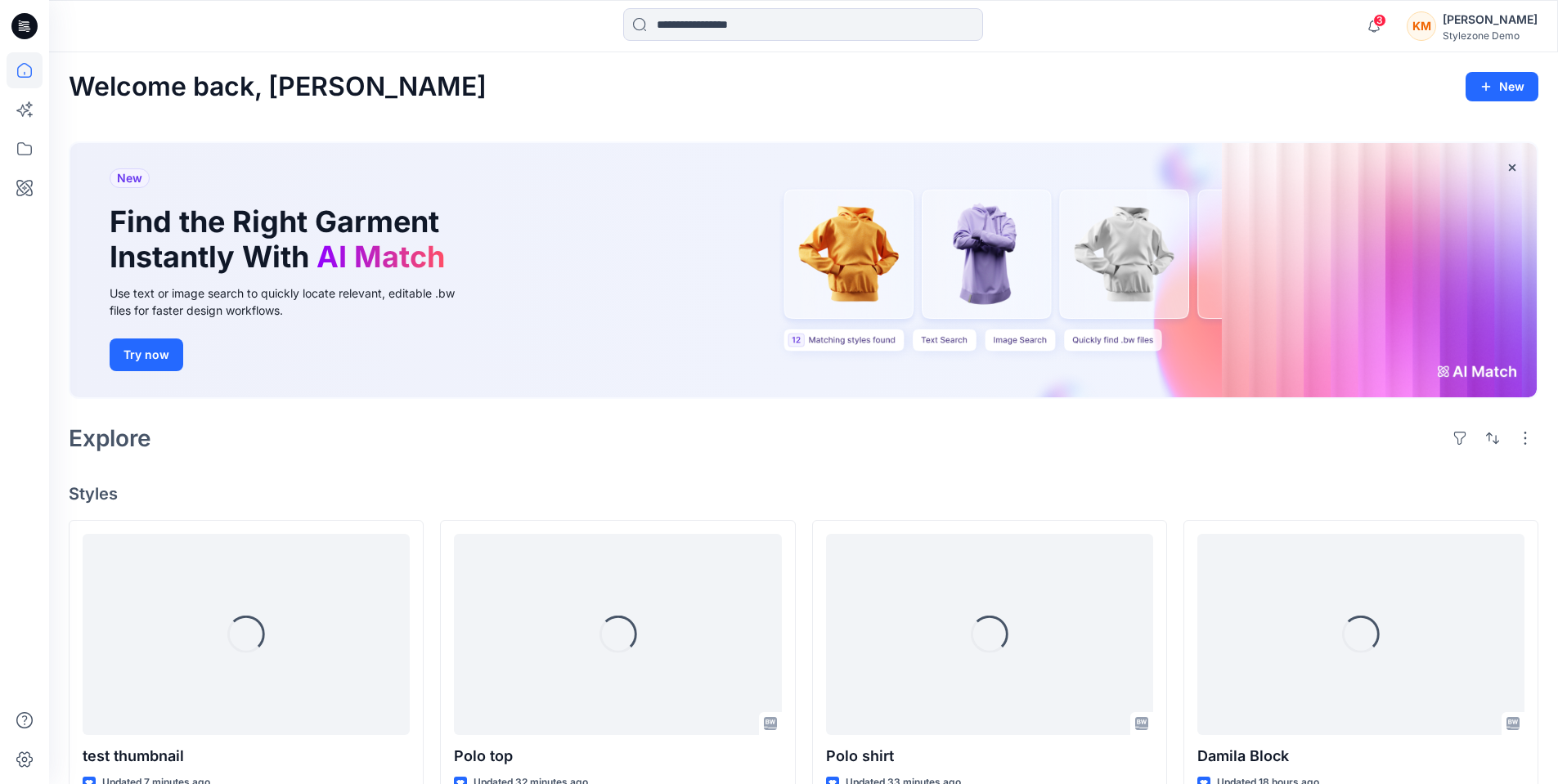
click at [1436, 26] on div "KM" at bounding box center [1421, 26] width 29 height 29
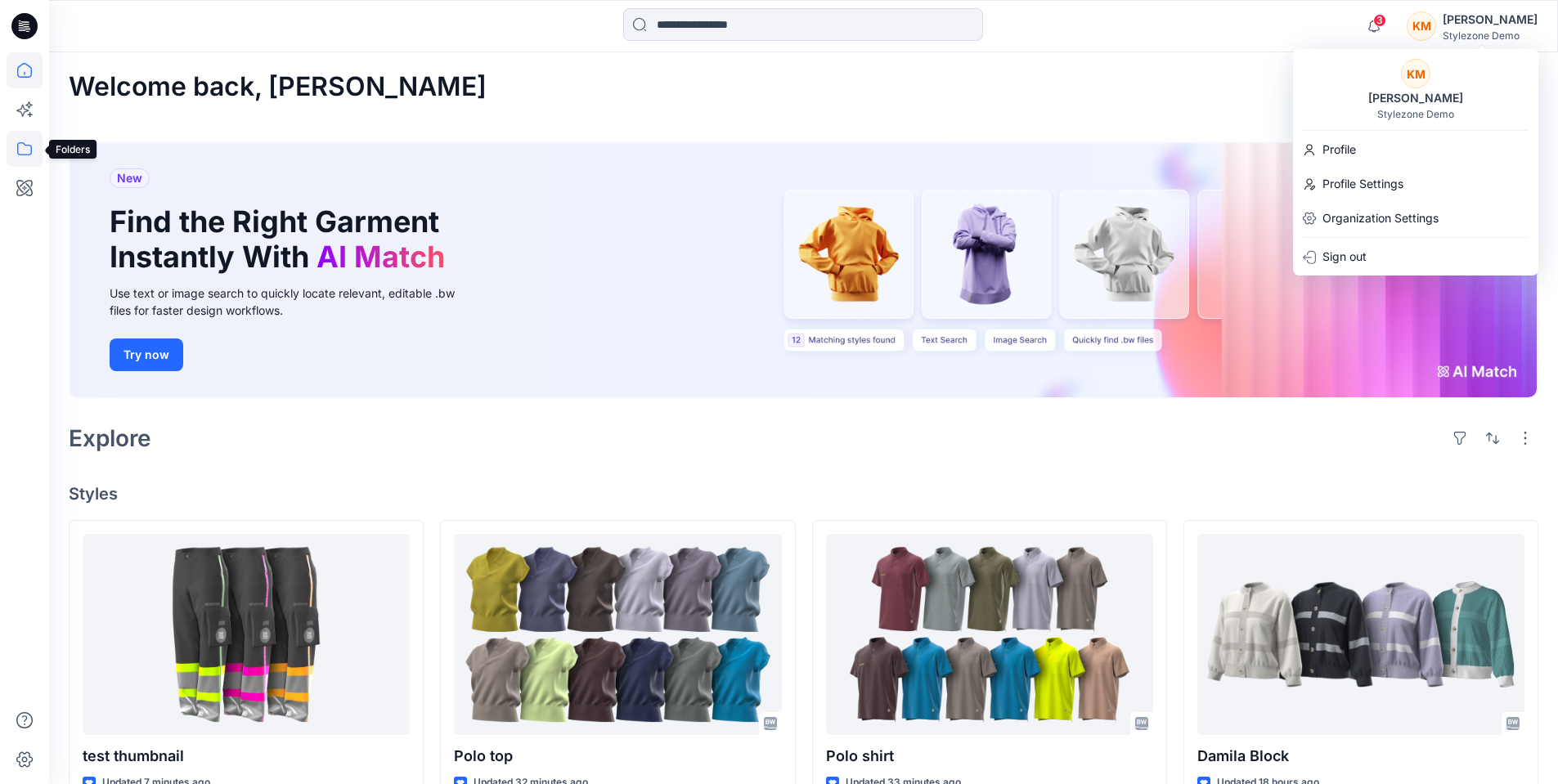
click at [22, 143] on icon at bounding box center [24, 148] width 15 height 13
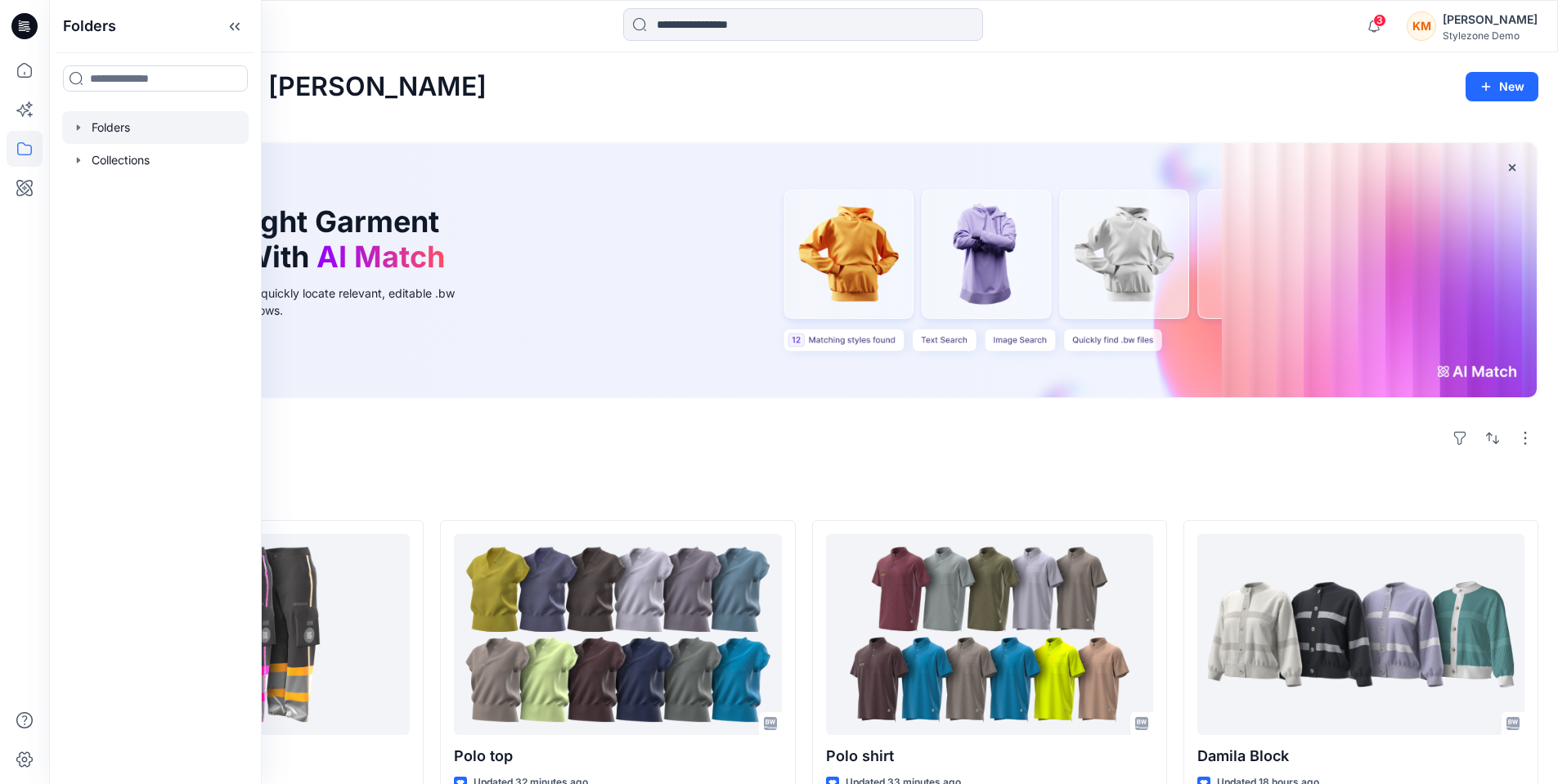
click at [147, 132] on div at bounding box center [155, 128] width 186 height 33
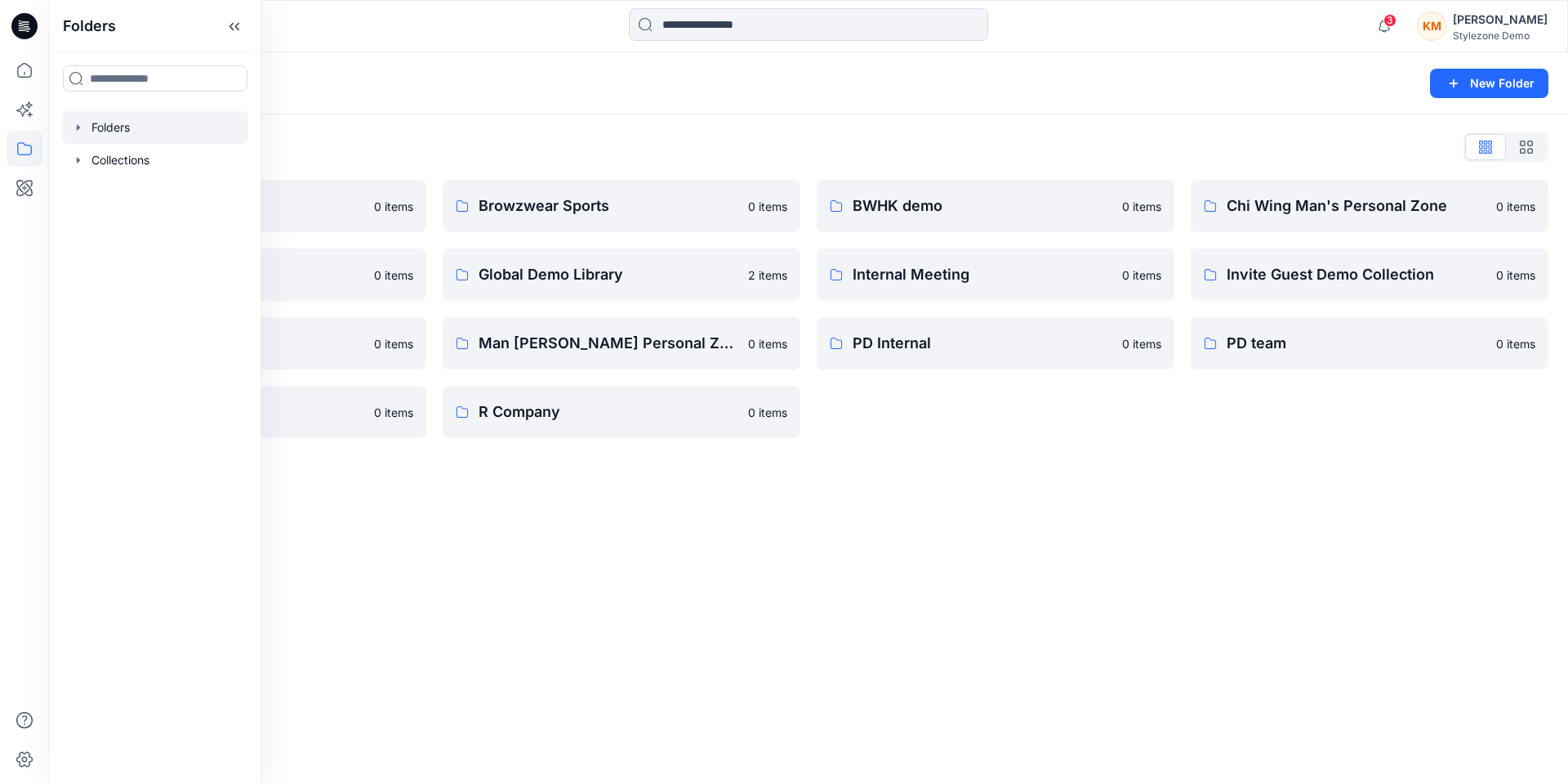
click at [411, 534] on div "Folders New Folder Folders List A Company 0 items For presentation 0 items Main…" at bounding box center [808, 418] width 1519 height 731
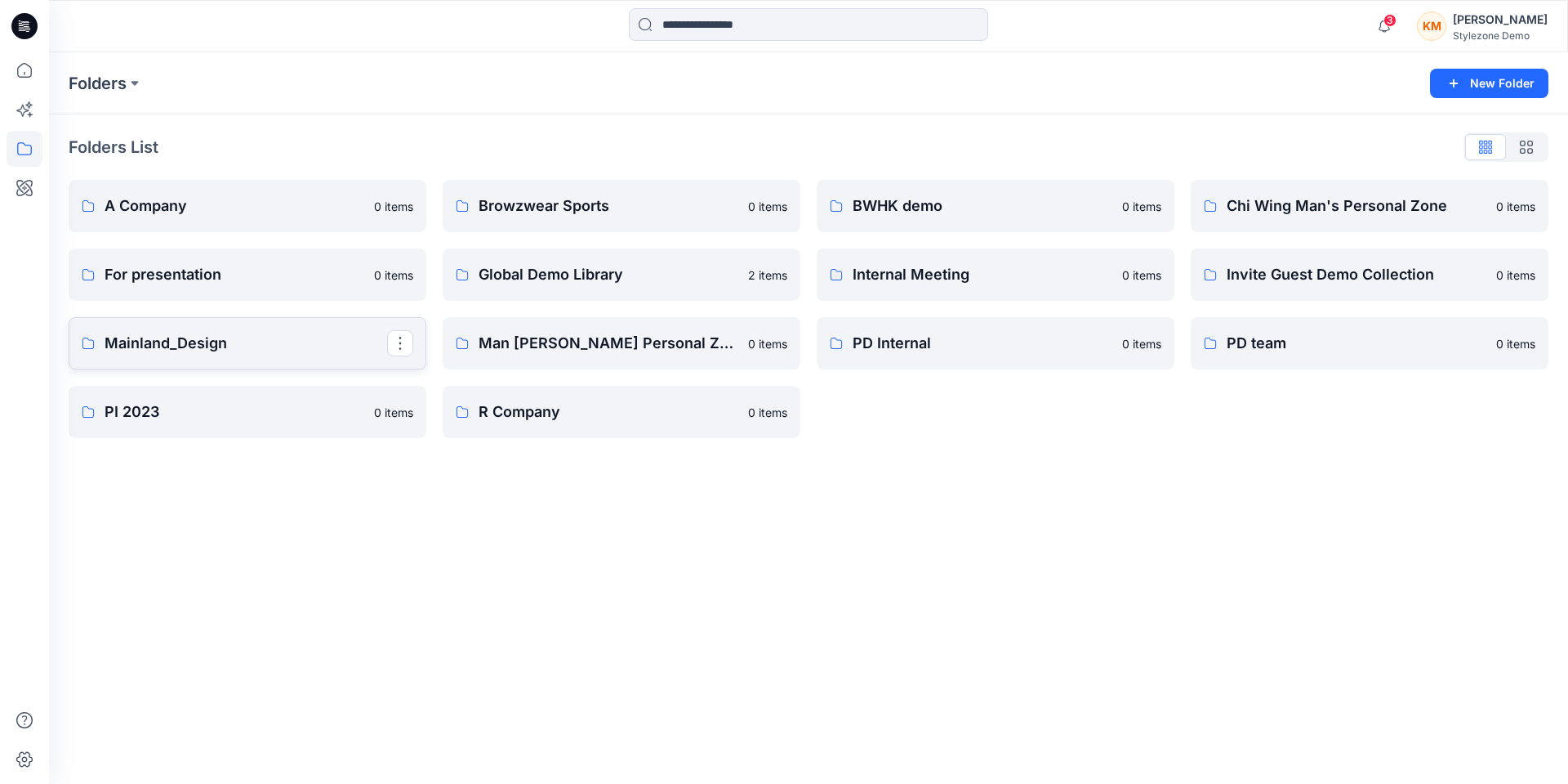
click at [204, 349] on p "Mainland_Design" at bounding box center [246, 342] width 283 height 22
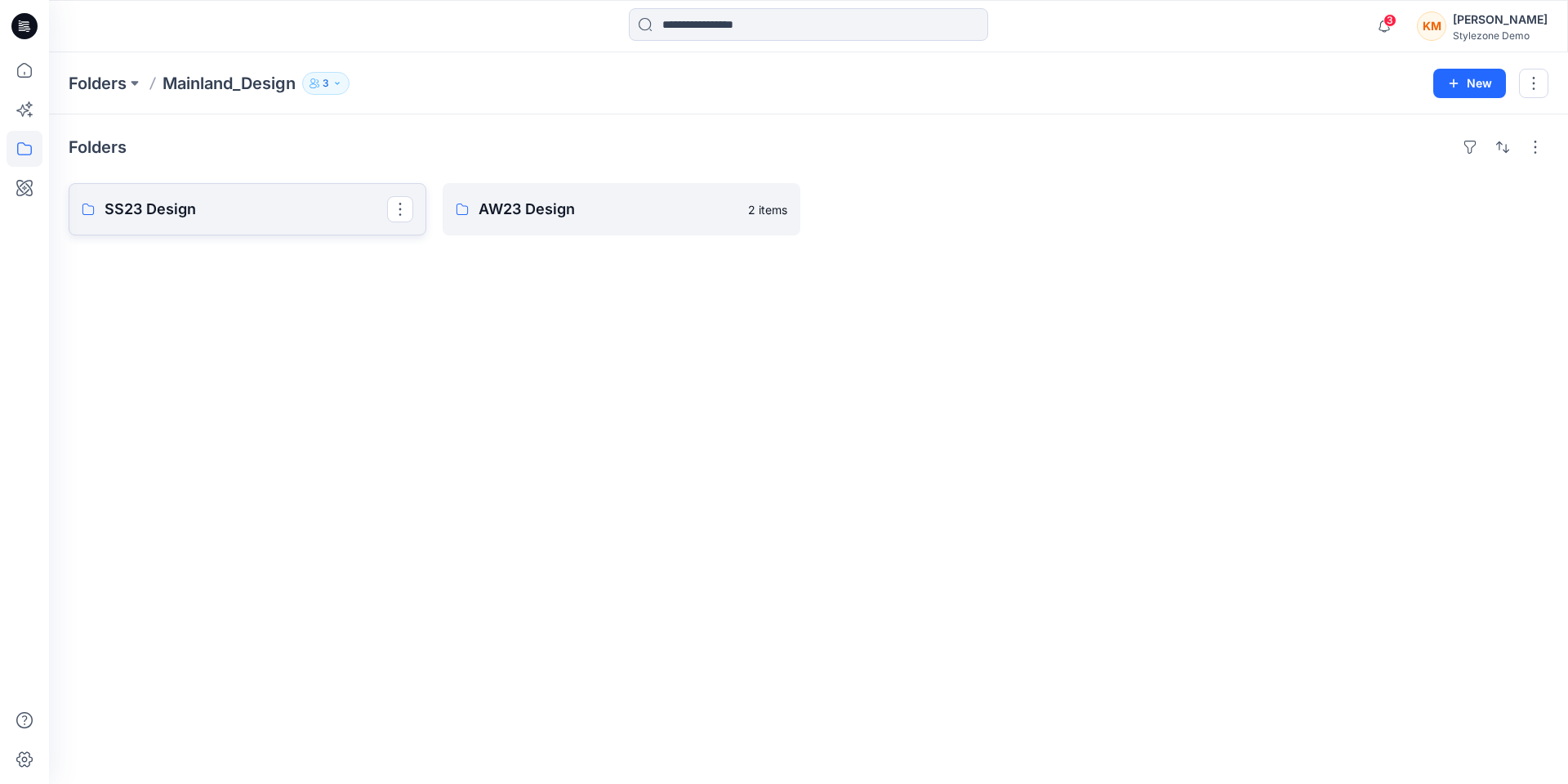
click at [186, 203] on p "SS23 Design" at bounding box center [246, 209] width 283 height 22
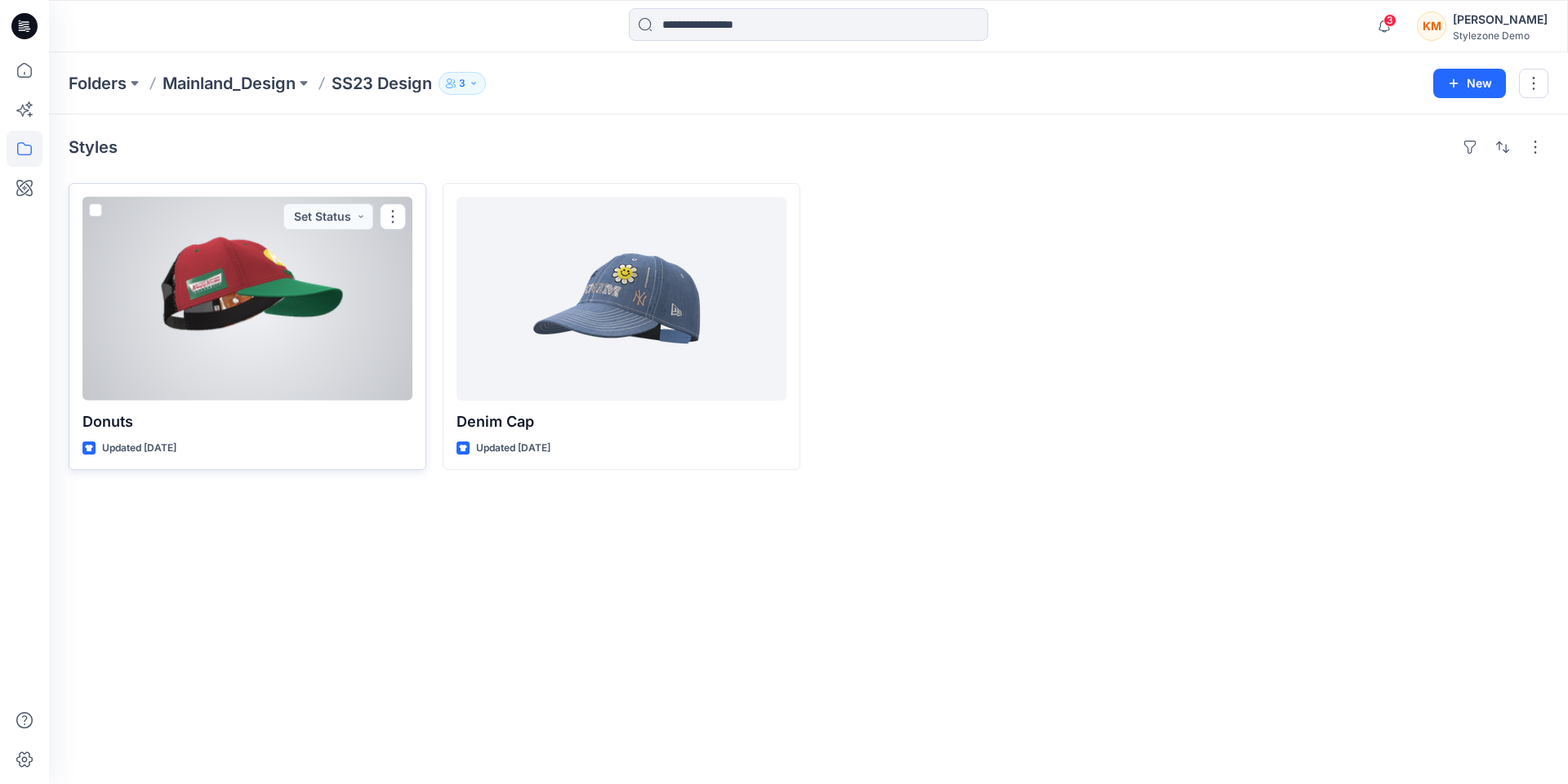
click at [334, 310] on div at bounding box center [248, 298] width 330 height 204
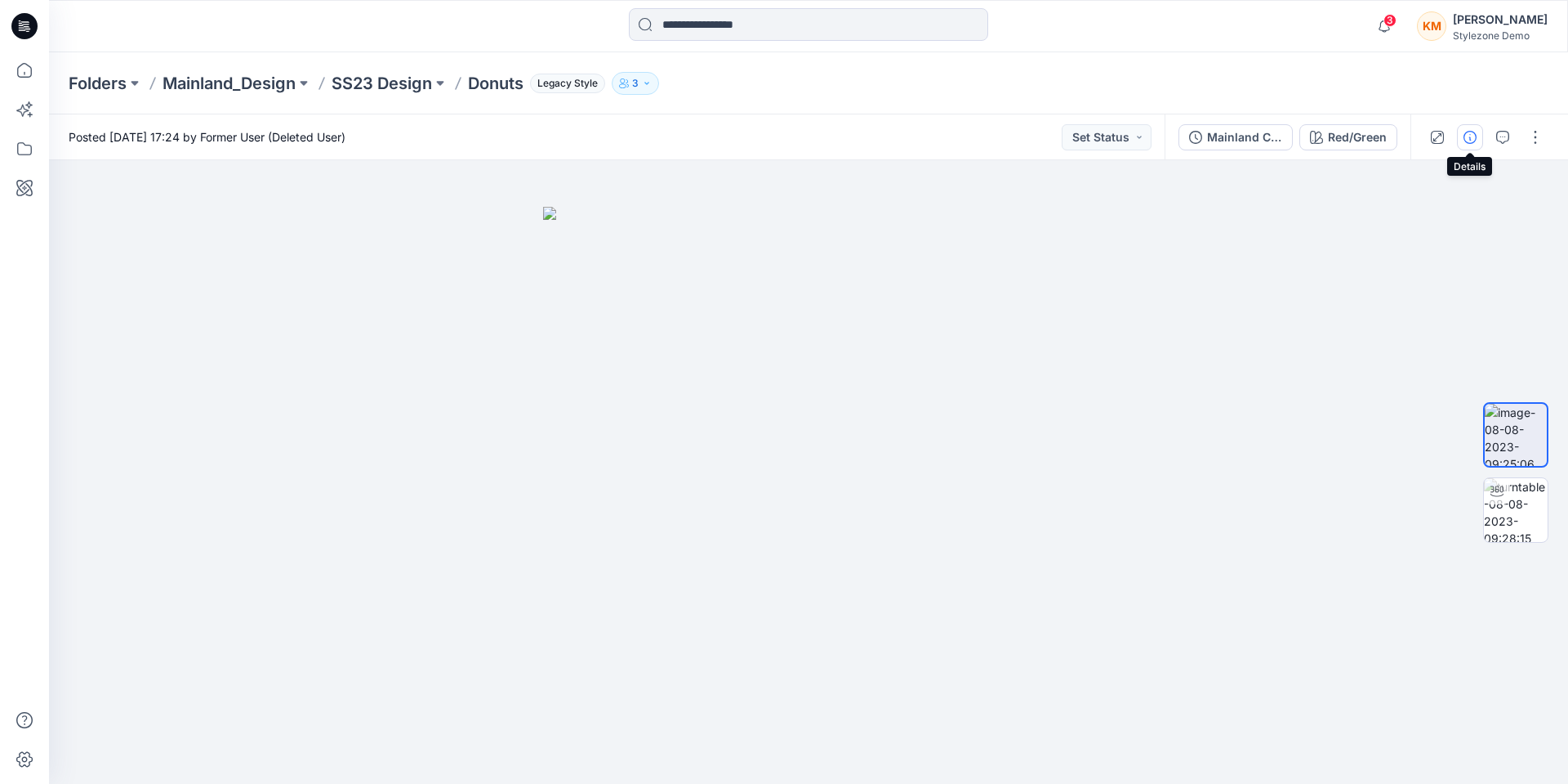
click at [1474, 138] on icon "button" at bounding box center [1470, 137] width 13 height 13
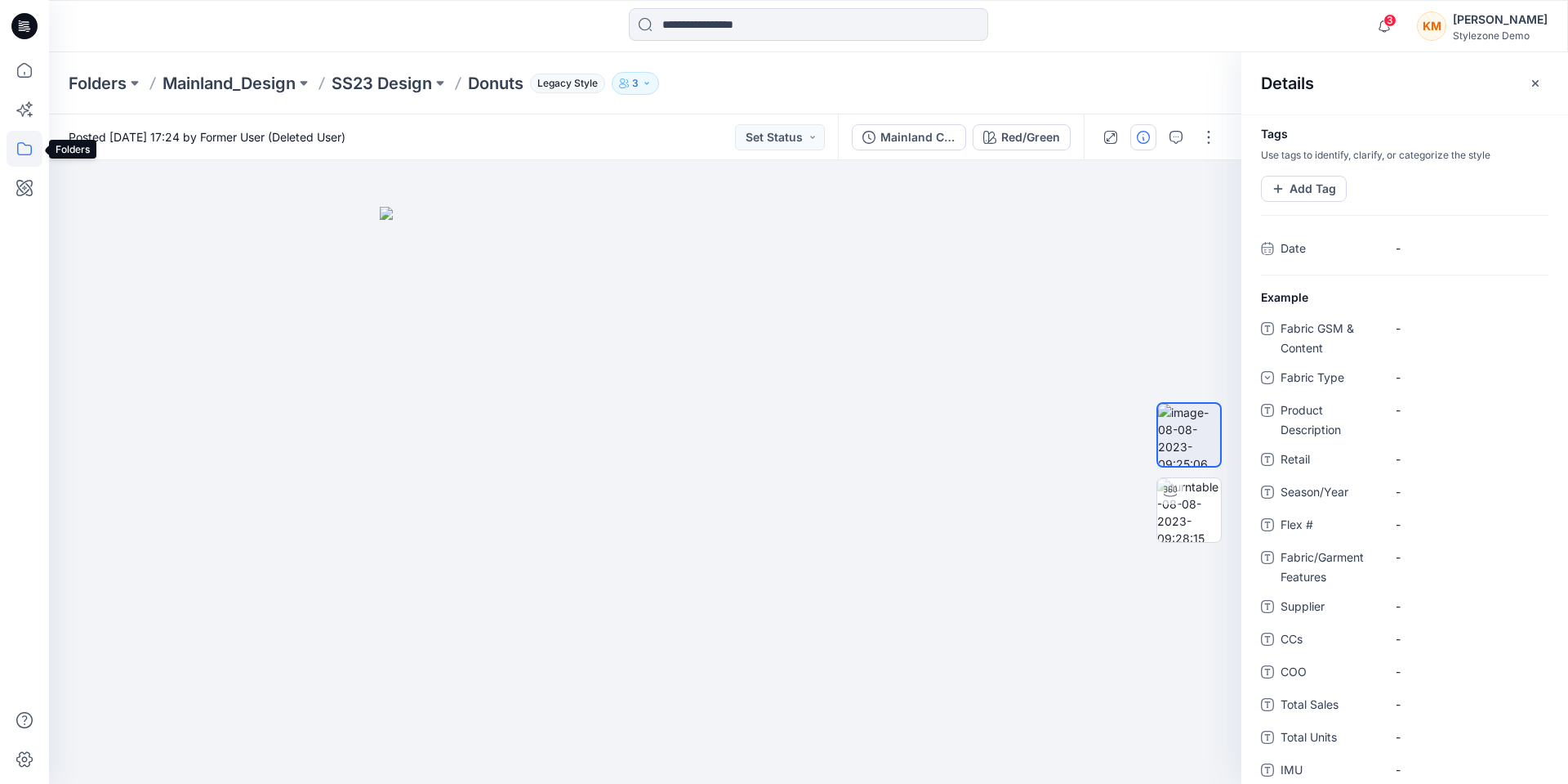
click at [30, 154] on icon at bounding box center [24, 148] width 15 height 13
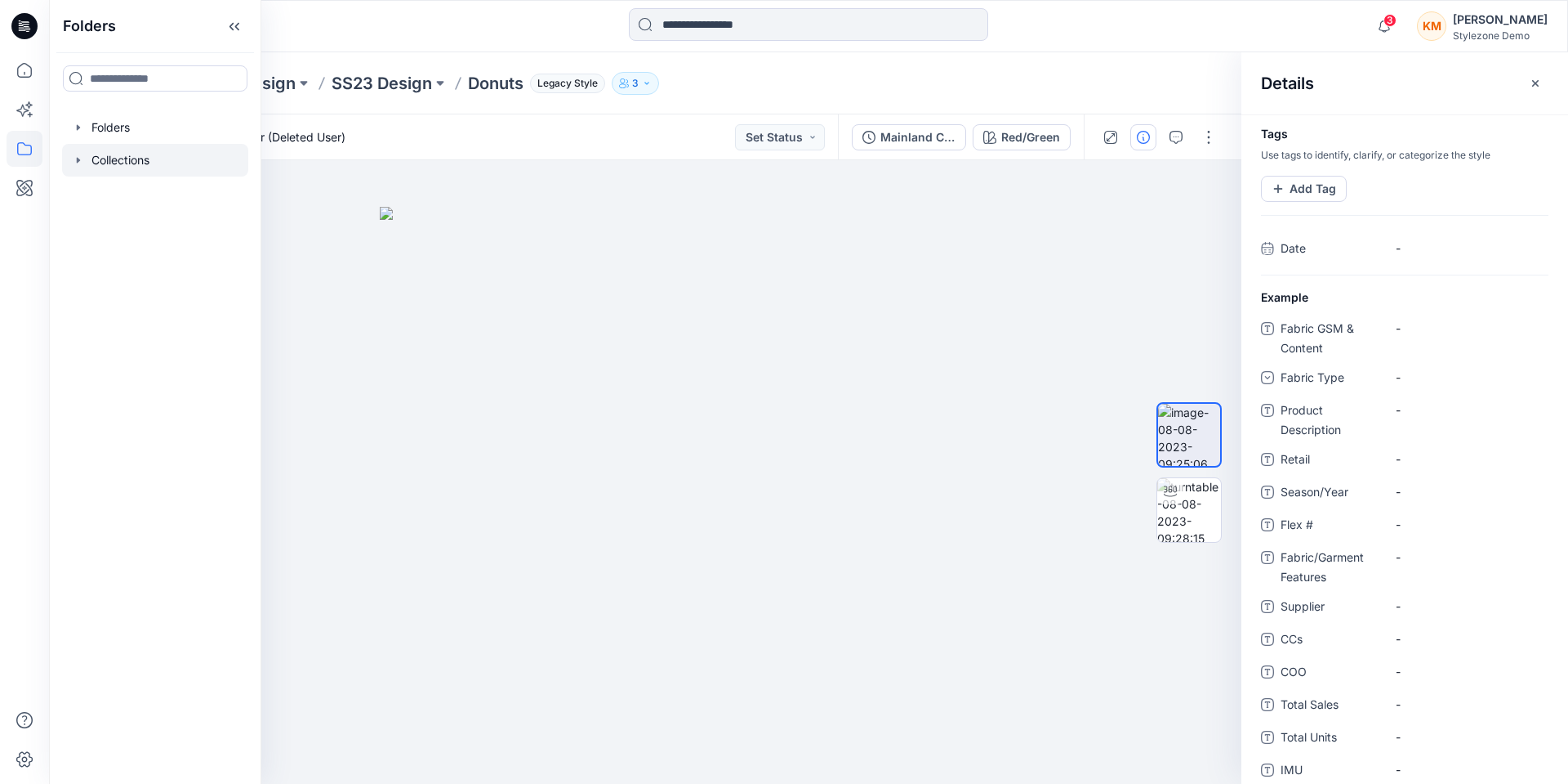
click at [128, 159] on div at bounding box center [155, 161] width 186 height 33
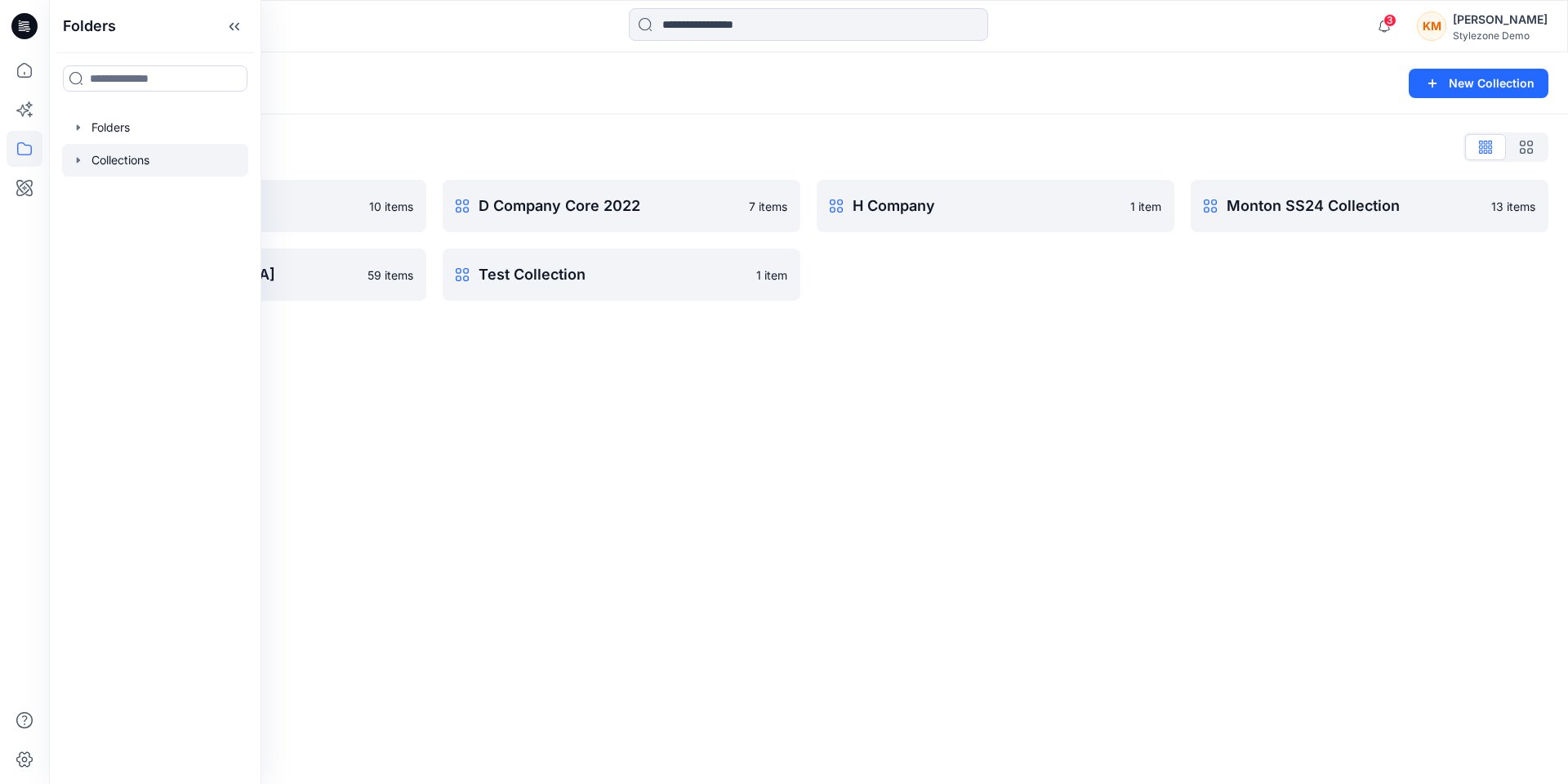
click at [461, 401] on div "Collections New Collection Collections List C Company 2023 10 items PI [GEOGRAP…" at bounding box center [808, 418] width 1519 height 731
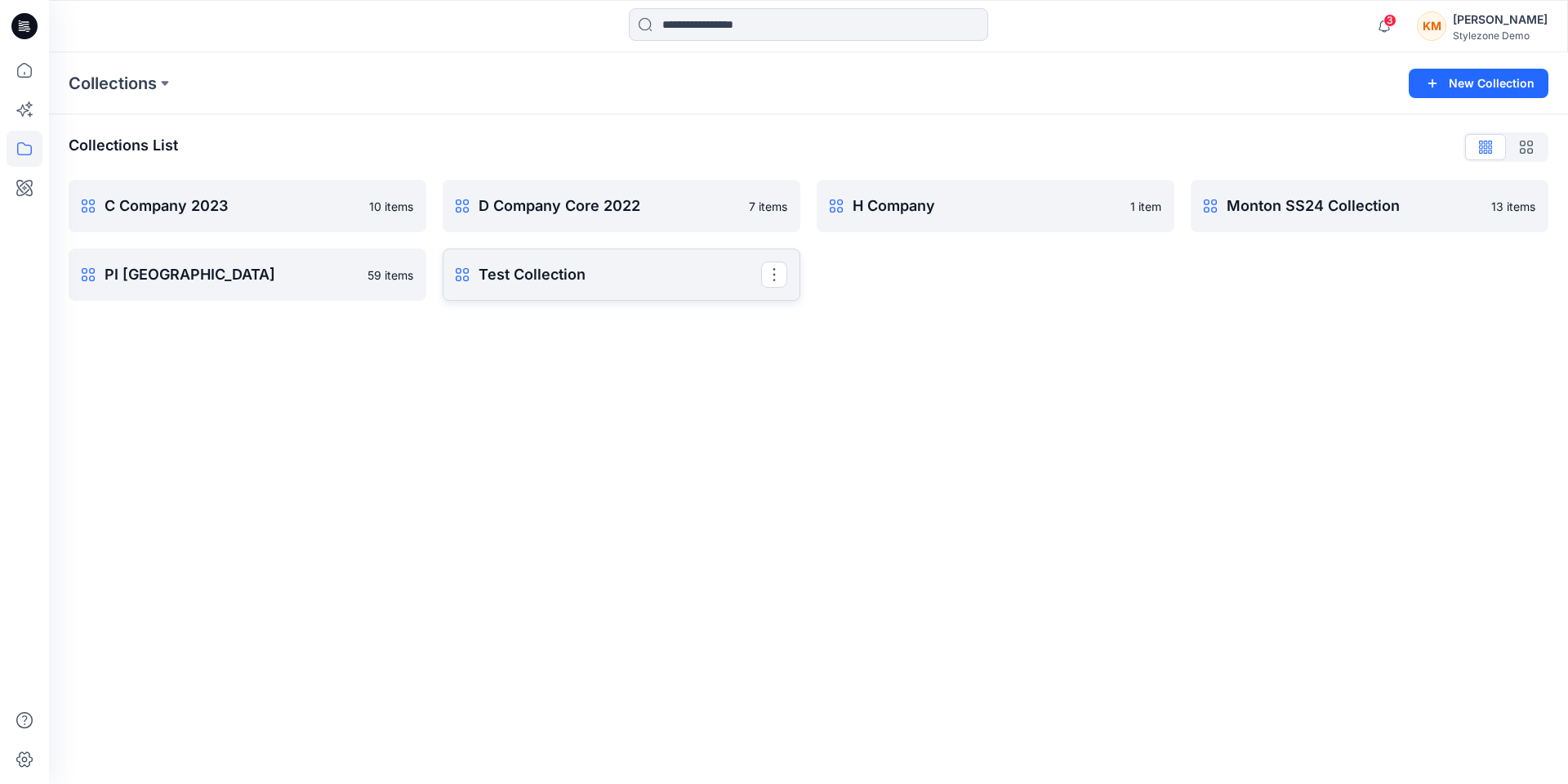
click at [495, 285] on p "Test Collection" at bounding box center [620, 274] width 283 height 22
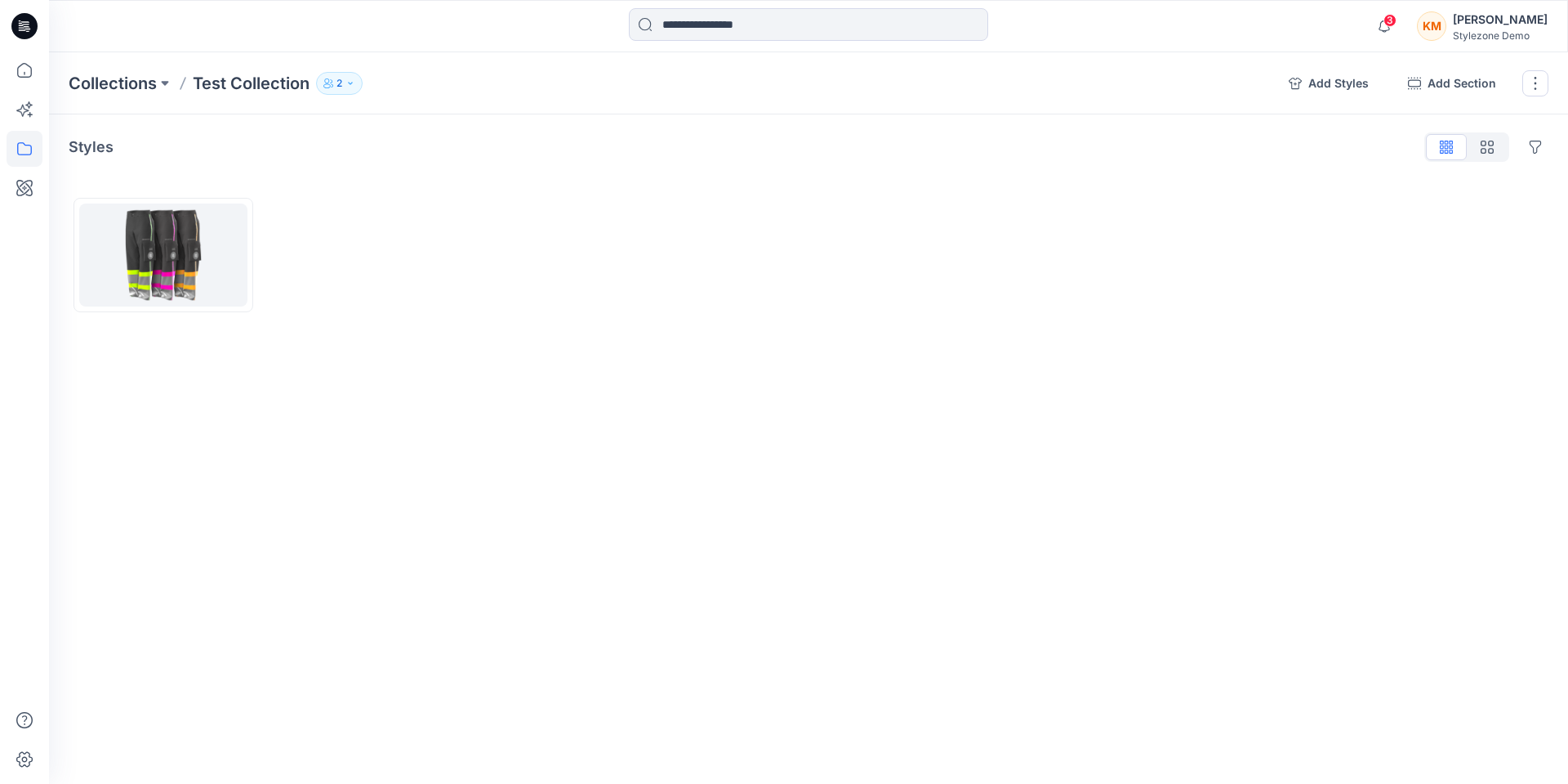
drag, startPoint x: 275, startPoint y: 335, endPoint x: 154, endPoint y: 268, distance: 138.3
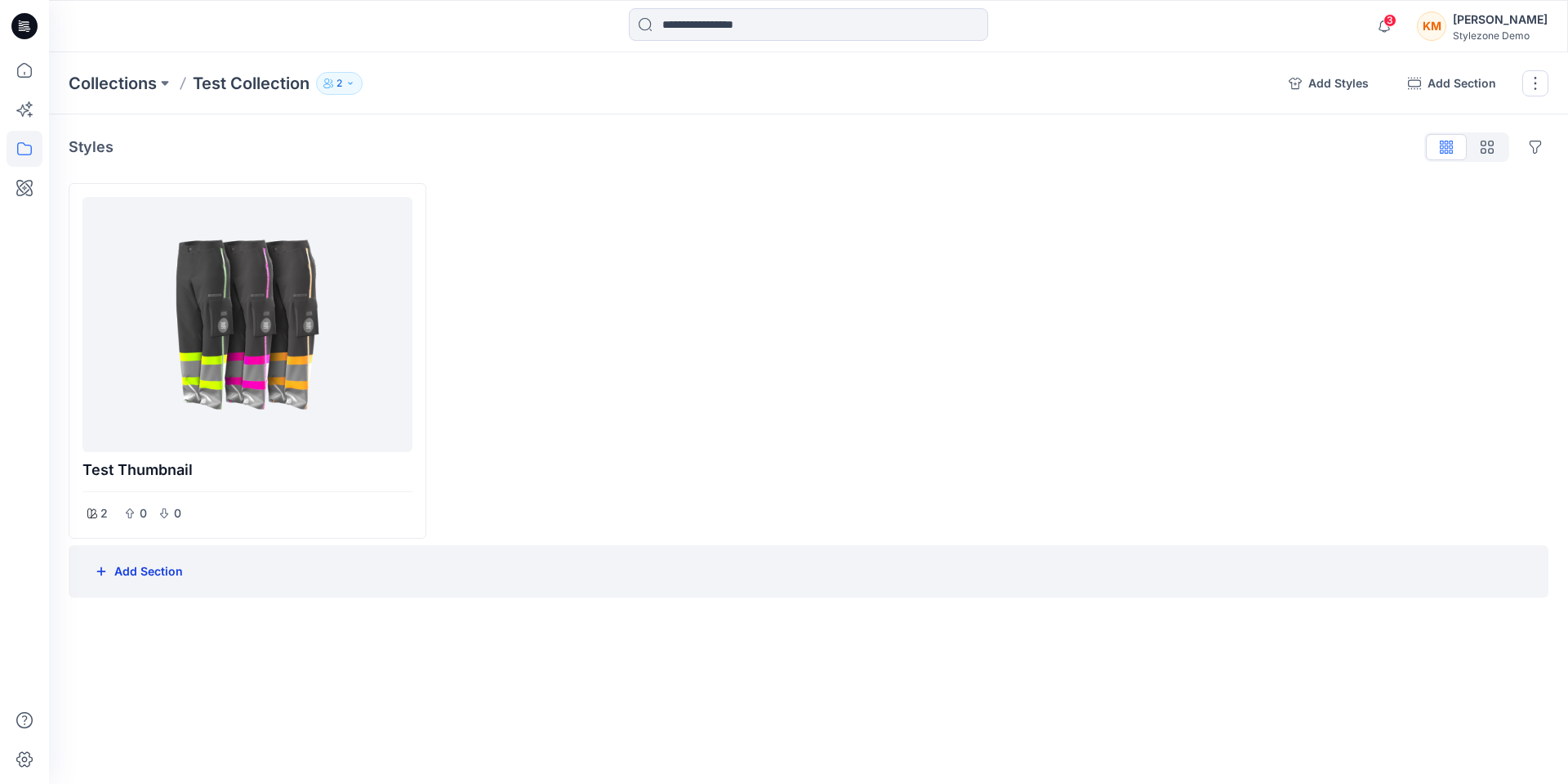
click at [154, 583] on button "Add Section" at bounding box center [138, 571] width 114 height 33
type input "***"
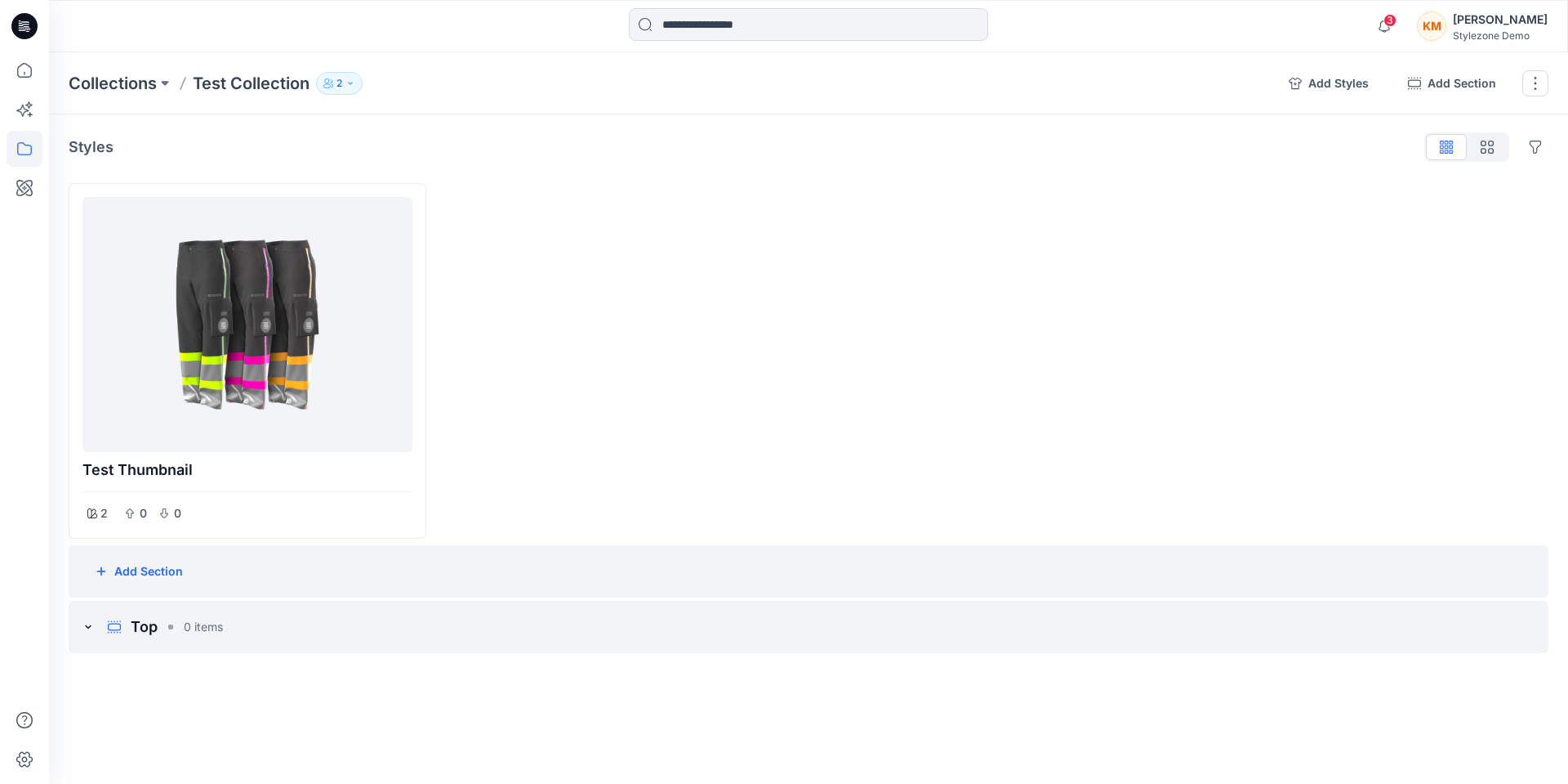
click at [210, 573] on div "Add Section" at bounding box center [808, 571] width 1480 height 53
click at [137, 567] on button "Add Section" at bounding box center [138, 571] width 114 height 33
type input "******"
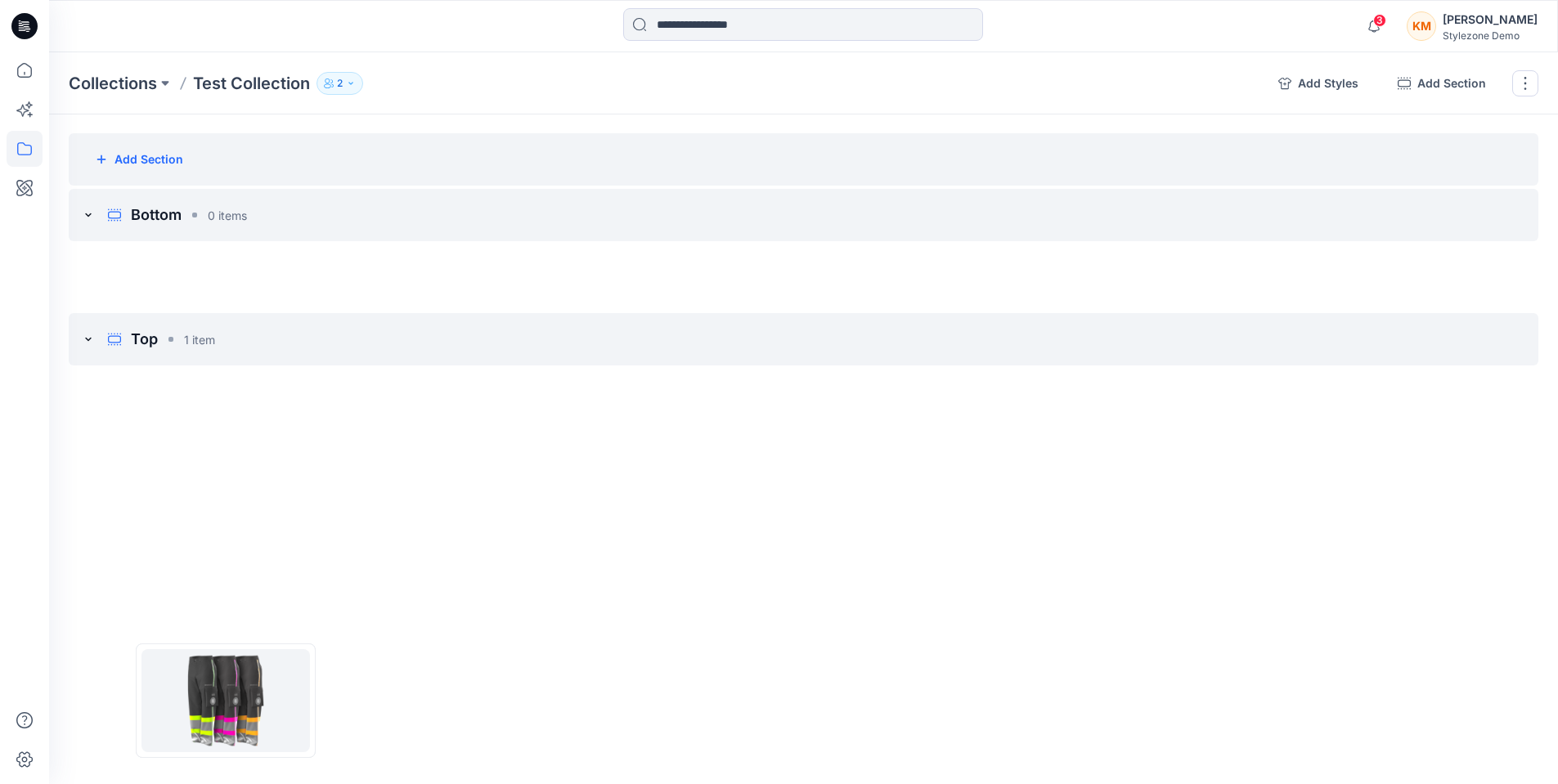
scroll to position [73, 0]
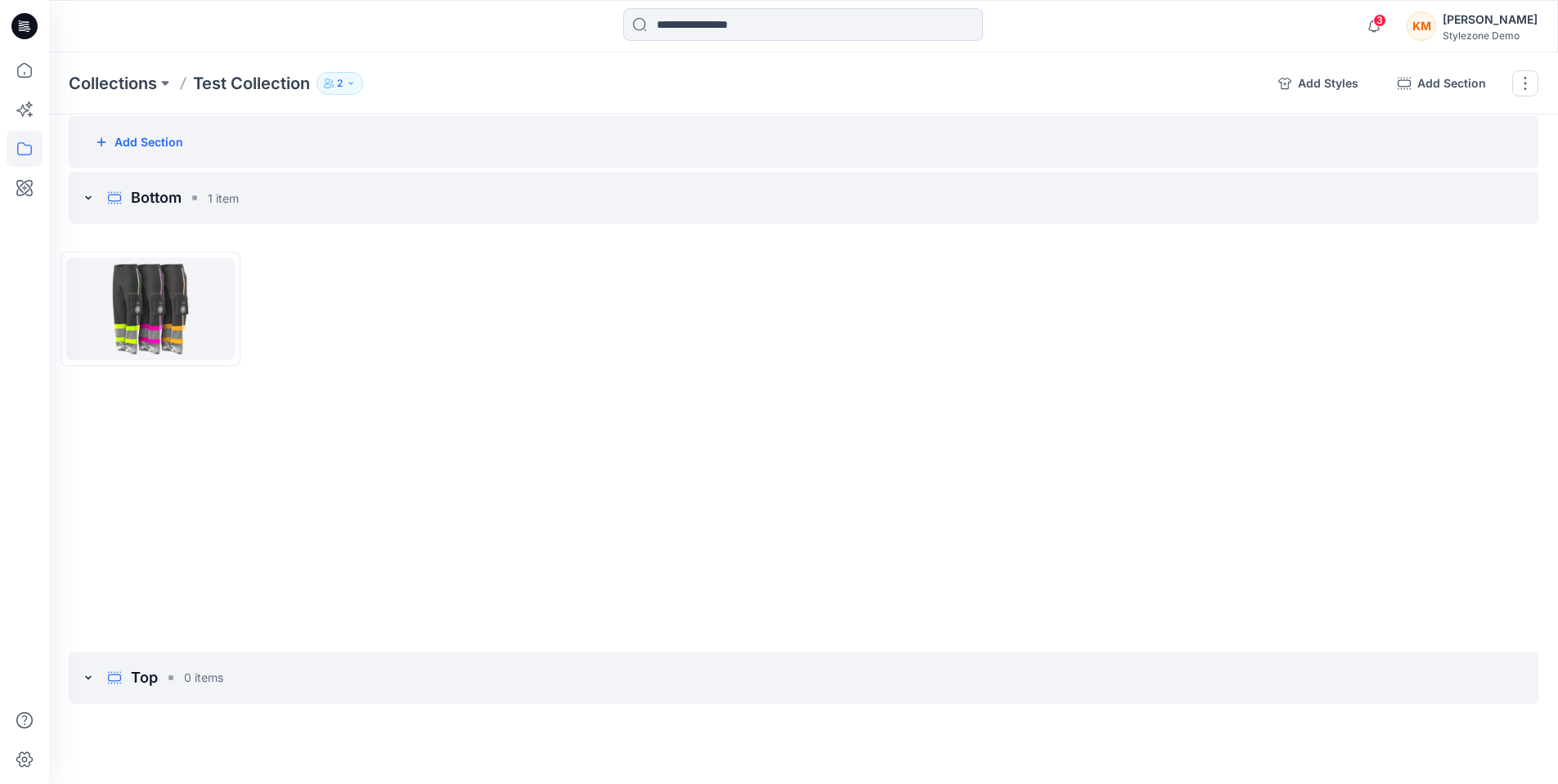
drag, startPoint x: 294, startPoint y: 282, endPoint x: 151, endPoint y: 316, distance: 147.0
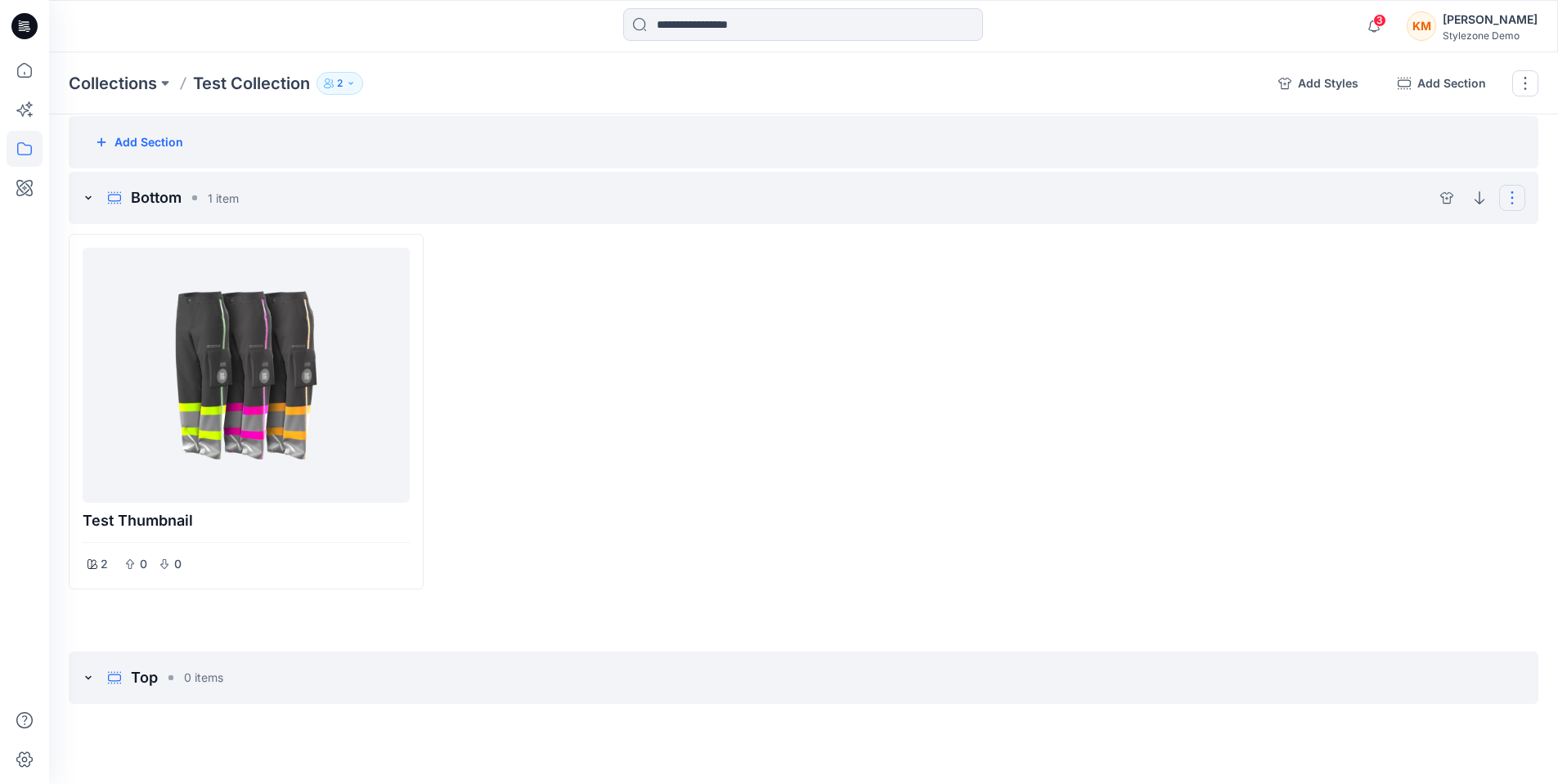
click at [1514, 194] on button "Options" at bounding box center [1511, 197] width 26 height 26
click at [1433, 278] on button "Delete section" at bounding box center [1433, 281] width 170 height 33
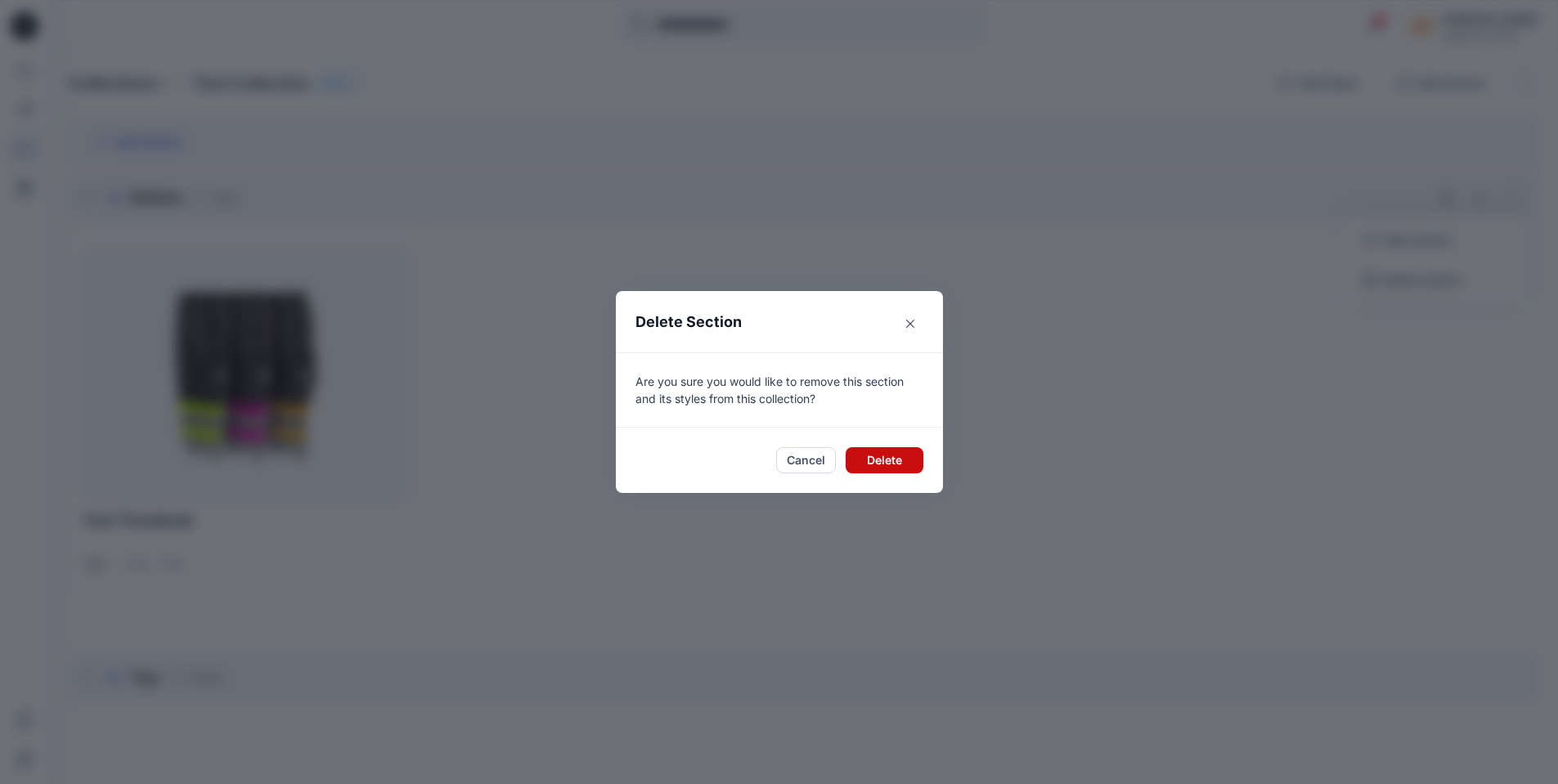
click at [887, 459] on button "Delete" at bounding box center [885, 459] width 78 height 26
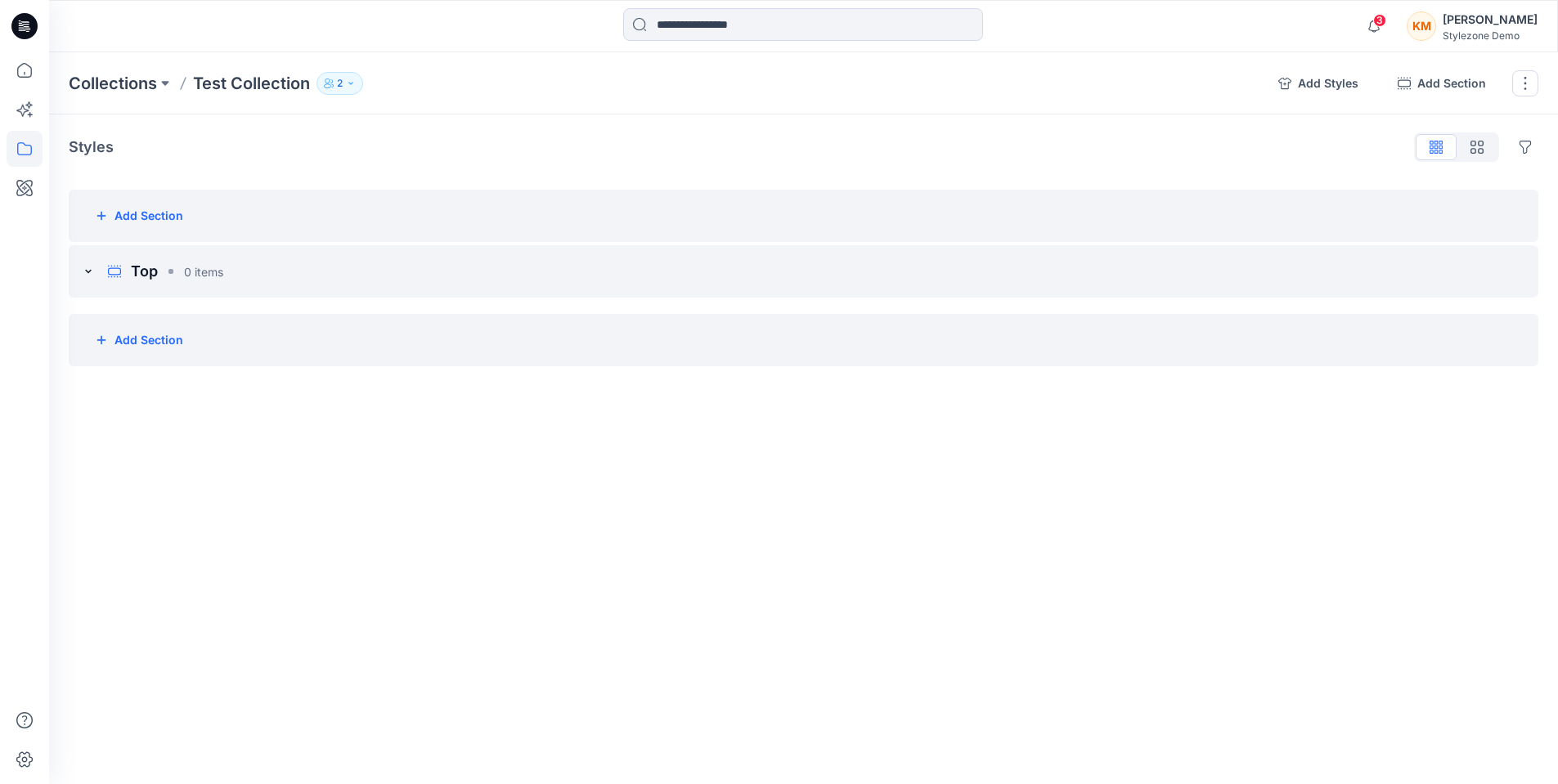
scroll to position [0, 0]
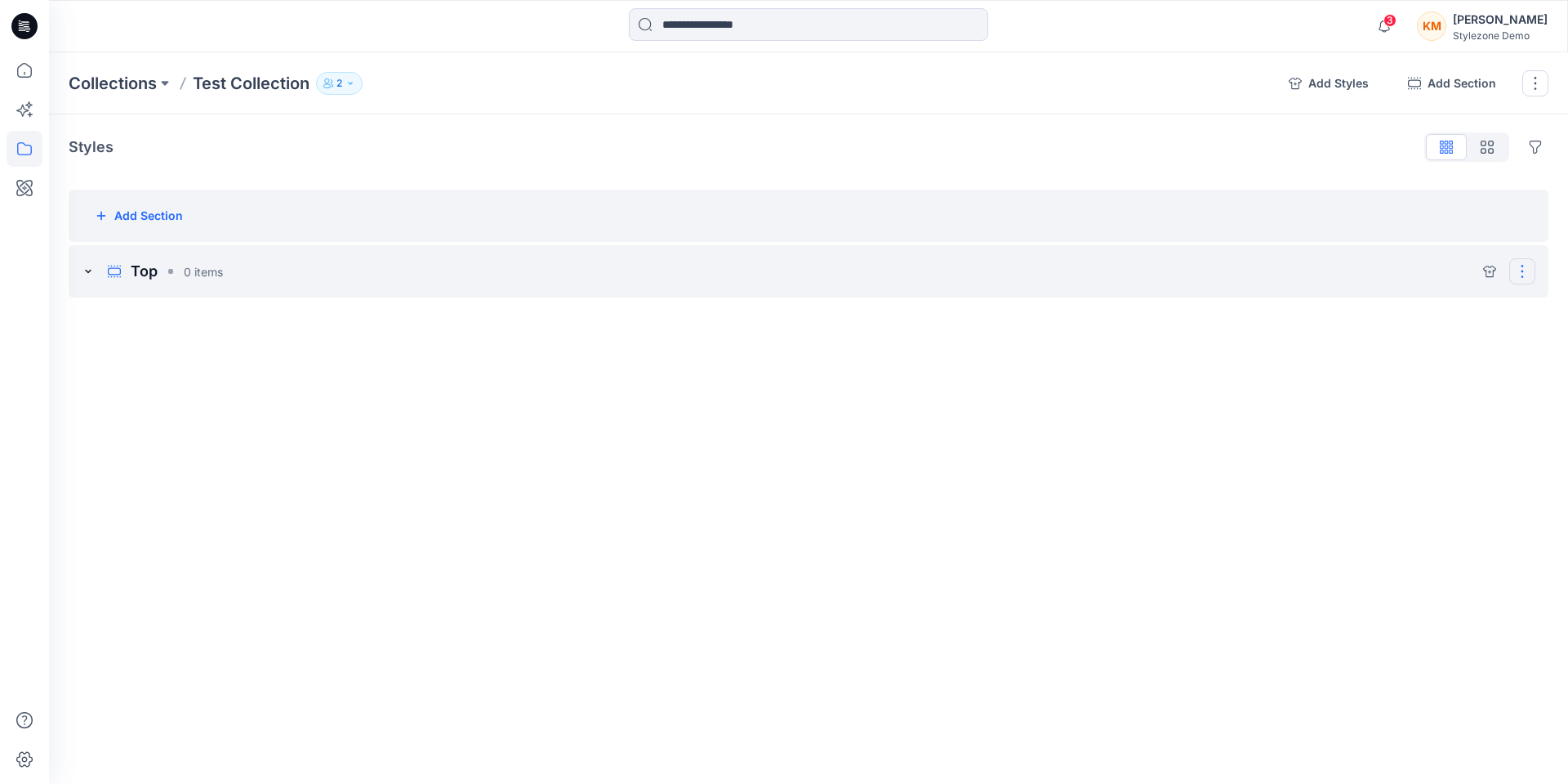
click at [1522, 278] on button "Options" at bounding box center [1522, 271] width 26 height 26
click at [1435, 356] on button "Delete section" at bounding box center [1444, 354] width 170 height 33
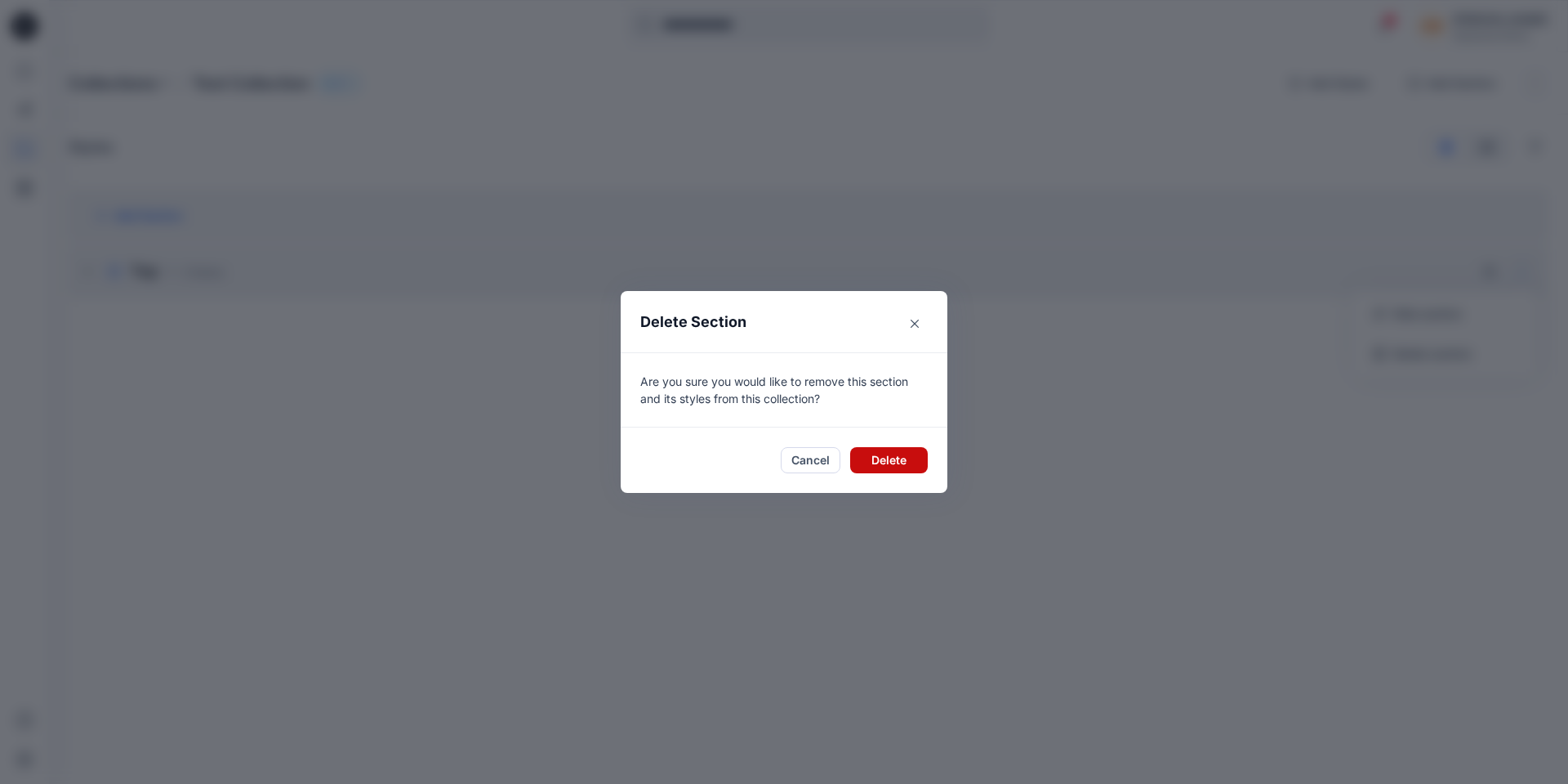
click at [864, 465] on button "Delete" at bounding box center [889, 459] width 78 height 26
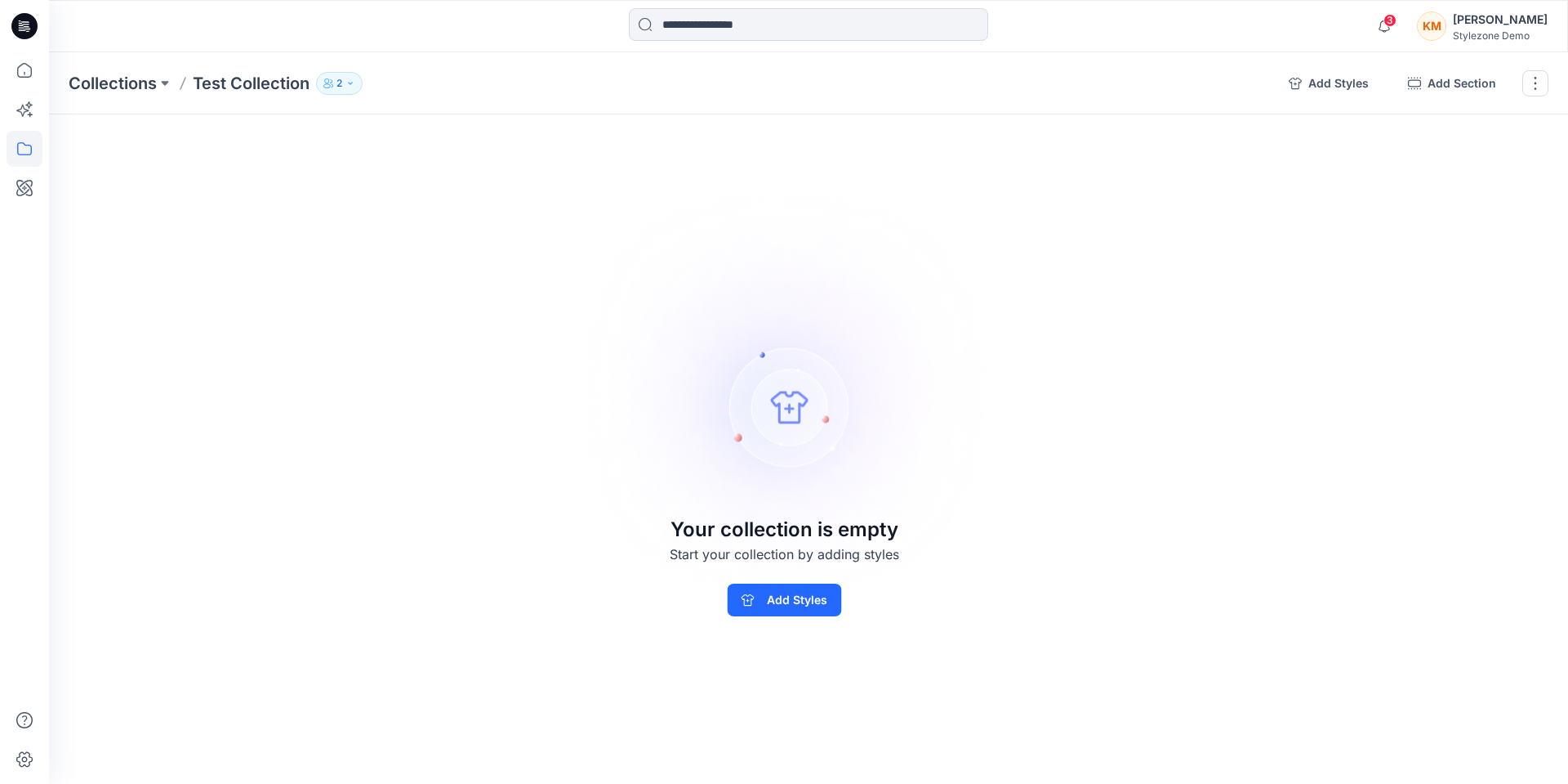
click at [342, 79] on p "2" at bounding box center [339, 83] width 6 height 18
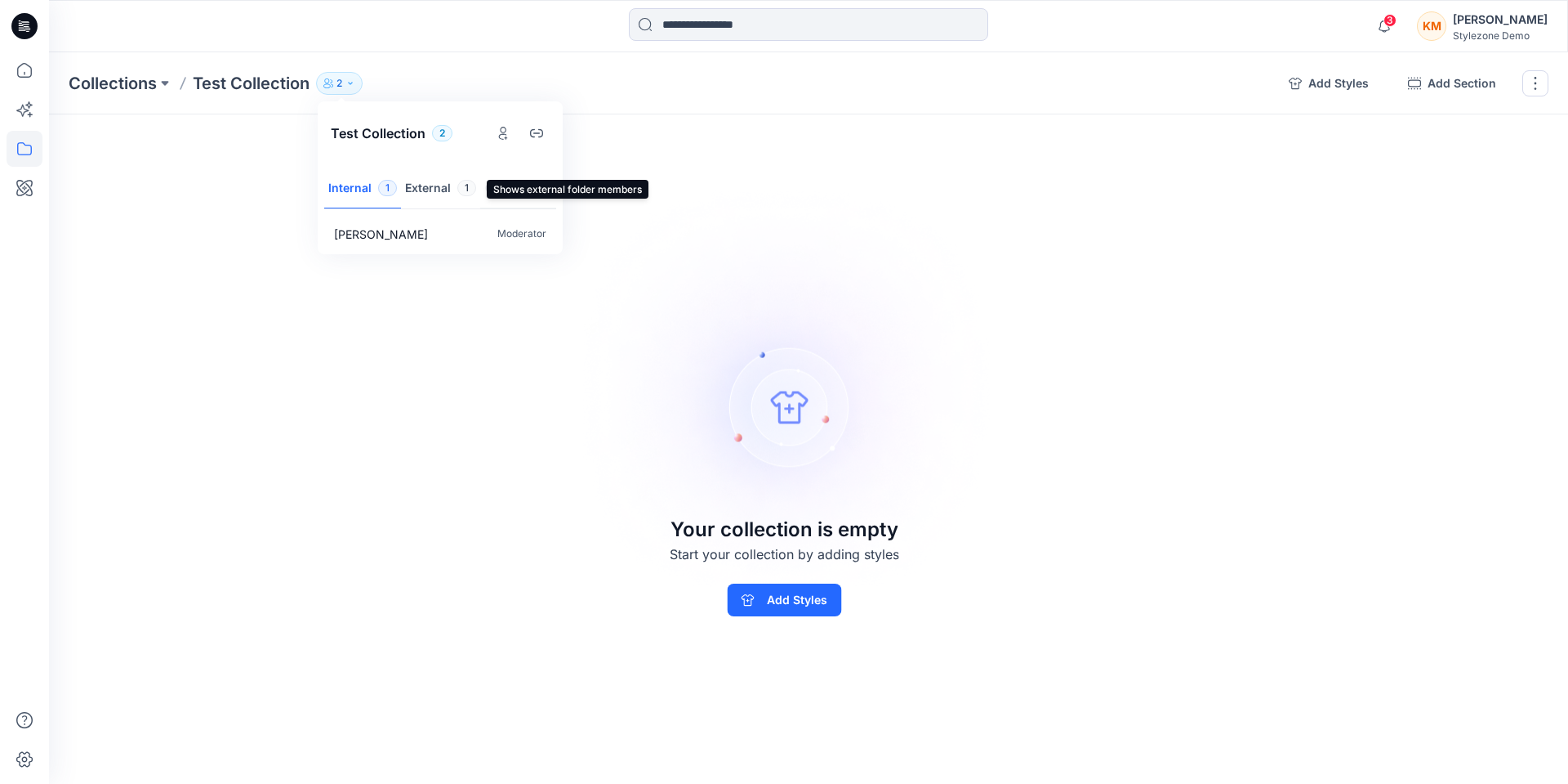
click at [432, 194] on button "External 1" at bounding box center [440, 189] width 79 height 42
click at [501, 135] on icon "Manage users" at bounding box center [503, 137] width 8 height 7
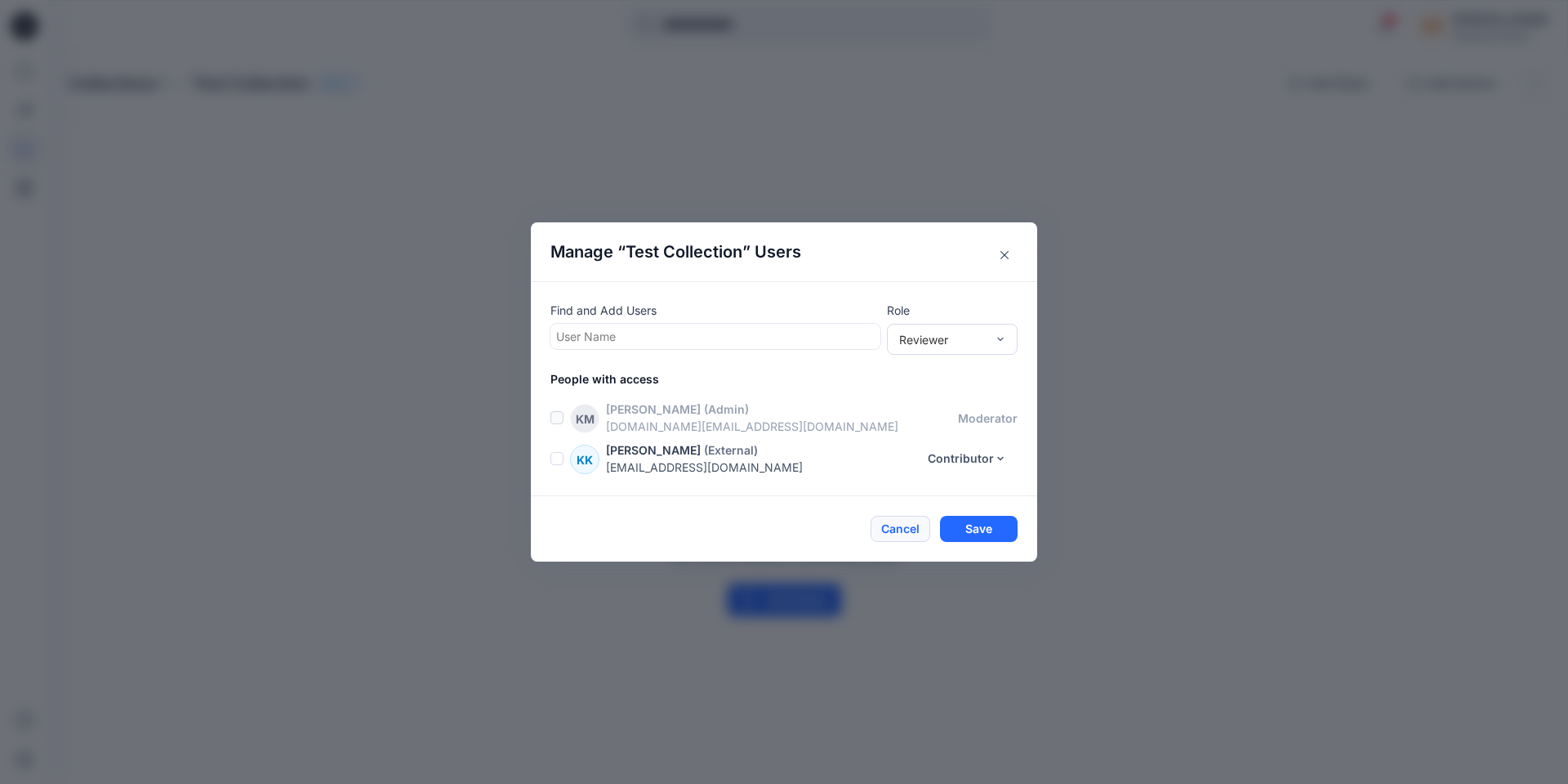
click at [897, 530] on button "Cancel" at bounding box center [899, 529] width 59 height 26
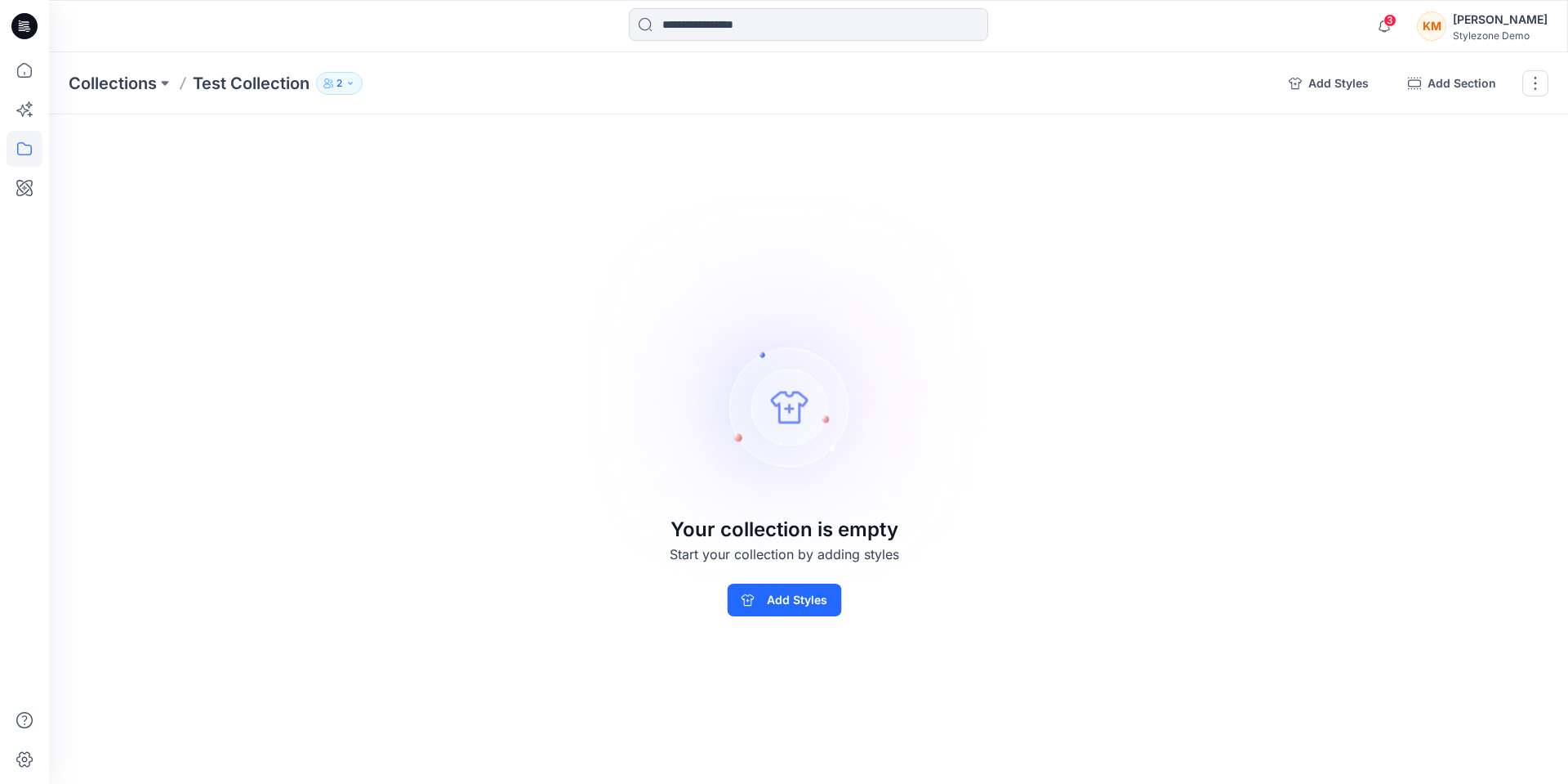
click at [336, 78] on button "2" at bounding box center [339, 83] width 47 height 22
click at [356, 188] on button "Internal 1" at bounding box center [363, 189] width 77 height 42
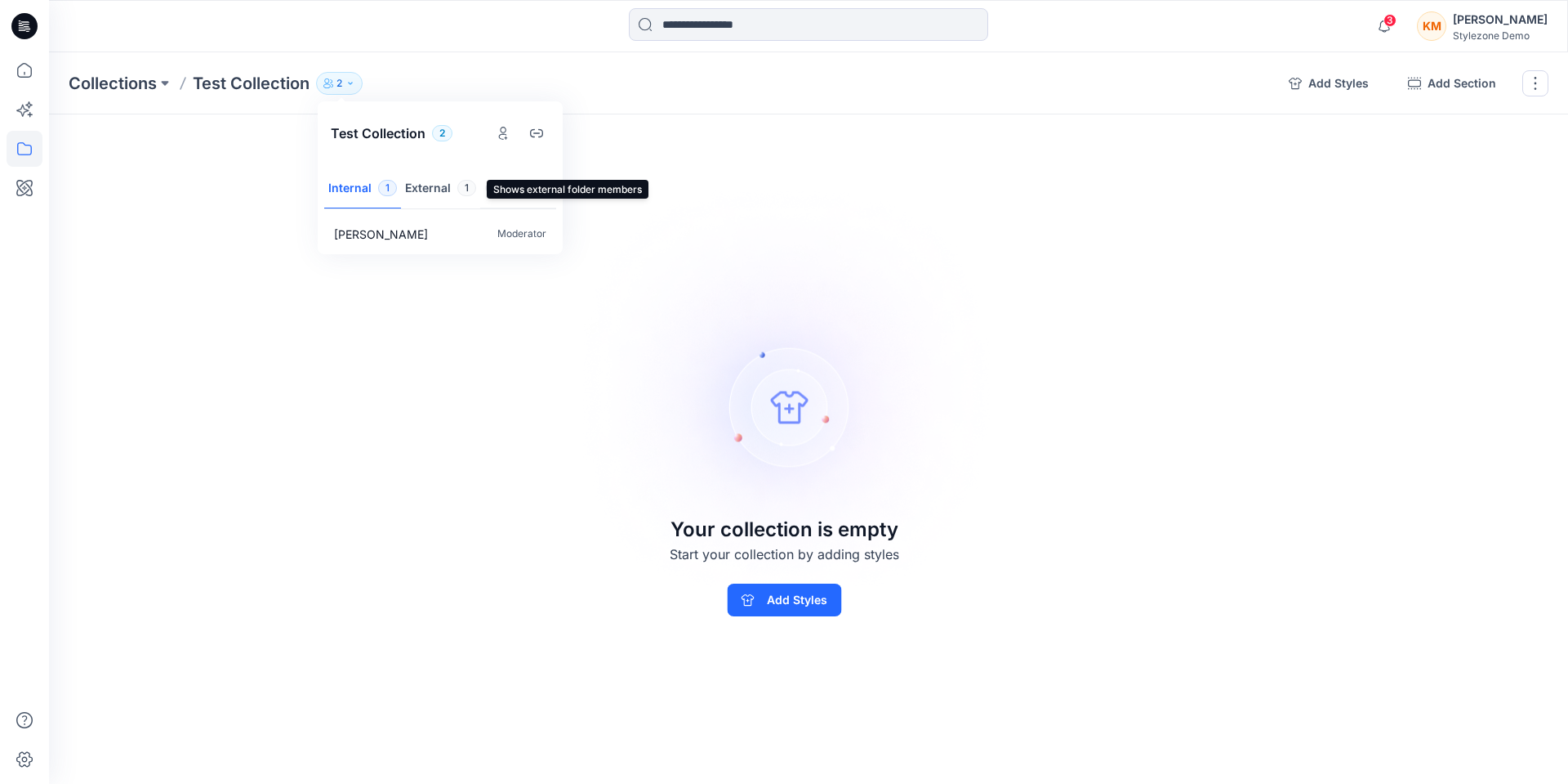
click at [432, 193] on button "External 1" at bounding box center [440, 189] width 79 height 42
click at [494, 376] on div "Collections Test Collection 2 Test Collection 2 Internal 1 External 1 Guests 0 …" at bounding box center [808, 418] width 1519 height 731
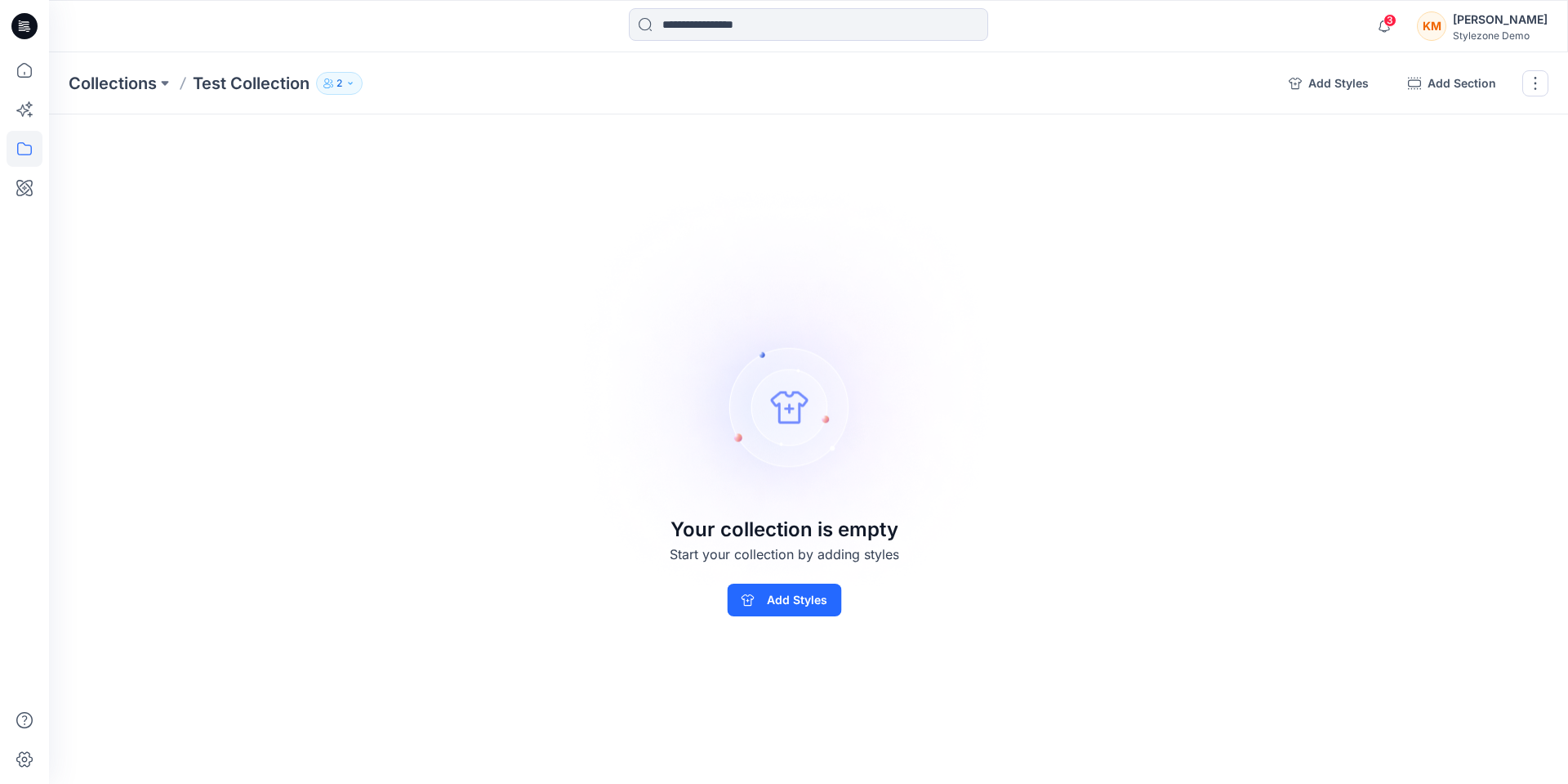
click at [1446, 31] on div "KM" at bounding box center [1432, 26] width 29 height 29
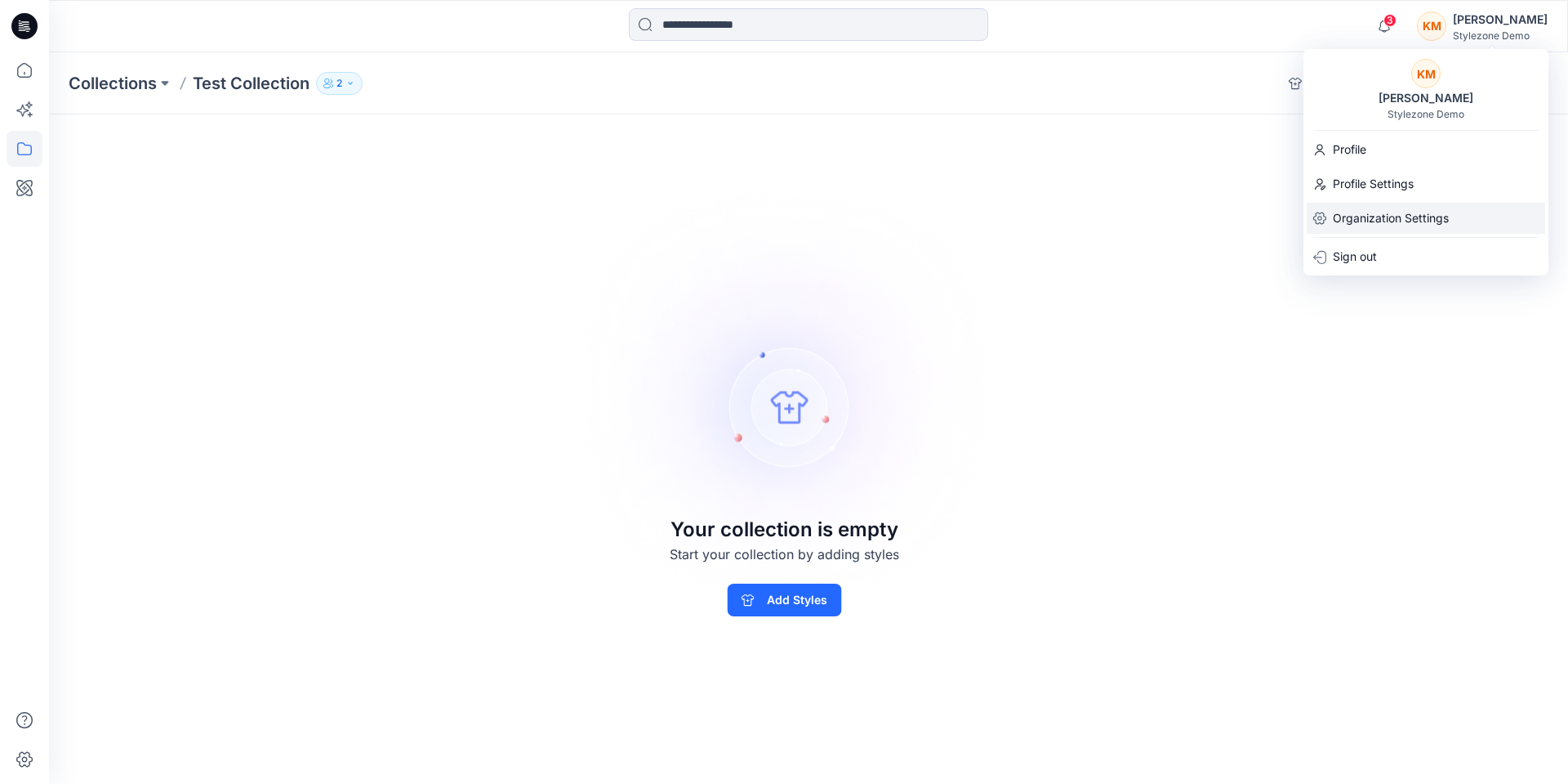
click at [1405, 210] on p "Organization Settings" at bounding box center [1391, 218] width 116 height 31
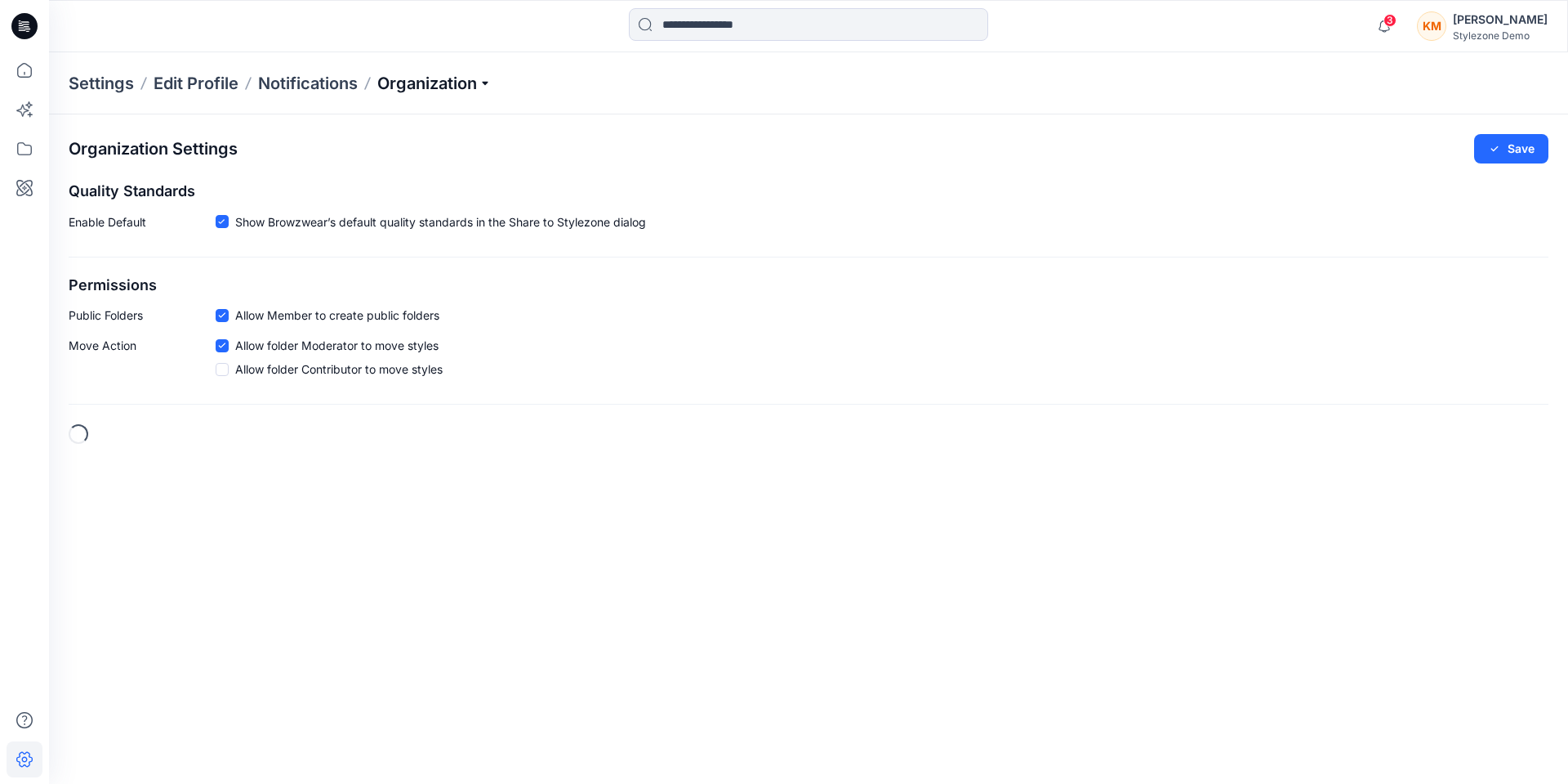
click at [423, 90] on p "Organization" at bounding box center [434, 83] width 114 height 22
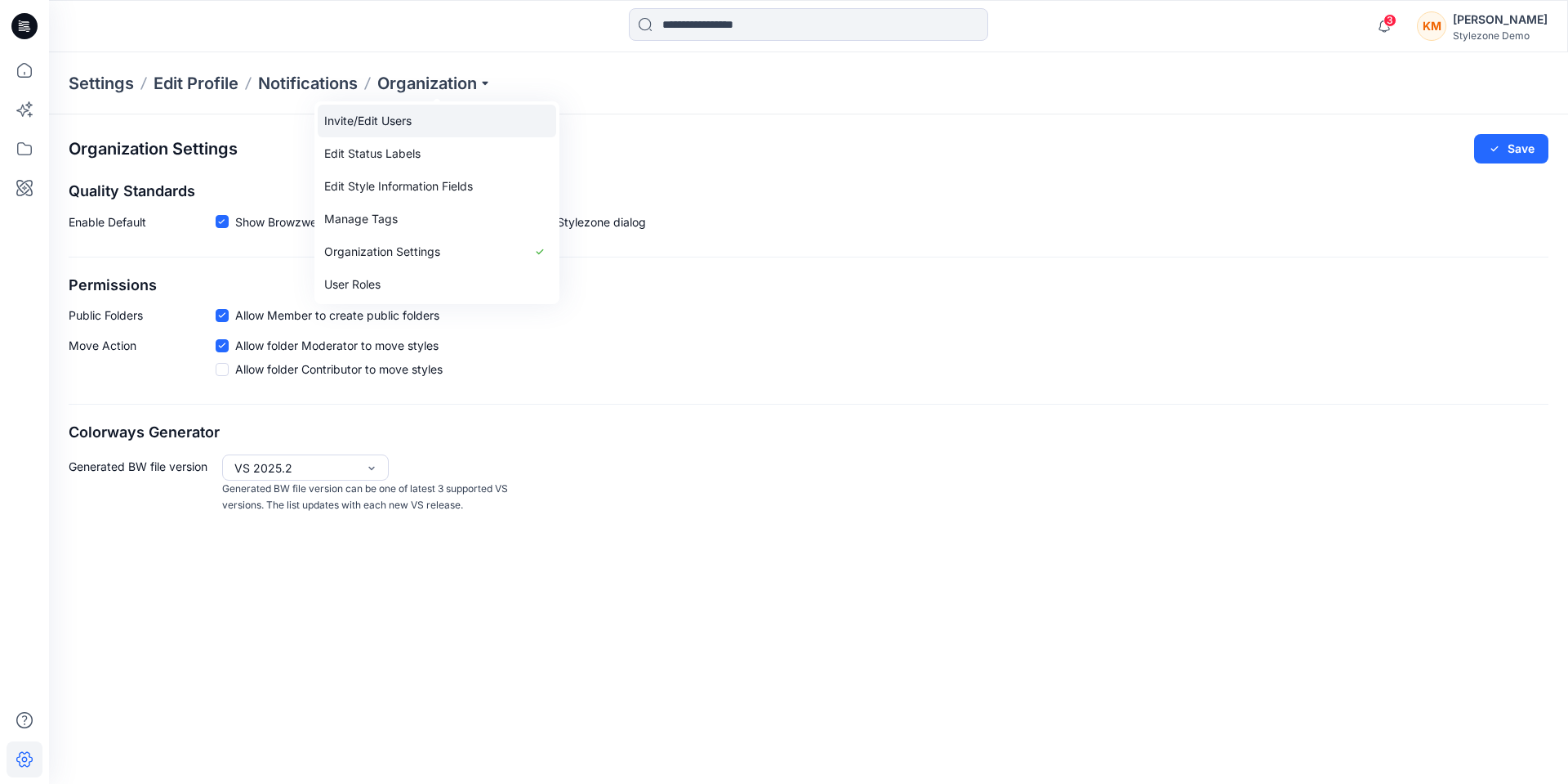
click at [421, 121] on link "Invite/Edit Users" at bounding box center [437, 121] width 239 height 33
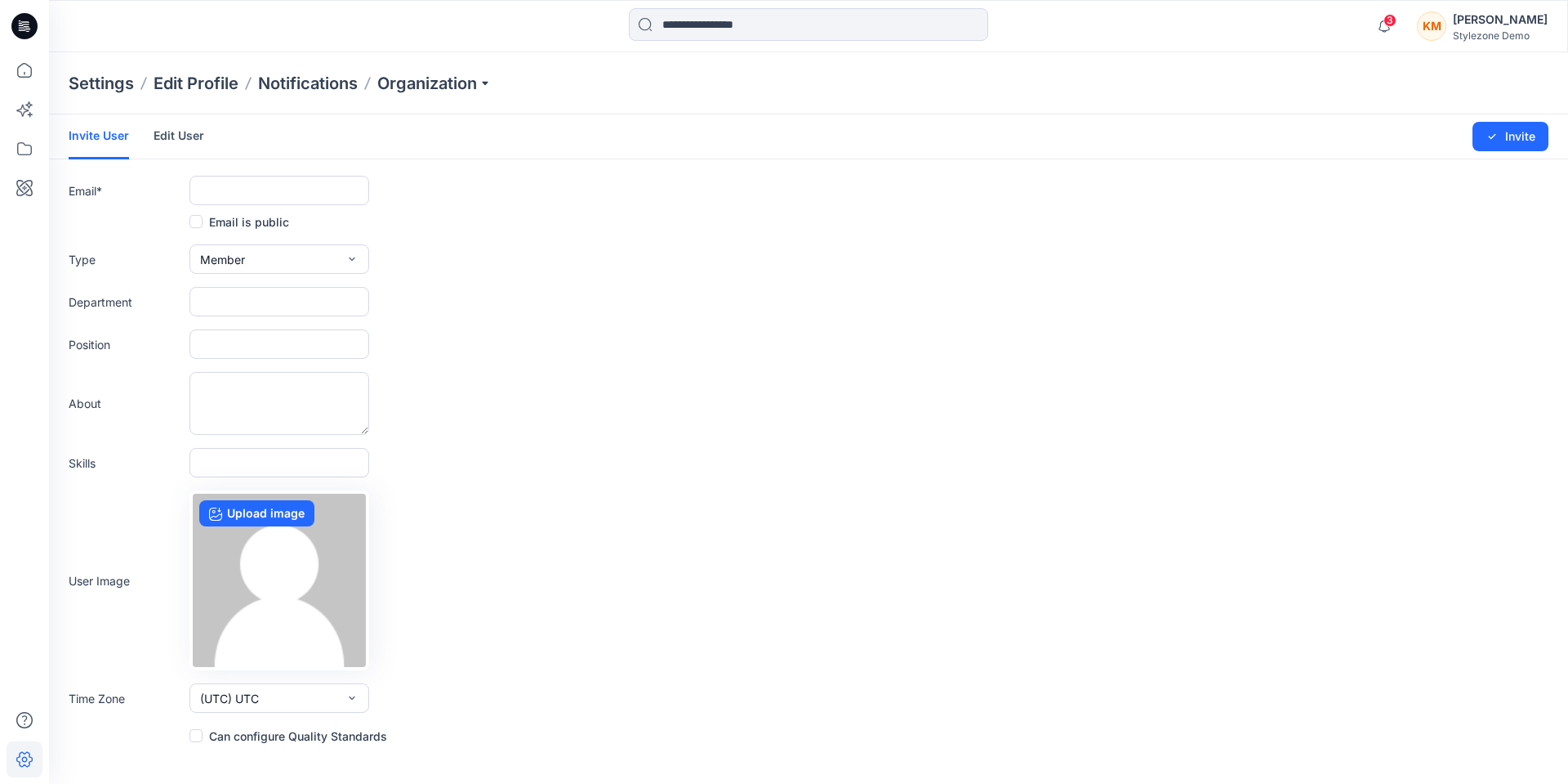
click at [182, 137] on link "Edit User" at bounding box center [179, 136] width 51 height 43
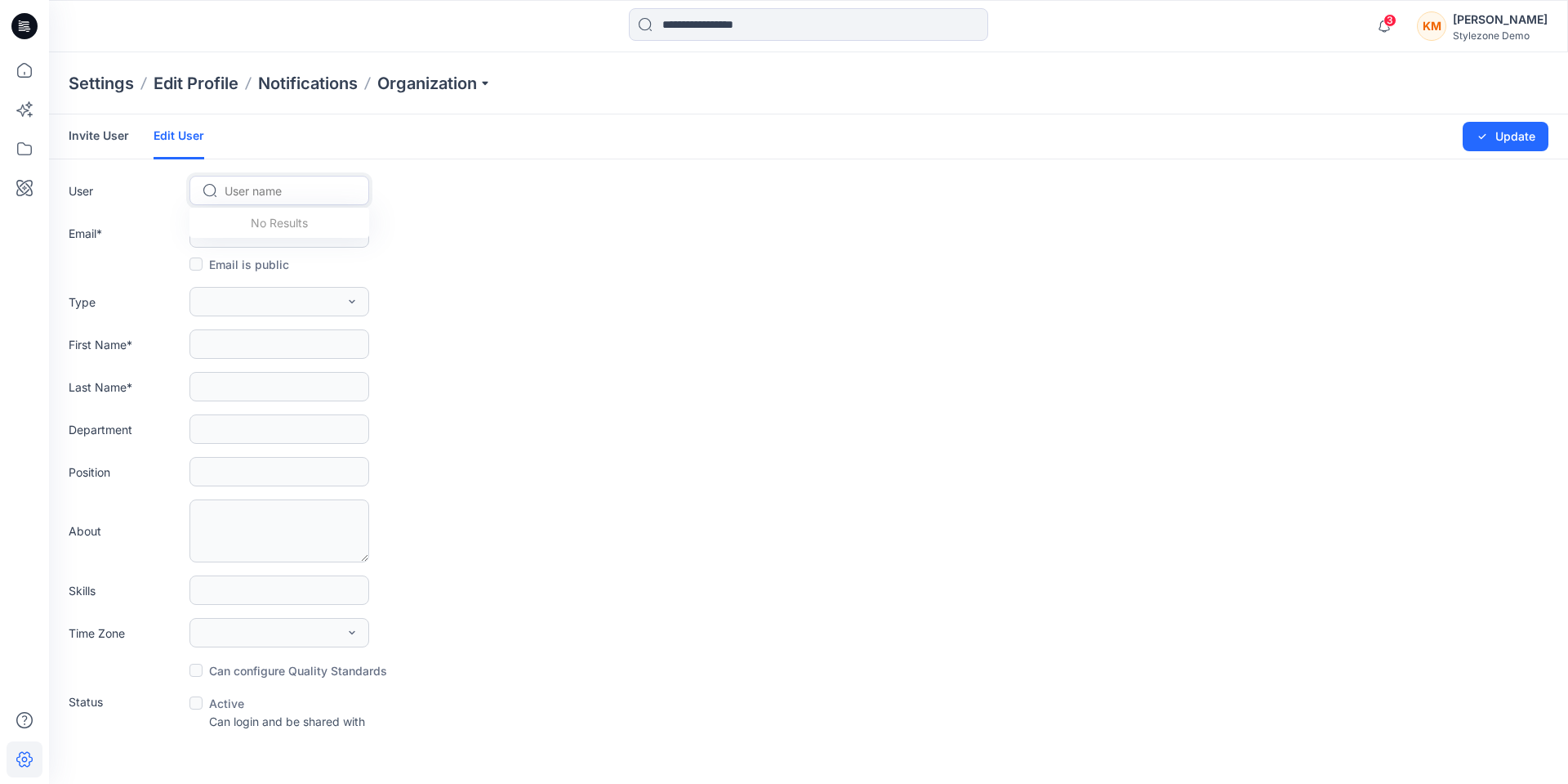
click at [258, 184] on div at bounding box center [288, 190] width 129 height 20
type input "****"
click at [254, 219] on span "[PERSON_NAME]" at bounding box center [274, 225] width 94 height 18
type input "**********"
type input "*****"
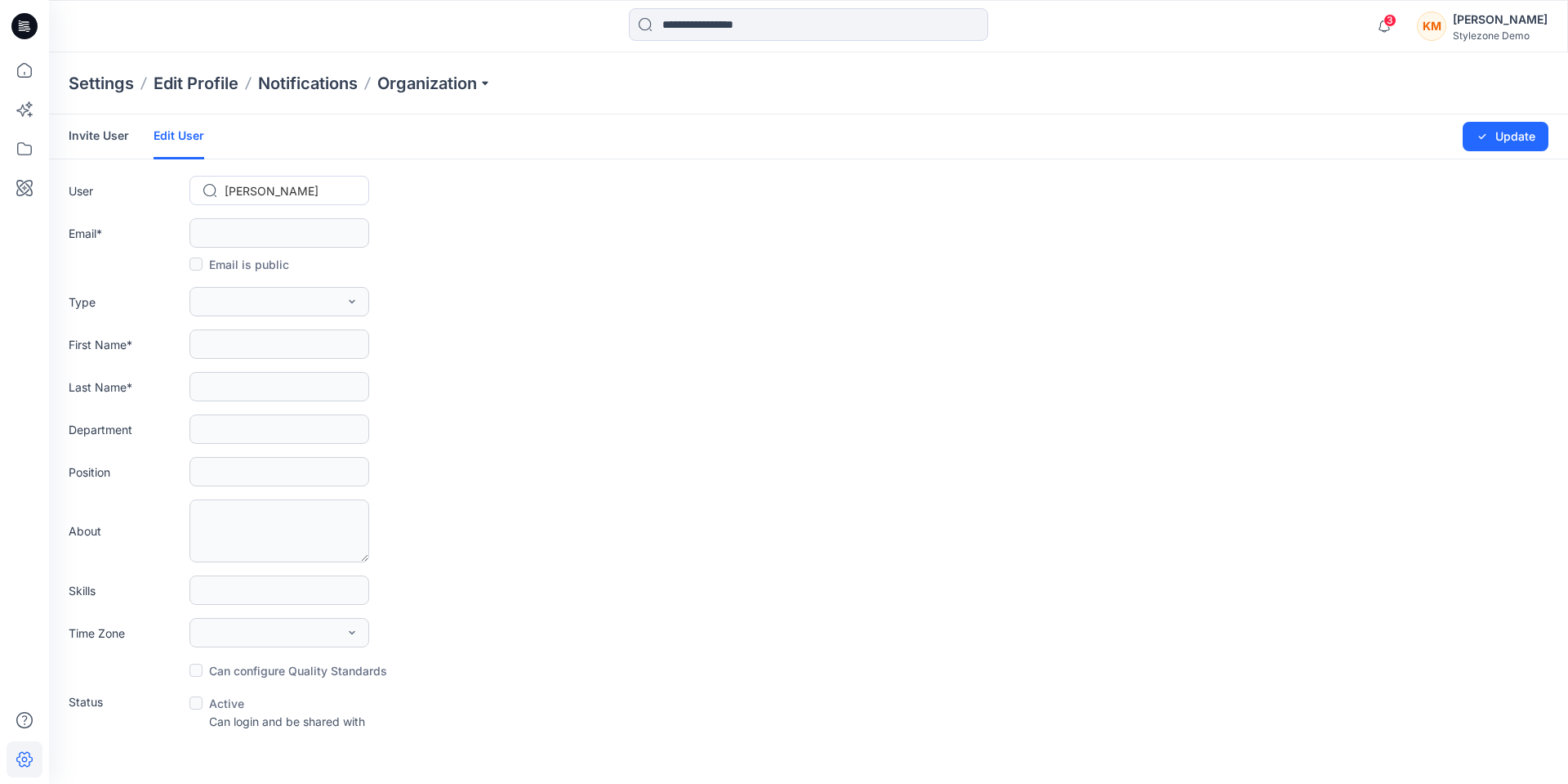
type input "*****"
click at [289, 302] on button "External" at bounding box center [279, 301] width 179 height 29
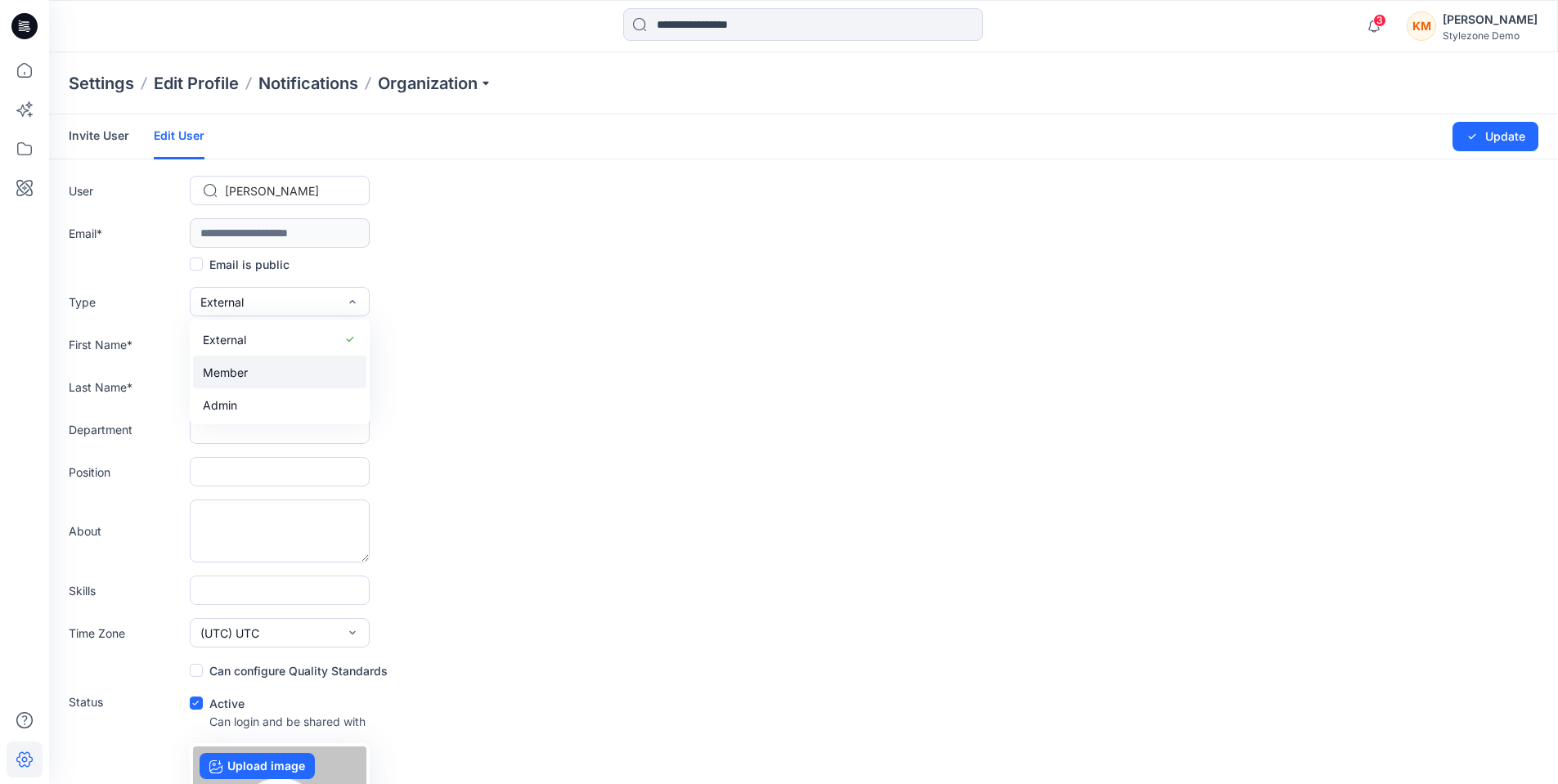
click at [276, 369] on button "Member" at bounding box center [280, 372] width 174 height 33
click at [1477, 141] on icon "submit" at bounding box center [1471, 136] width 13 height 13
click at [472, 207] on form "**********" at bounding box center [803, 539] width 1508 height 850
click at [7, 154] on div at bounding box center [24, 392] width 49 height 784
drag, startPoint x: 19, startPoint y: 154, endPoint x: 33, endPoint y: 154, distance: 14.0
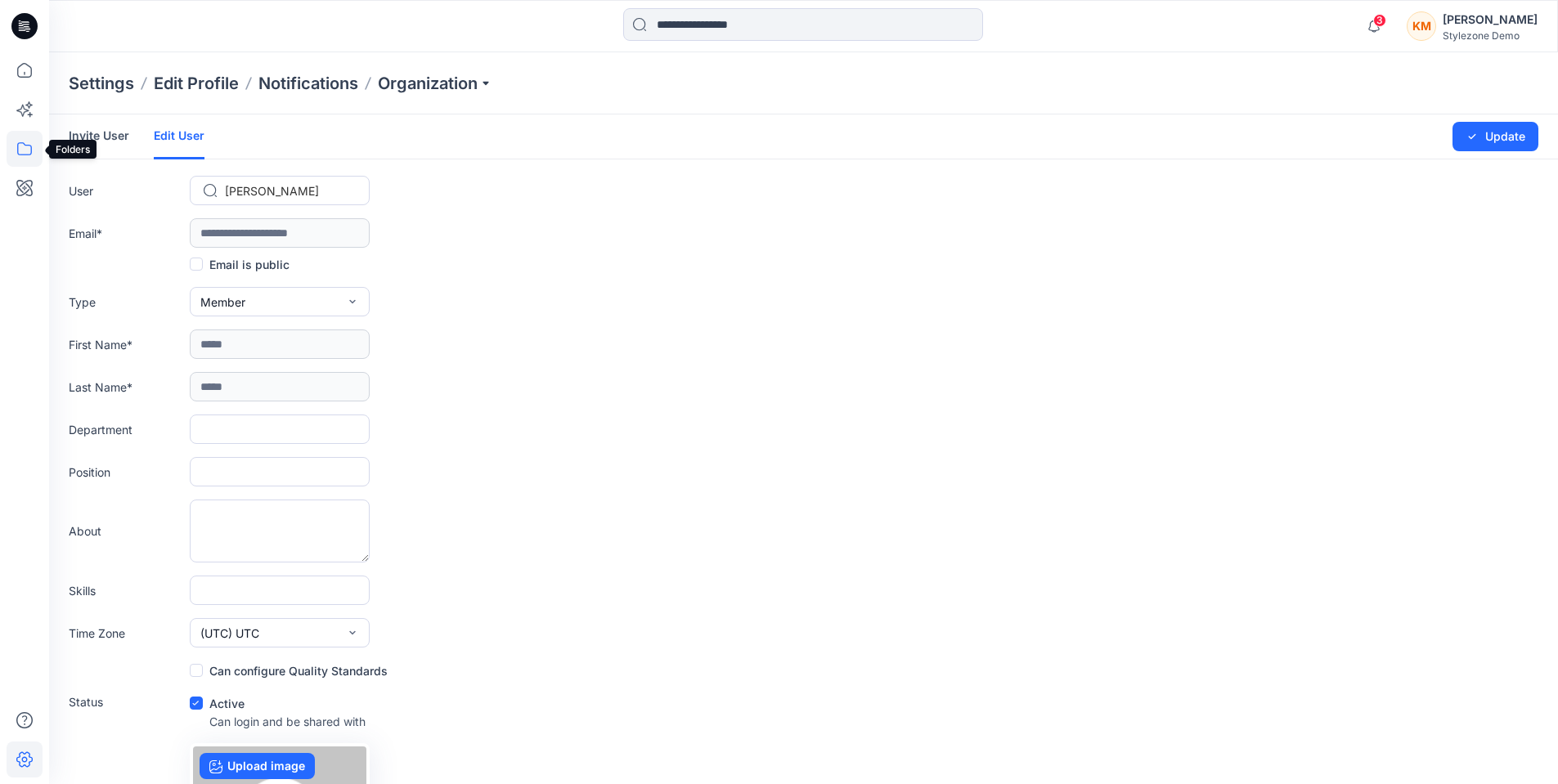
click at [20, 154] on icon at bounding box center [24, 148] width 15 height 13
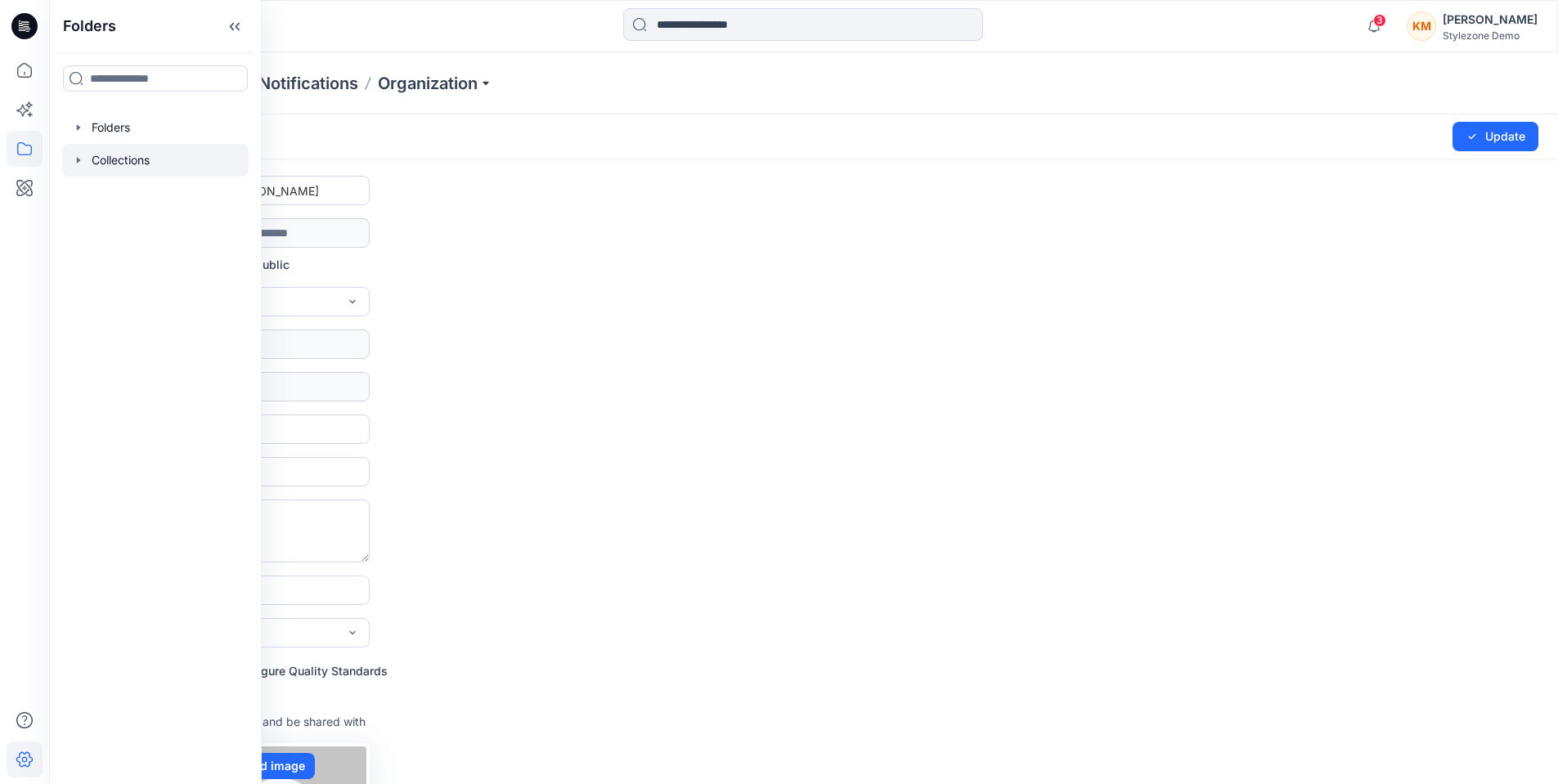
click at [129, 154] on div at bounding box center [155, 161] width 186 height 33
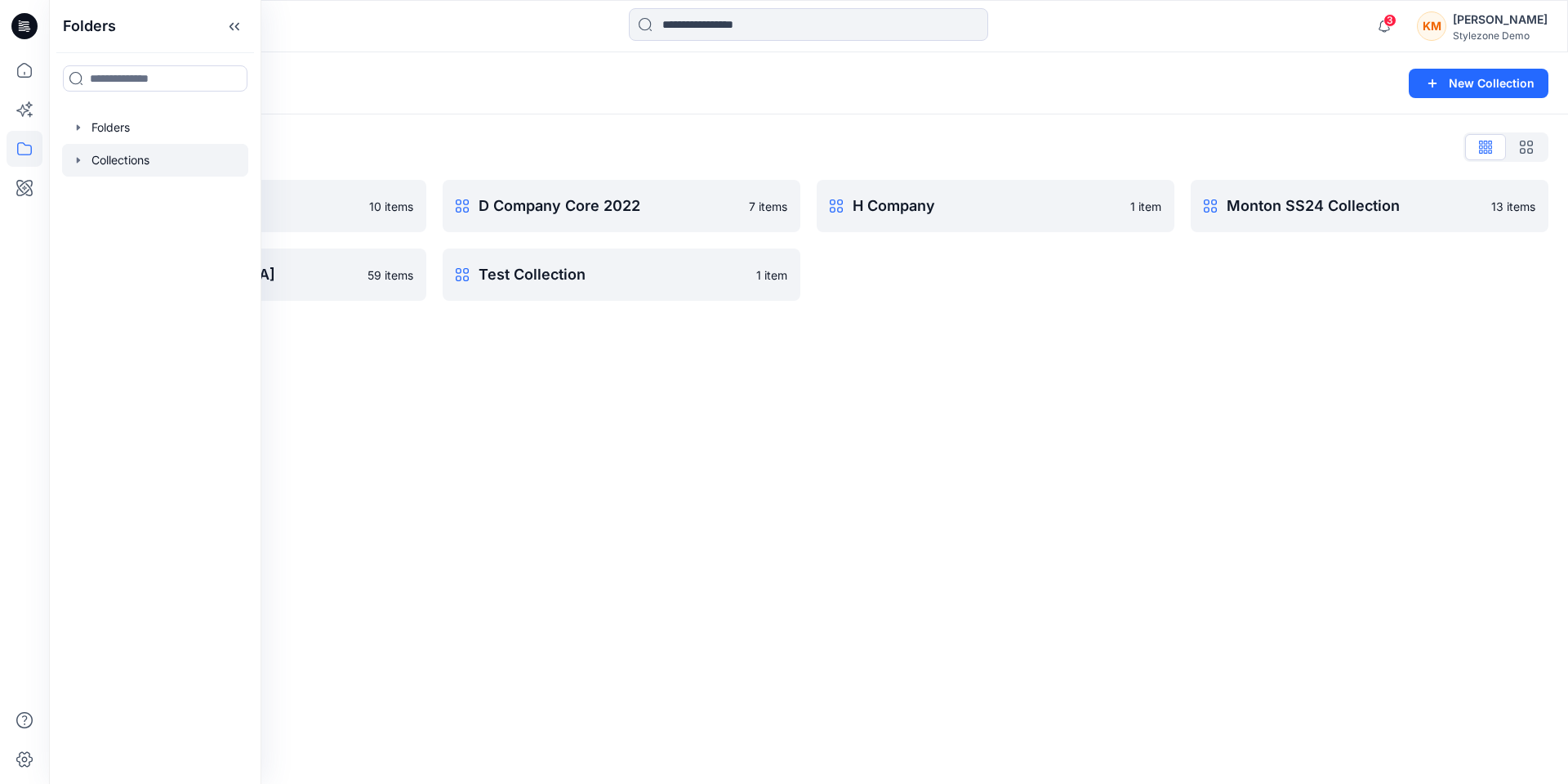
click at [531, 329] on div "Collections New Collection Collections List C Company 2023 10 items PI [GEOGRAP…" at bounding box center [808, 418] width 1519 height 731
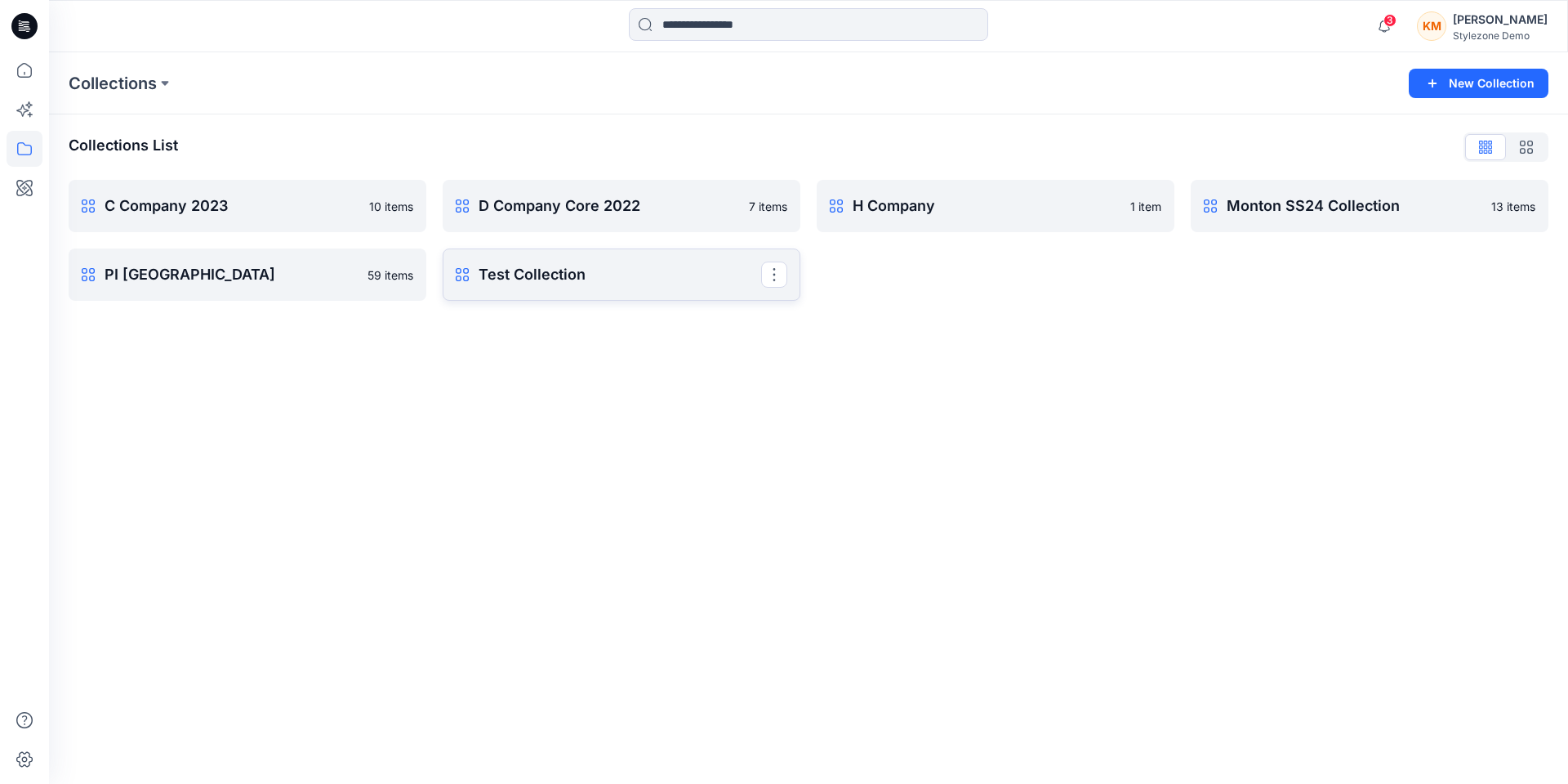
click at [557, 279] on p "Test Collection" at bounding box center [620, 274] width 283 height 22
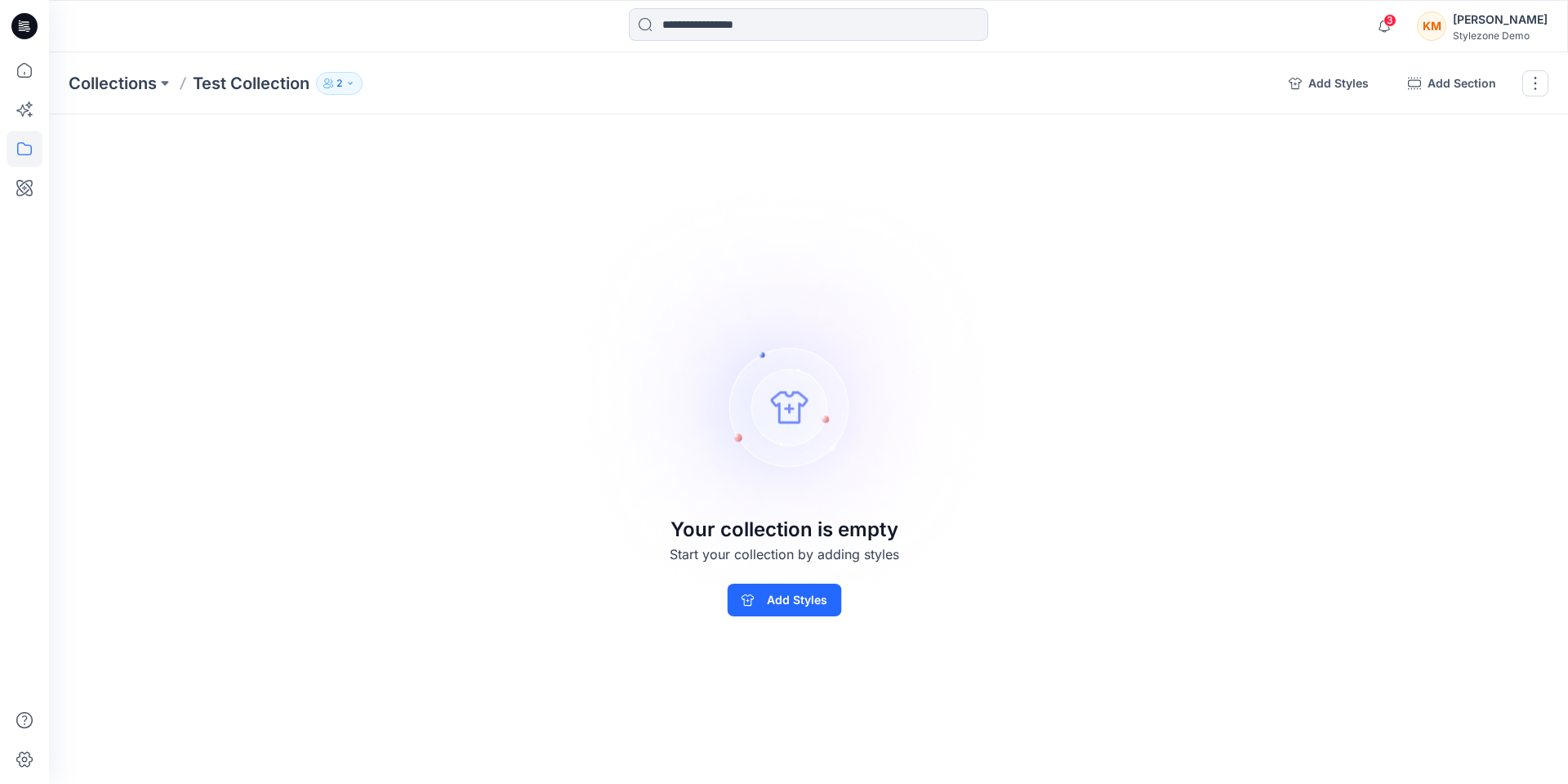
click at [339, 83] on p "2" at bounding box center [339, 83] width 6 height 18
click at [495, 138] on button "Manage users" at bounding box center [503, 133] width 27 height 27
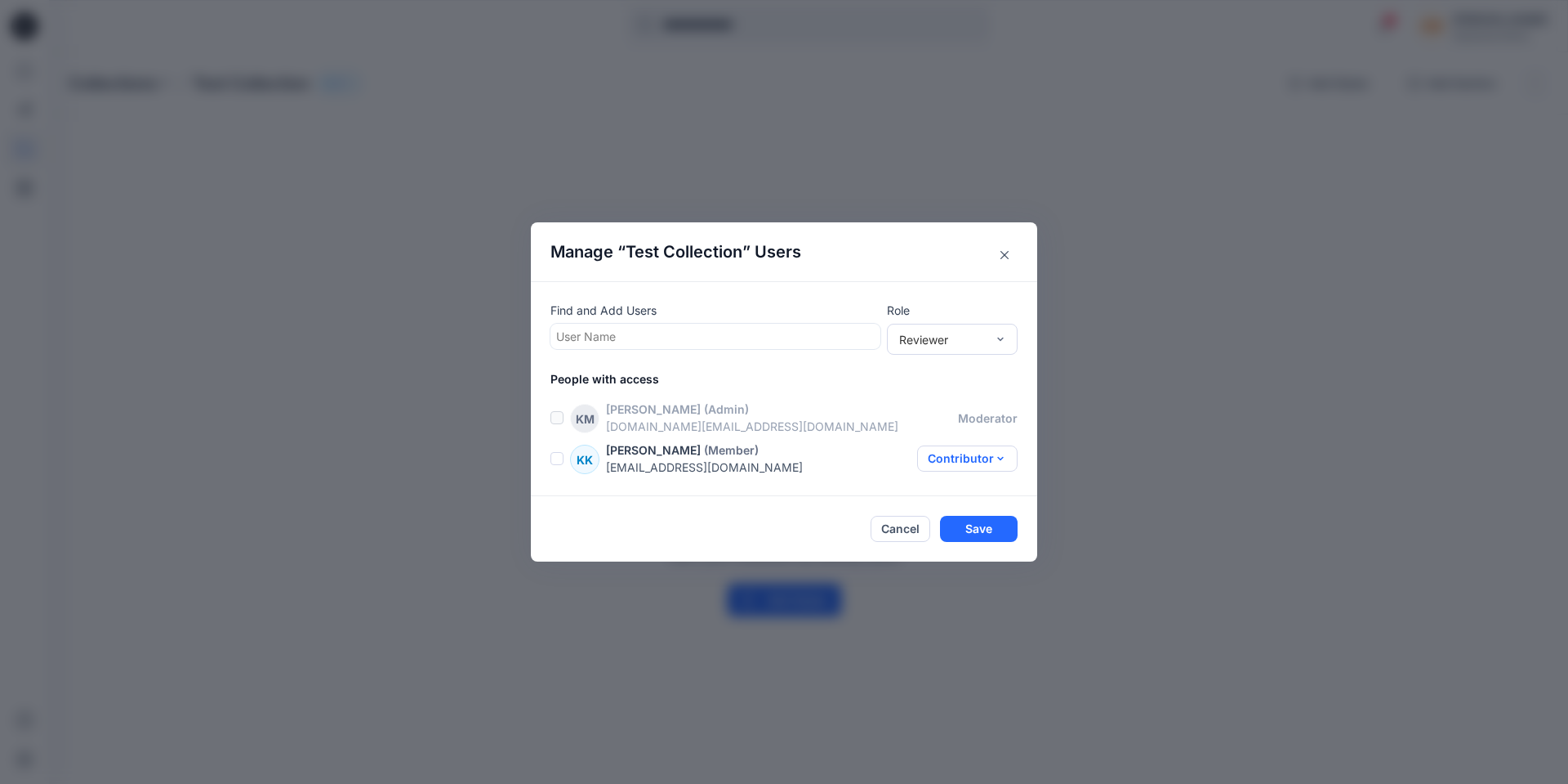
click at [974, 461] on button "Contributor" at bounding box center [967, 458] width 100 height 26
click at [970, 559] on button "Moderator" at bounding box center [960, 557] width 108 height 30
click at [997, 528] on button "Save" at bounding box center [979, 529] width 78 height 26
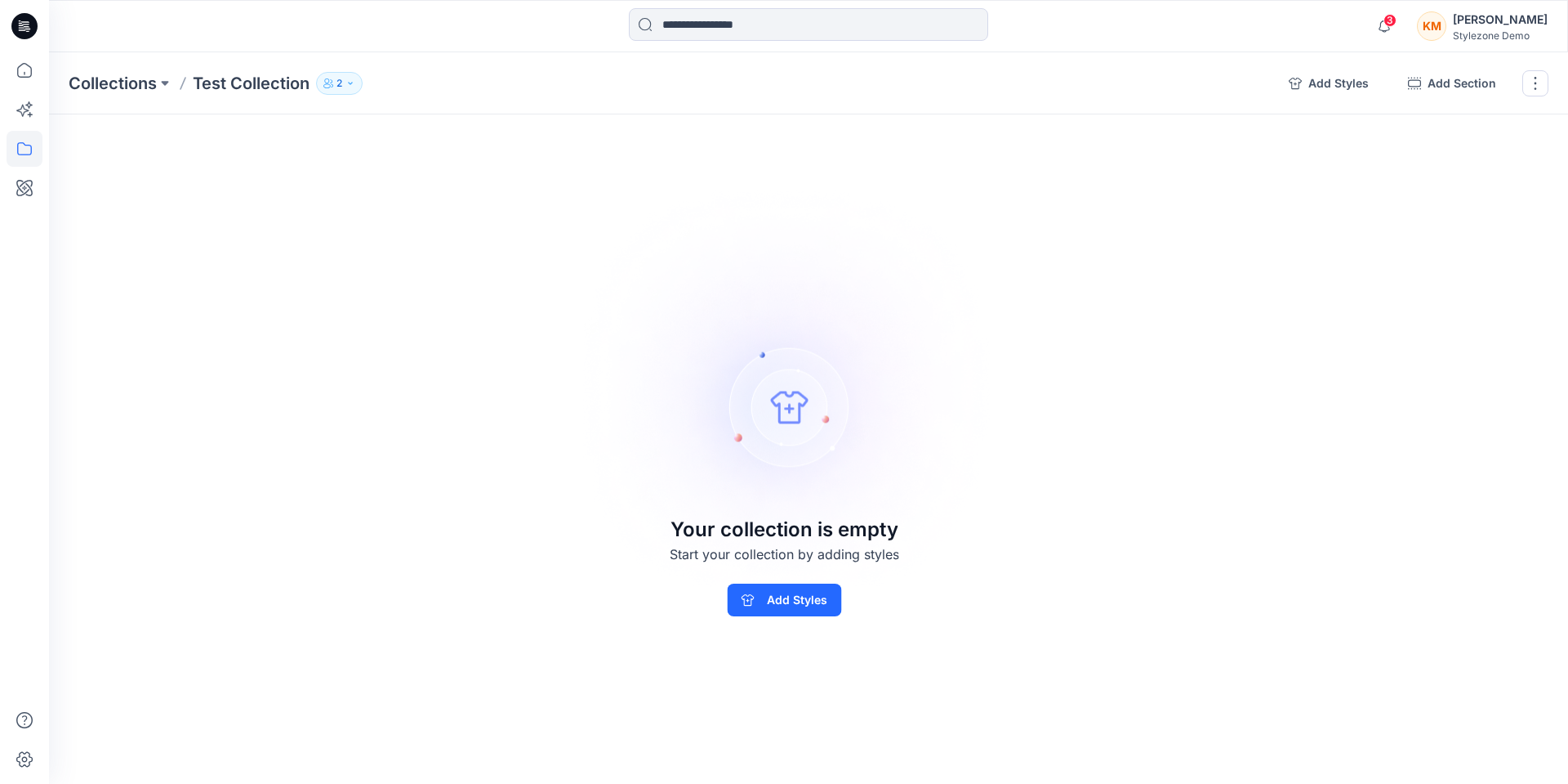
click at [1467, 28] on div "[PERSON_NAME] Man Stylezone Demo" at bounding box center [1482, 26] width 131 height 33
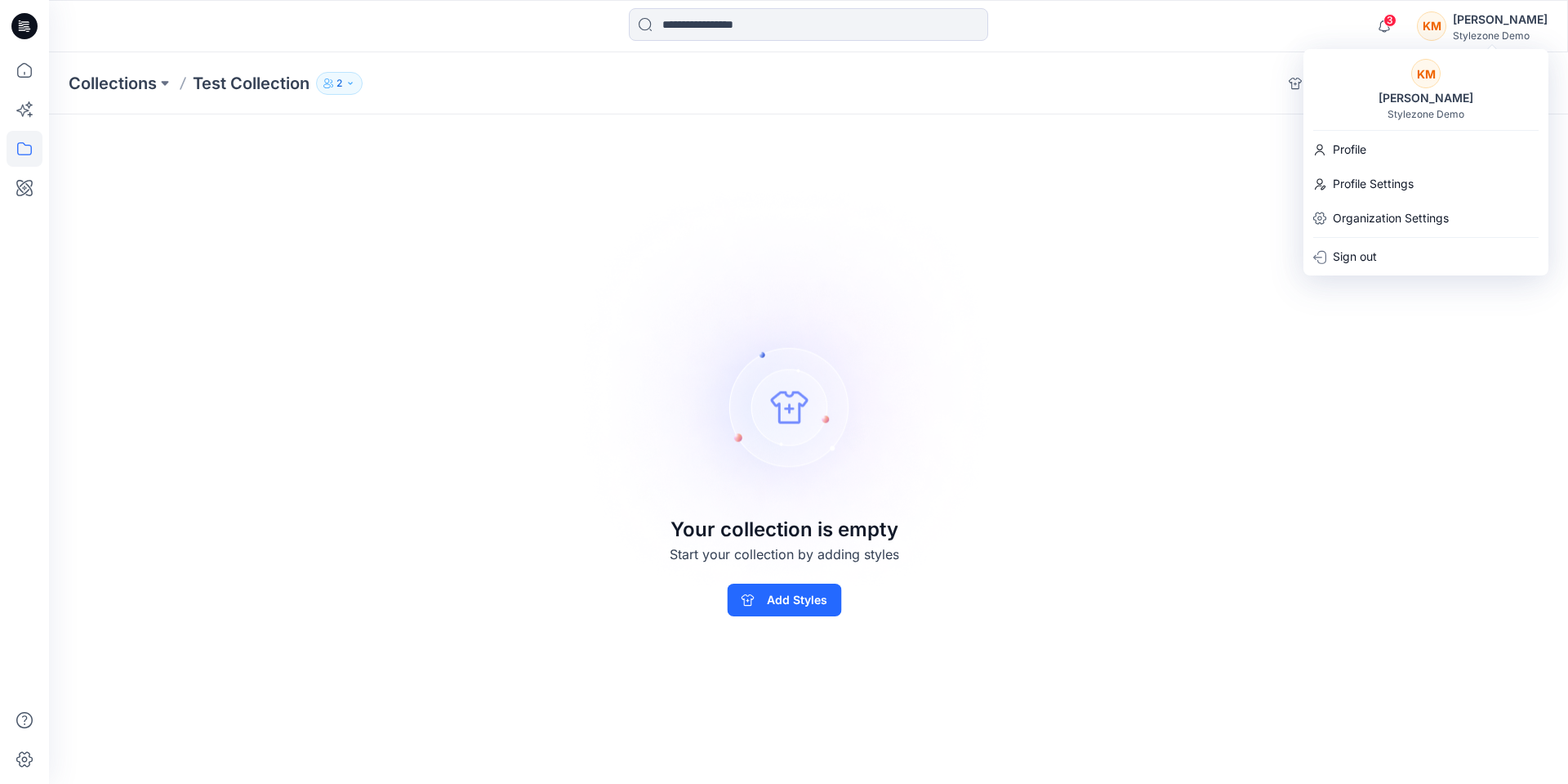
click at [1428, 99] on div "[PERSON_NAME]" at bounding box center [1426, 98] width 114 height 20
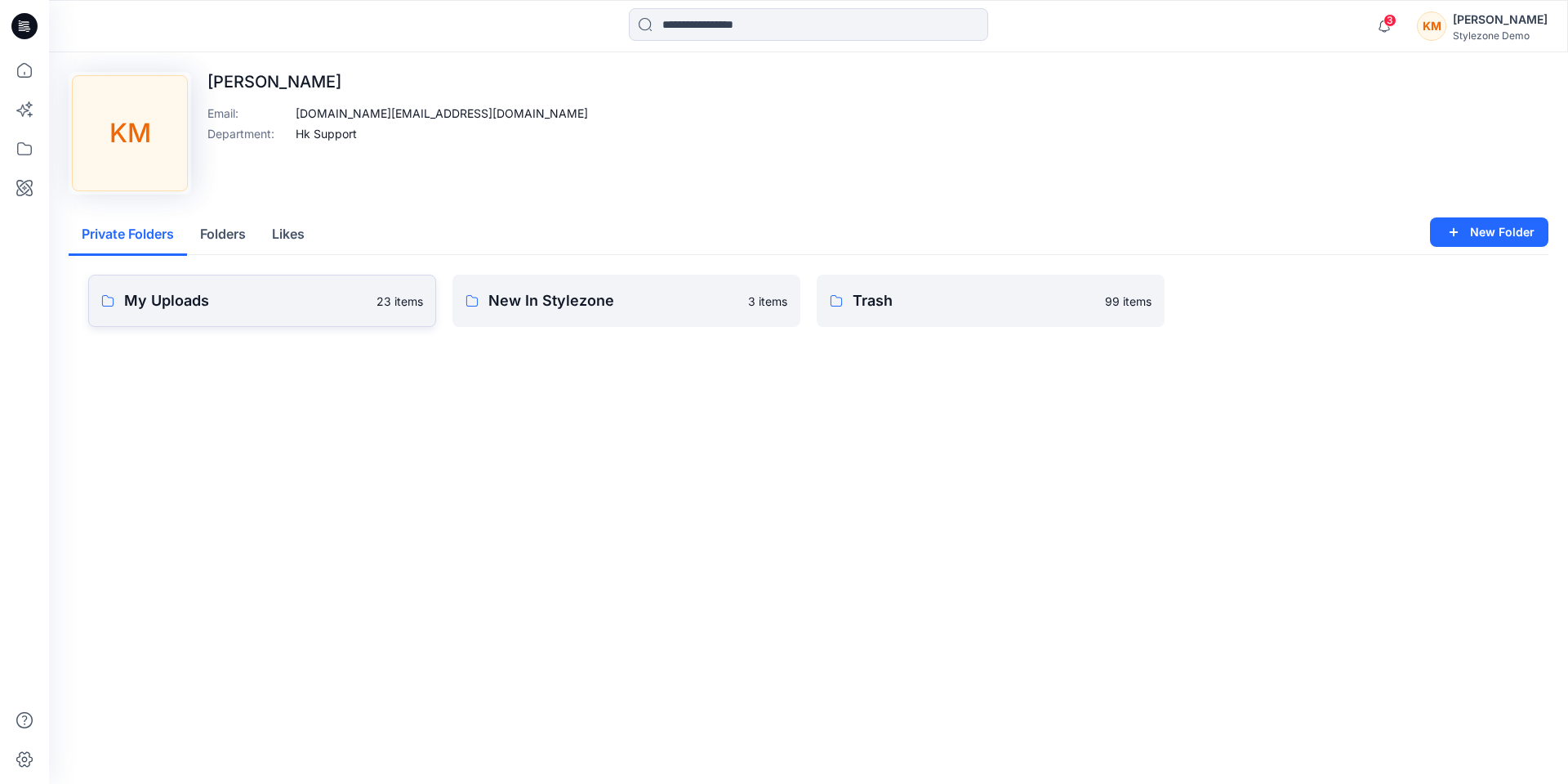
click at [220, 304] on p "My Uploads" at bounding box center [245, 300] width 243 height 22
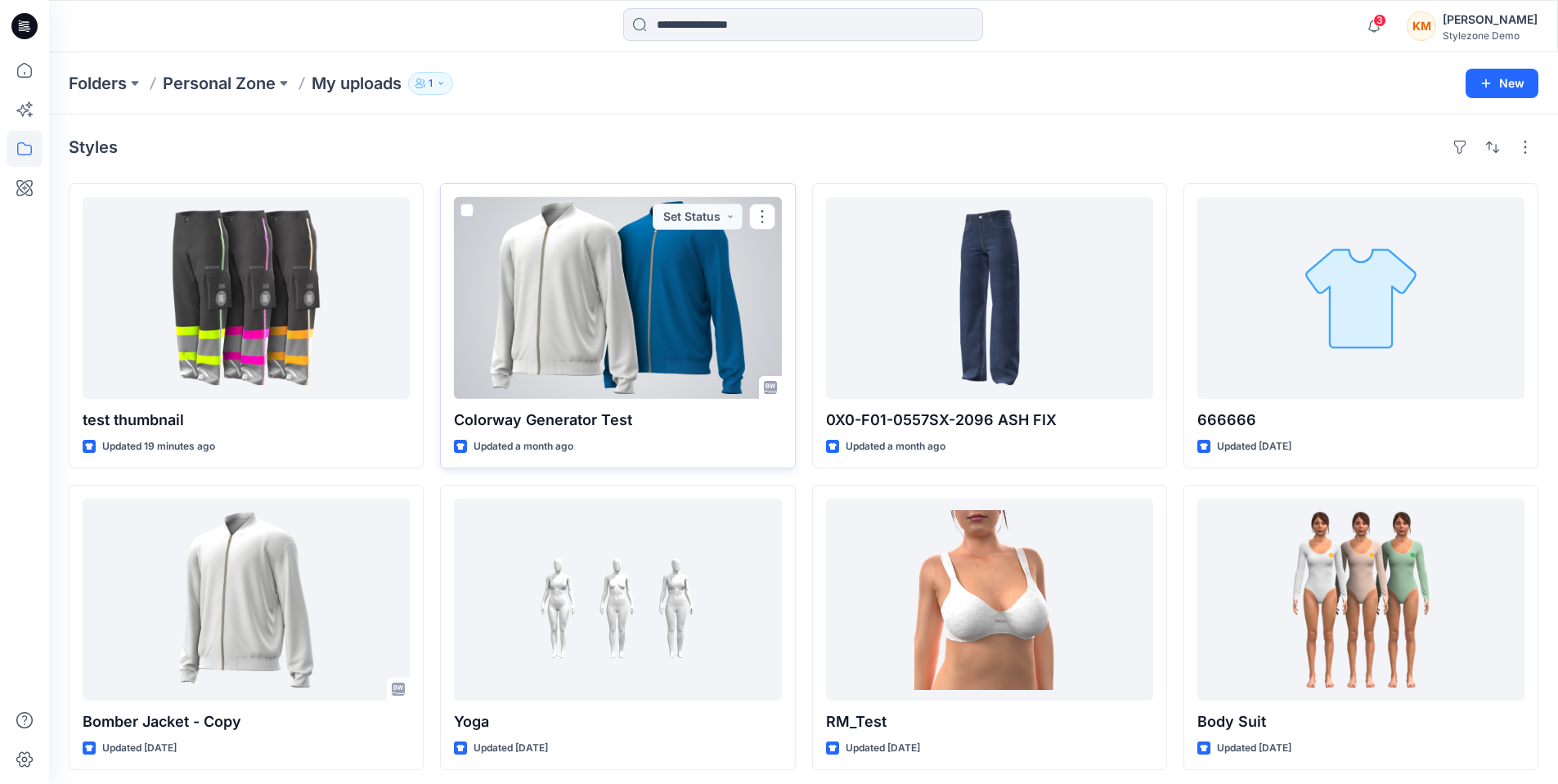
click at [689, 357] on div at bounding box center [617, 297] width 327 height 202
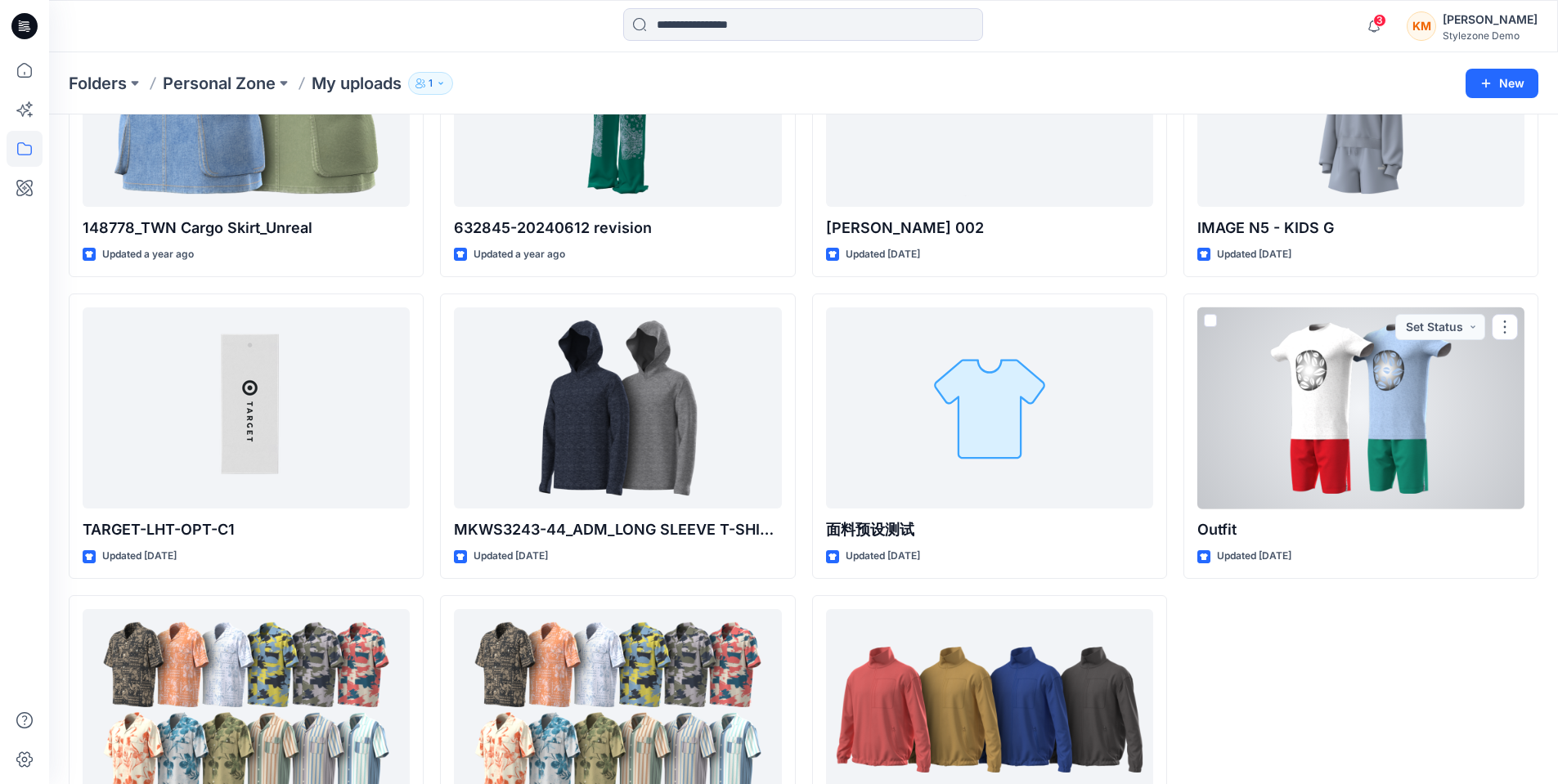
scroll to position [1184, 0]
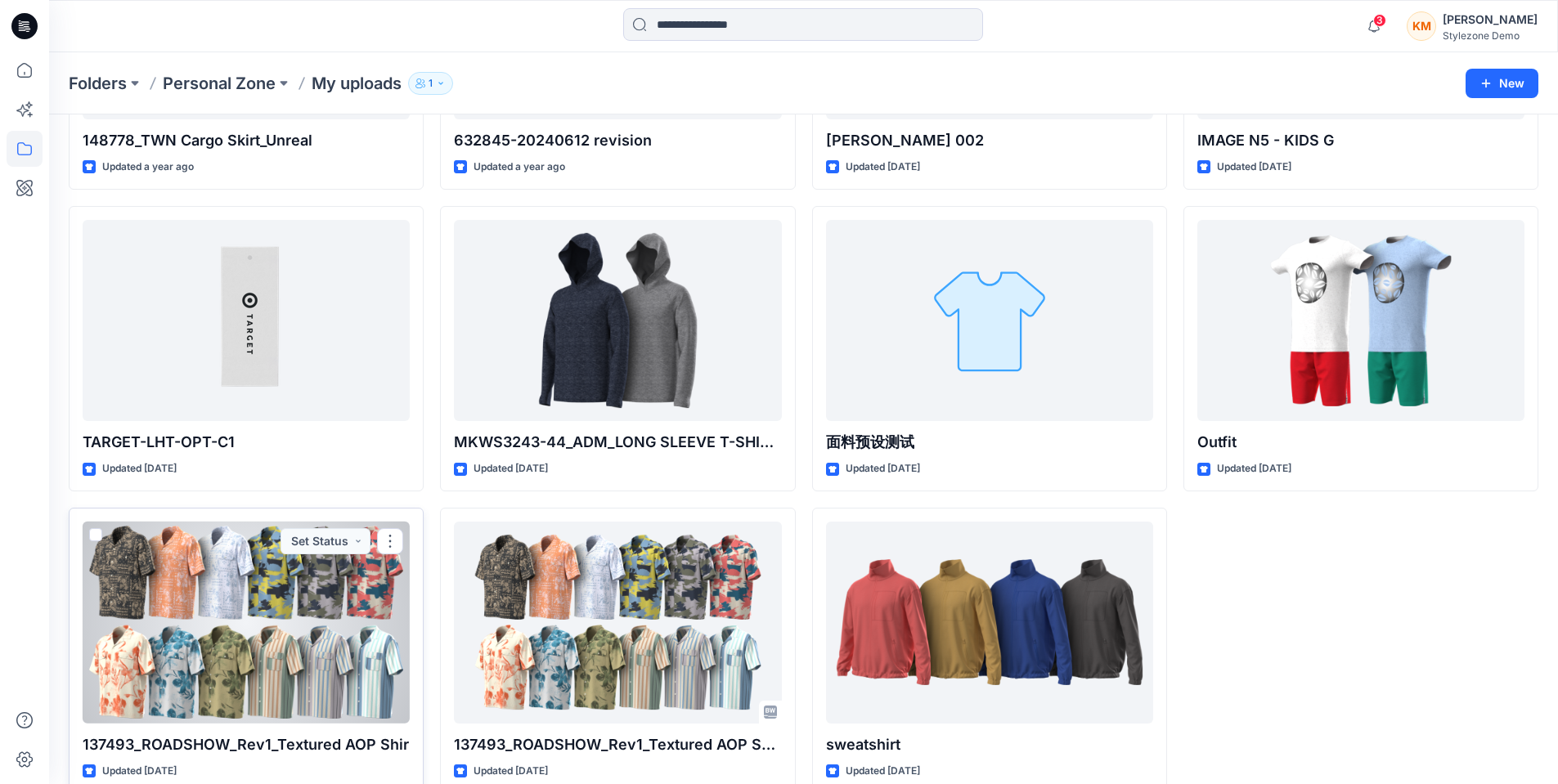
click at [292, 645] on div at bounding box center [246, 622] width 327 height 202
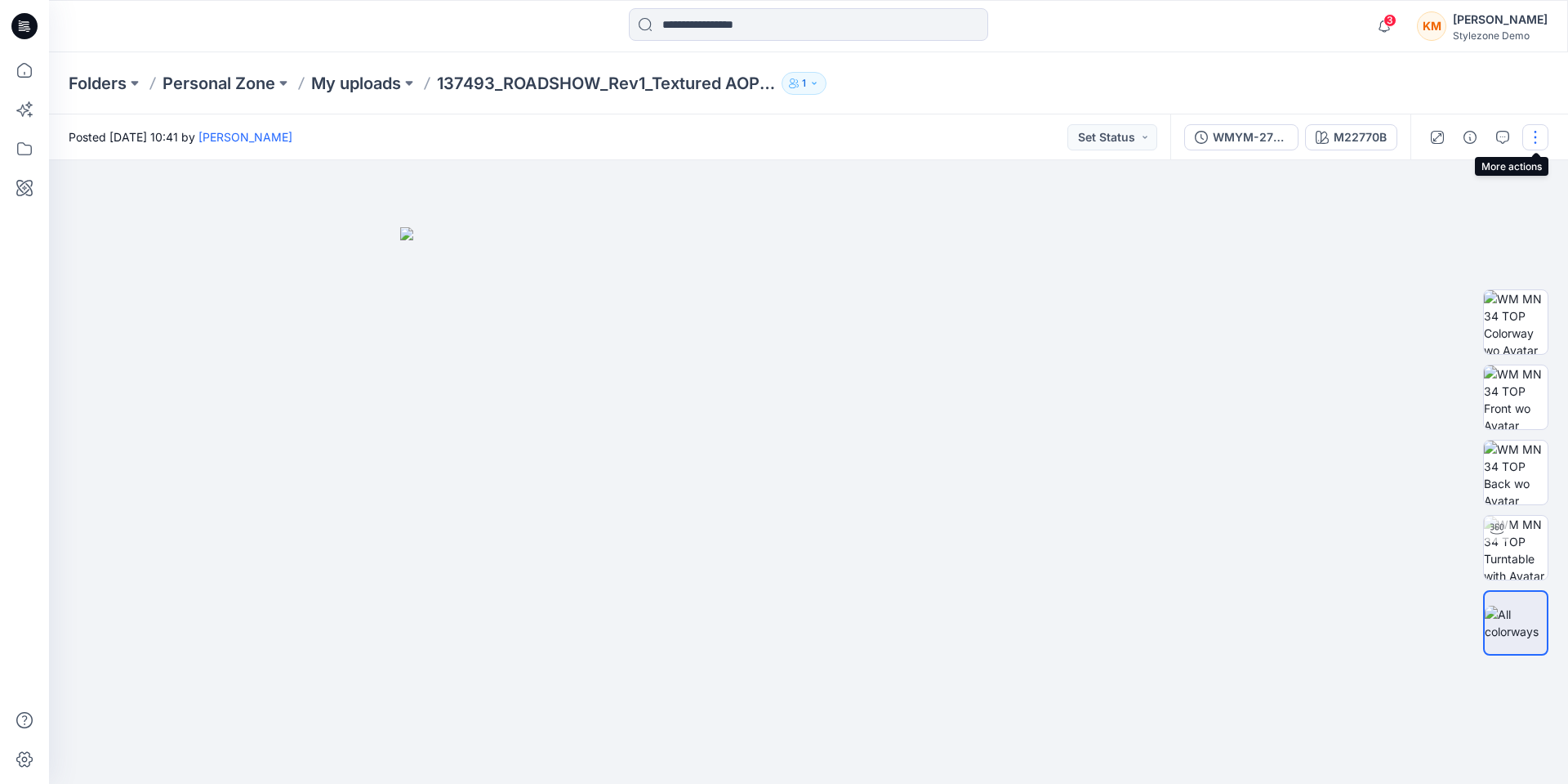
click at [1532, 136] on button "button" at bounding box center [1535, 137] width 26 height 26
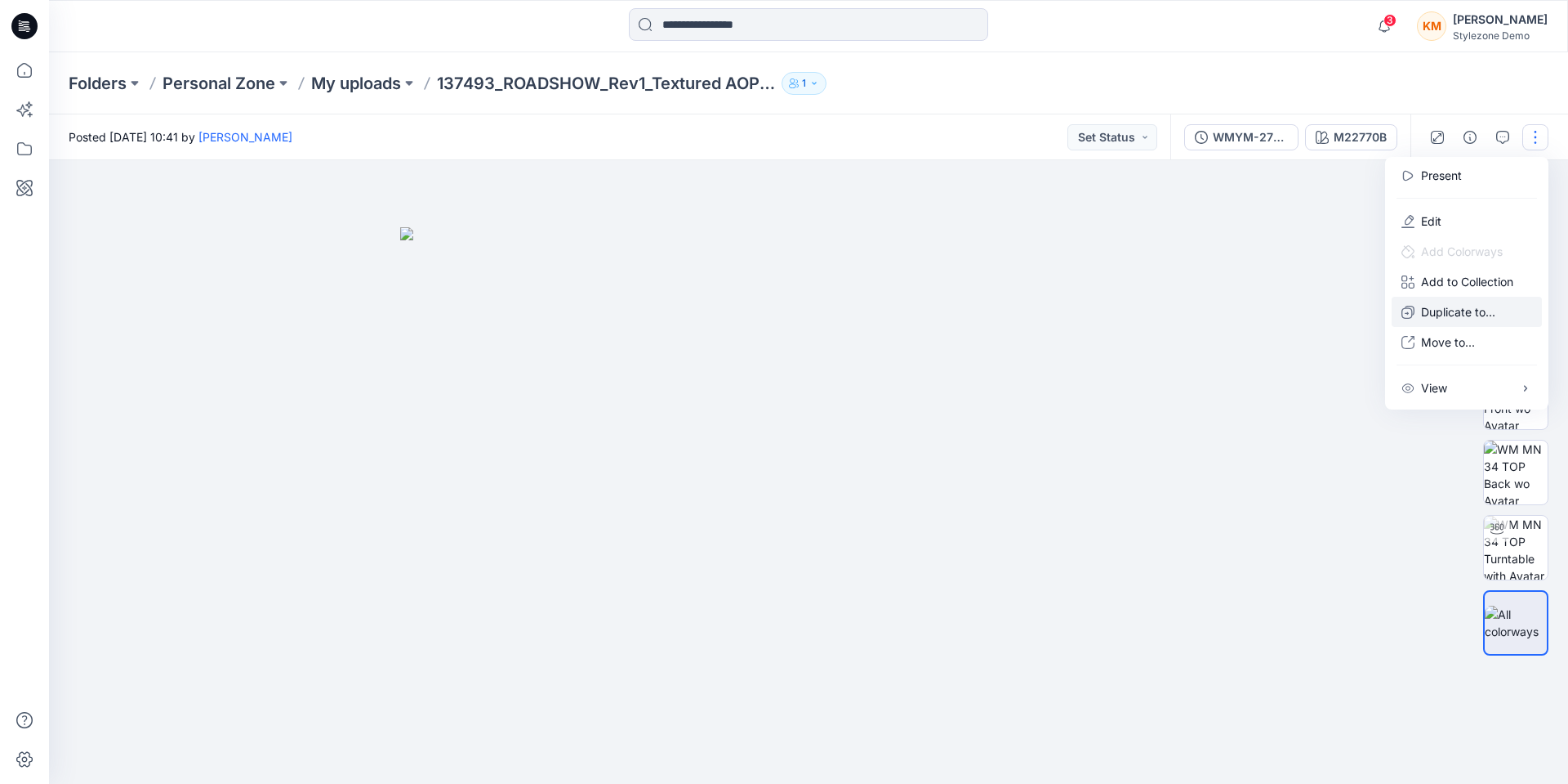
click at [1458, 310] on p "Duplicate to..." at bounding box center [1458, 312] width 74 height 18
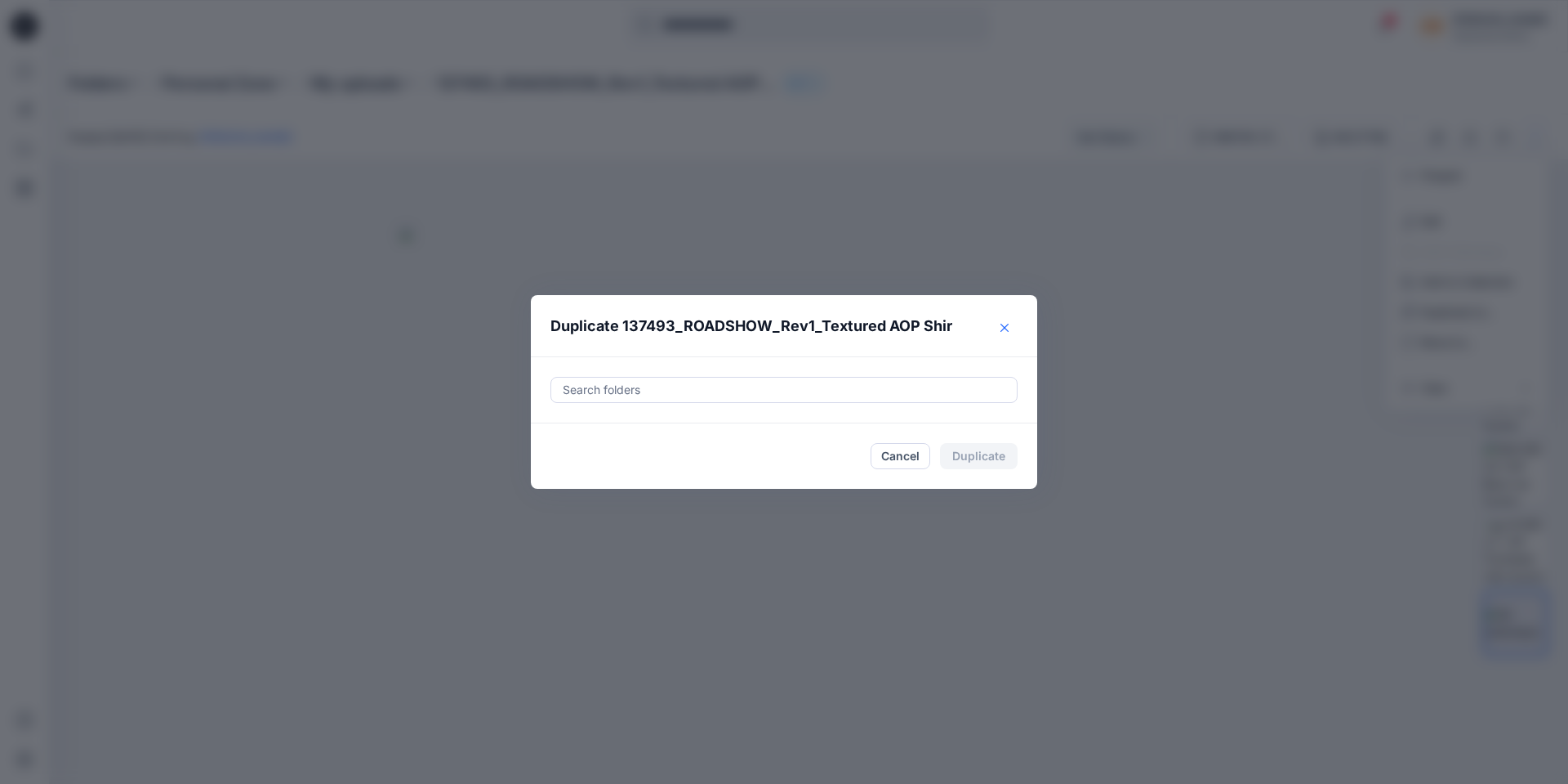
click at [1006, 321] on button "Close" at bounding box center [1004, 328] width 26 height 26
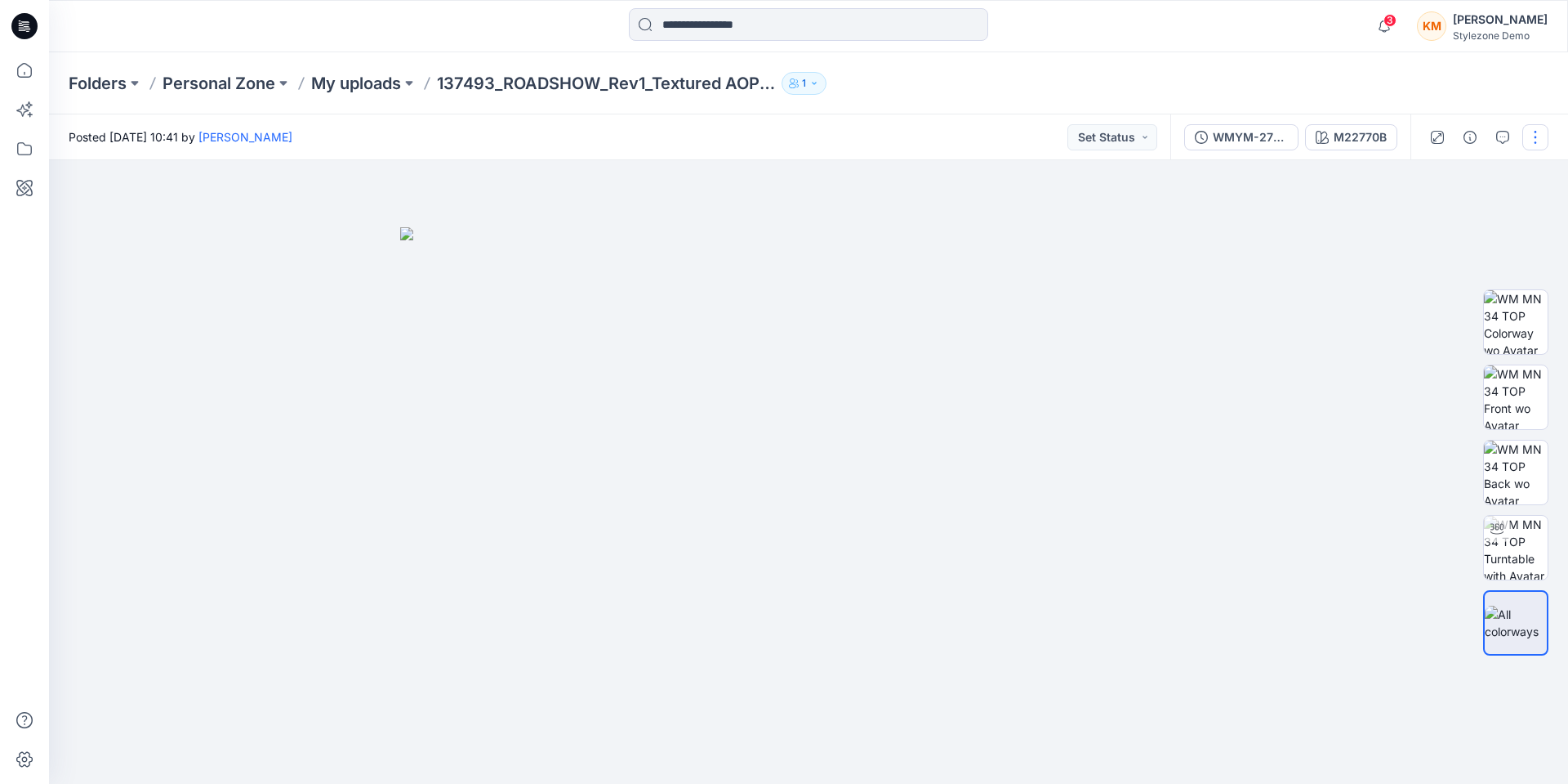
click at [1528, 136] on button "button" at bounding box center [1535, 137] width 26 height 26
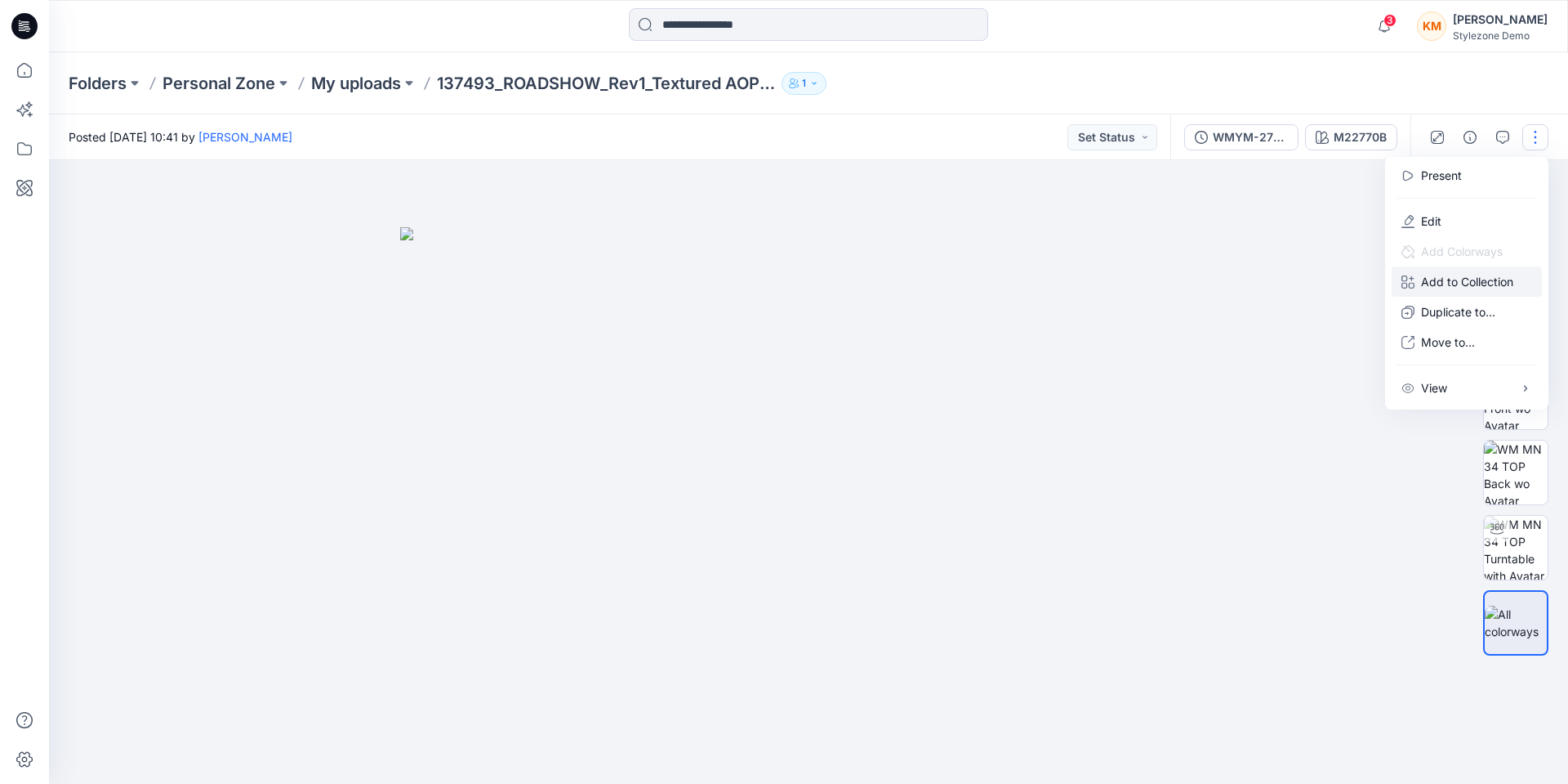
click at [1445, 280] on p "Add to Collection" at bounding box center [1467, 282] width 93 height 18
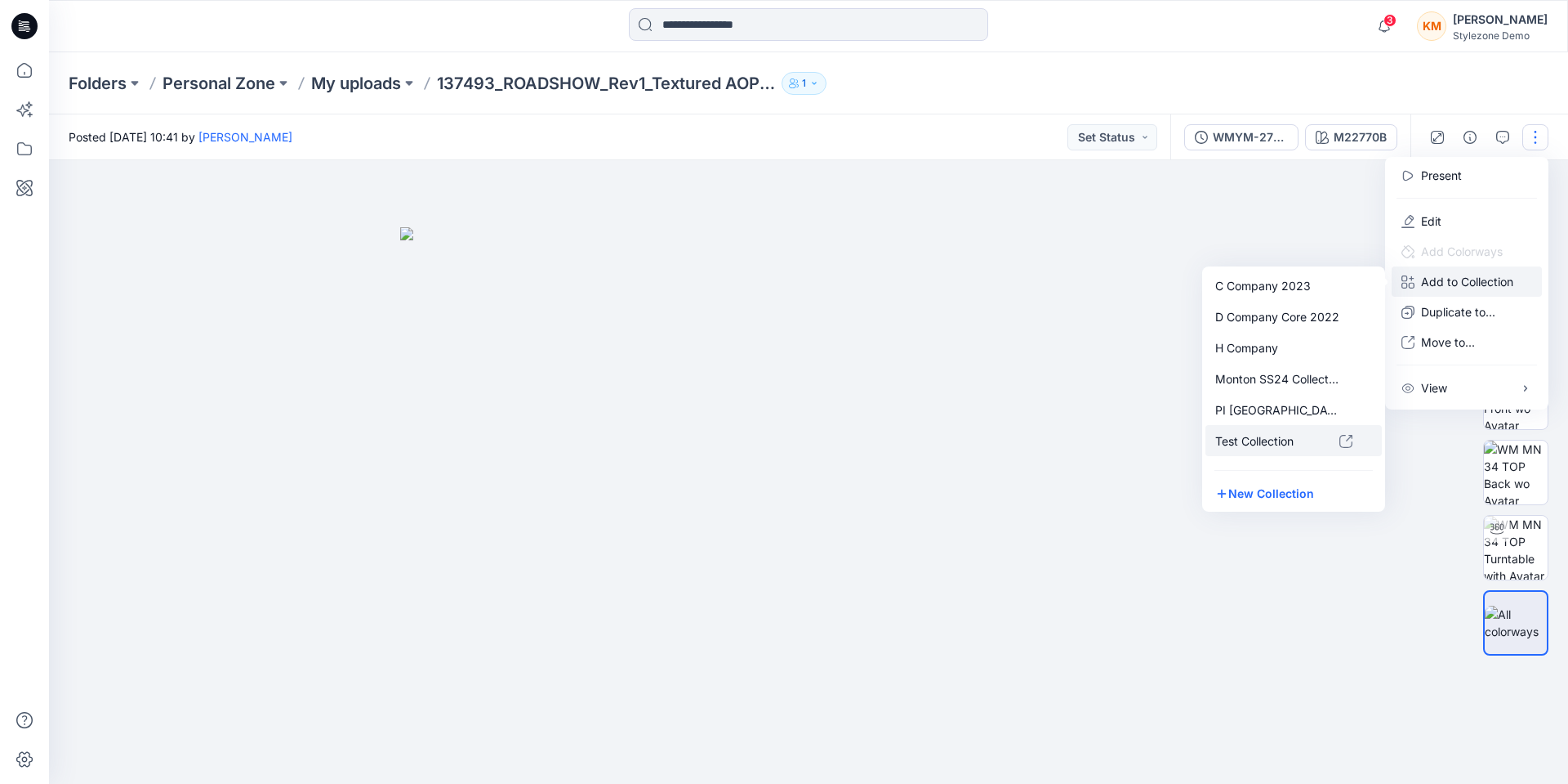
click at [1277, 443] on p "Test Collection" at bounding box center [1277, 441] width 124 height 18
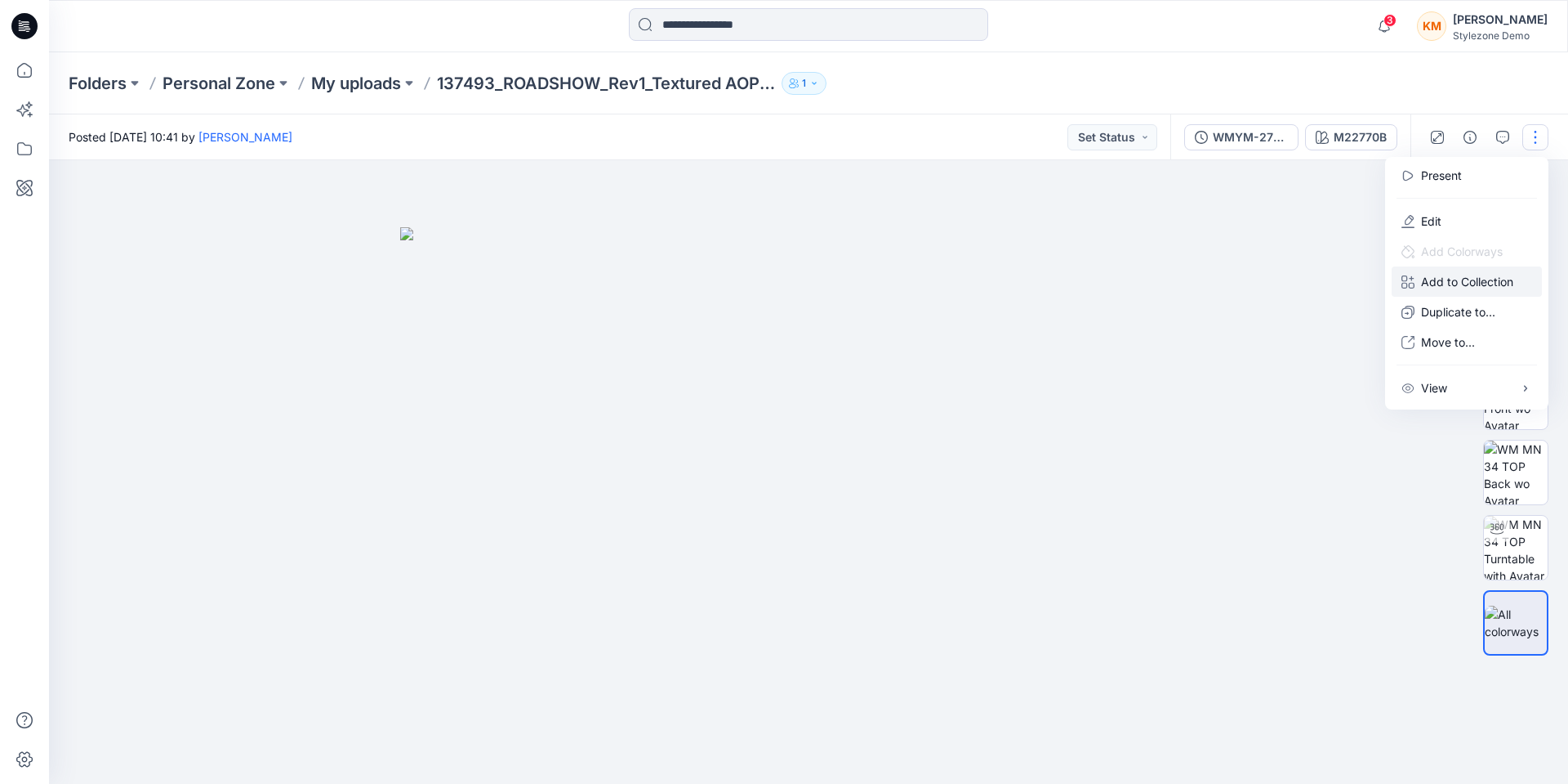
click at [1236, 532] on div at bounding box center [808, 471] width 1519 height 623
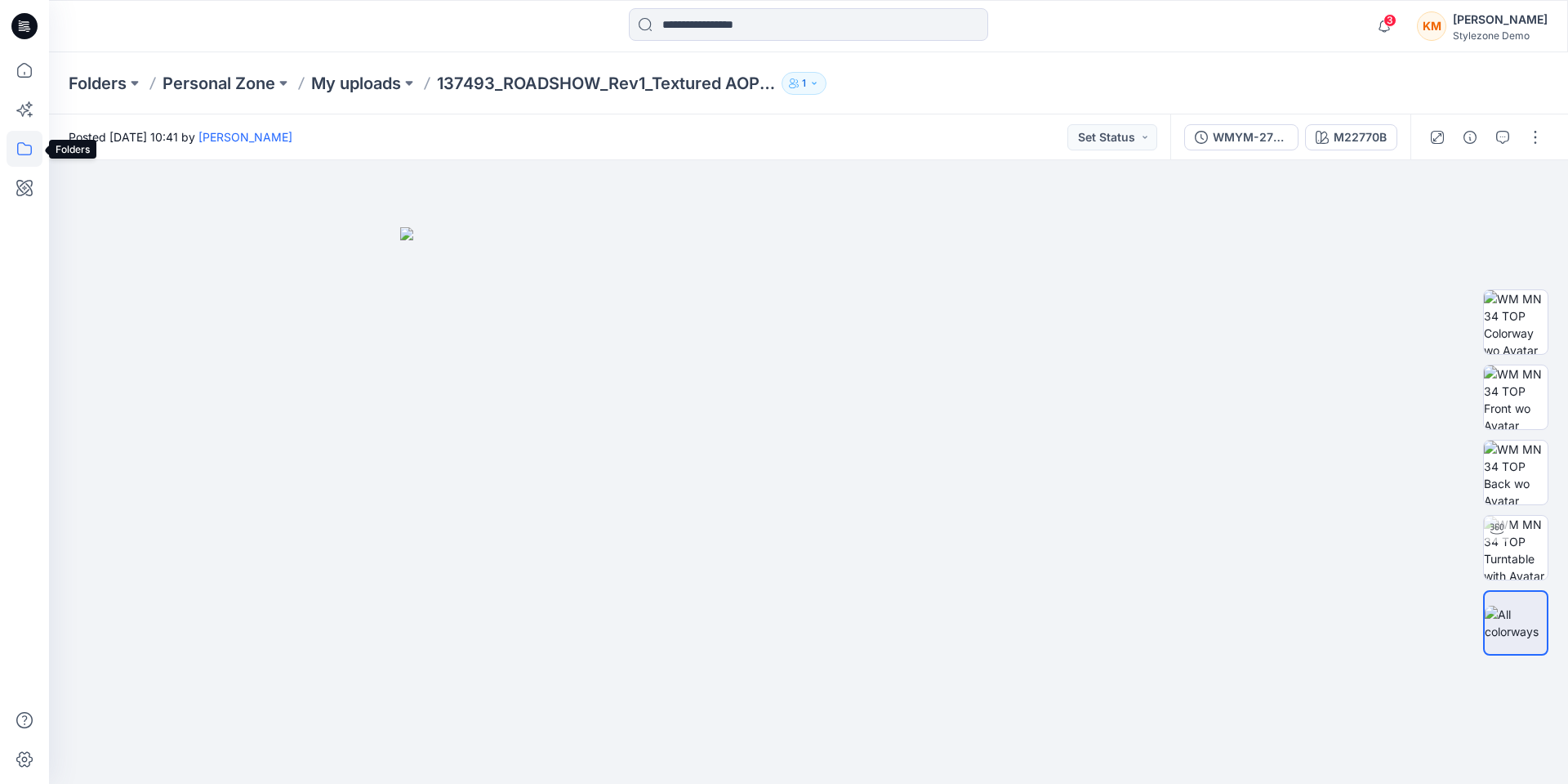
click at [34, 149] on icon at bounding box center [24, 148] width 36 height 36
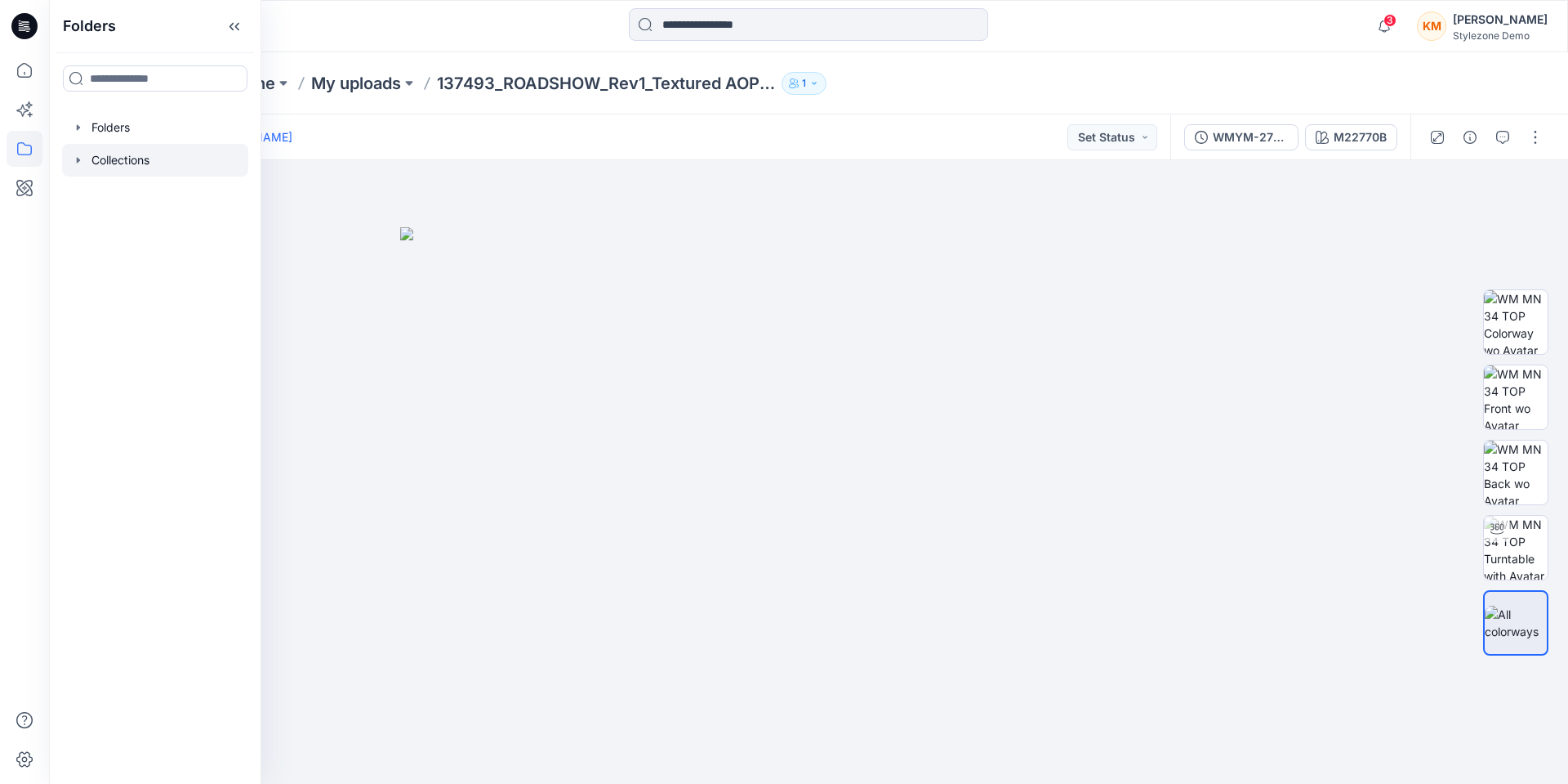
click at [115, 168] on div at bounding box center [155, 161] width 186 height 33
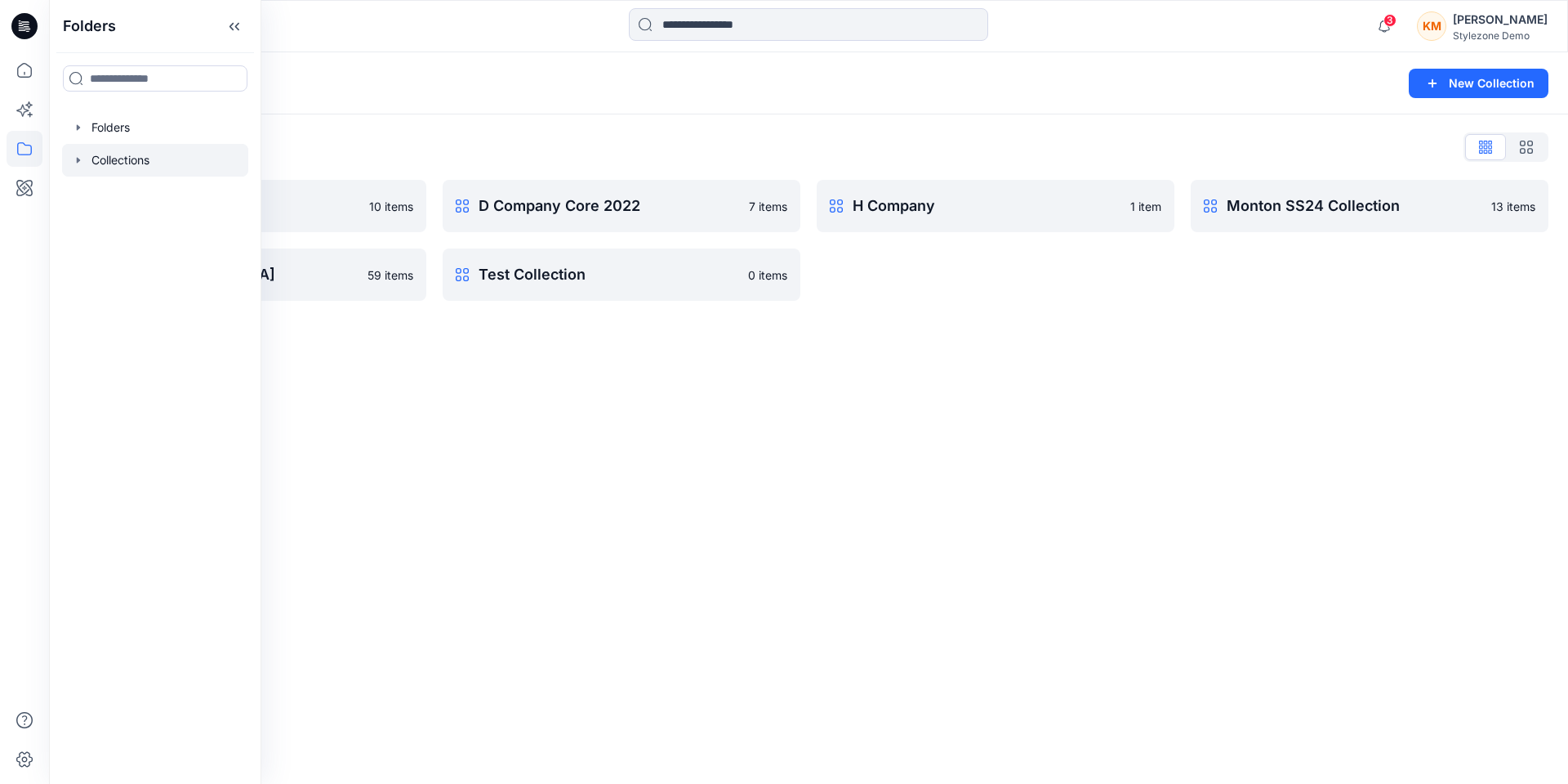
click at [773, 427] on div "Collections New Collection Collections List C Company 2023 10 items PI [GEOGRAP…" at bounding box center [808, 418] width 1519 height 731
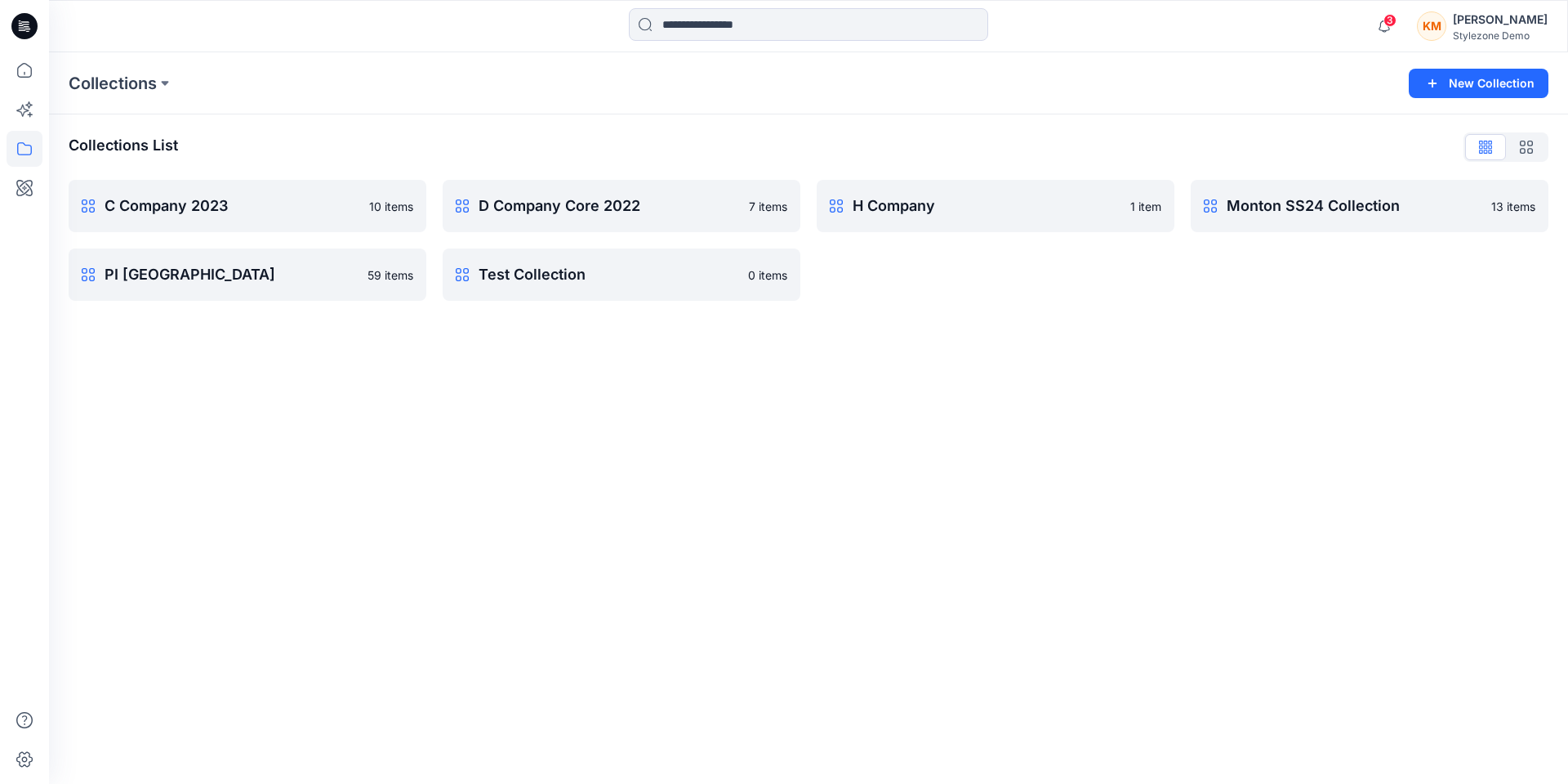
click at [1468, 27] on div "[PERSON_NAME] Man Stylezone Demo" at bounding box center [1482, 26] width 131 height 33
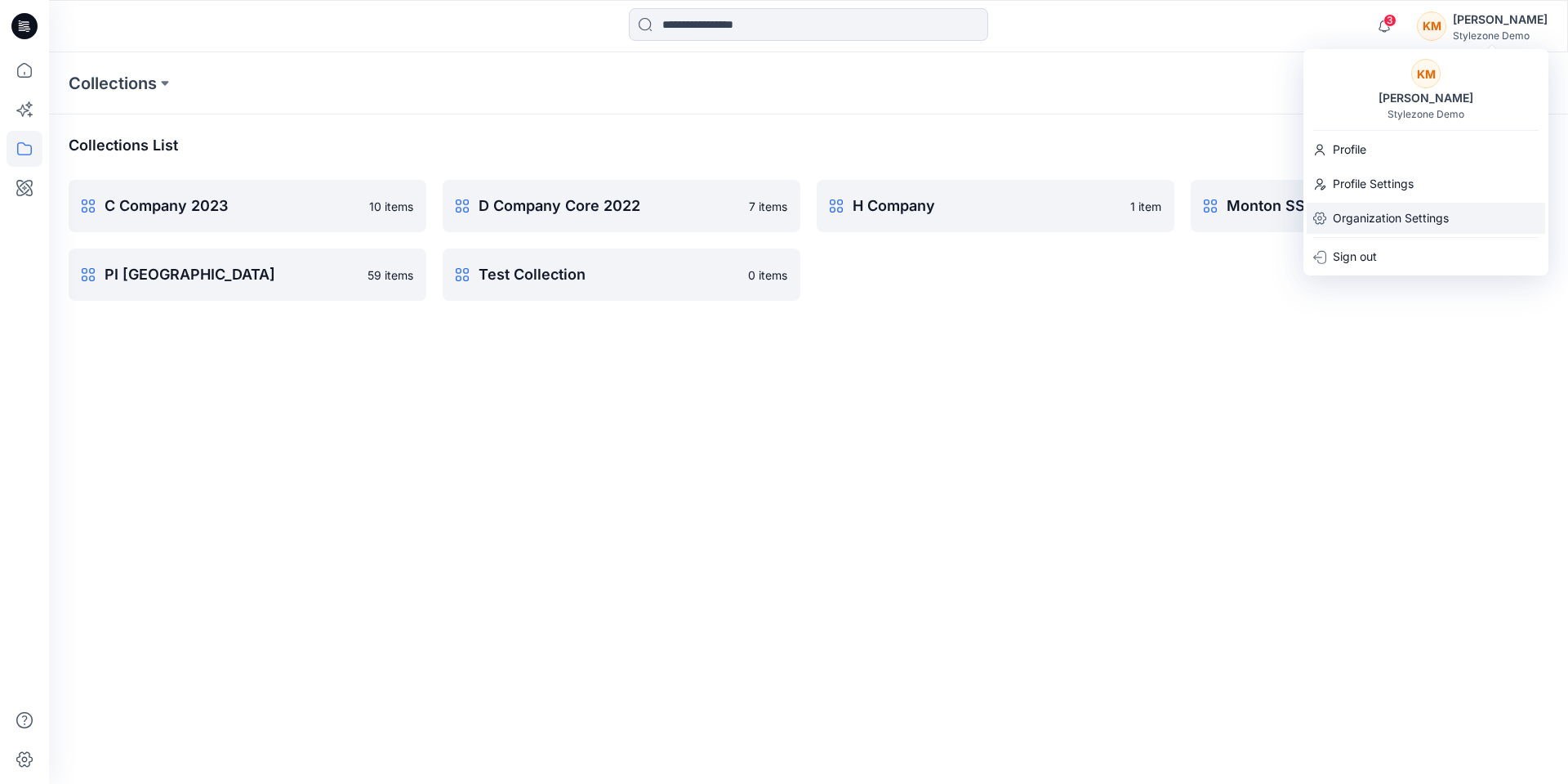
click at [1392, 212] on p "Organization Settings" at bounding box center [1391, 218] width 116 height 31
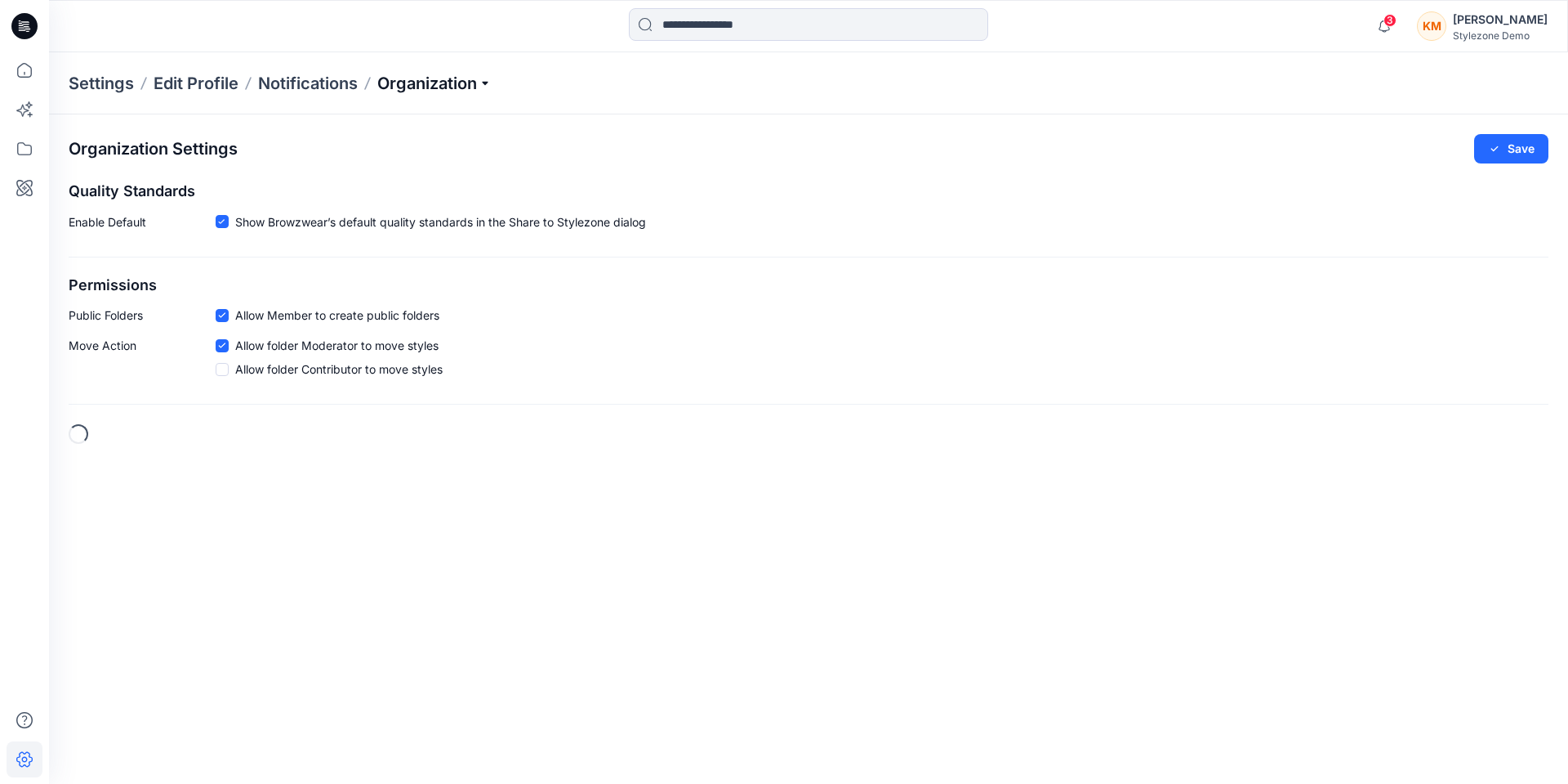
click at [402, 78] on p "Organization" at bounding box center [434, 83] width 114 height 22
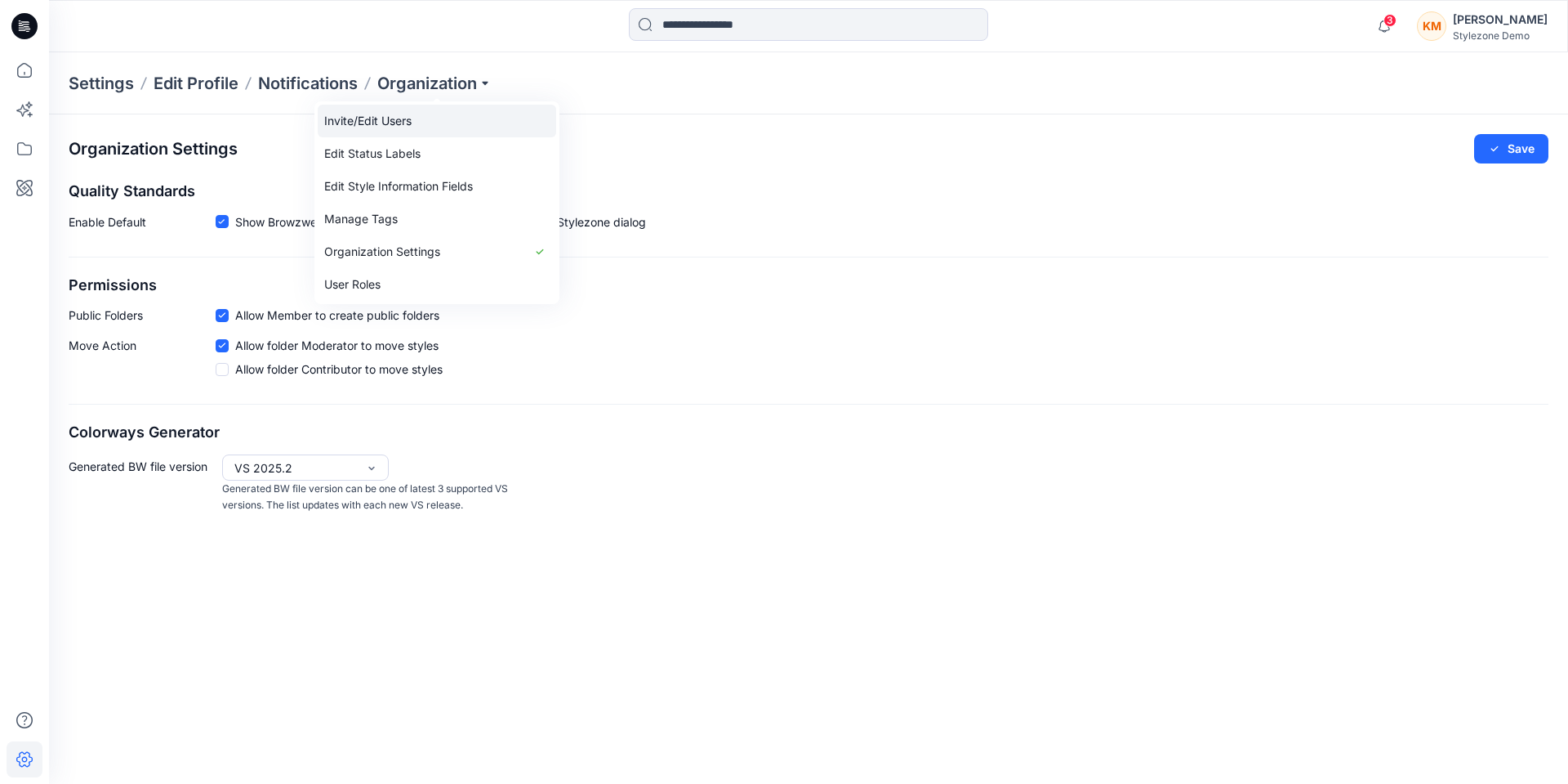
click at [411, 126] on link "Invite/Edit Users" at bounding box center [437, 121] width 239 height 33
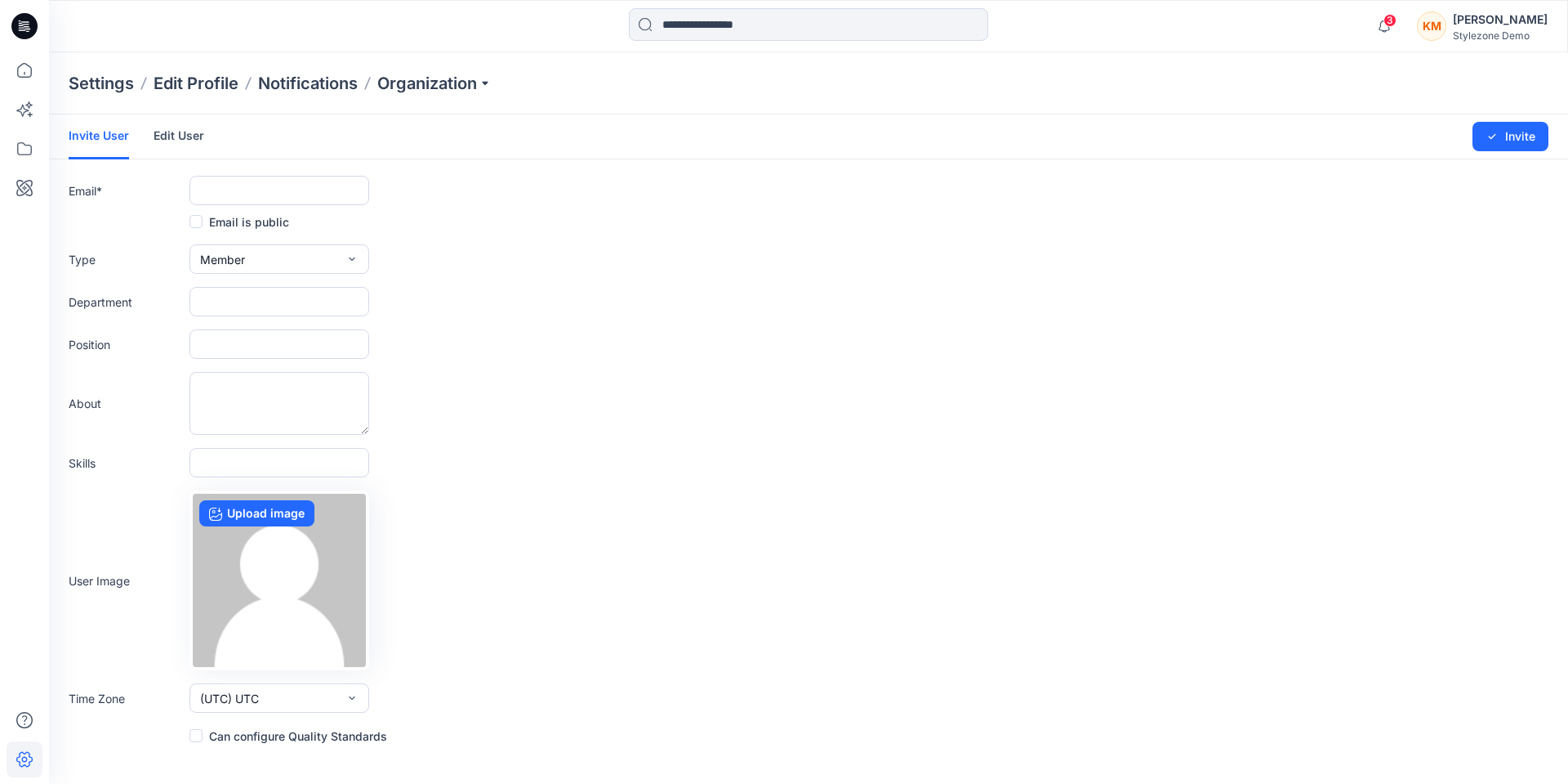
click at [174, 134] on link "Edit User" at bounding box center [179, 136] width 51 height 43
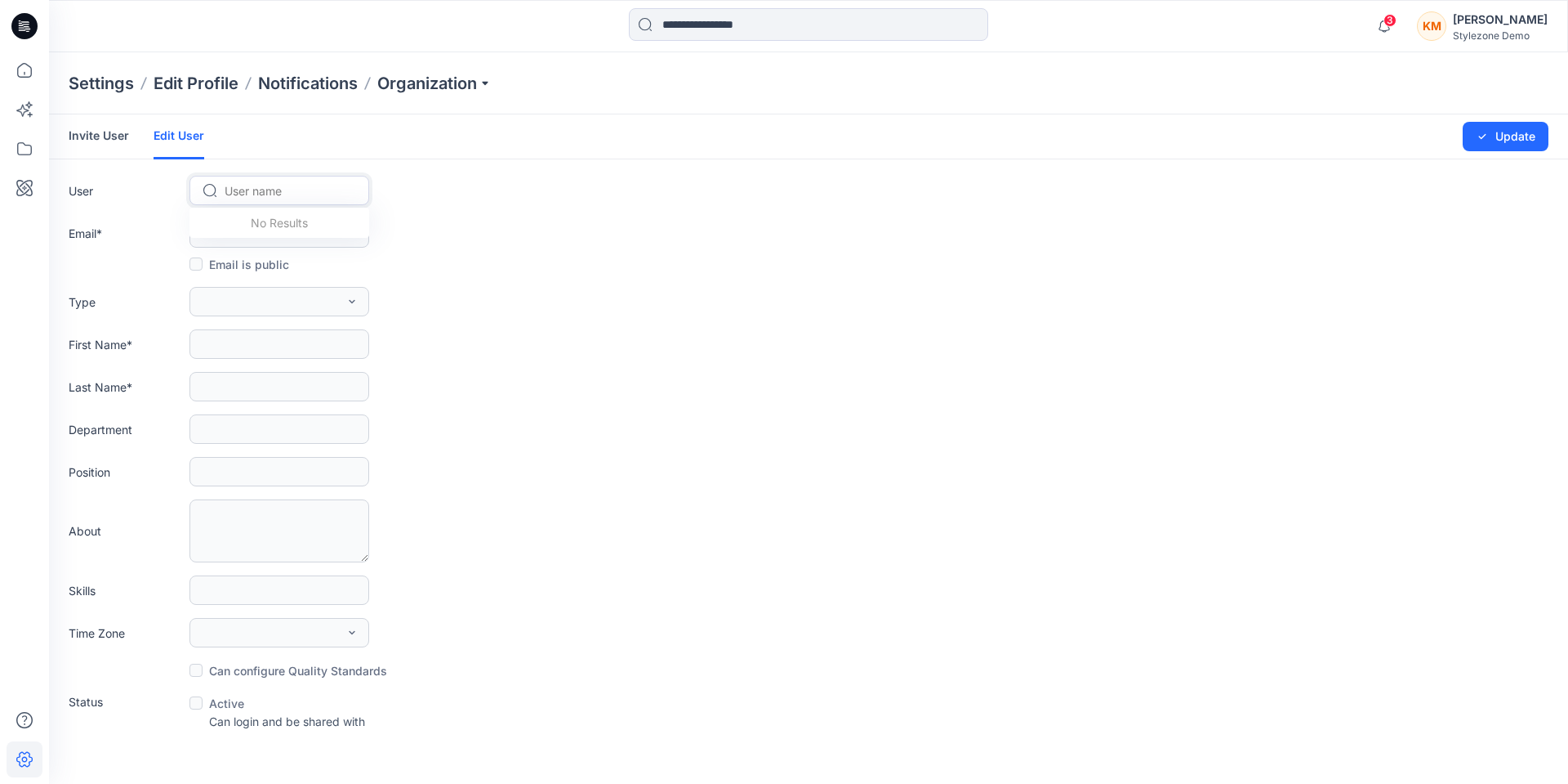
click at [265, 191] on div at bounding box center [288, 190] width 129 height 20
type input "**********"
click at [270, 219] on span "[PERSON_NAME]" at bounding box center [274, 225] width 94 height 18
type input "**********"
type input "*****"
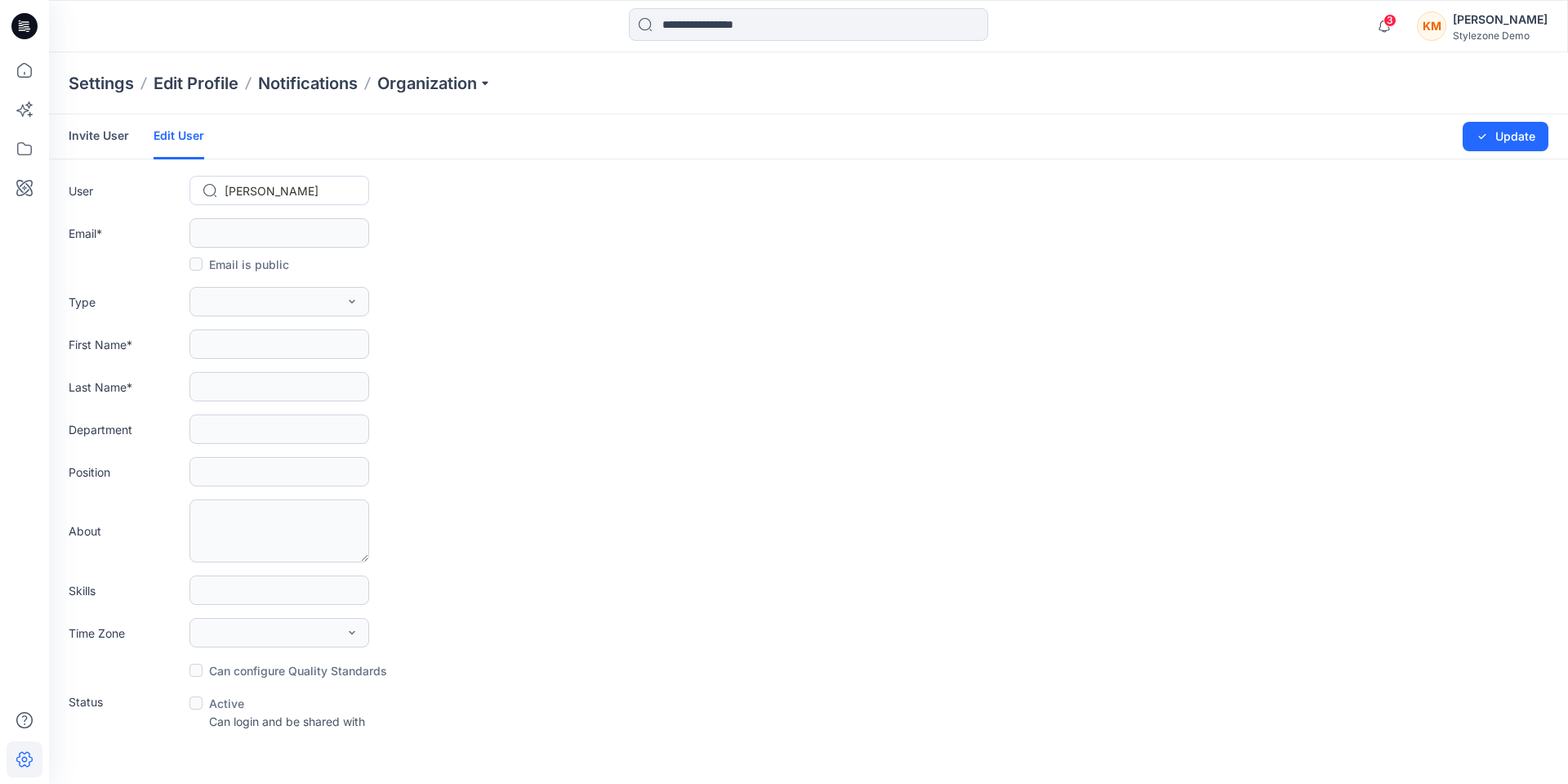
type input "*****"
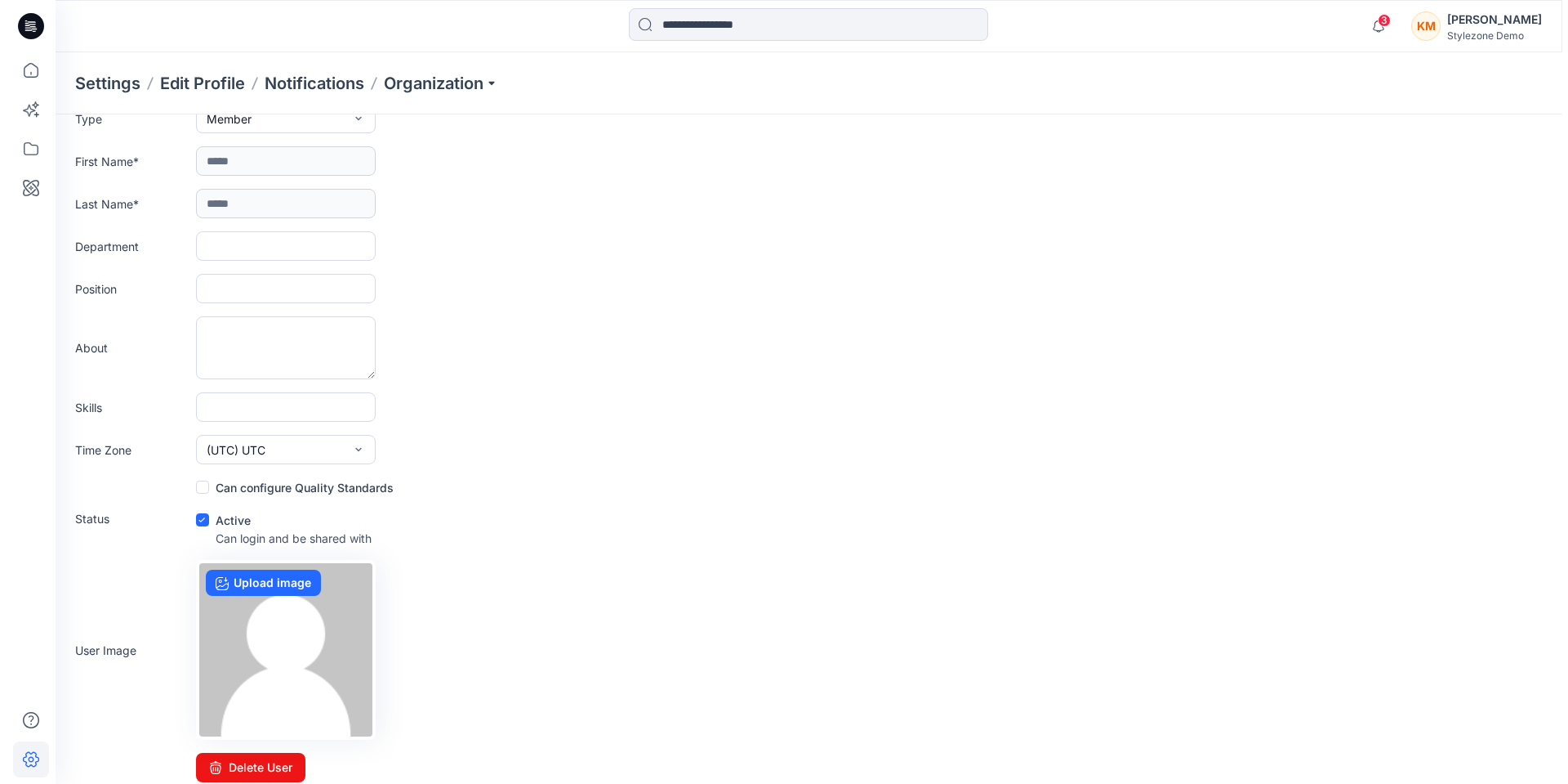
scroll to position [194, 0]
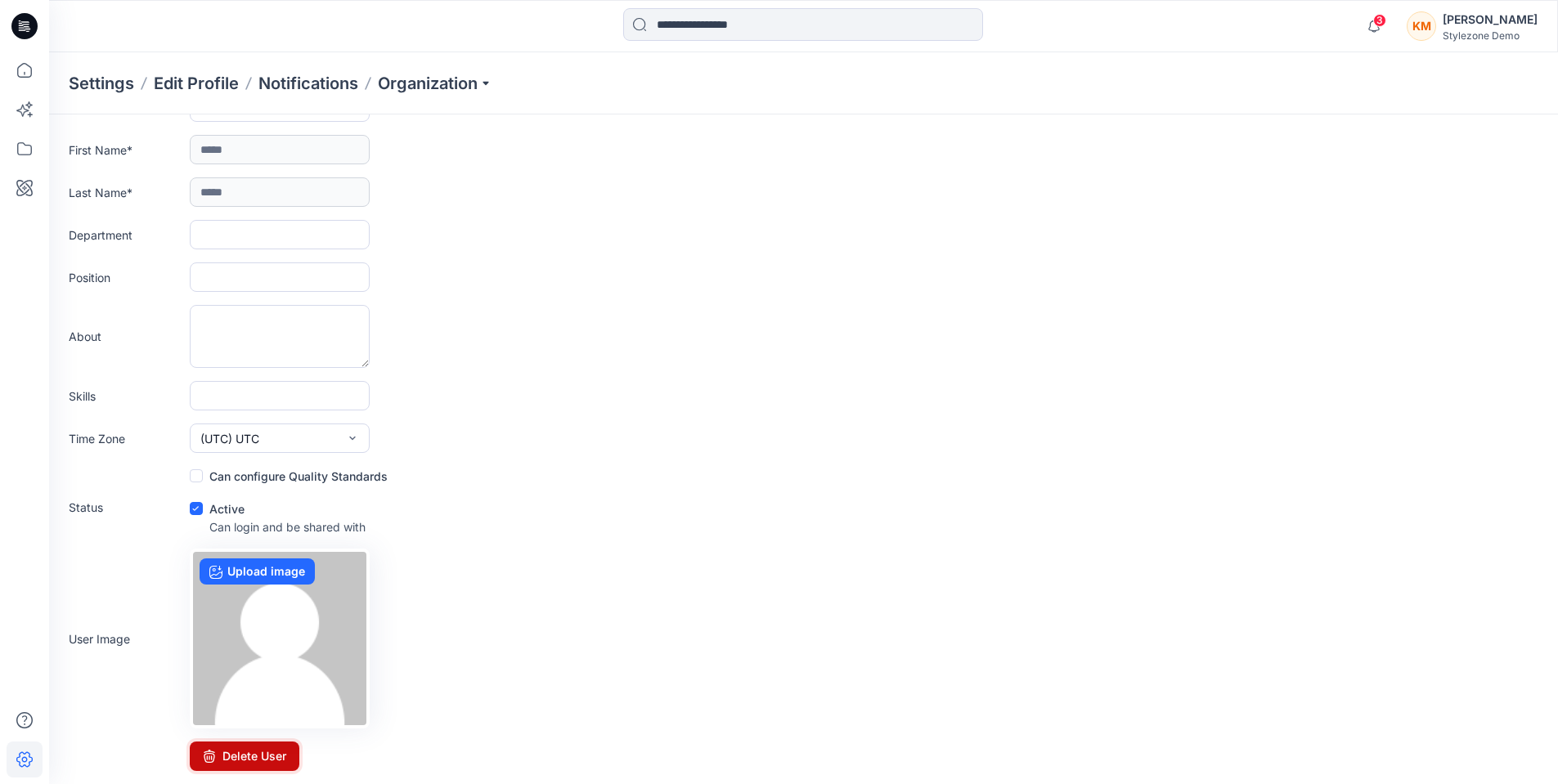
click at [277, 760] on button "Delete User" at bounding box center [244, 756] width 109 height 29
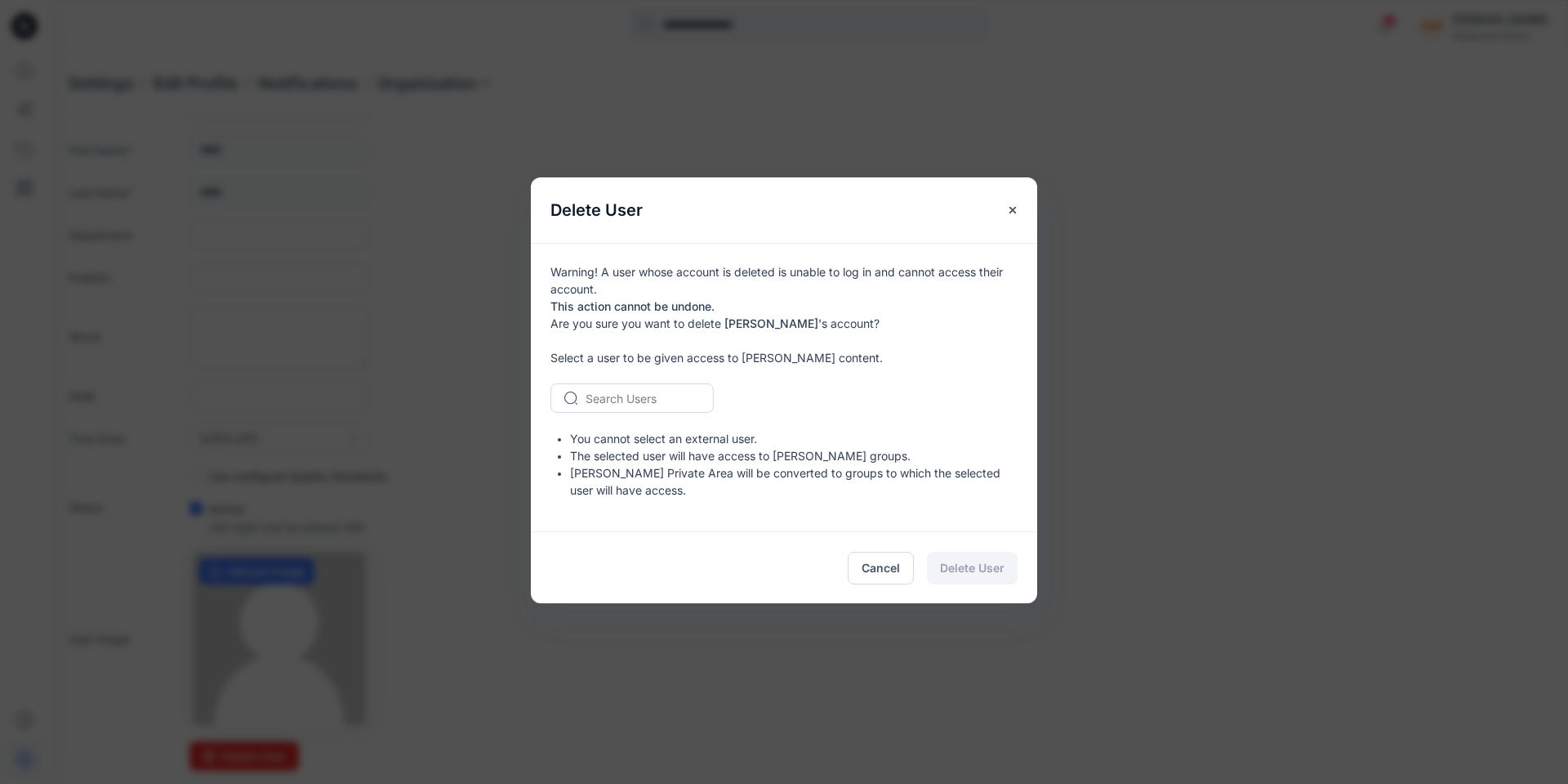
click at [650, 405] on div at bounding box center [642, 398] width 113 height 20
type input "*********"
click at [636, 432] on span "[PERSON_NAME]" at bounding box center [634, 433] width 94 height 18
click at [978, 565] on span "Delete User" at bounding box center [973, 568] width 64 height 18
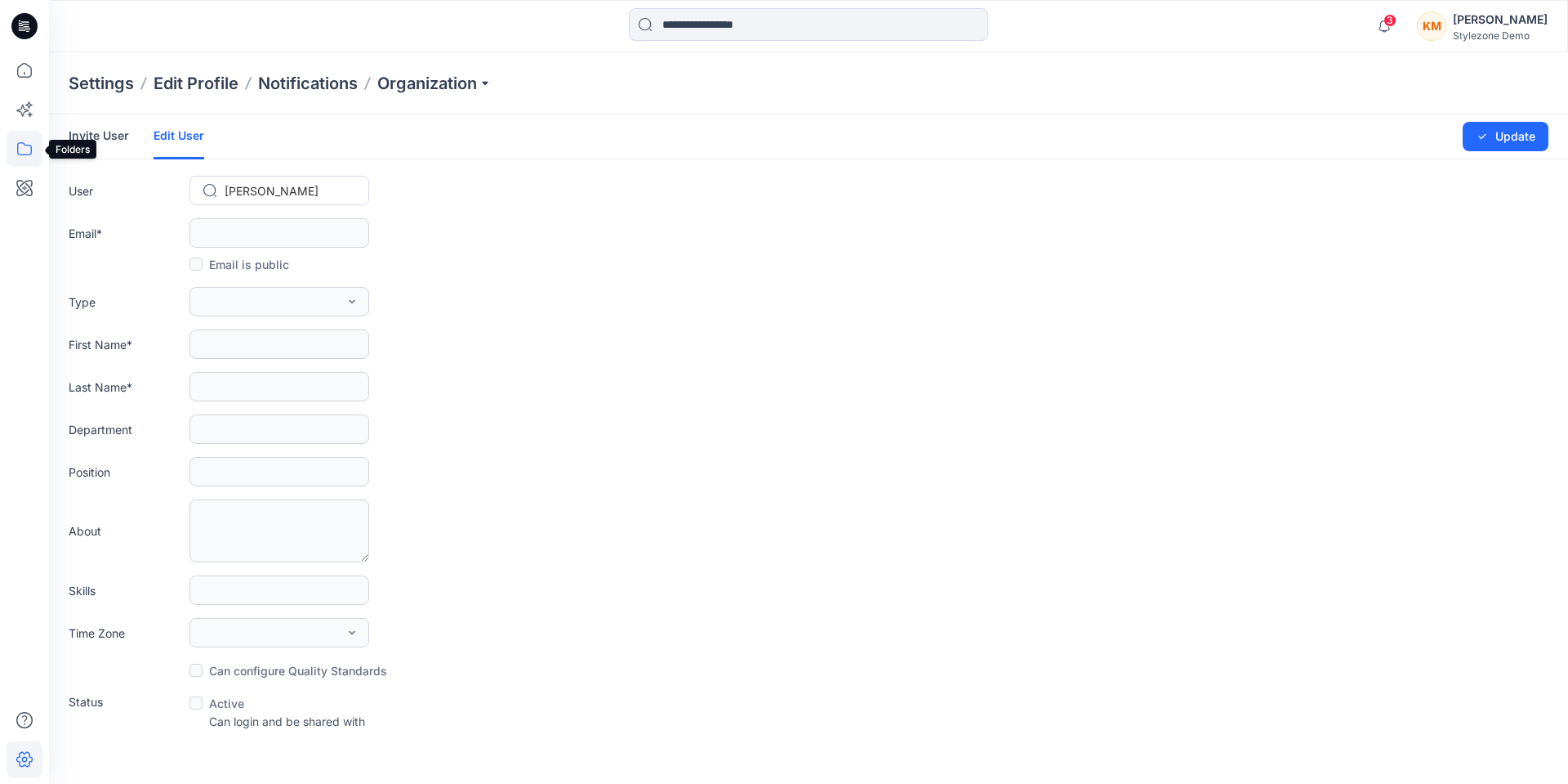
click at [19, 151] on icon at bounding box center [24, 148] width 36 height 36
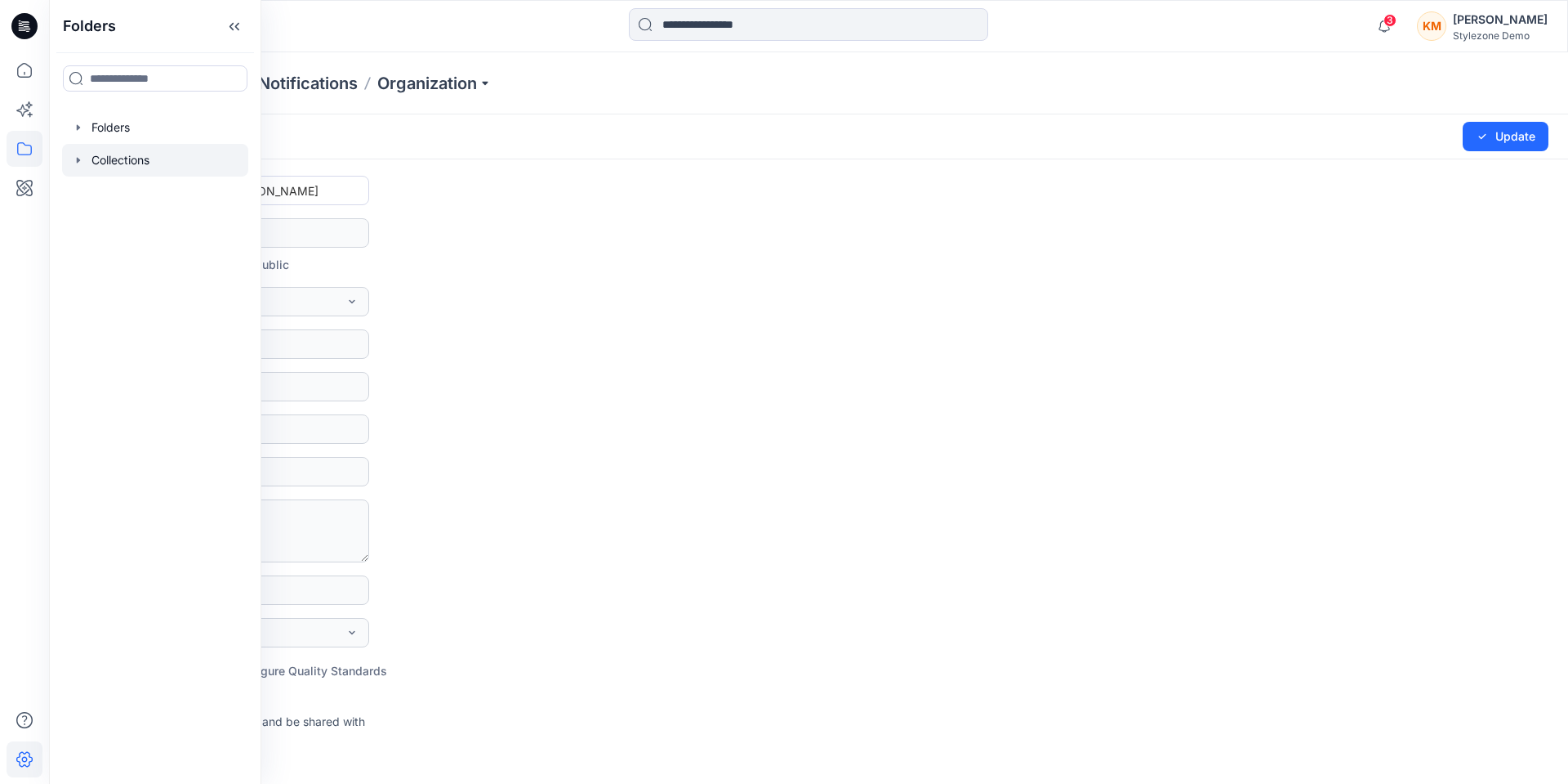
click at [158, 156] on div at bounding box center [155, 161] width 186 height 33
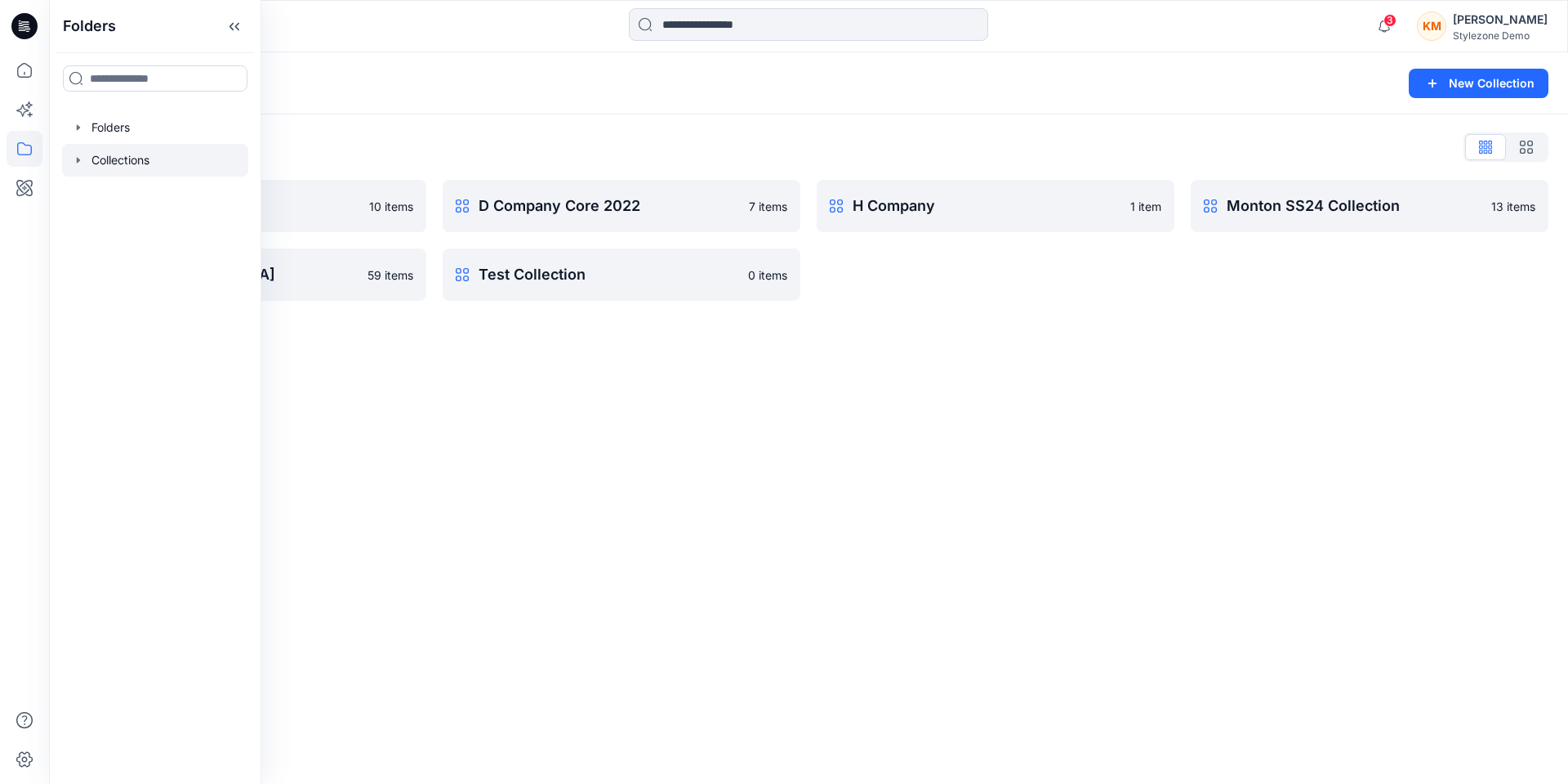
click at [499, 357] on div "Collections New Collection Collections List C Company 2023 10 items PI [GEOGRAP…" at bounding box center [808, 418] width 1519 height 731
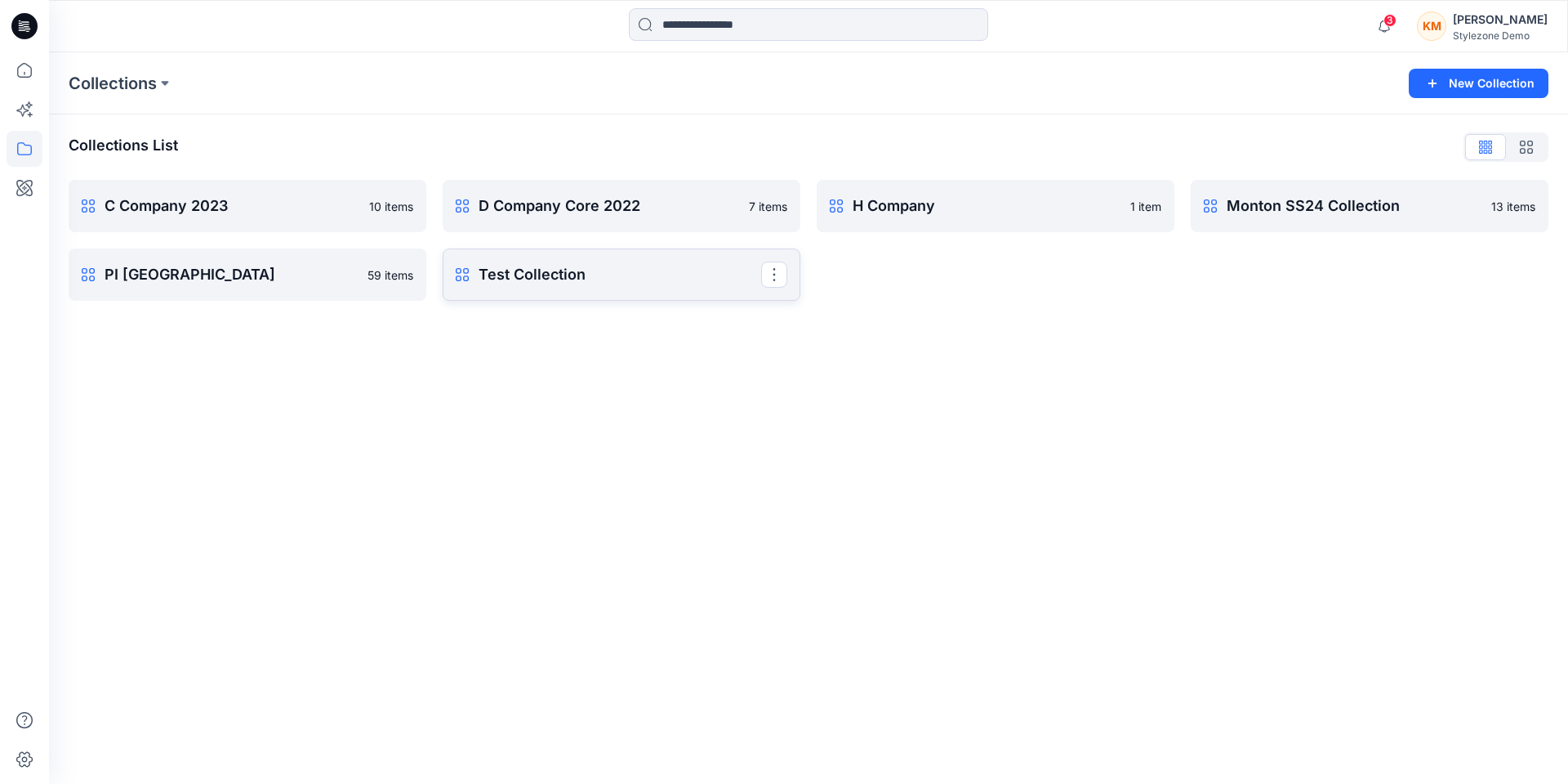
click at [526, 286] on link "Test Collection Rename Collection Clone Collection Delete Collection" at bounding box center [621, 275] width 358 height 53
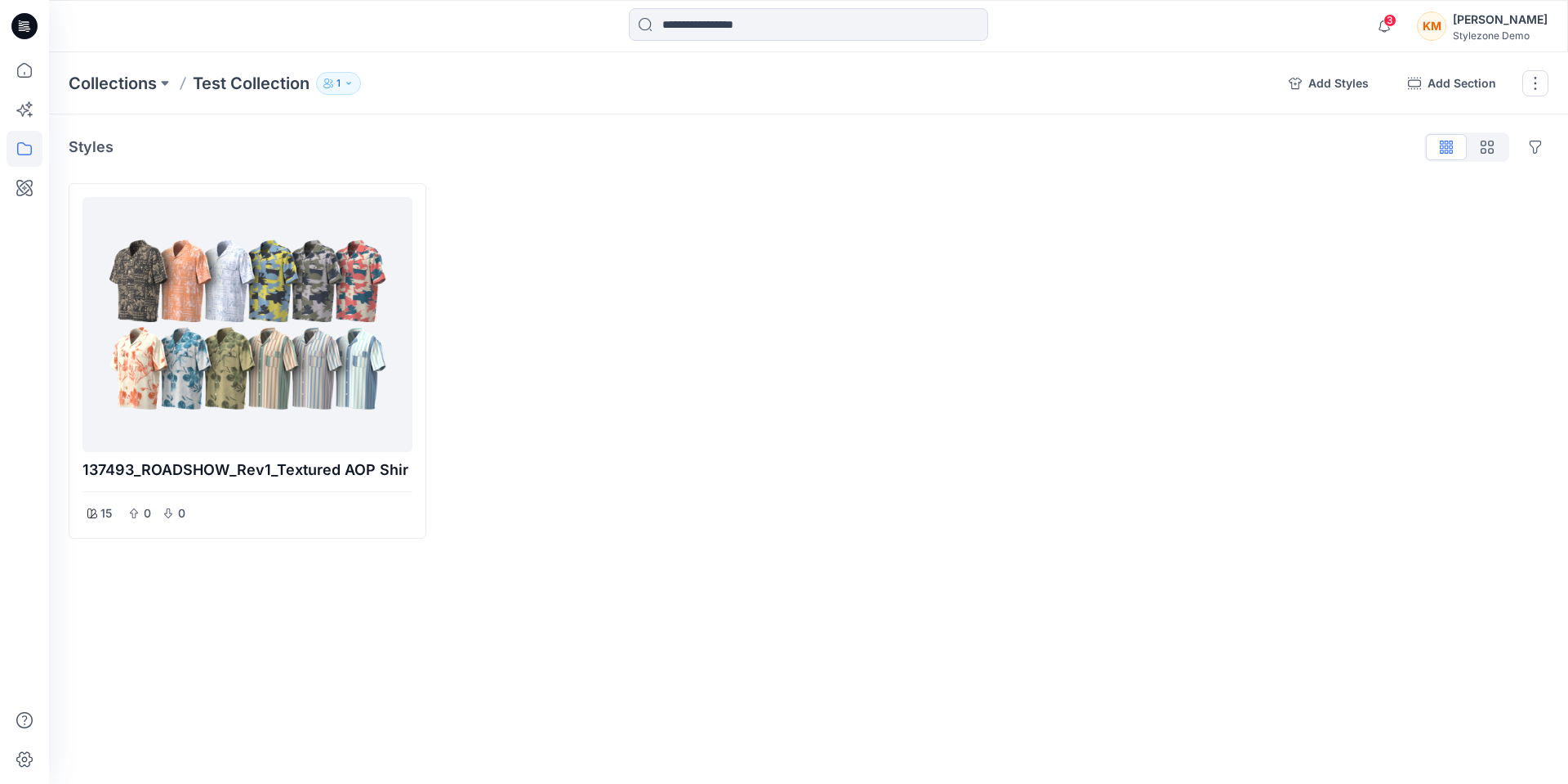
click at [339, 79] on p "1" at bounding box center [338, 83] width 4 height 18
click at [542, 134] on icon "button" at bounding box center [536, 133] width 13 height 13
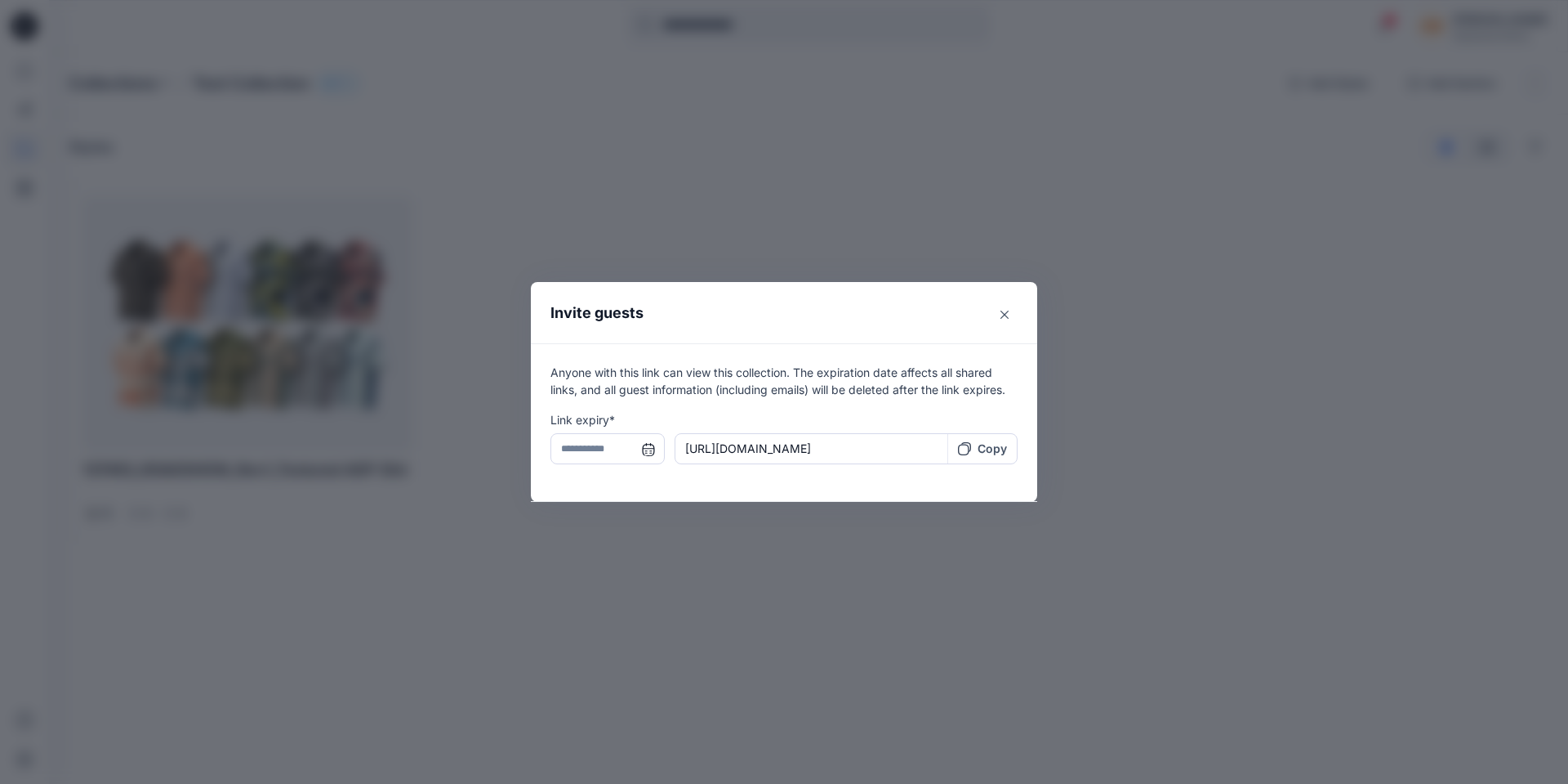
click at [651, 449] on input "text" at bounding box center [607, 449] width 114 height 31
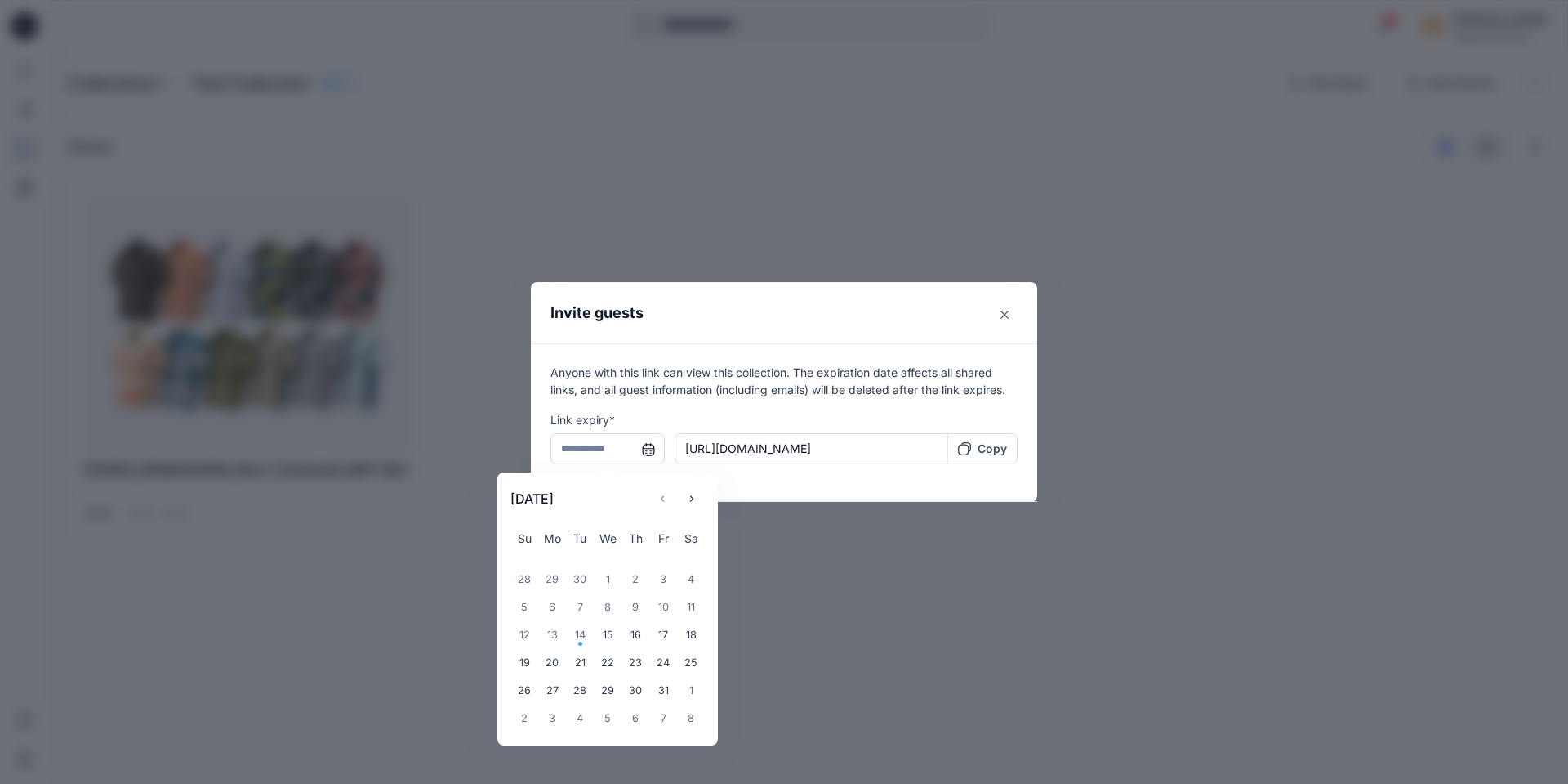
click at [608, 640] on div "15" at bounding box center [607, 635] width 27 height 27
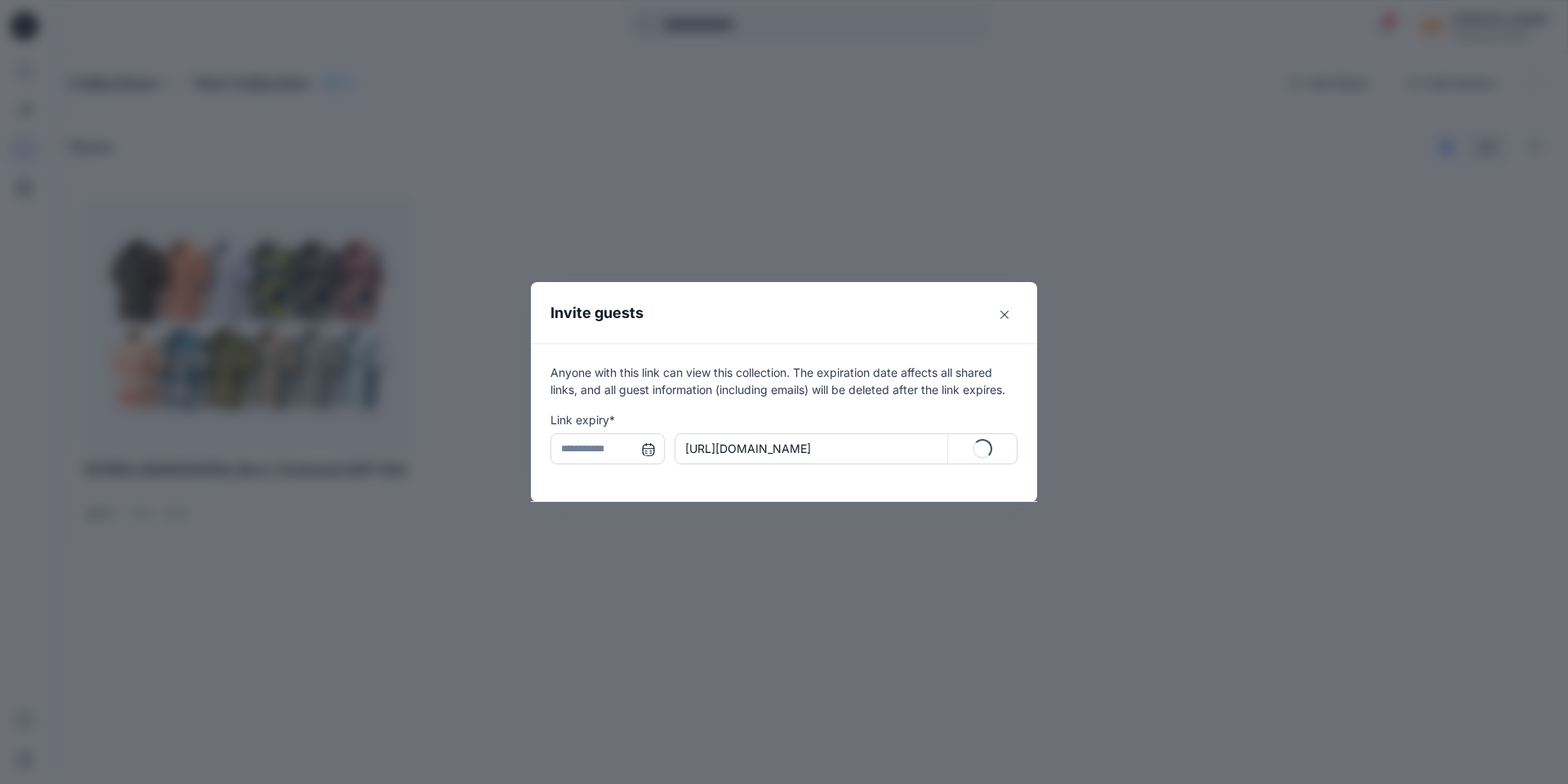
type input "**********"
click at [976, 447] on div "Copy" at bounding box center [982, 449] width 49 height 18
click at [997, 316] on button "Close" at bounding box center [1004, 314] width 26 height 26
